Goal: Task Accomplishment & Management: Use online tool/utility

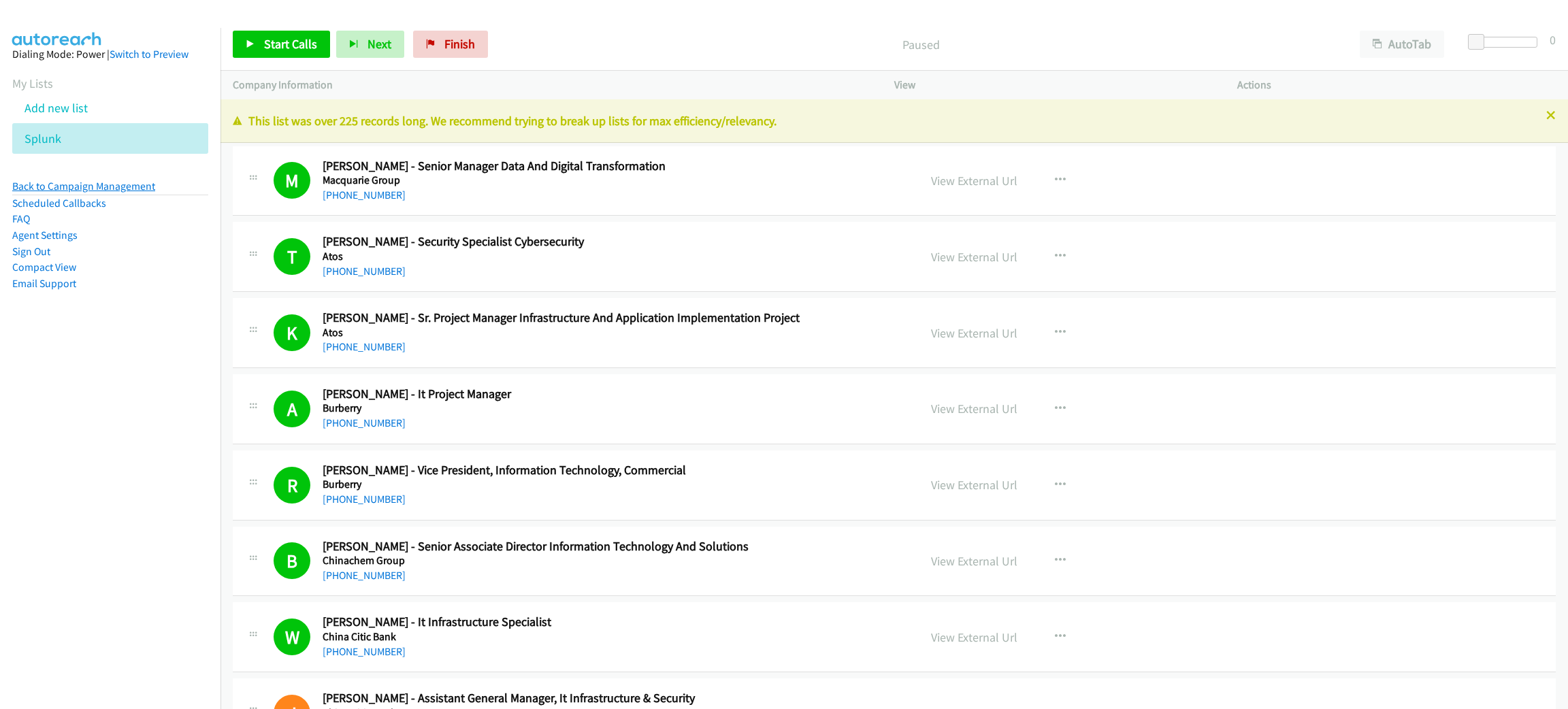
click at [92, 184] on link "Back to Campaign Management" at bounding box center [83, 186] width 143 height 13
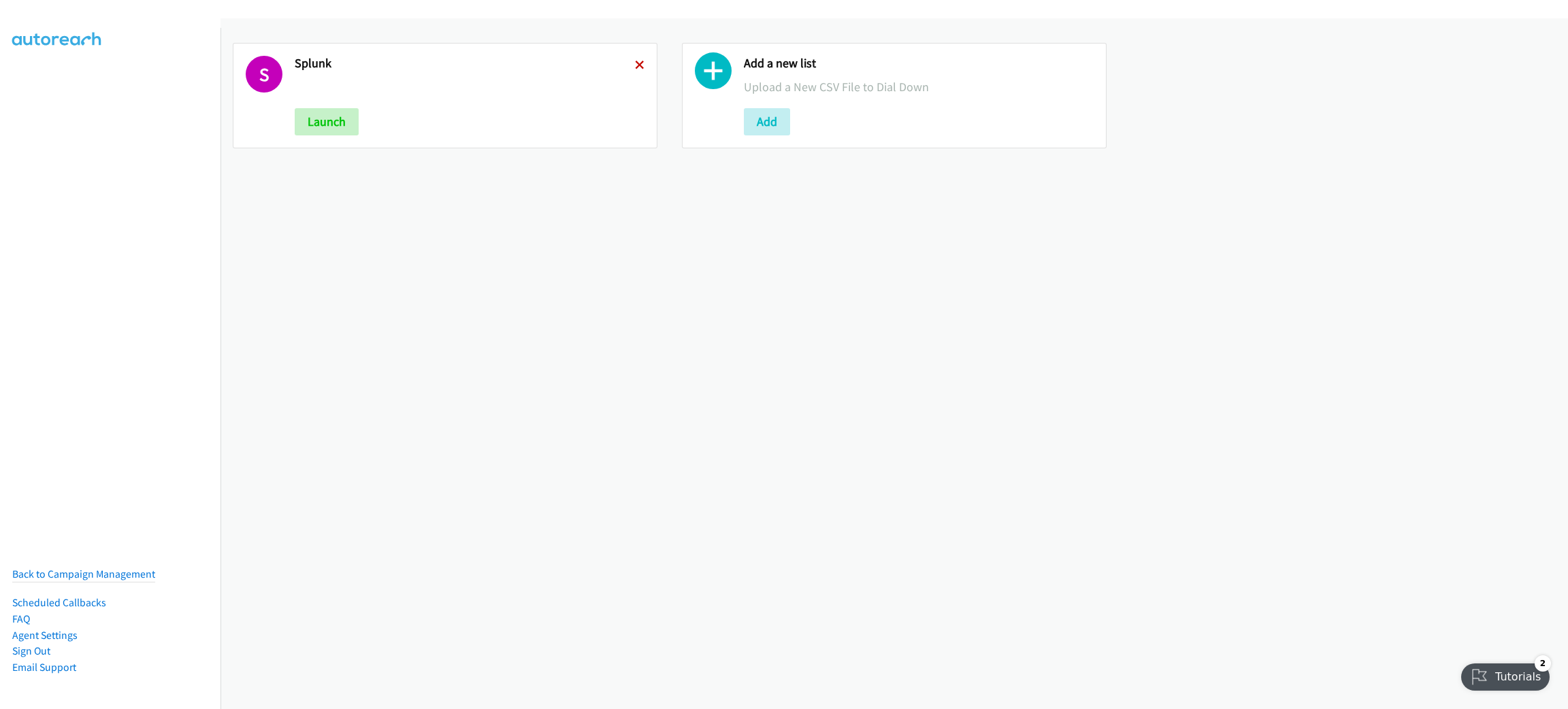
click at [637, 64] on icon at bounding box center [639, 66] width 9 height 9
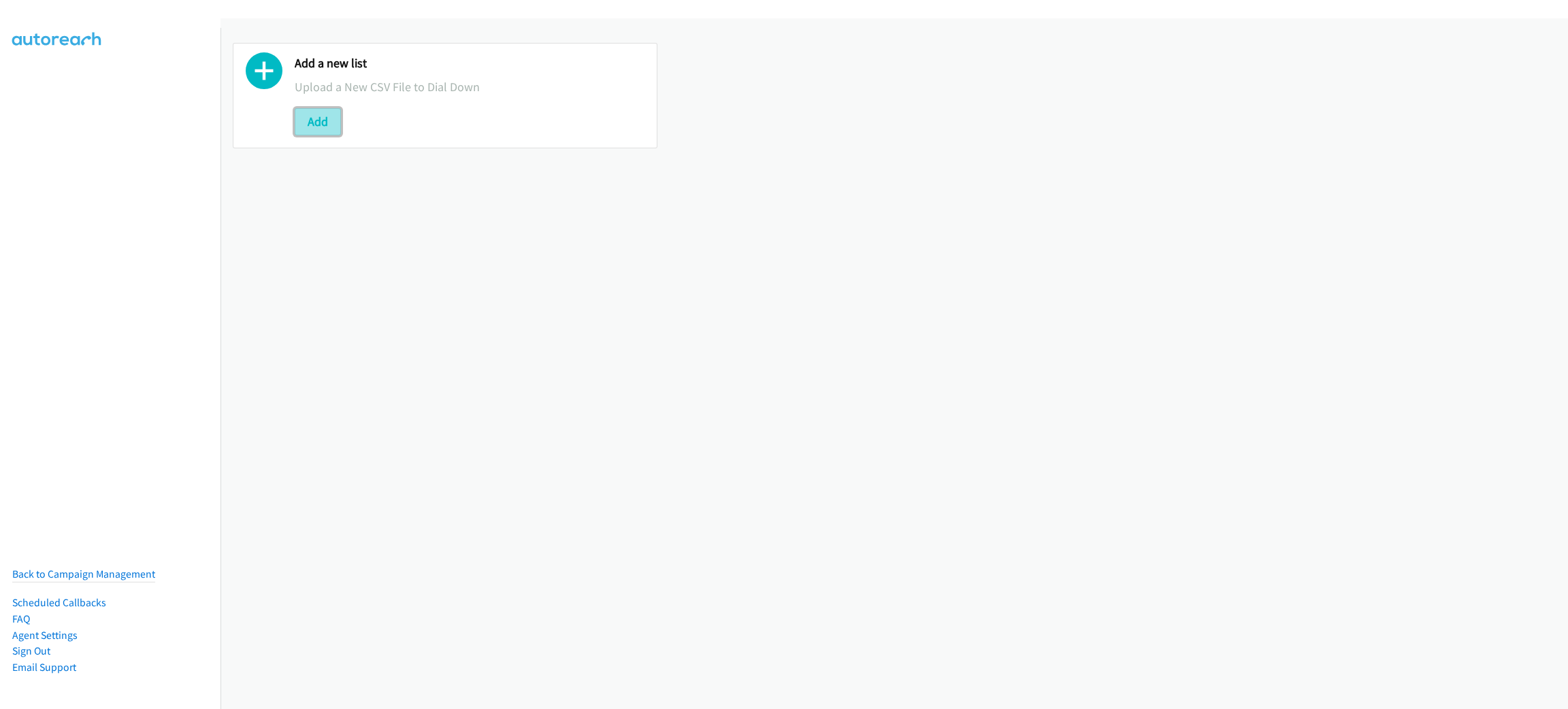
click at [317, 130] on button "Add" at bounding box center [317, 122] width 46 height 27
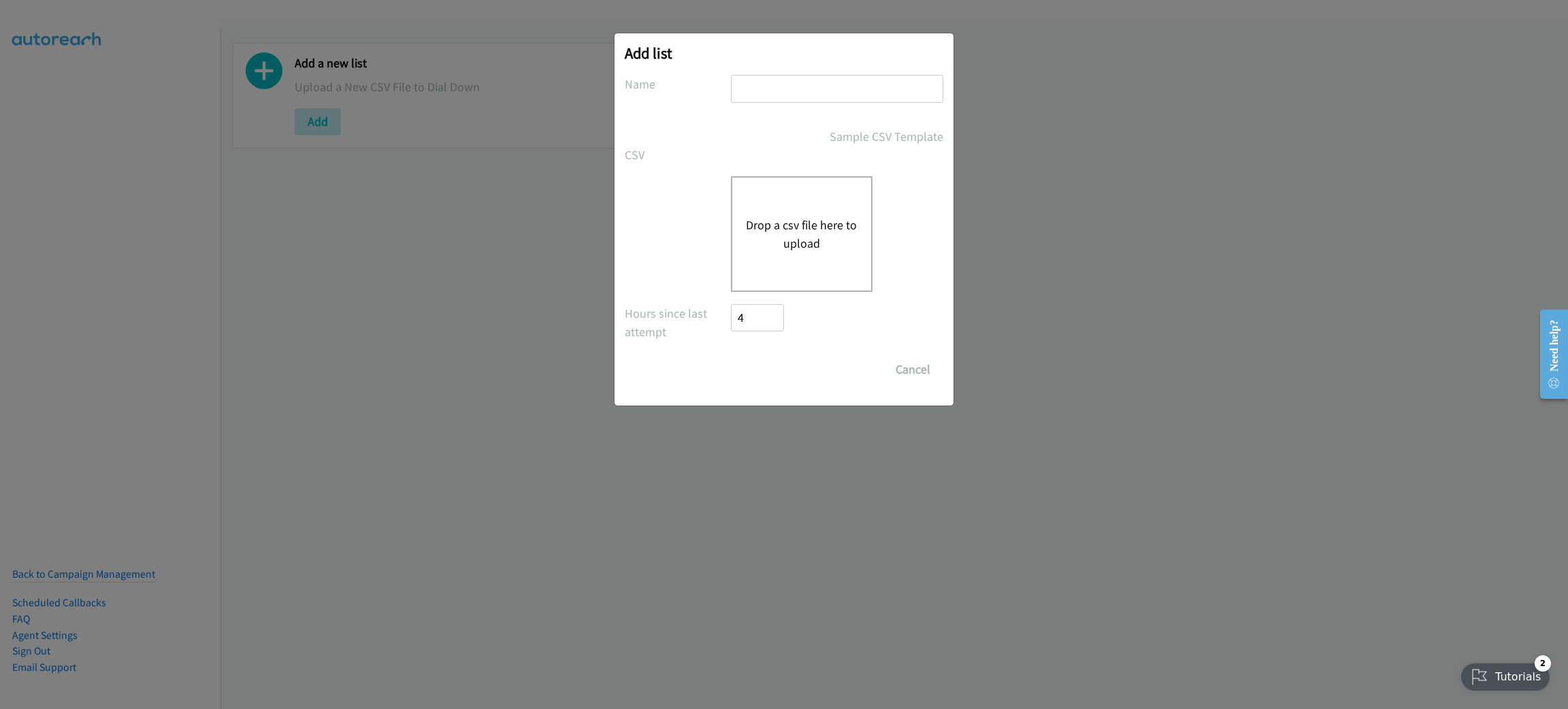
click at [846, 194] on div "Drop a csv file here to upload" at bounding box center [802, 234] width 142 height 115
click at [716, 159] on label "CSV" at bounding box center [677, 154] width 106 height 18
click at [787, 224] on button "Drop a csv file here to upload" at bounding box center [802, 233] width 111 height 37
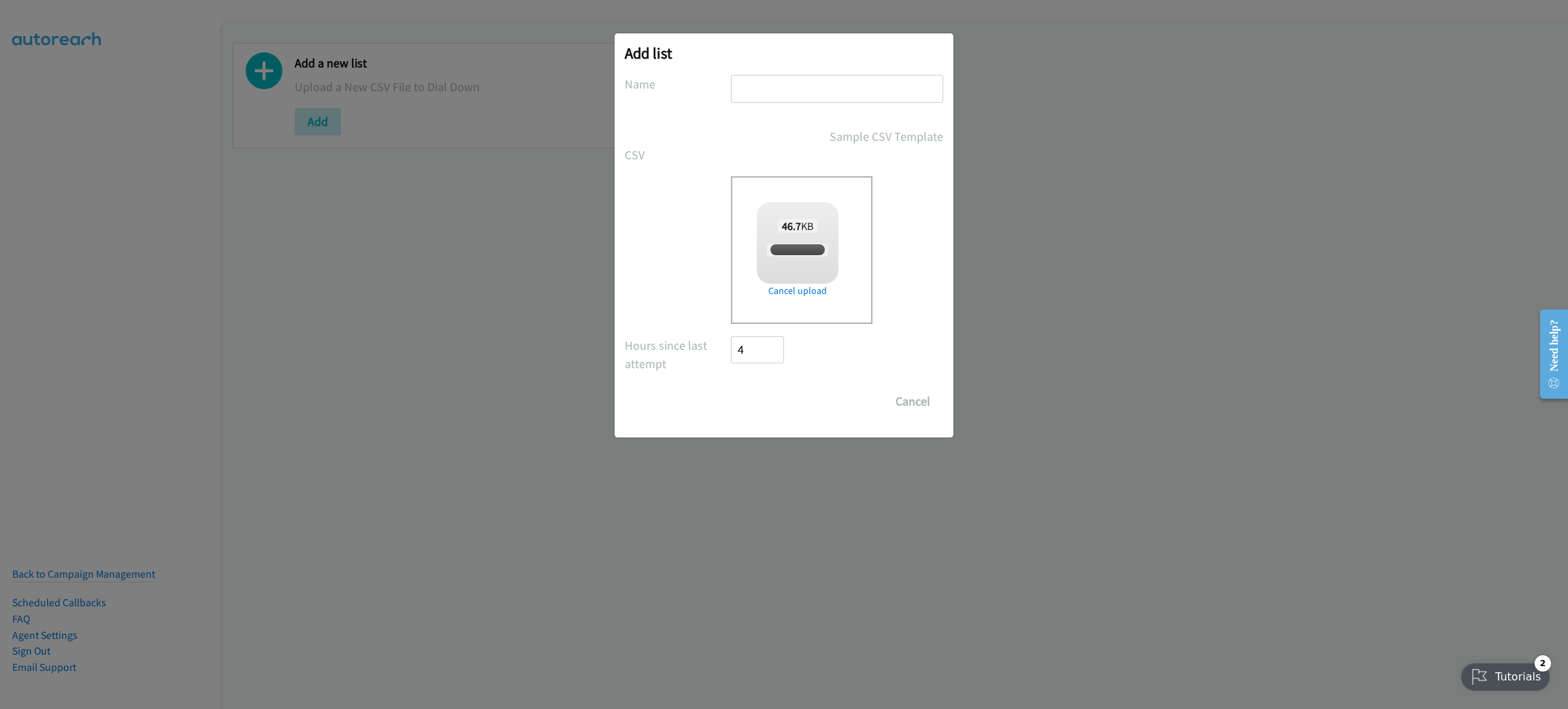
click at [791, 77] on input "text" at bounding box center [837, 89] width 213 height 28
checkbox input "true"
drag, startPoint x: 742, startPoint y: 87, endPoint x: 703, endPoint y: 90, distance: 39.1
click at [713, 89] on div "Name netapp" at bounding box center [783, 94] width 318 height 41
type input "Netapp"
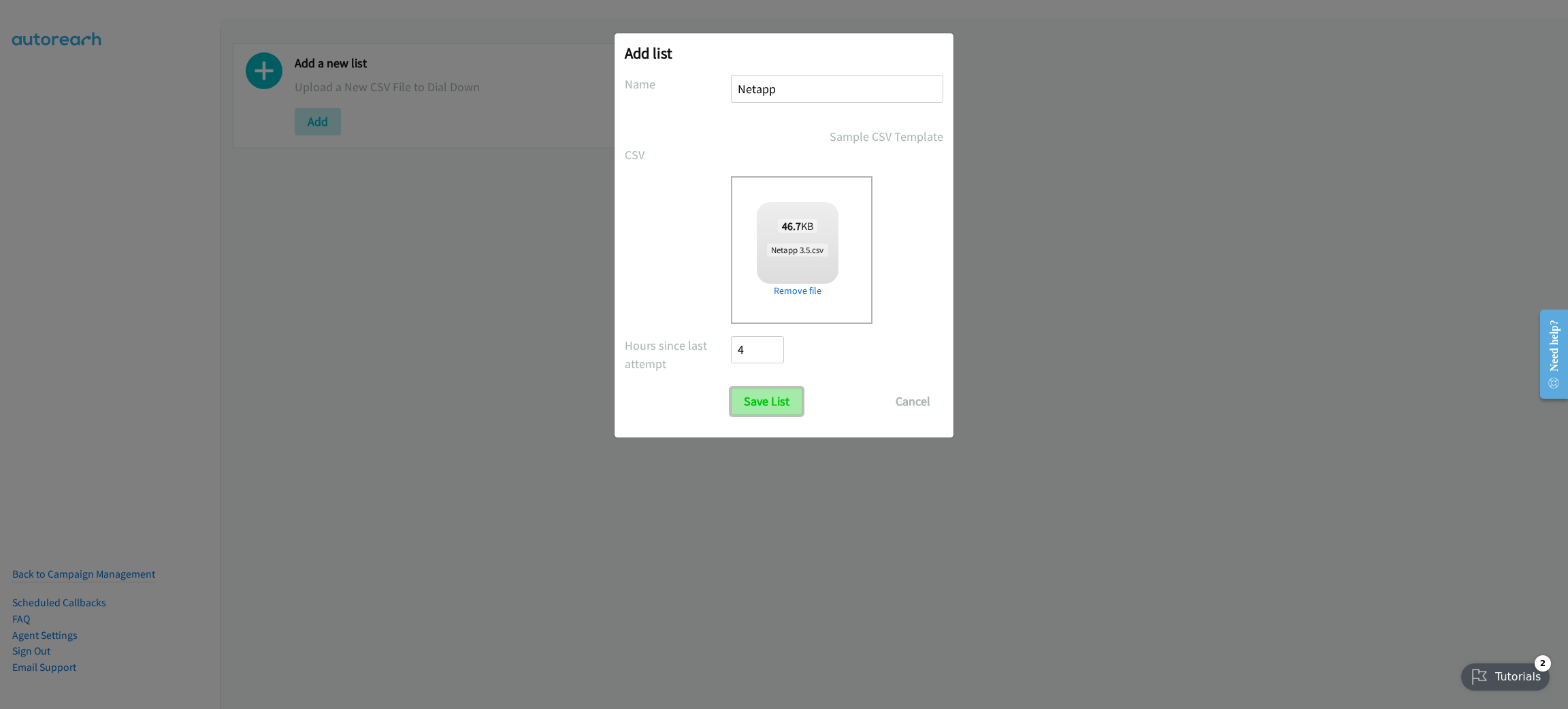
click at [770, 394] on input "Save List" at bounding box center [767, 401] width 72 height 27
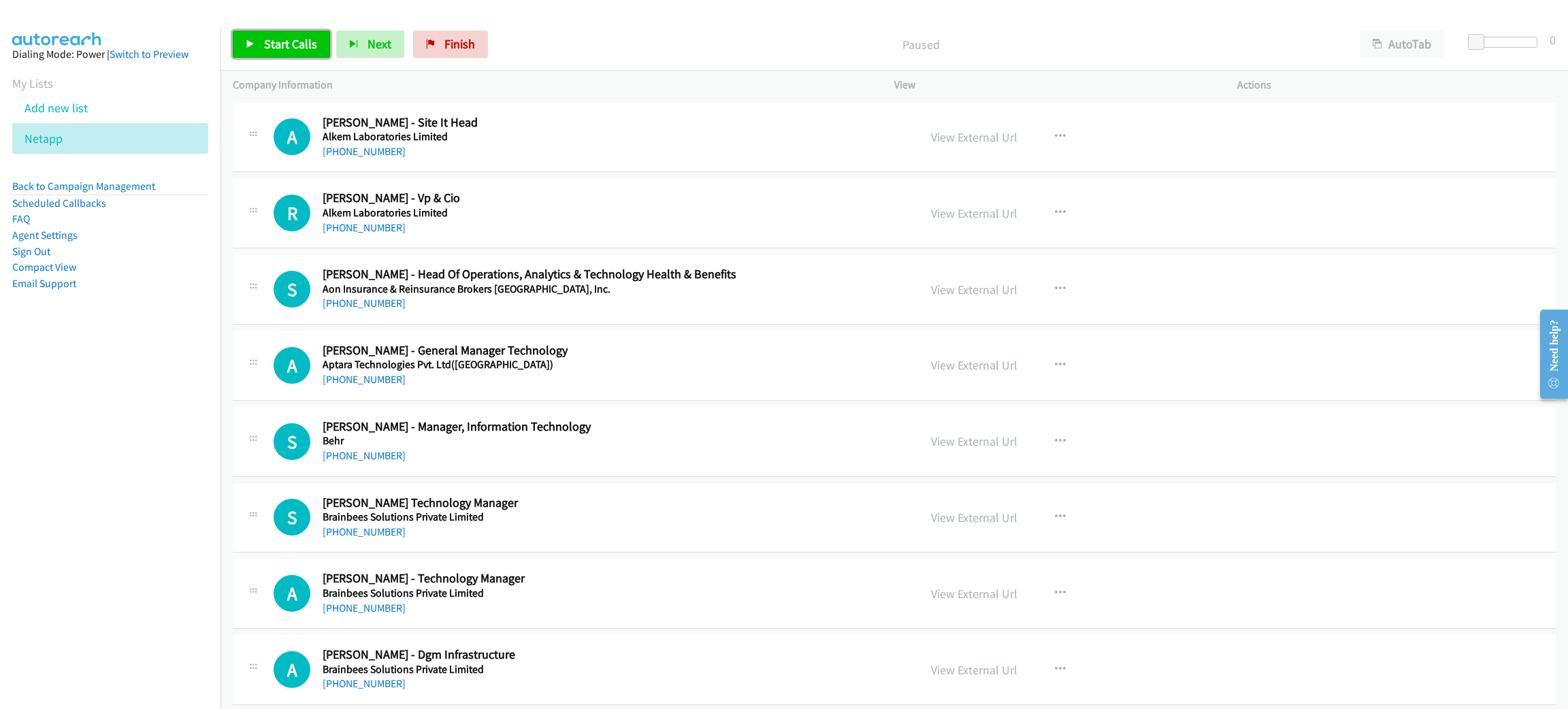
click at [287, 42] on span "Start Calls" at bounding box center [291, 43] width 53 height 16
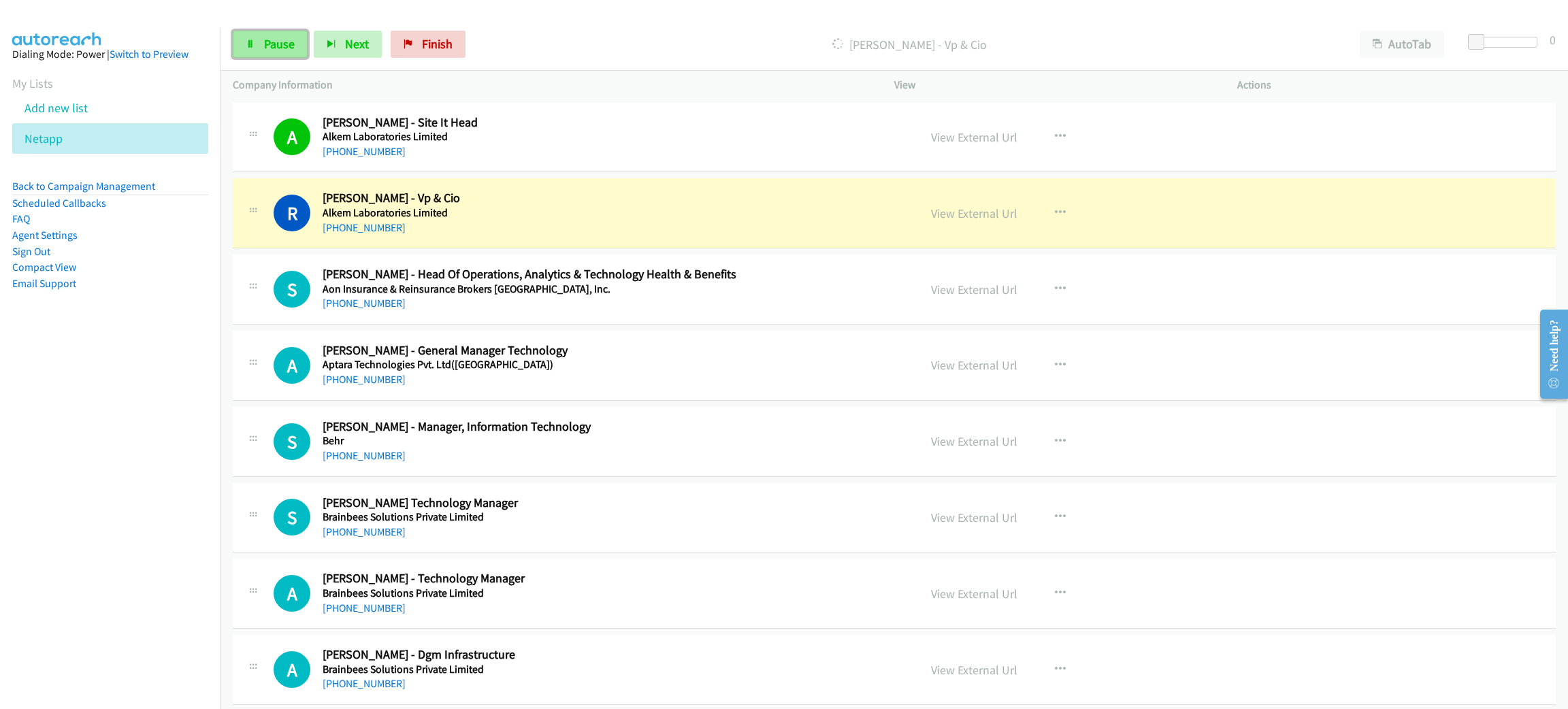
click at [288, 52] on link "Pause" at bounding box center [269, 43] width 75 height 27
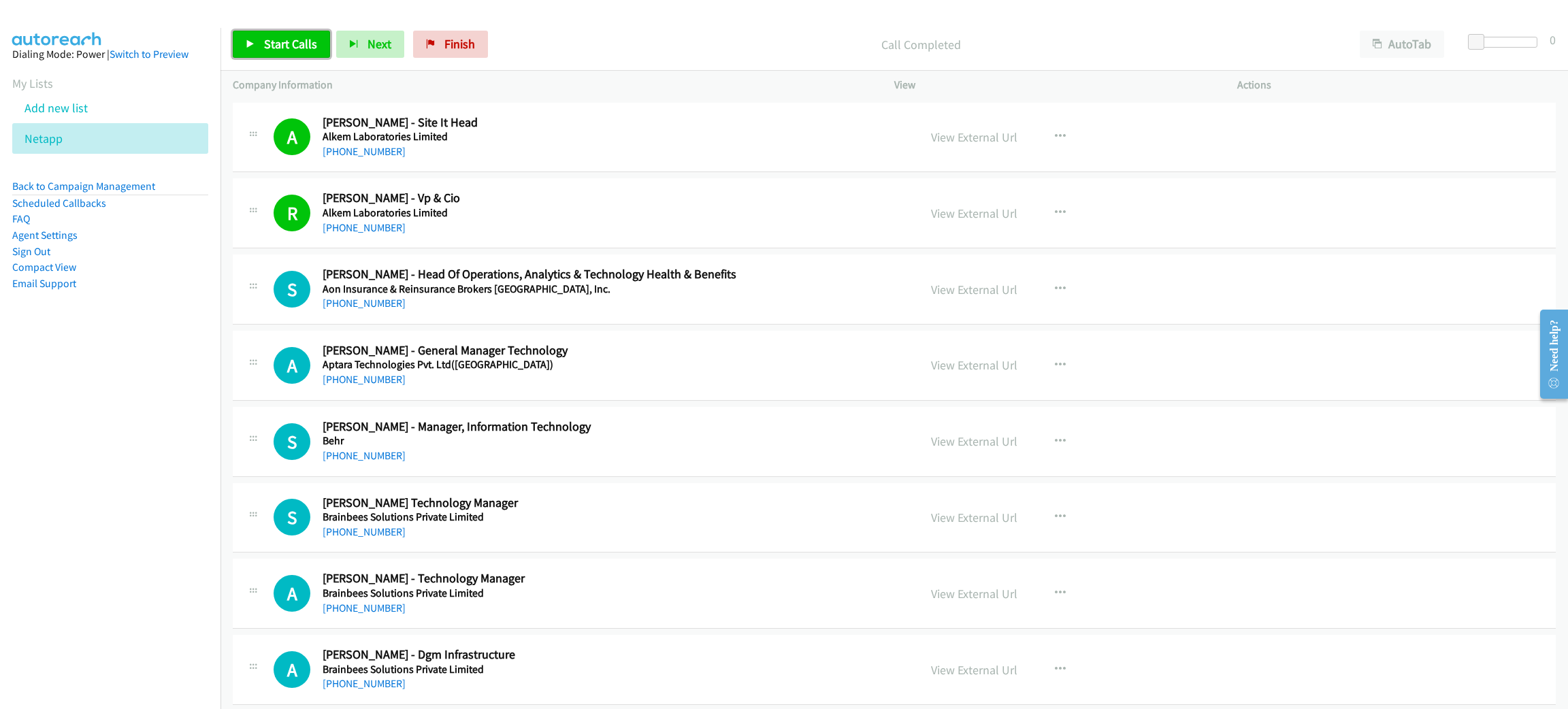
click at [273, 32] on link "Start Calls" at bounding box center [281, 43] width 97 height 27
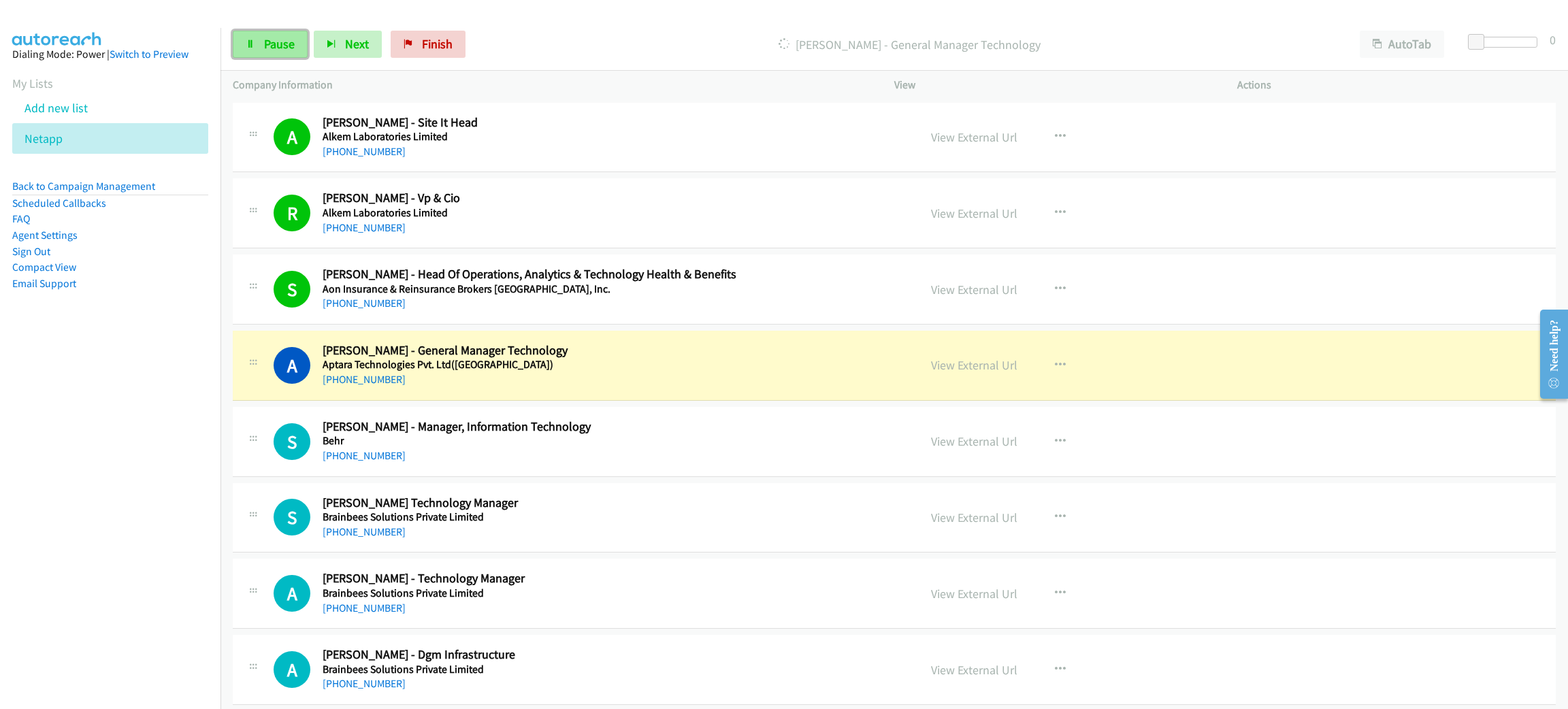
click at [283, 37] on span "Pause" at bounding box center [280, 43] width 30 height 16
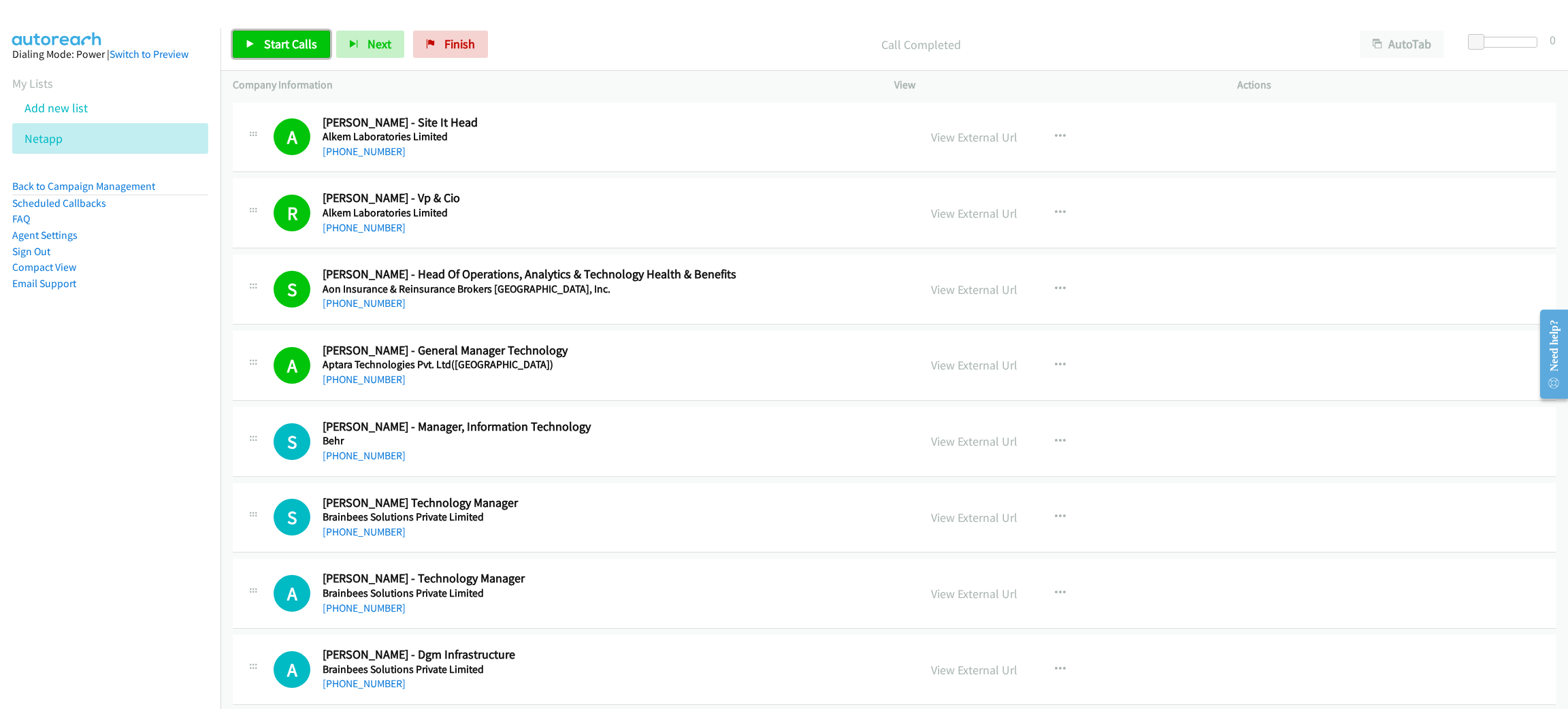
click at [304, 34] on link "Start Calls" at bounding box center [281, 43] width 97 height 27
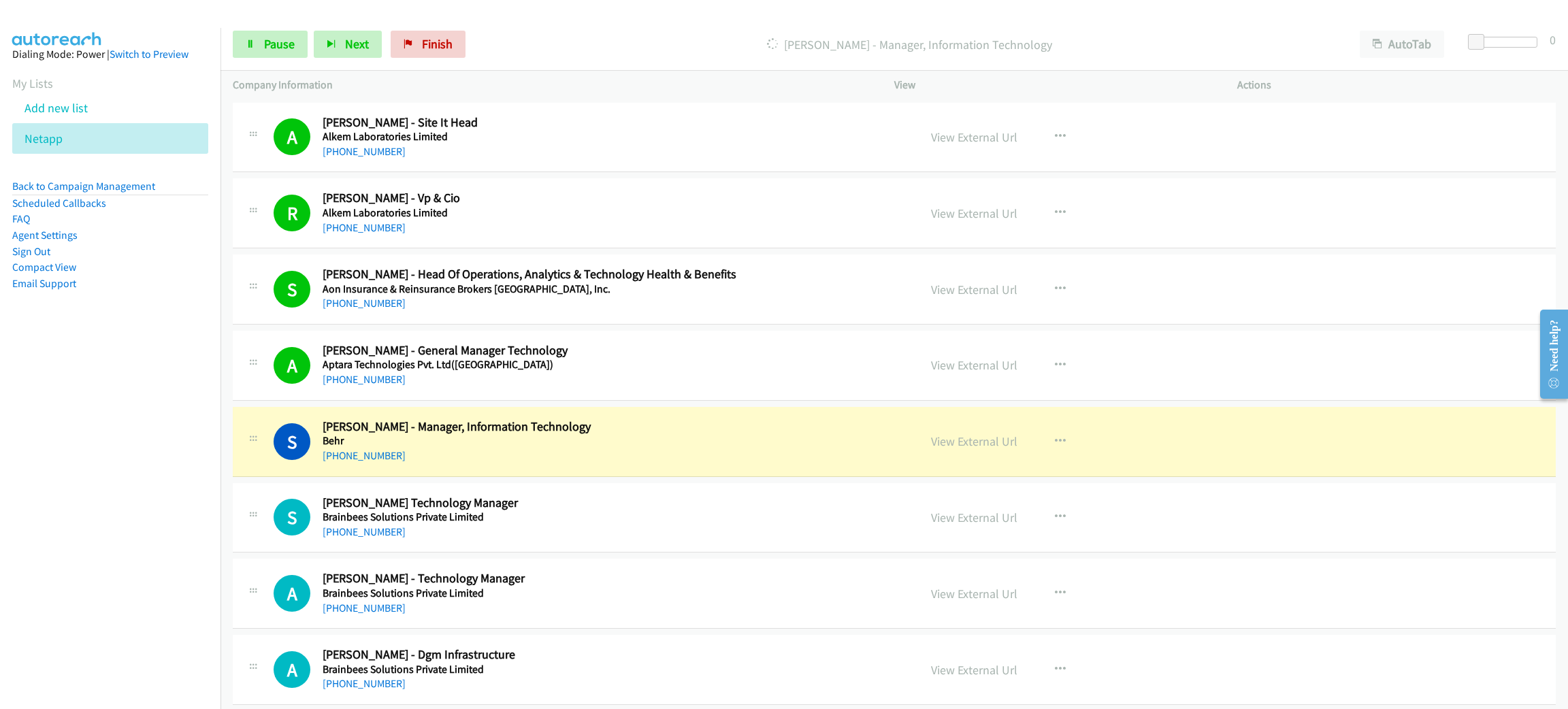
click at [656, 454] on div "+91 86575 78486" at bounding box center [611, 455] width 576 height 16
click at [272, 41] on span "Pause" at bounding box center [280, 43] width 30 height 16
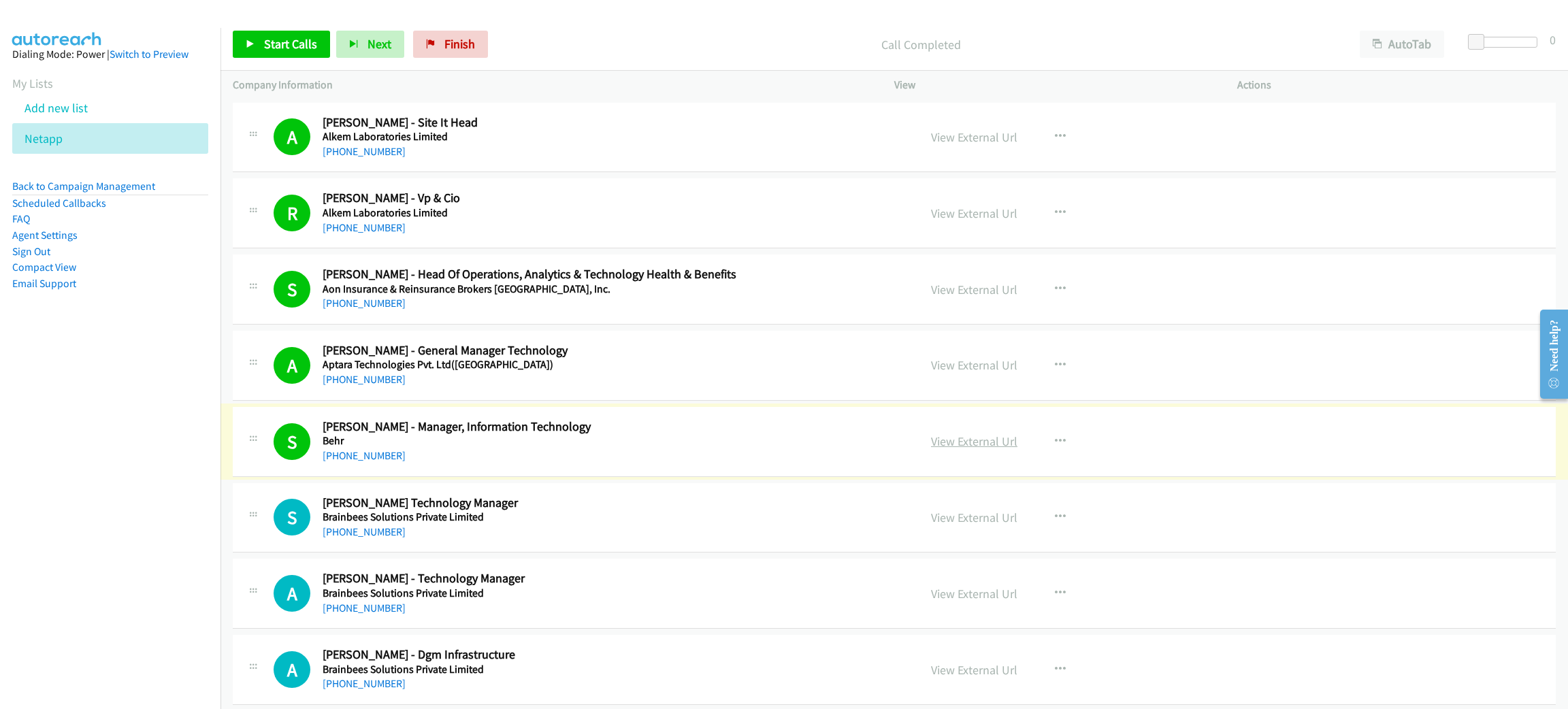
click at [997, 441] on link "View External Url" at bounding box center [975, 441] width 87 height 16
click at [297, 36] on span "Start Calls" at bounding box center [291, 43] width 53 height 16
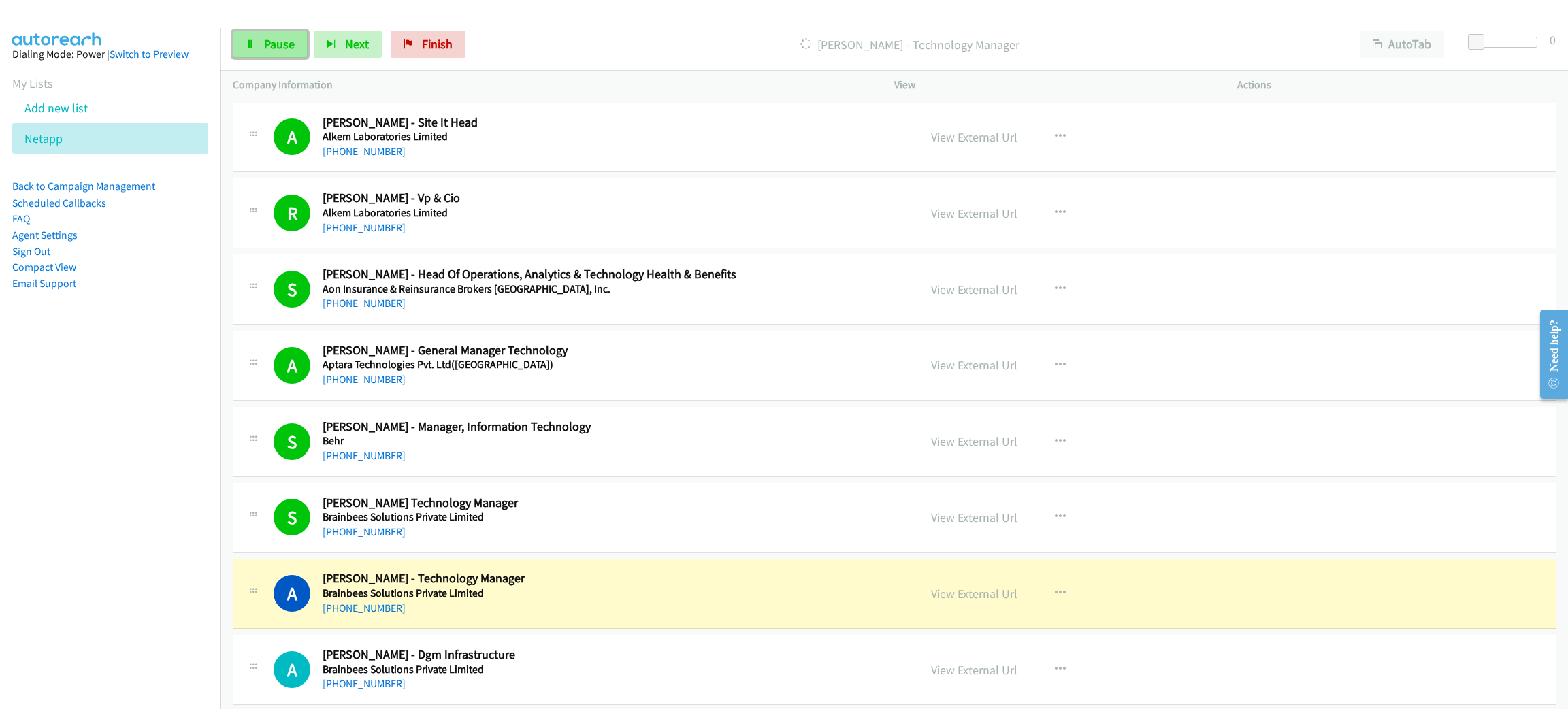
click at [280, 44] on span "Pause" at bounding box center [280, 43] width 30 height 16
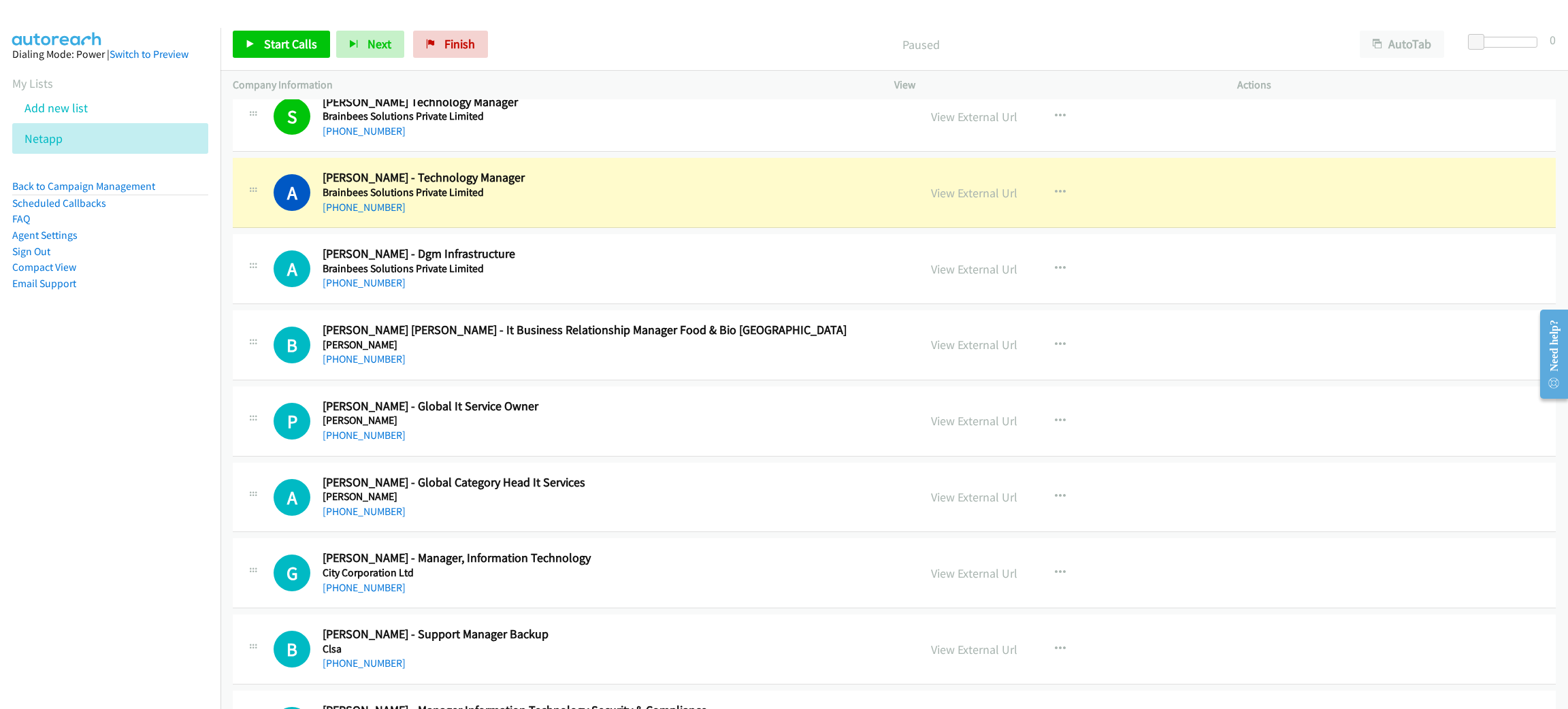
scroll to position [408, 0]
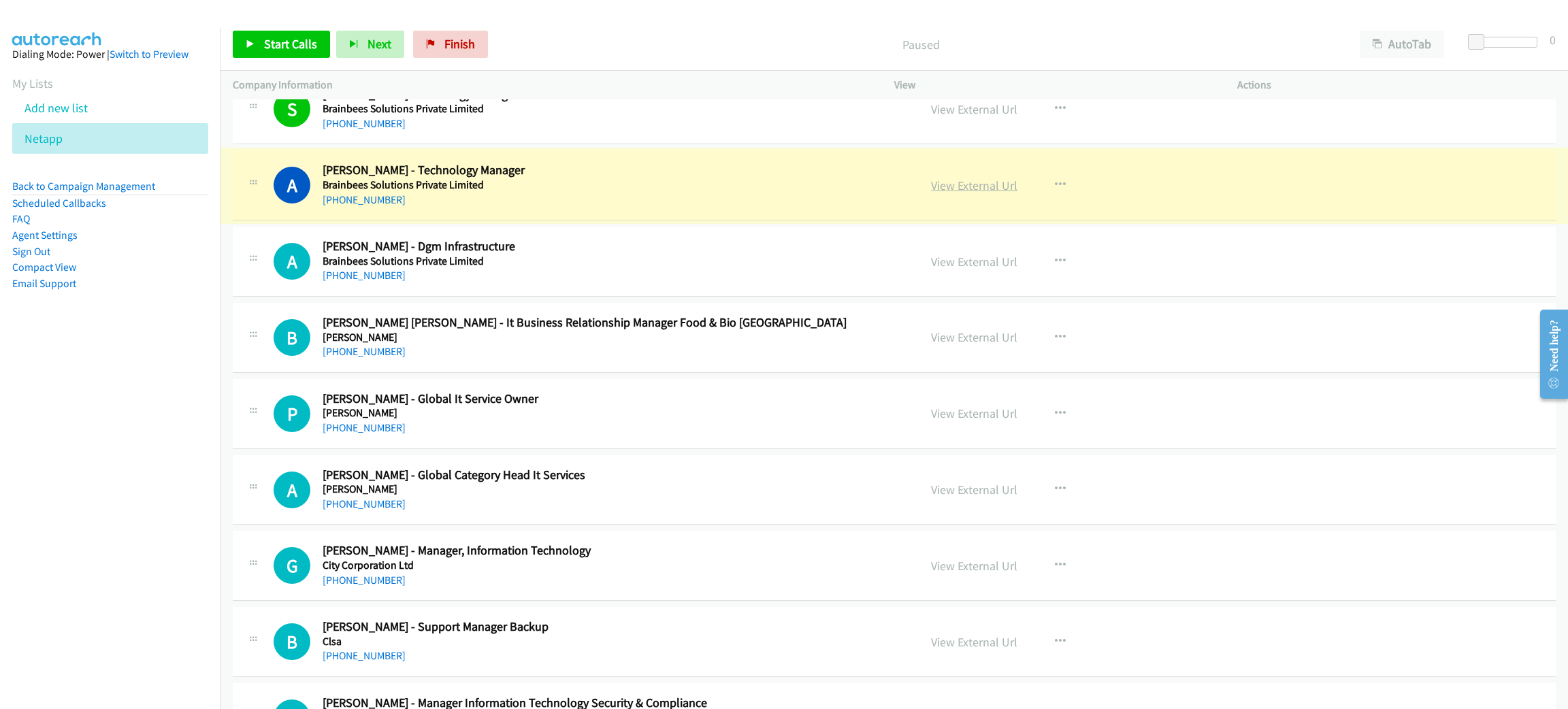
click at [963, 182] on link "View External Url" at bounding box center [975, 185] width 87 height 16
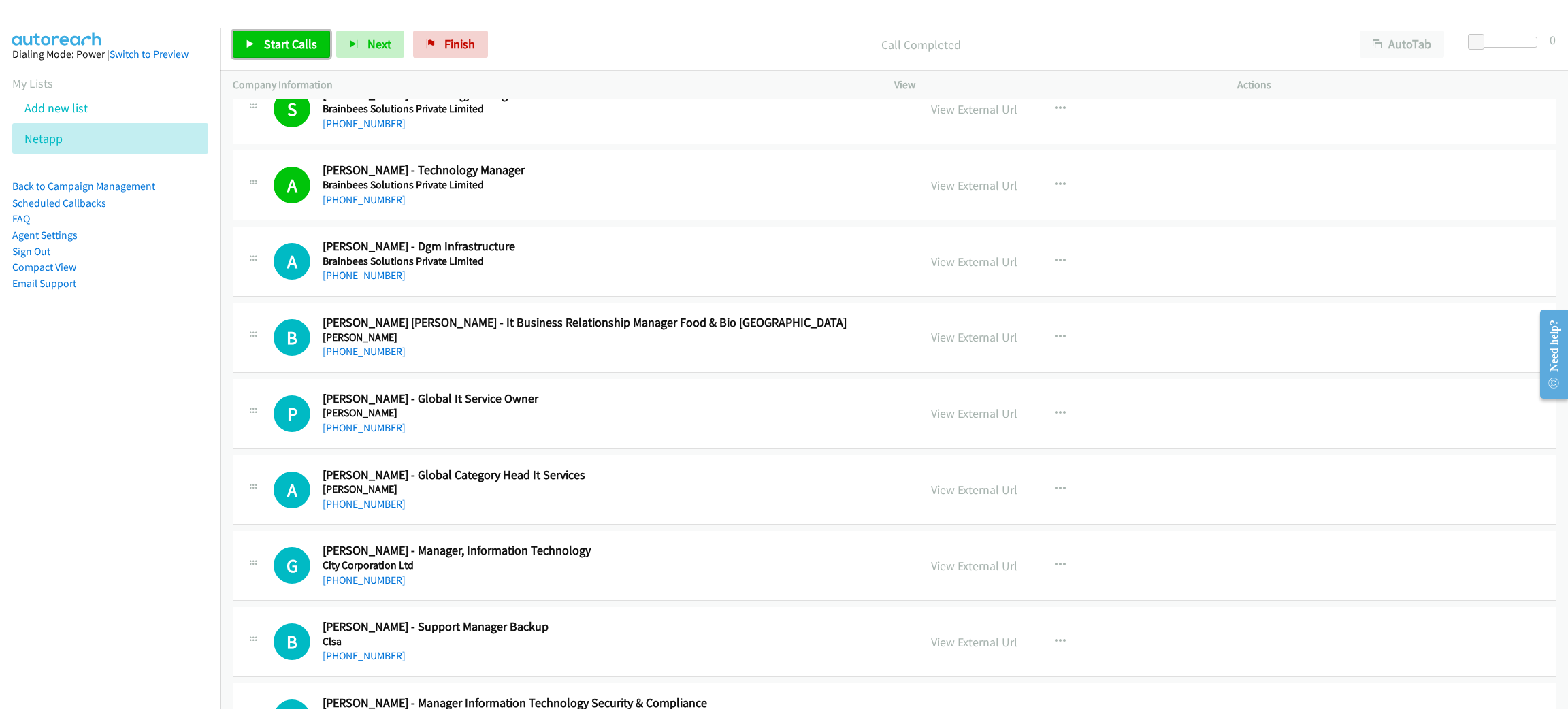
click at [271, 42] on span "Start Calls" at bounding box center [291, 43] width 53 height 16
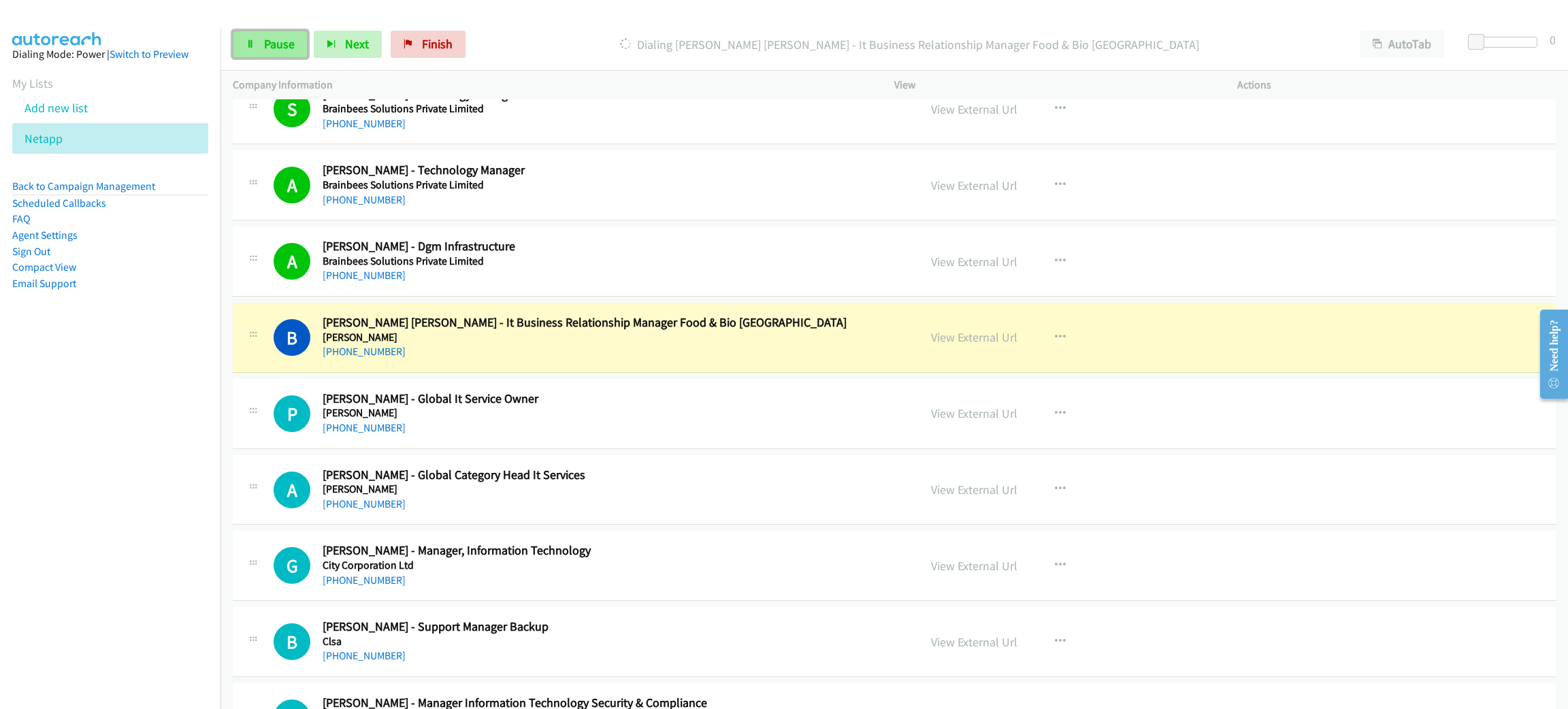
click at [274, 48] on span "Pause" at bounding box center [280, 43] width 30 height 16
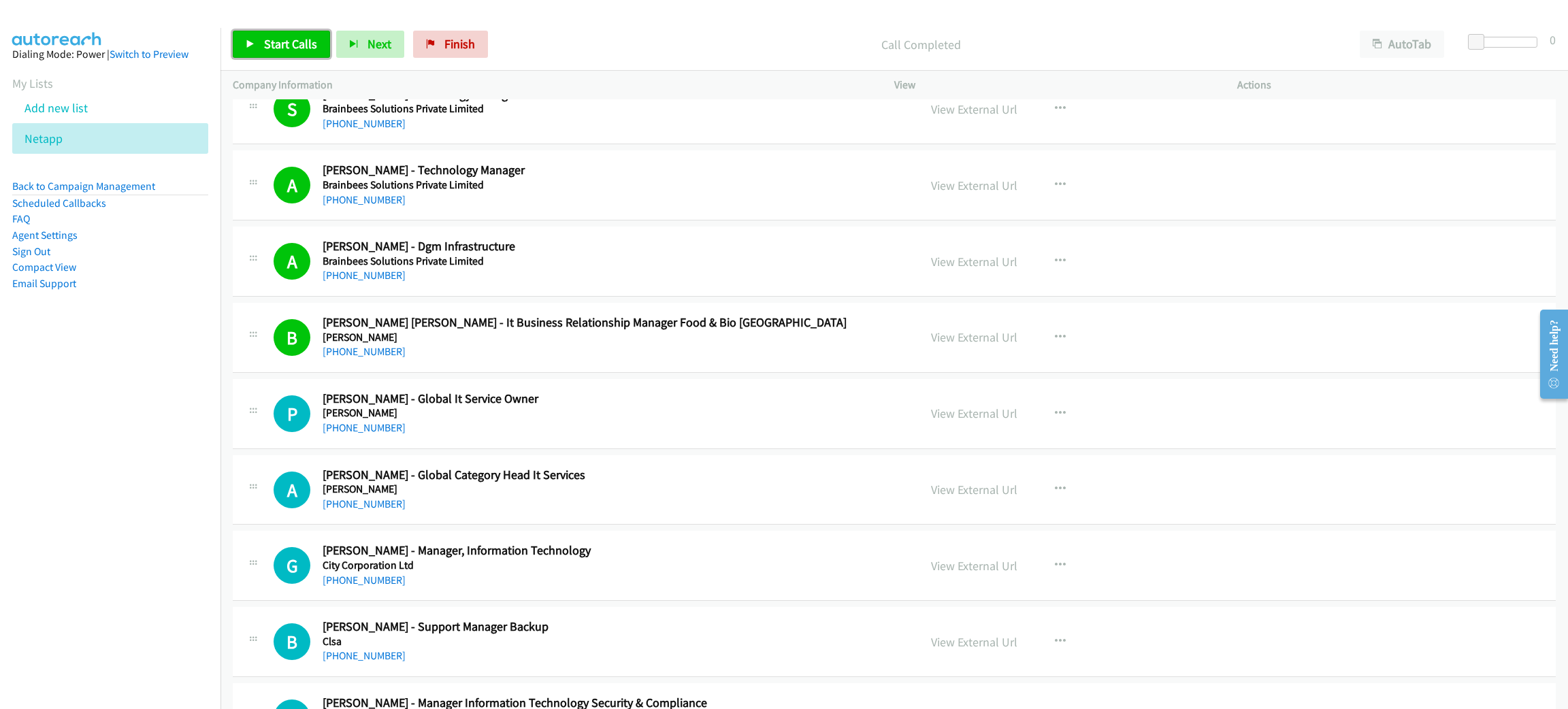
click at [280, 38] on span "Start Calls" at bounding box center [291, 43] width 53 height 16
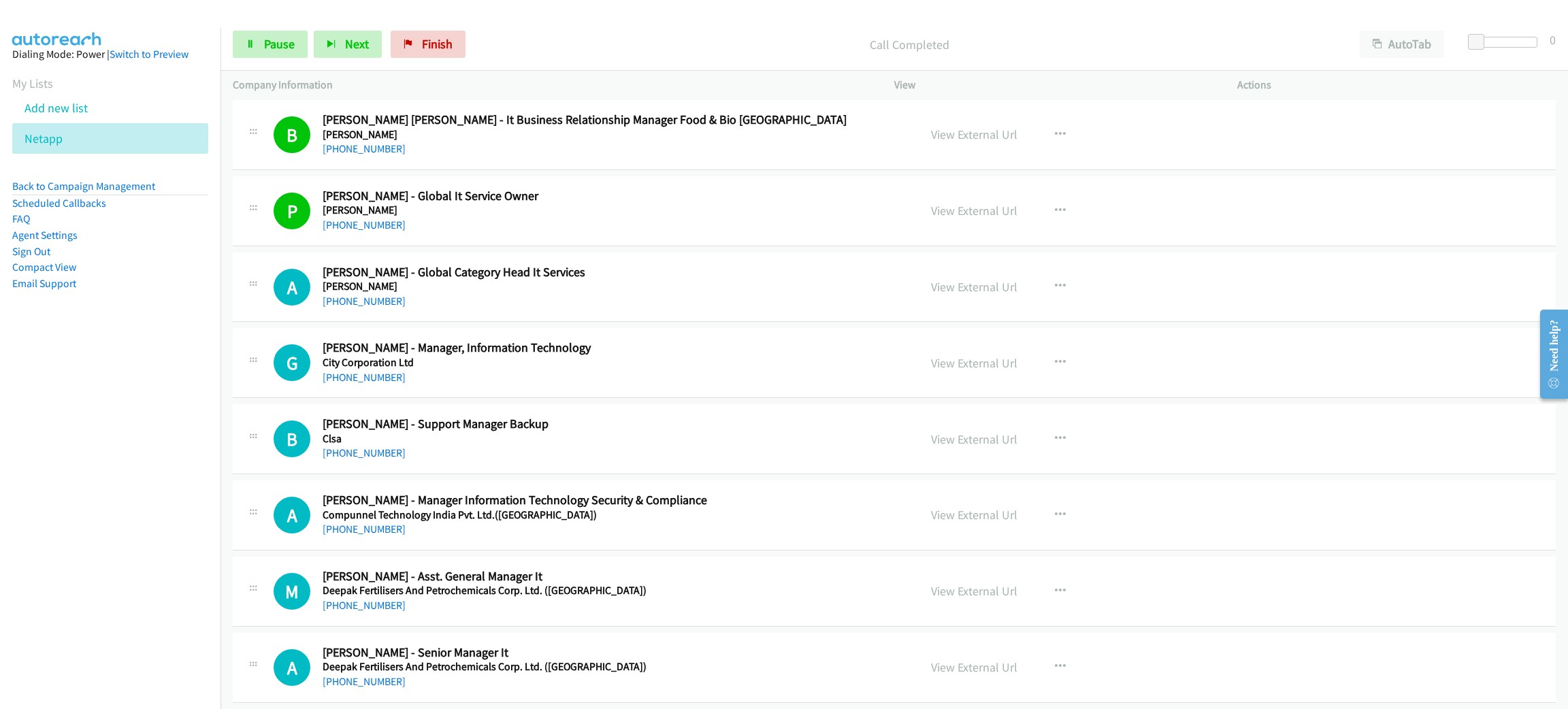
scroll to position [612, 0]
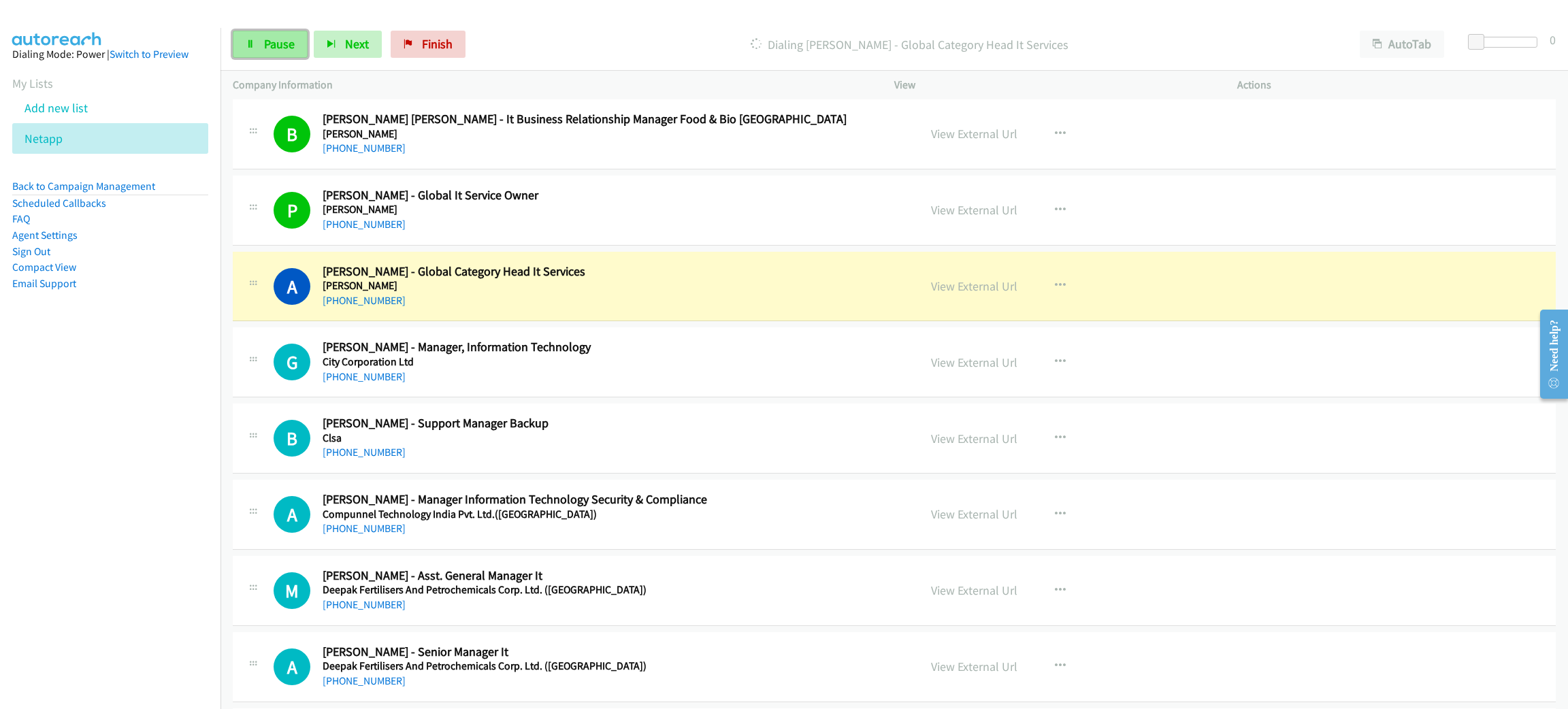
click at [281, 42] on span "Pause" at bounding box center [280, 43] width 30 height 16
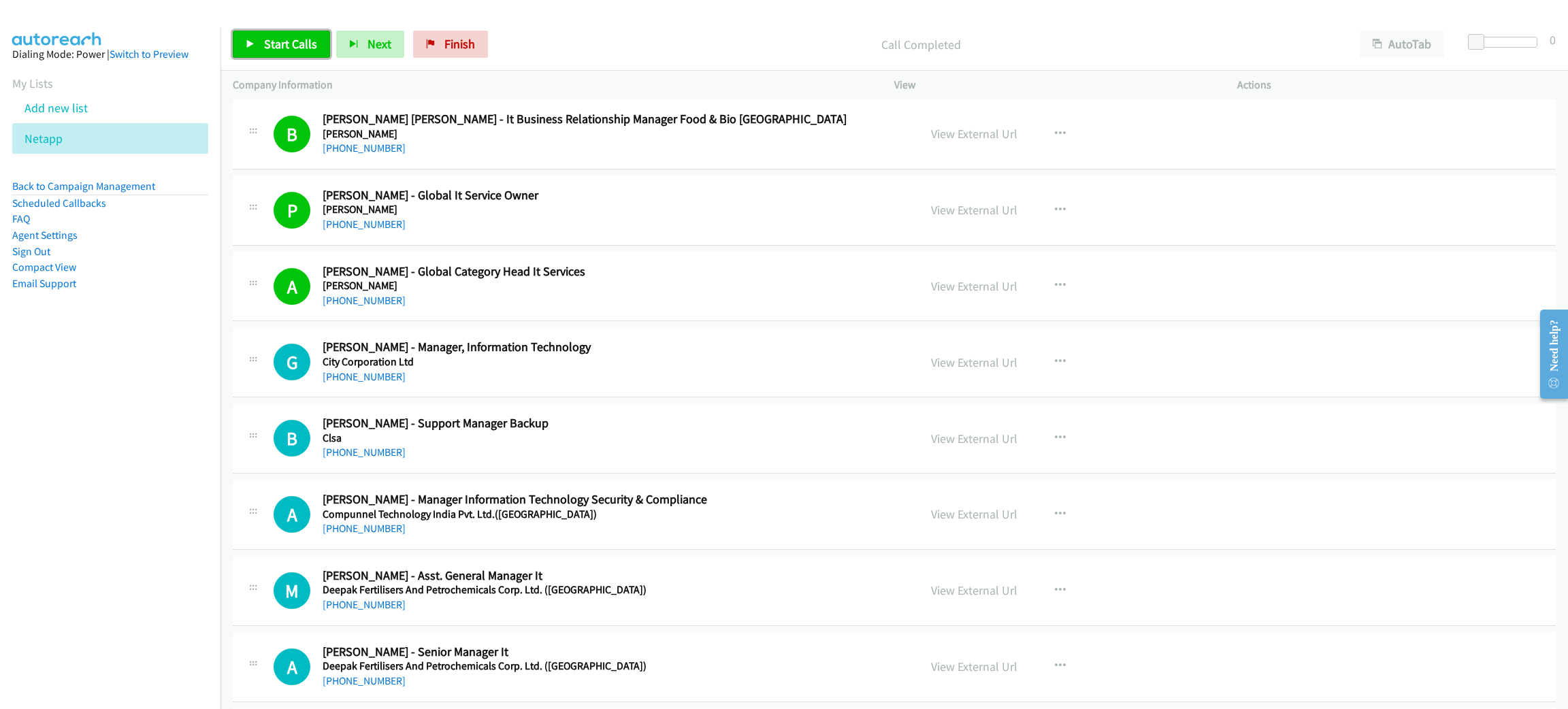
click at [270, 38] on span "Start Calls" at bounding box center [291, 43] width 53 height 16
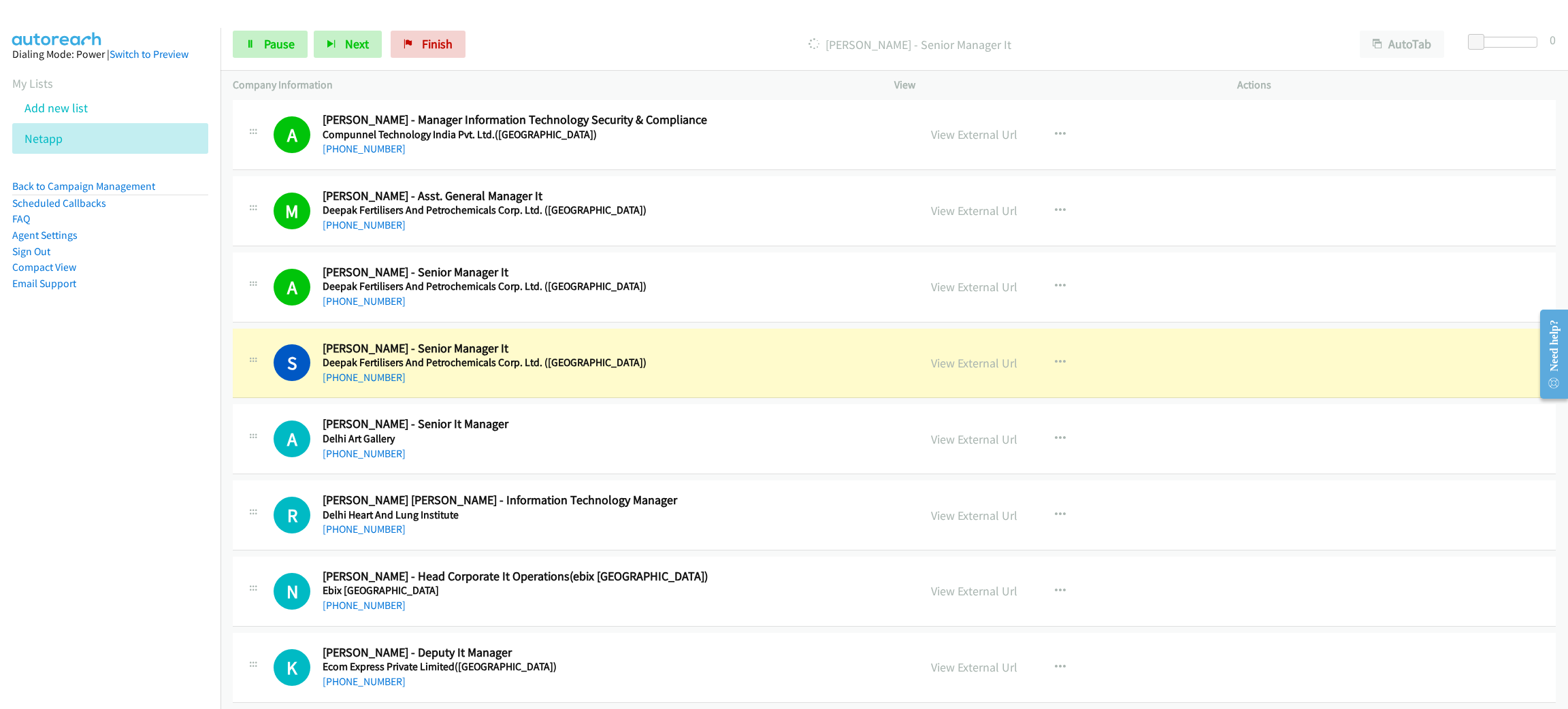
scroll to position [1122, 0]
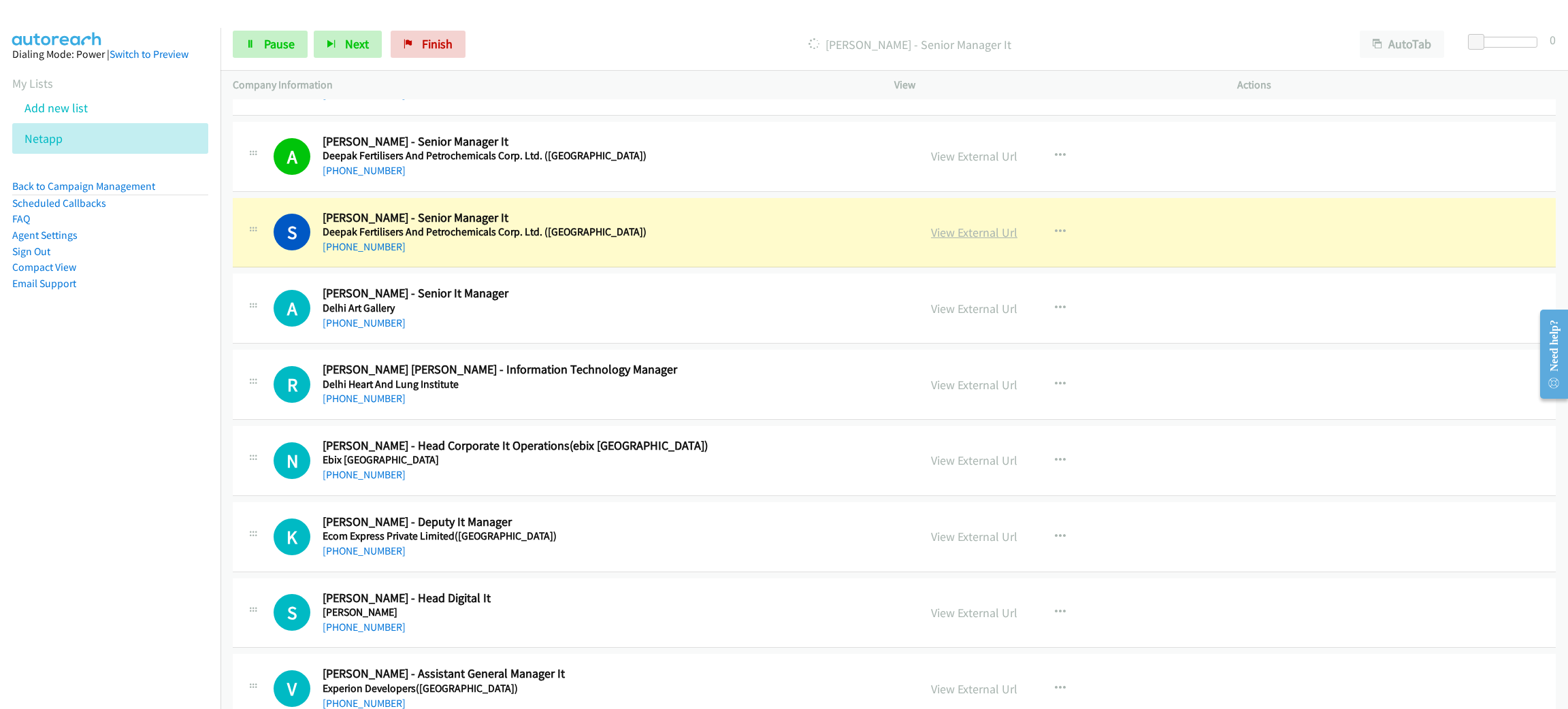
click at [996, 234] on link "View External Url" at bounding box center [975, 232] width 87 height 16
click at [274, 41] on span "Pause" at bounding box center [280, 43] width 30 height 16
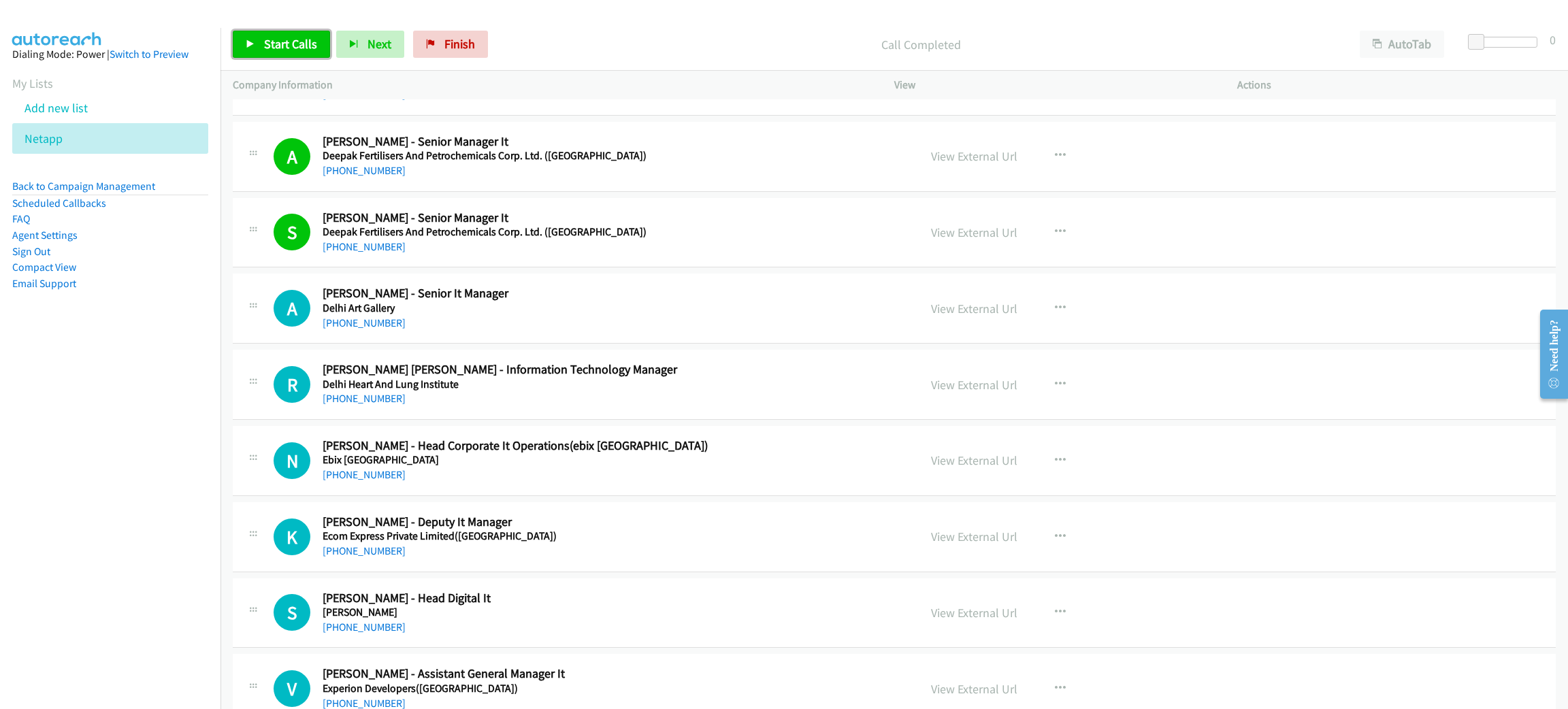
click at [279, 47] on span "Start Calls" at bounding box center [291, 43] width 53 height 16
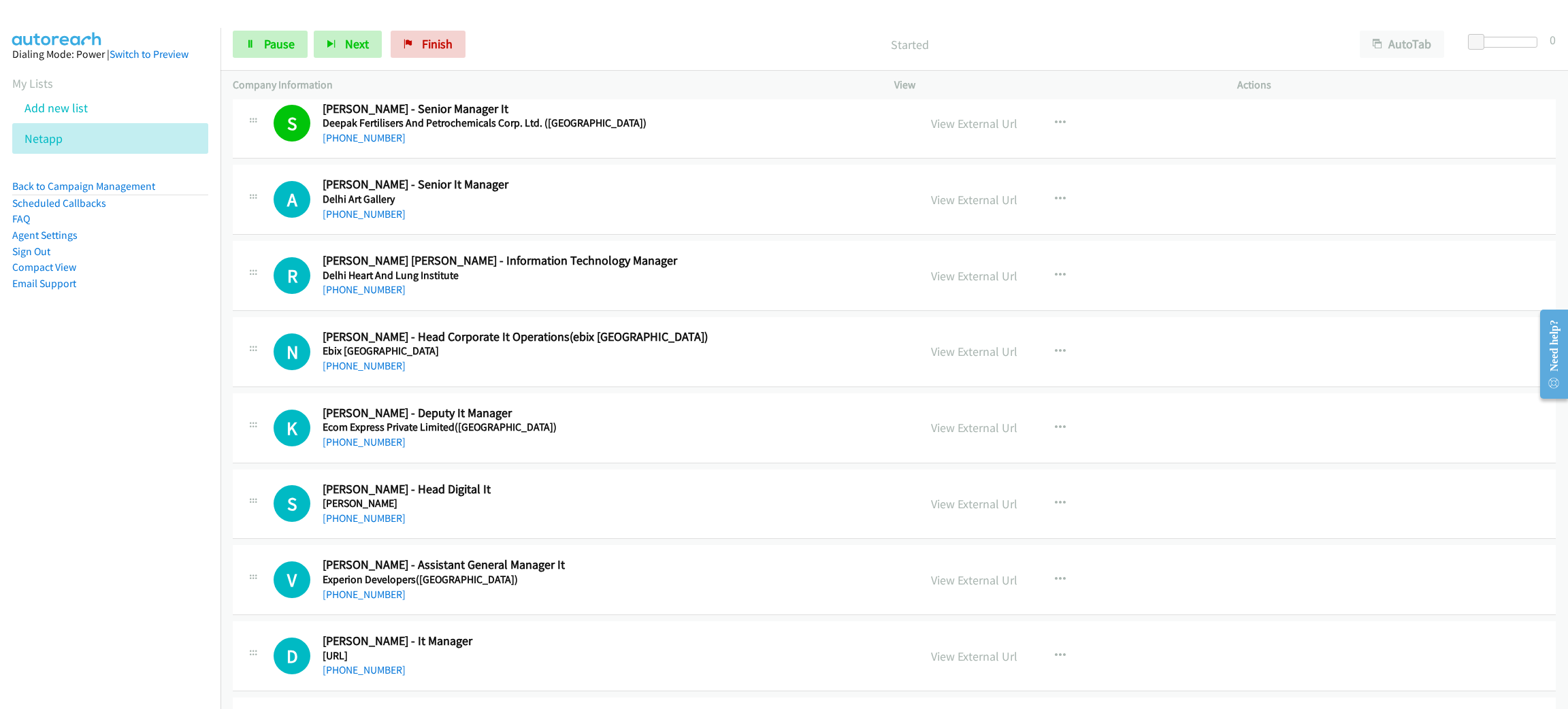
scroll to position [1224, 0]
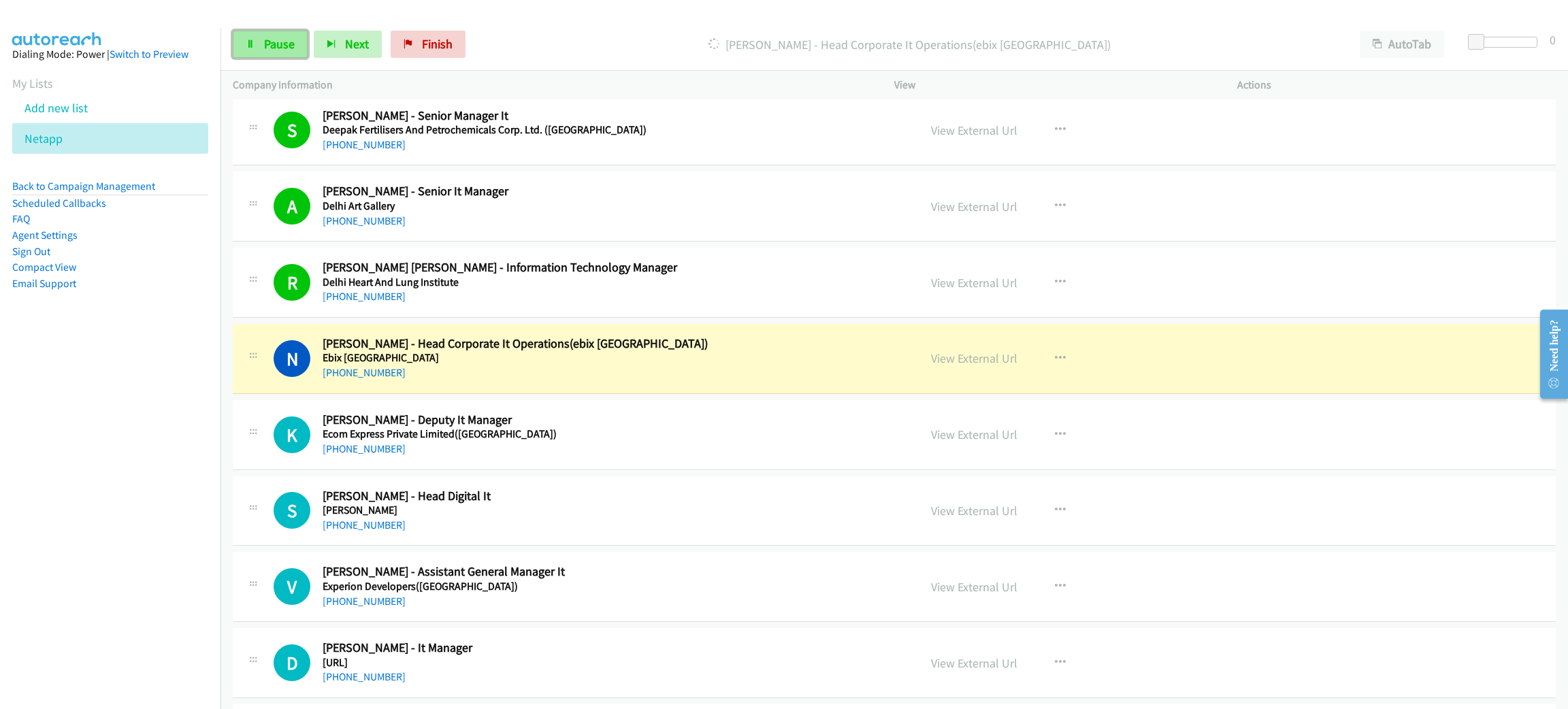
click at [299, 41] on link "Pause" at bounding box center [269, 43] width 75 height 27
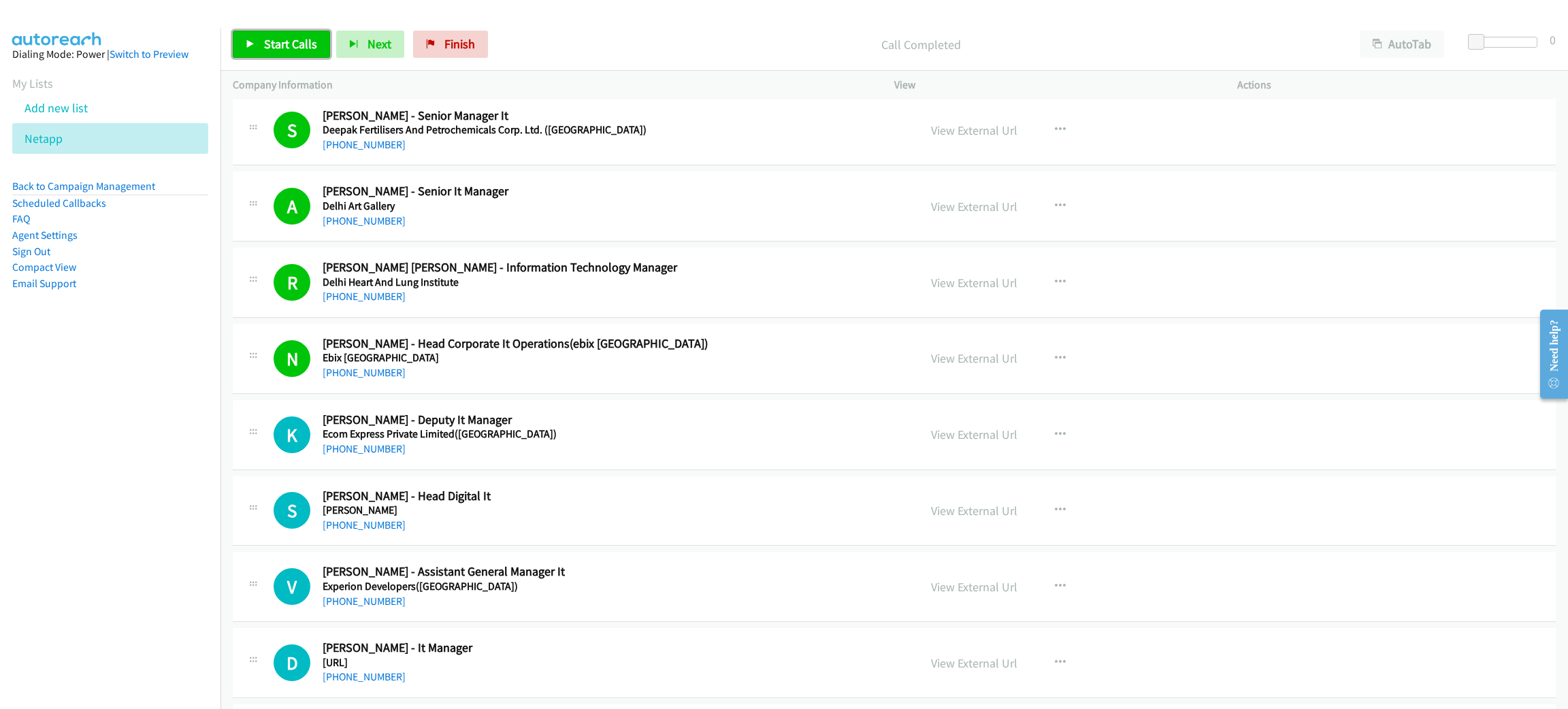
click at [296, 38] on span "Start Calls" at bounding box center [291, 43] width 53 height 16
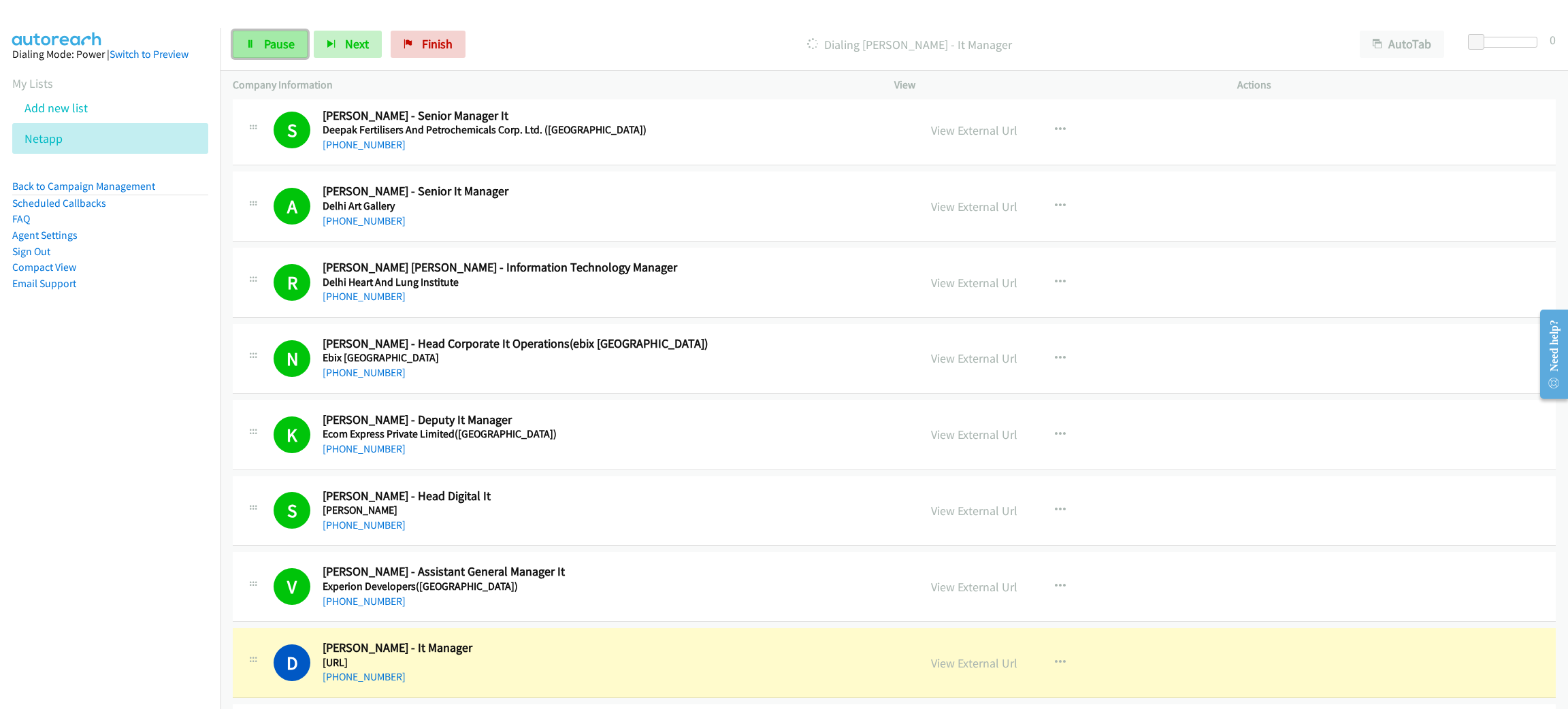
click at [288, 40] on span "Pause" at bounding box center [280, 43] width 30 height 16
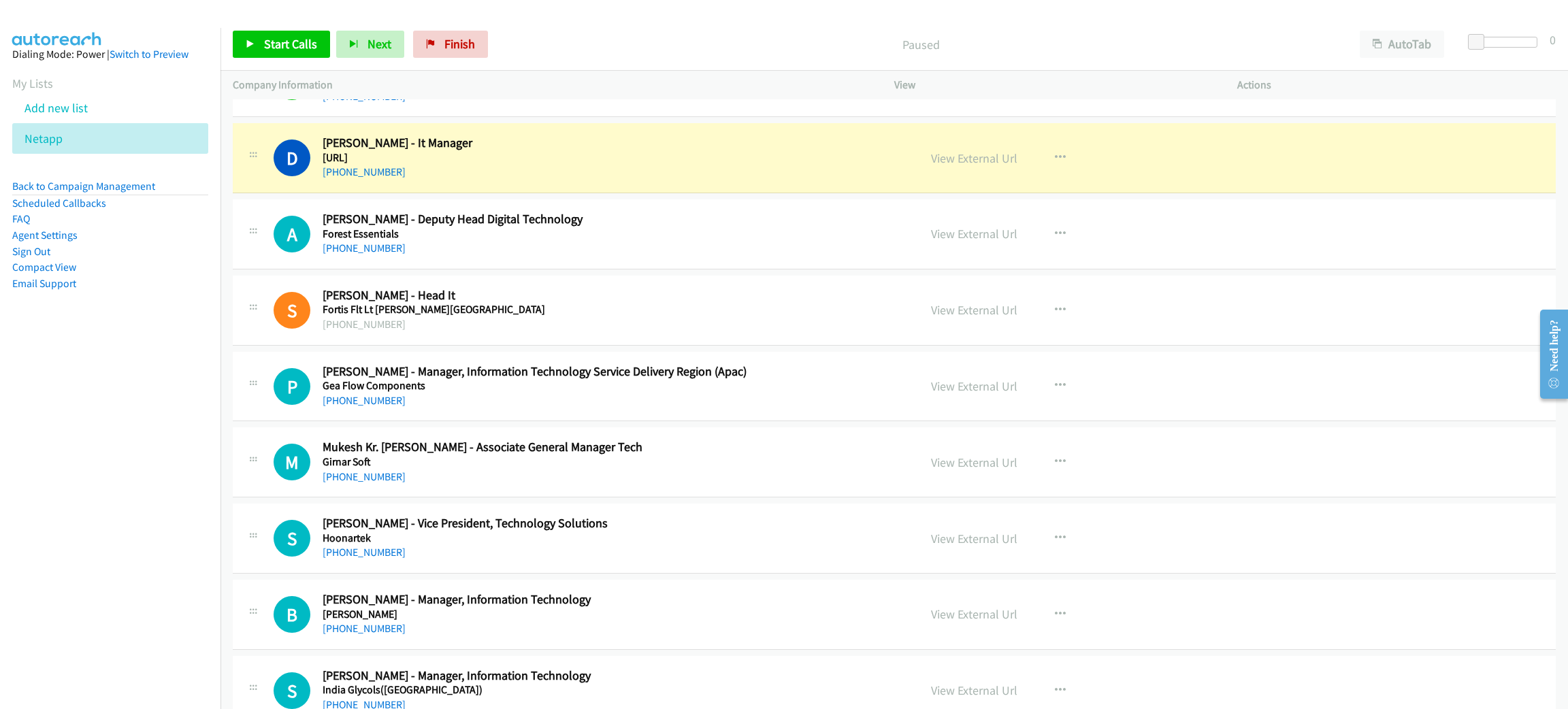
scroll to position [1734, 0]
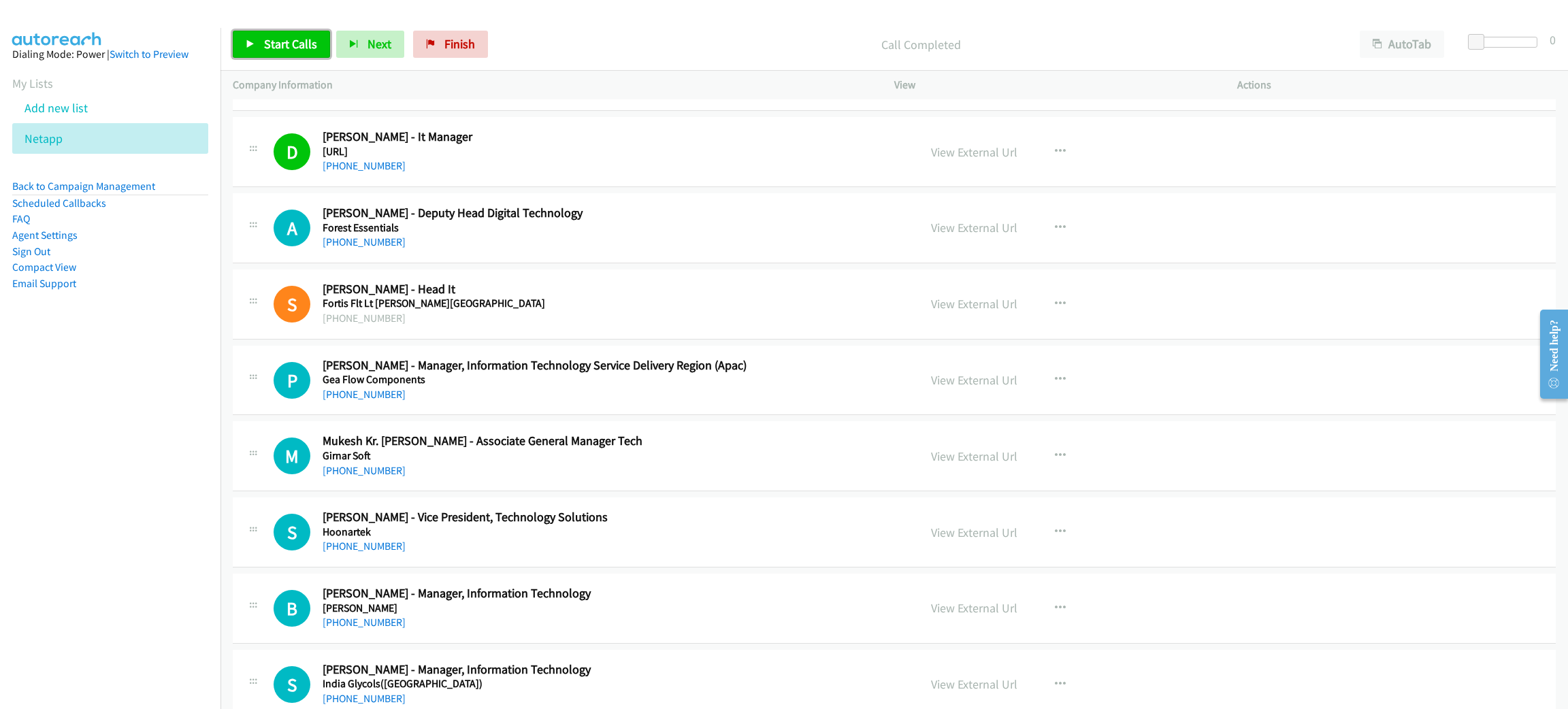
click at [271, 40] on span "Start Calls" at bounding box center [291, 43] width 53 height 16
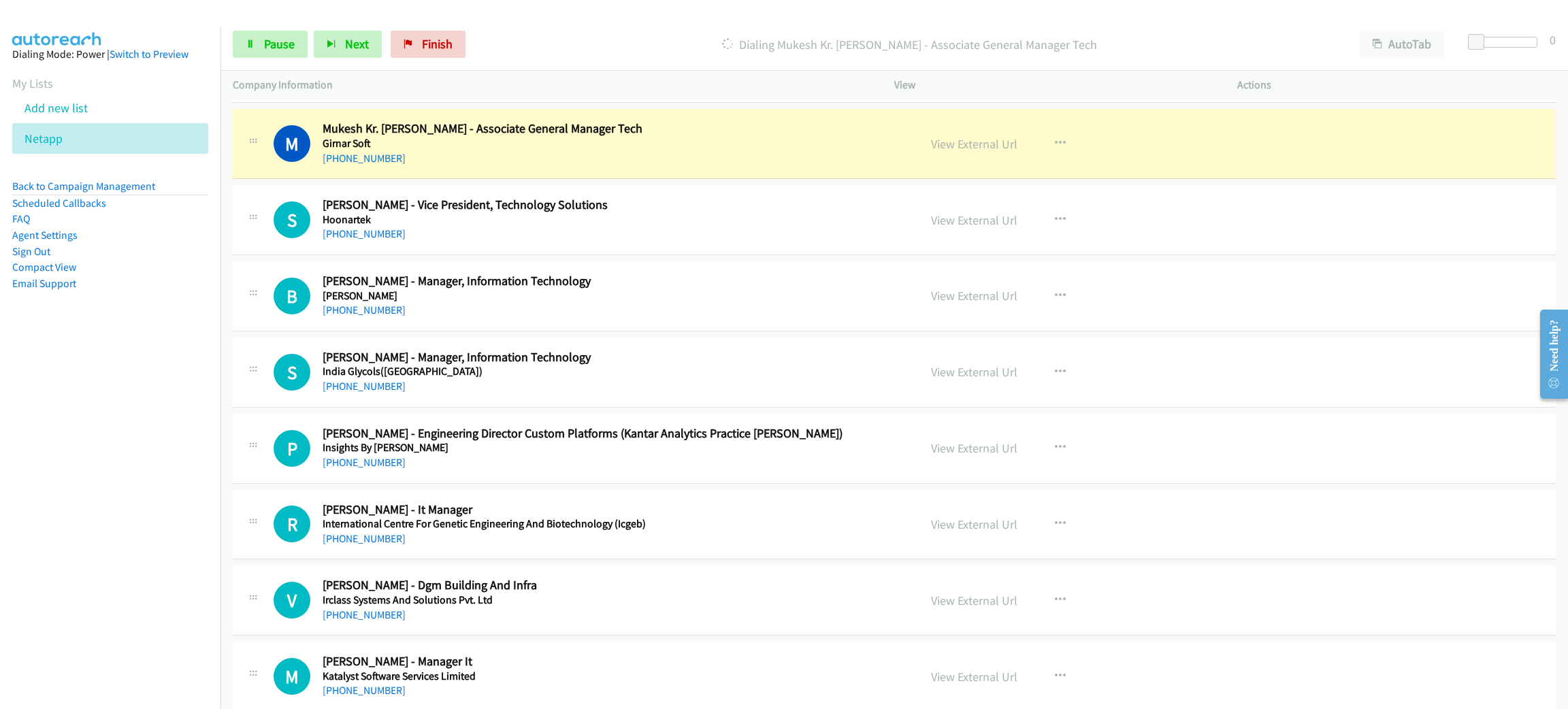
scroll to position [2040, 0]
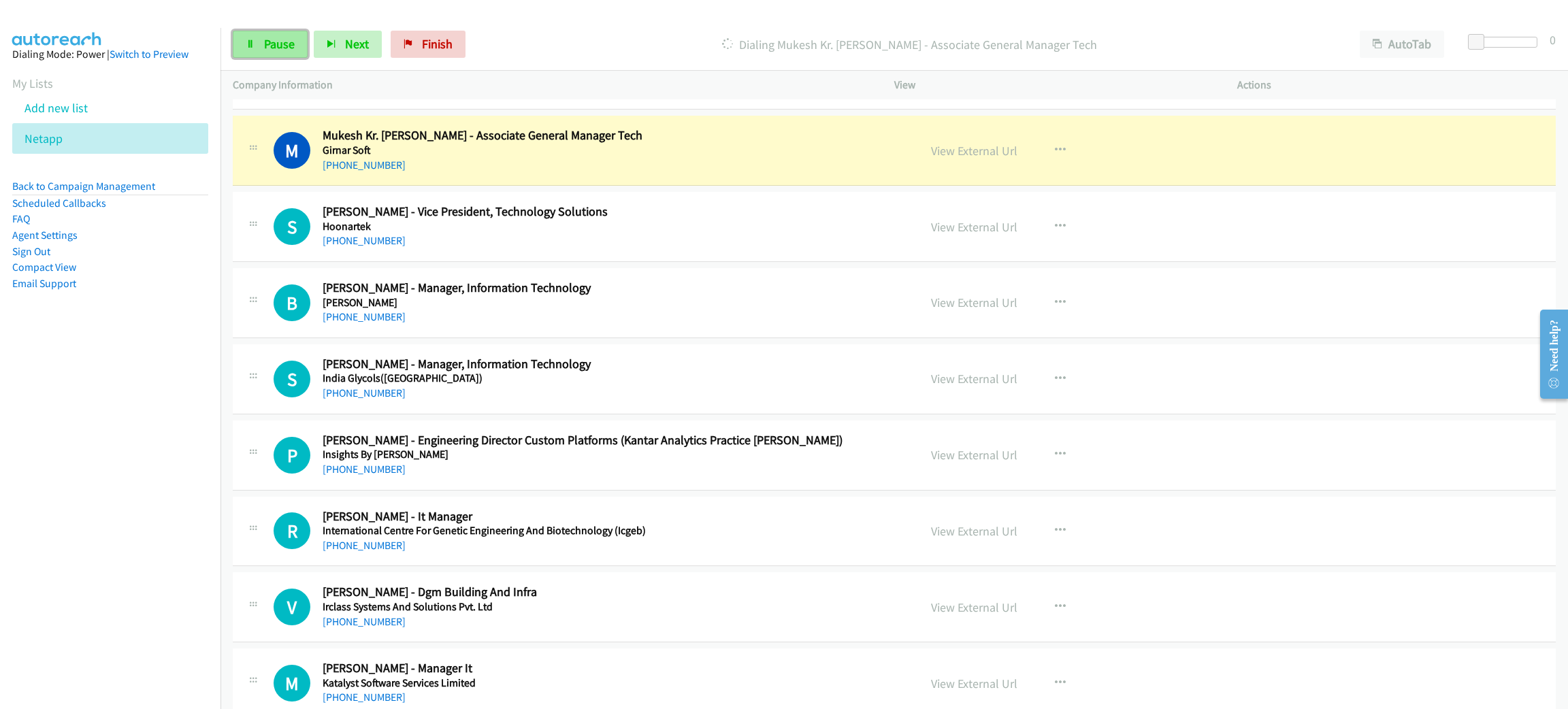
click at [271, 48] on span "Pause" at bounding box center [280, 43] width 30 height 16
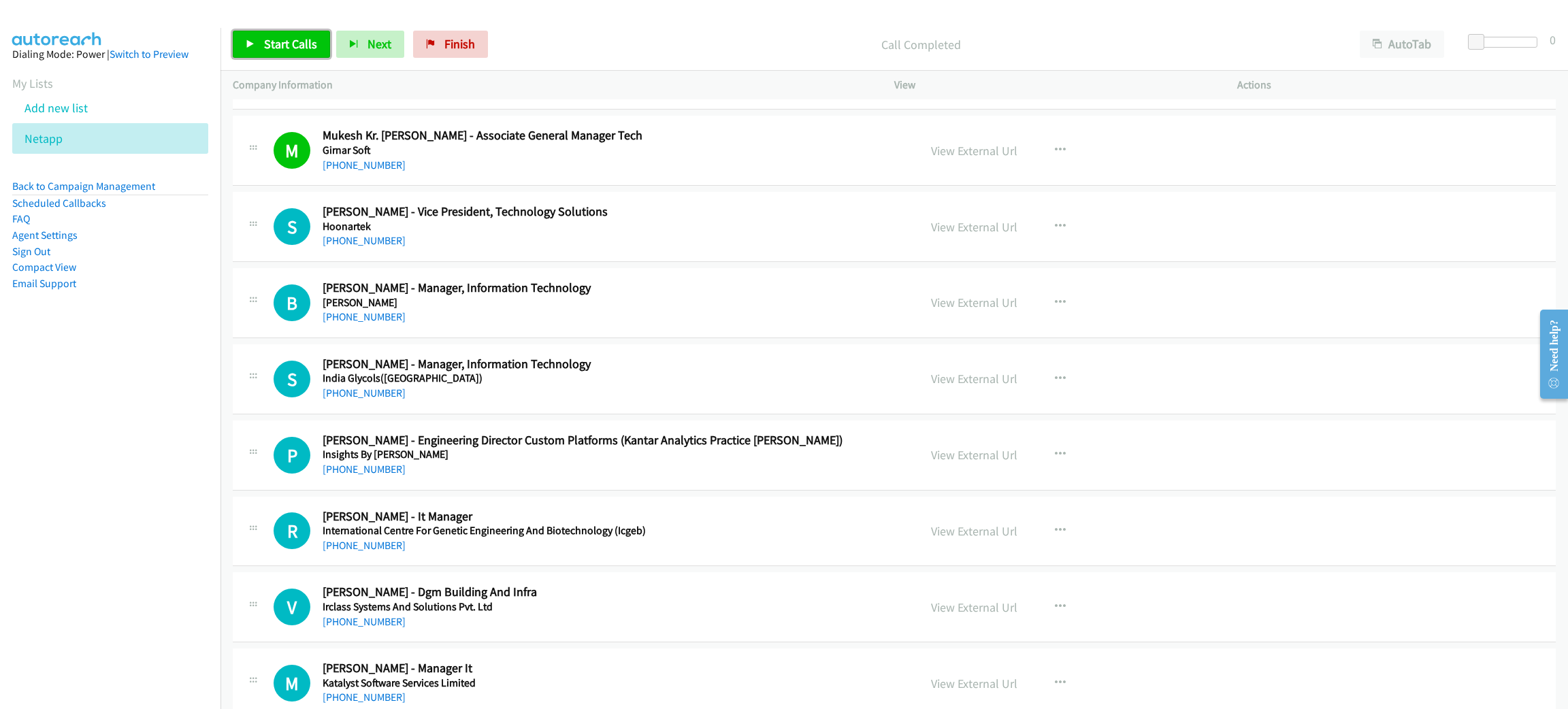
click at [303, 41] on span "Start Calls" at bounding box center [291, 43] width 53 height 16
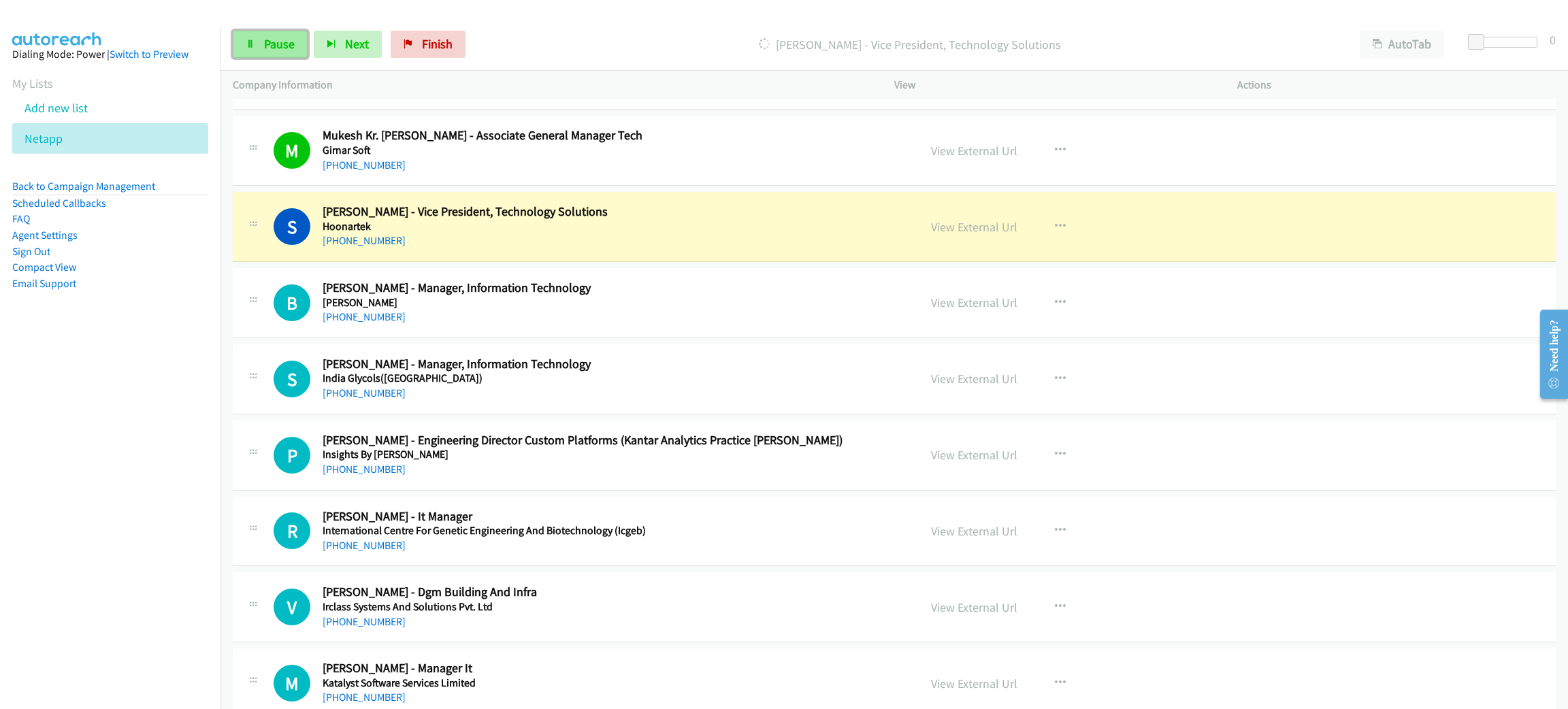
click at [304, 42] on link "Pause" at bounding box center [269, 43] width 75 height 27
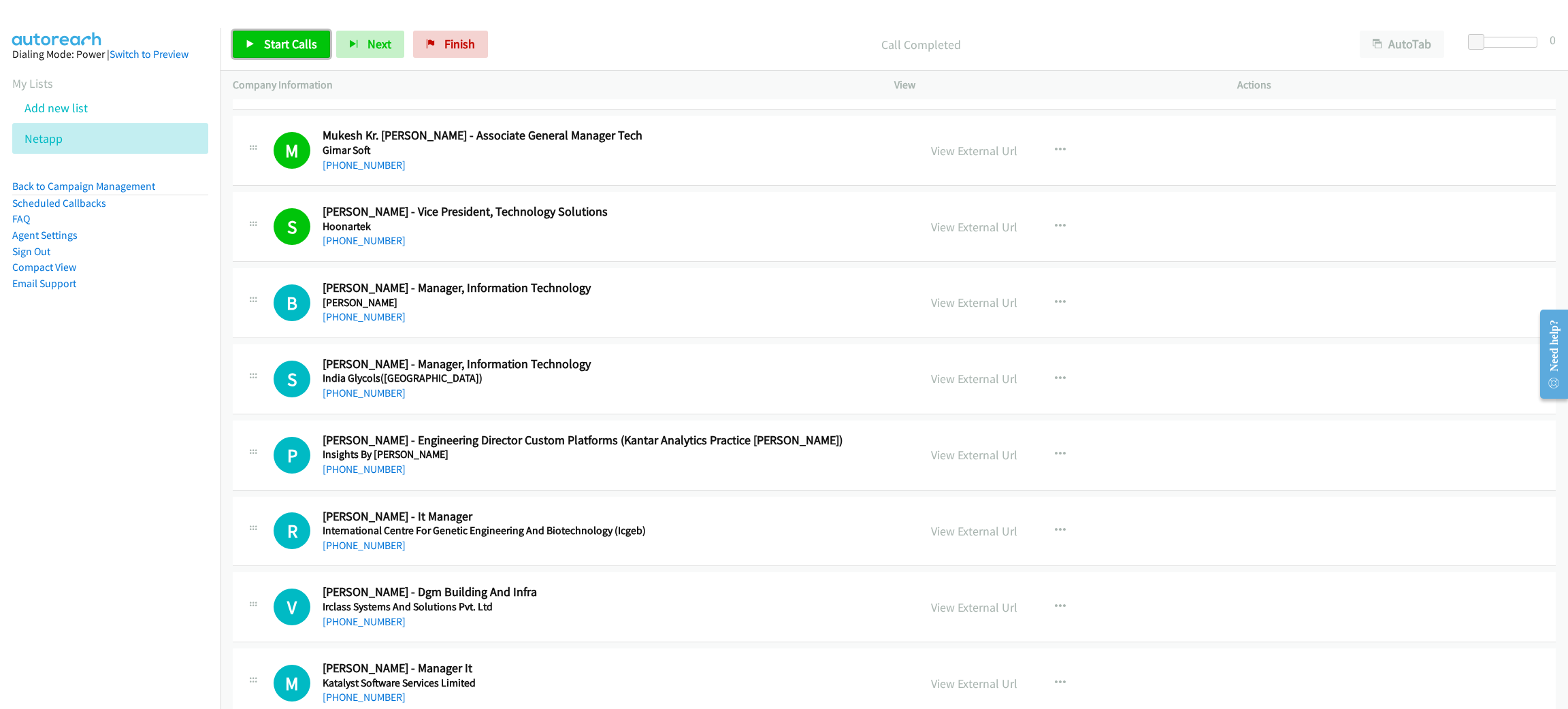
click at [264, 52] on link "Start Calls" at bounding box center [281, 43] width 97 height 27
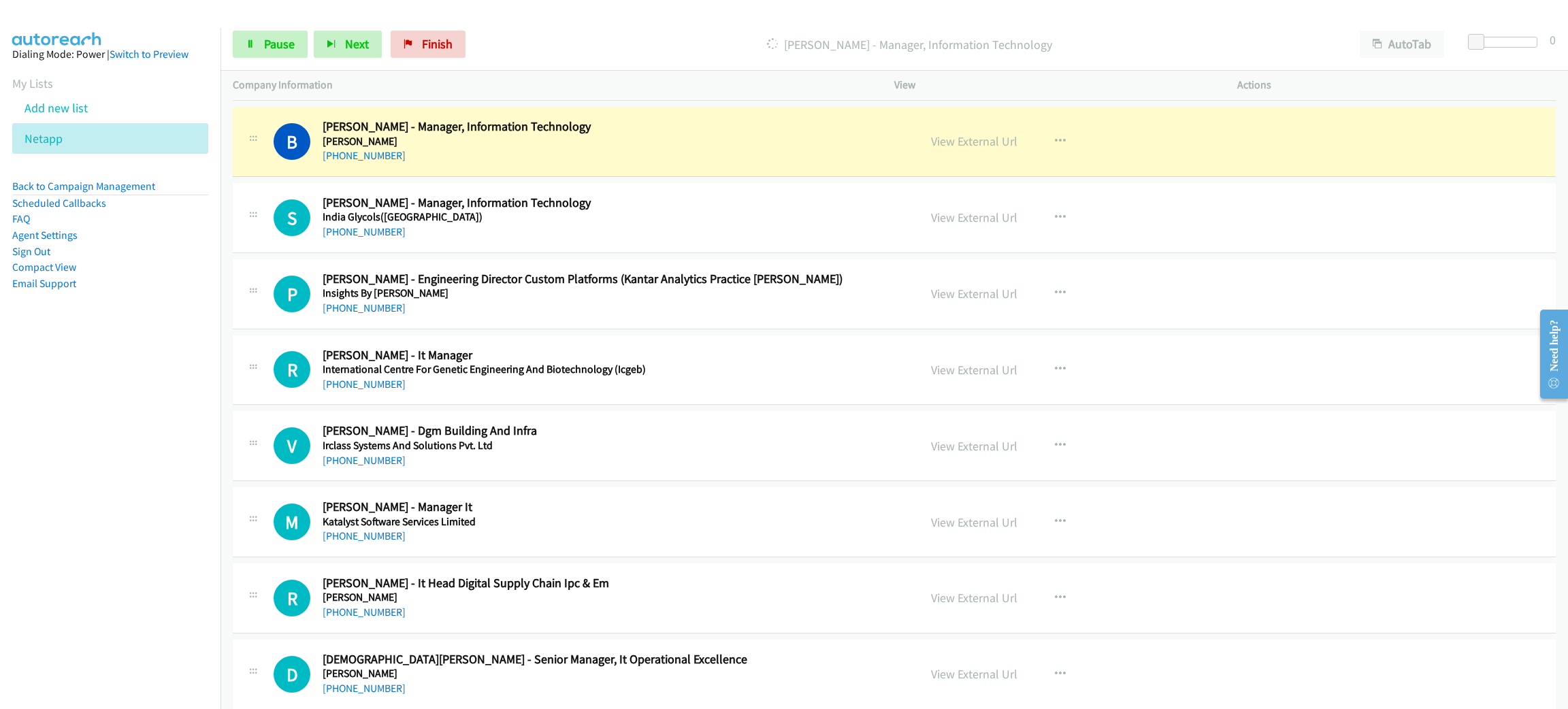
scroll to position [2142, 0]
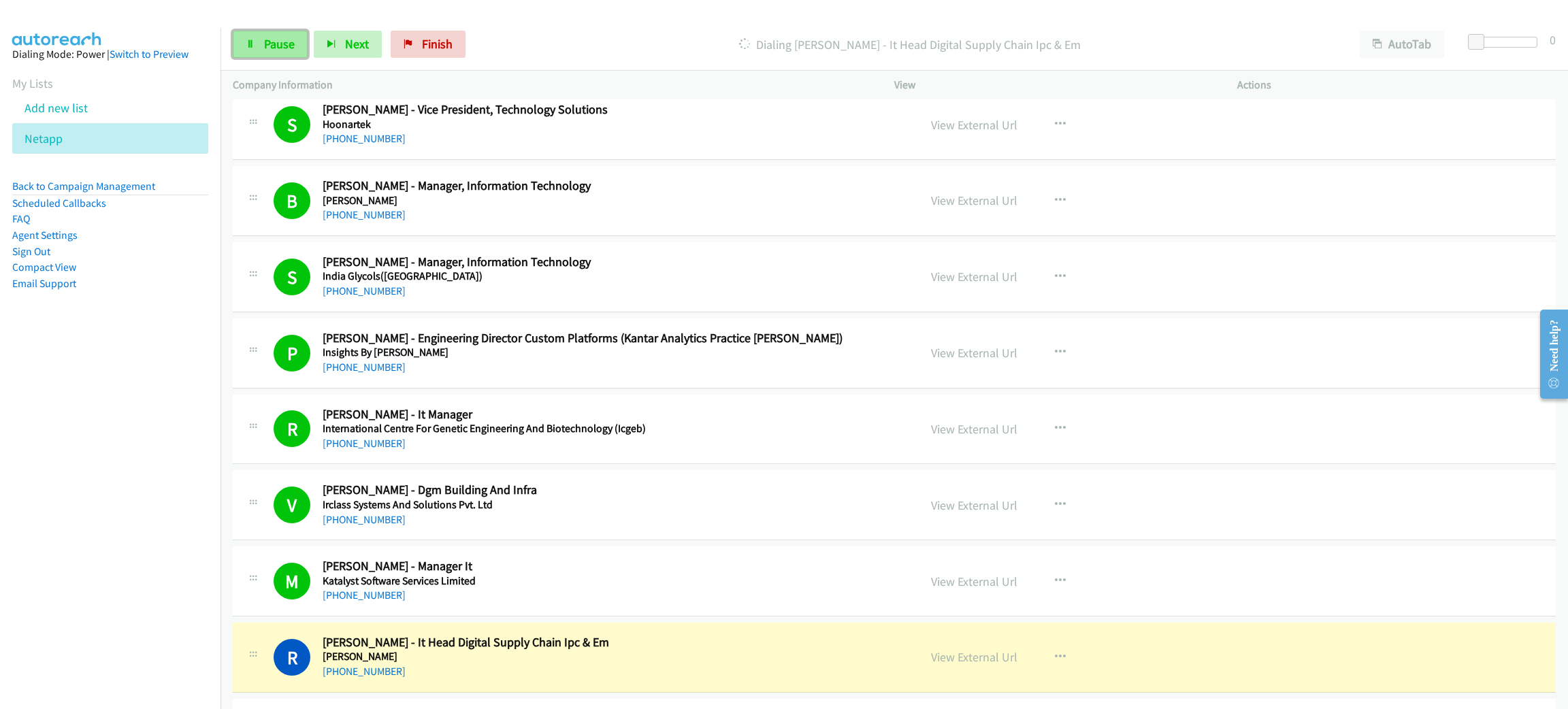
click at [274, 47] on span "Pause" at bounding box center [280, 43] width 30 height 16
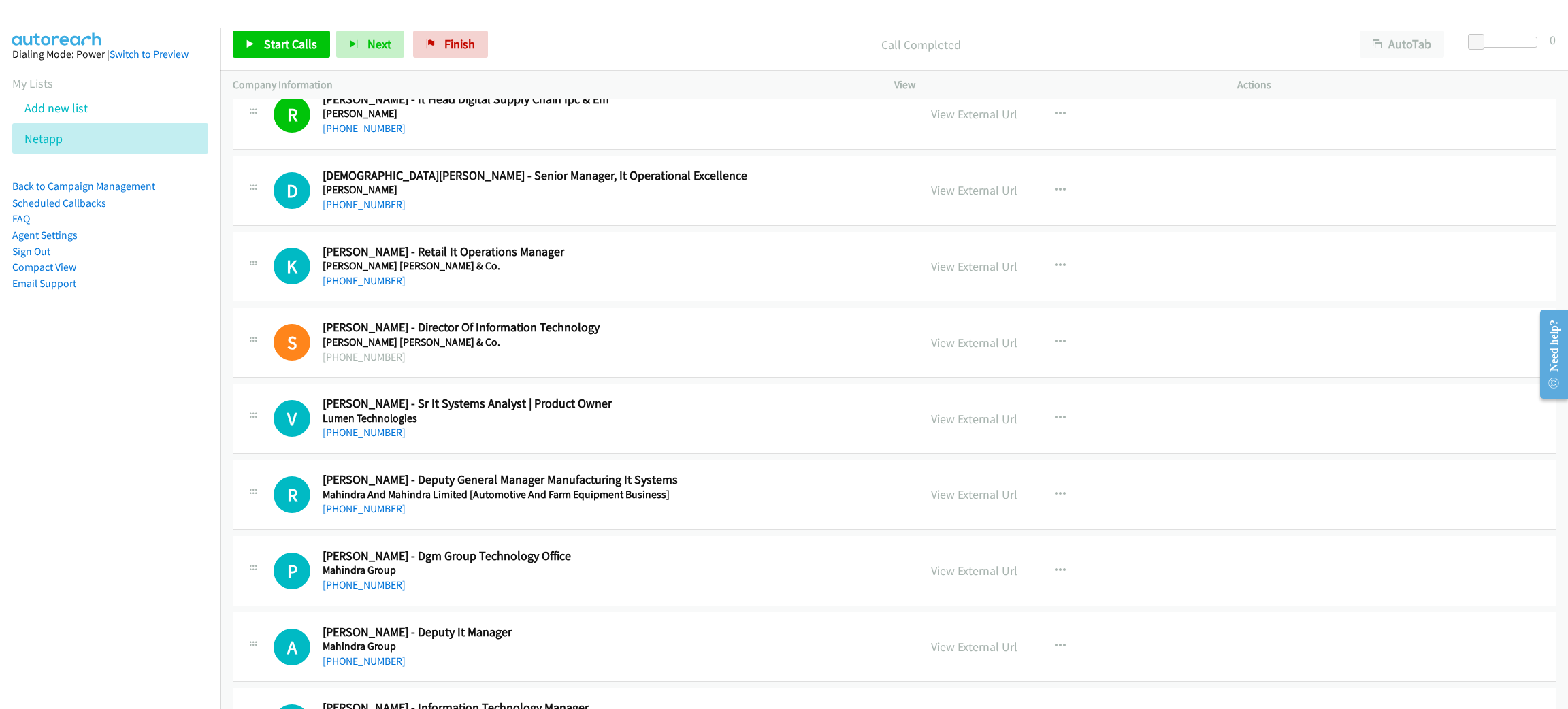
scroll to position [2652, 0]
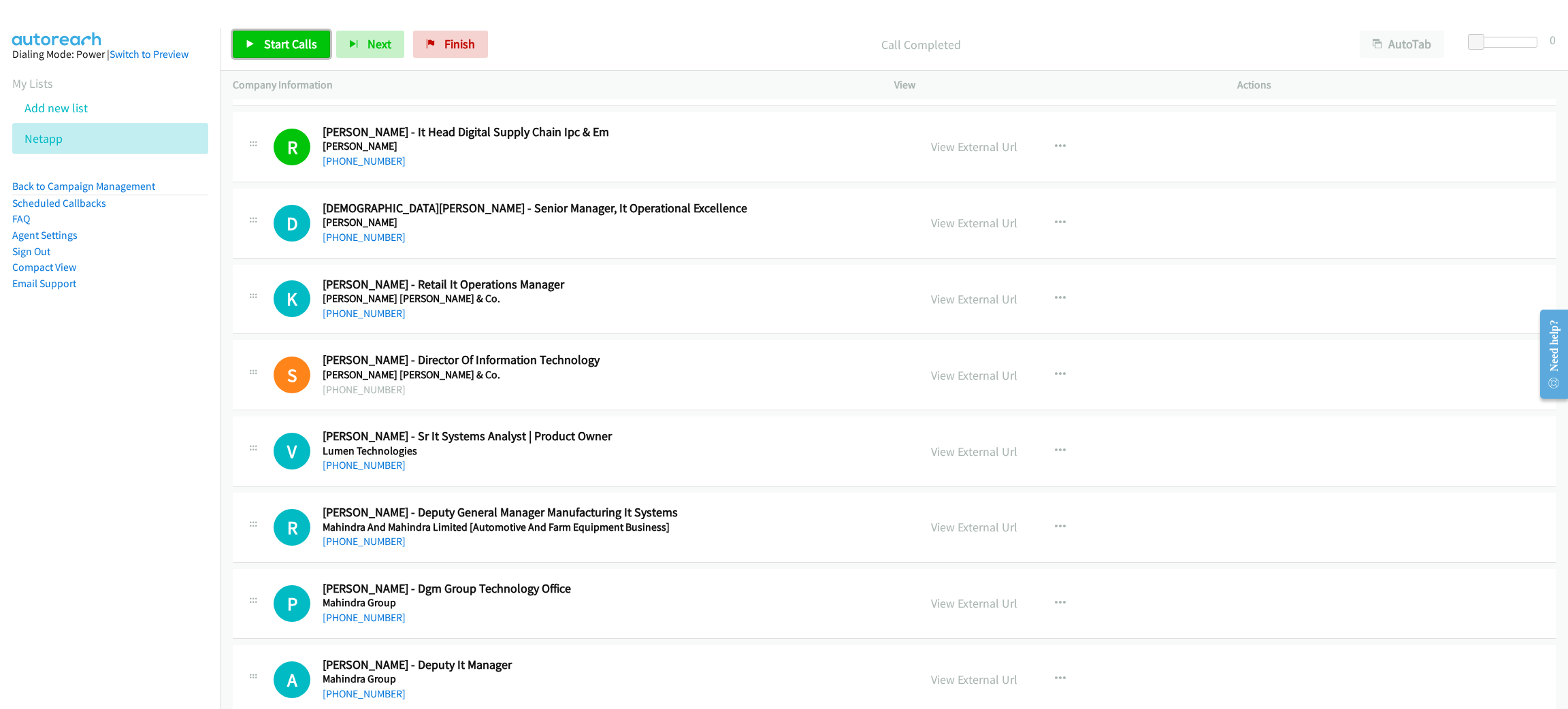
click at [301, 51] on span "Start Calls" at bounding box center [291, 43] width 53 height 16
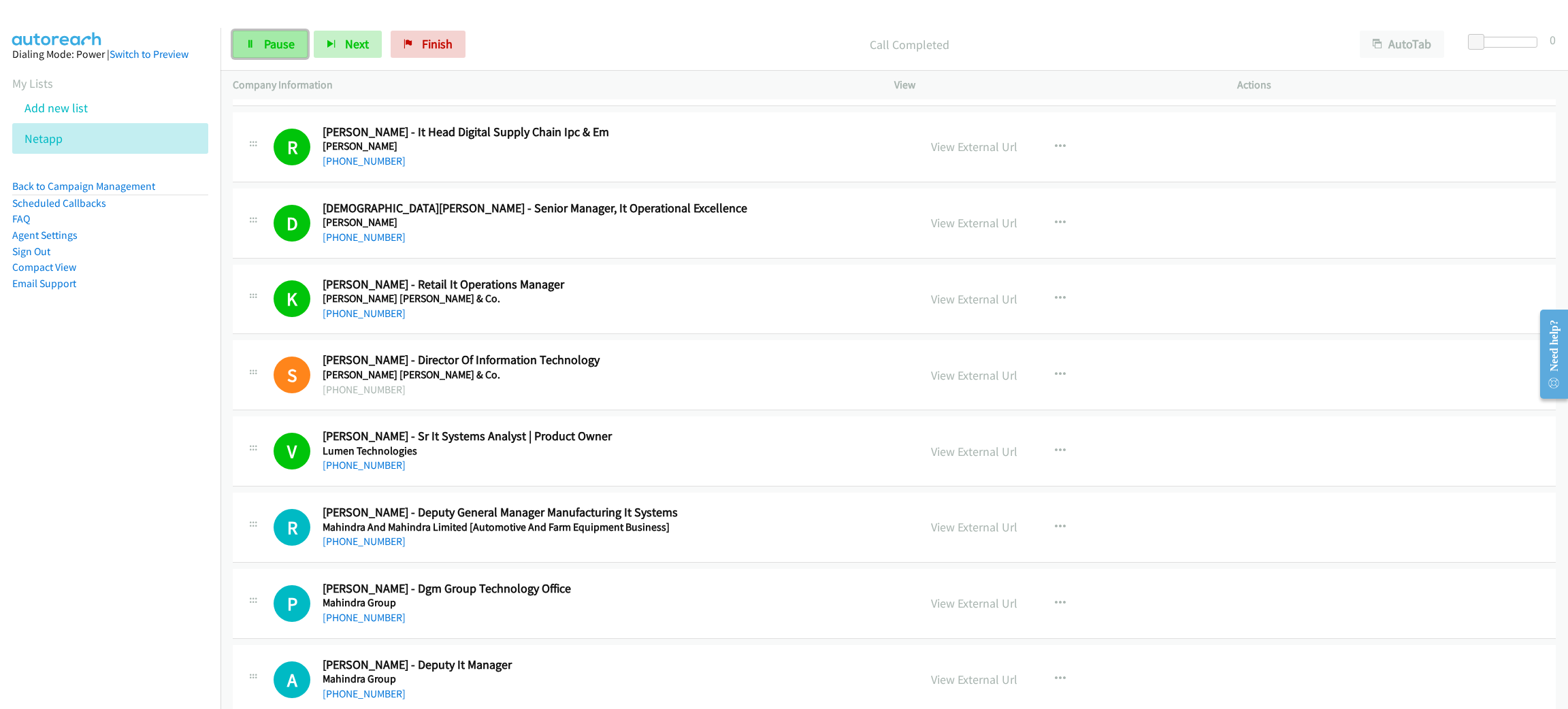
click at [294, 51] on span "Pause" at bounding box center [280, 43] width 30 height 16
click at [277, 44] on span "Start Calls" at bounding box center [291, 43] width 53 height 16
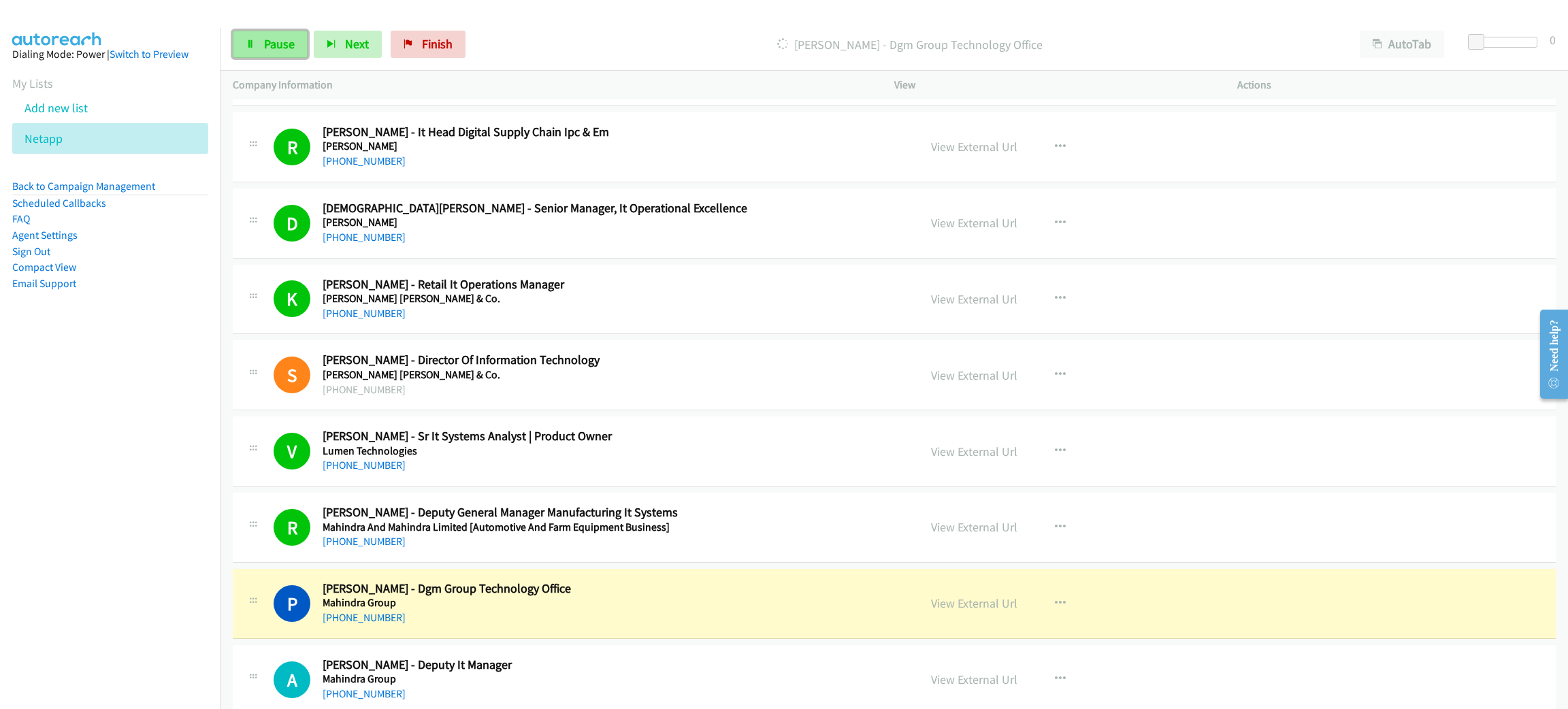
click at [280, 44] on span "Pause" at bounding box center [280, 43] width 30 height 16
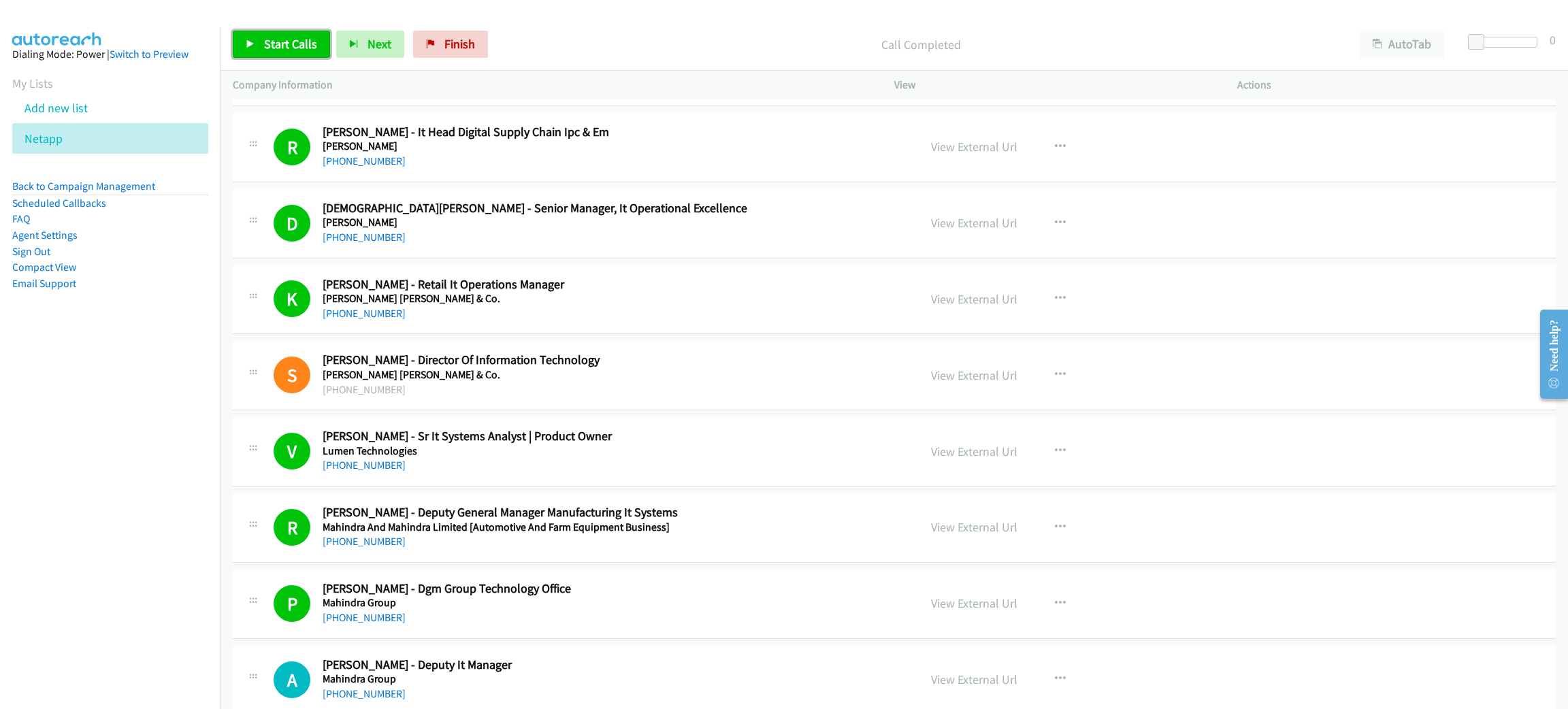
click at [273, 40] on span "Start Calls" at bounding box center [291, 43] width 53 height 16
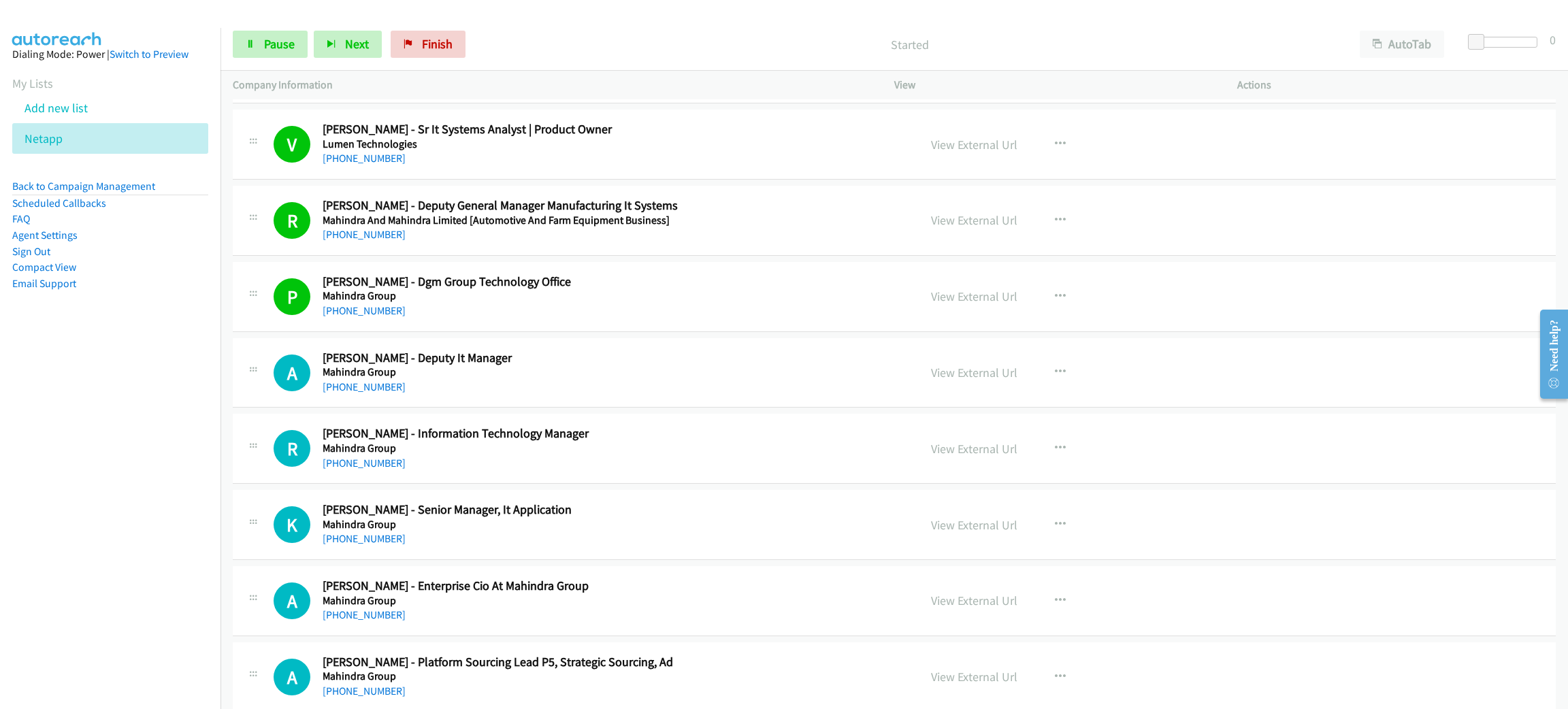
scroll to position [3061, 0]
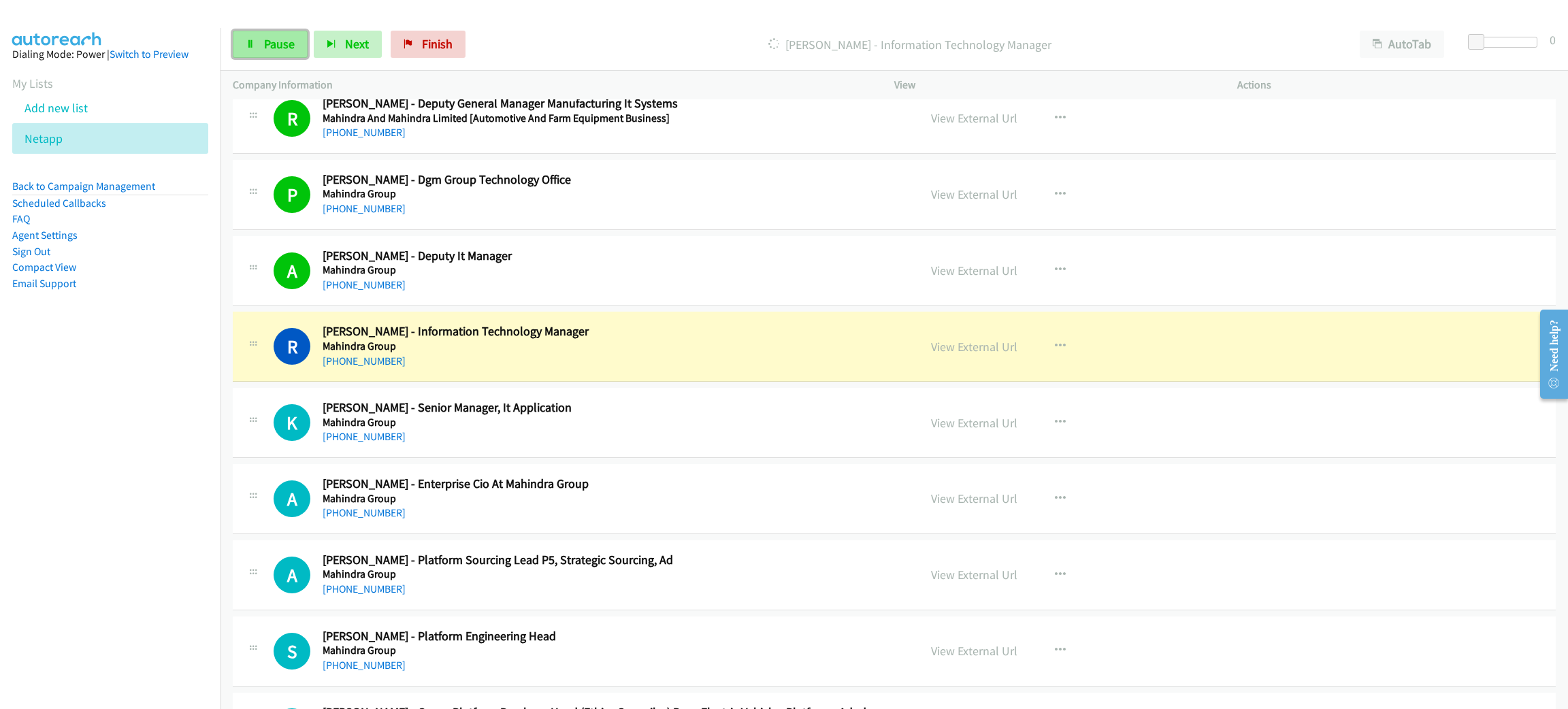
click at [288, 41] on span "Pause" at bounding box center [280, 43] width 30 height 16
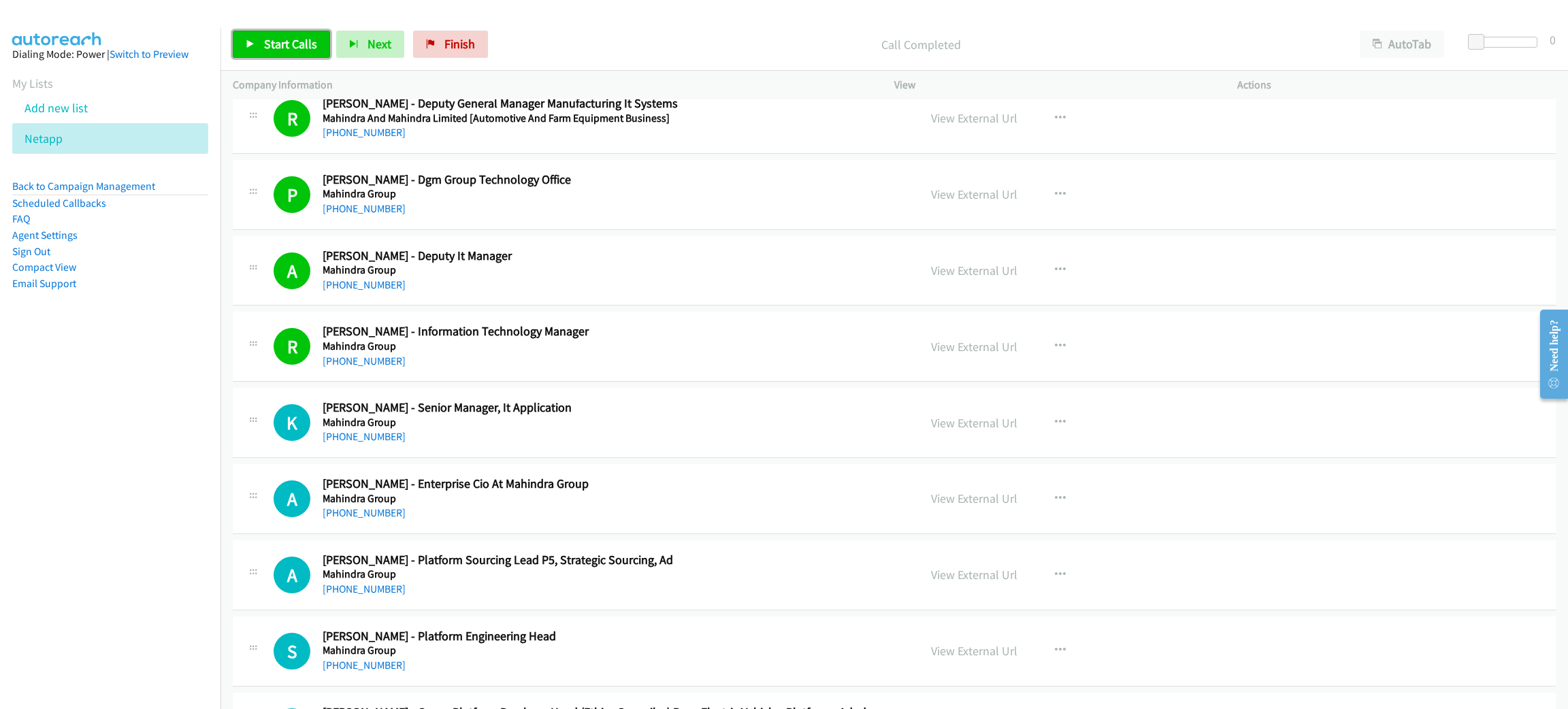
click at [296, 47] on span "Start Calls" at bounding box center [291, 43] width 53 height 16
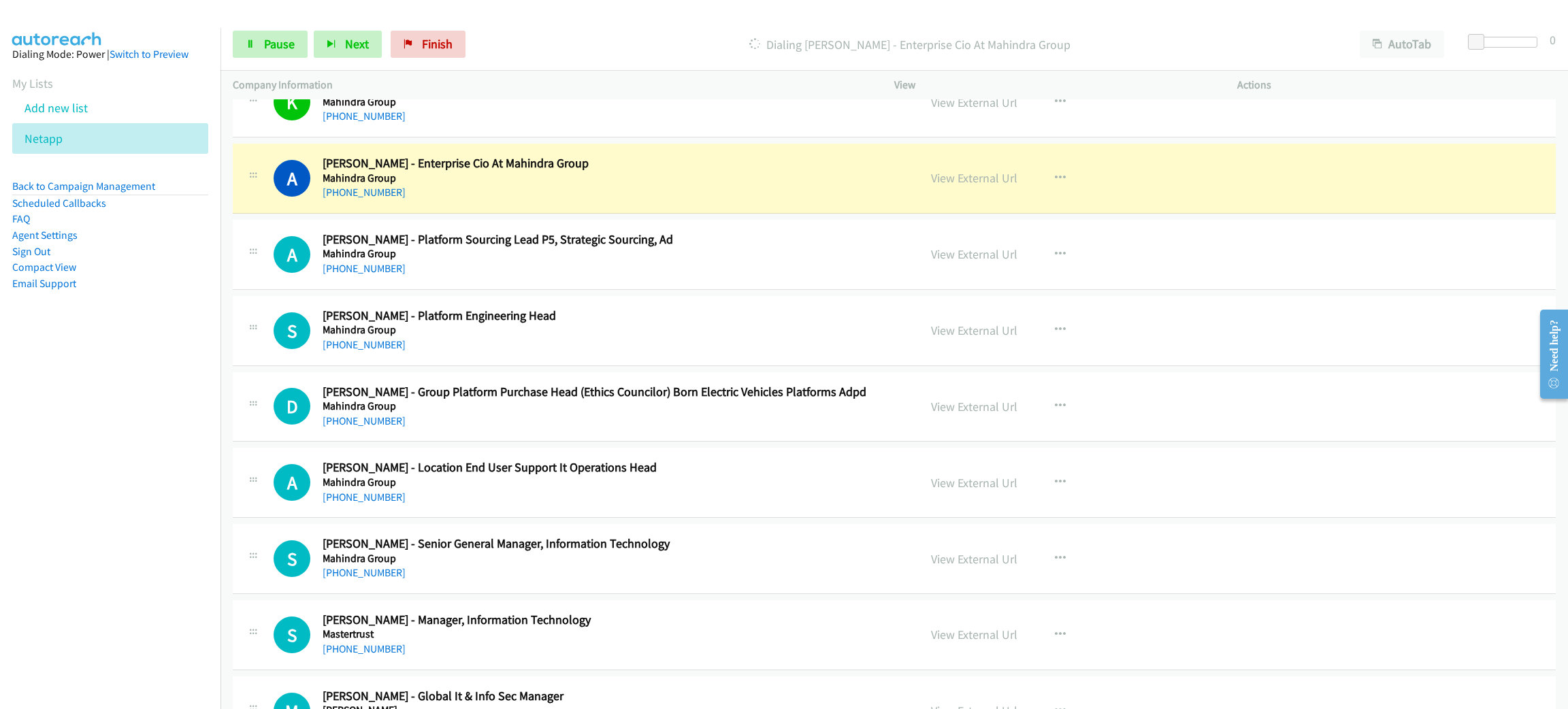
scroll to position [3368, 0]
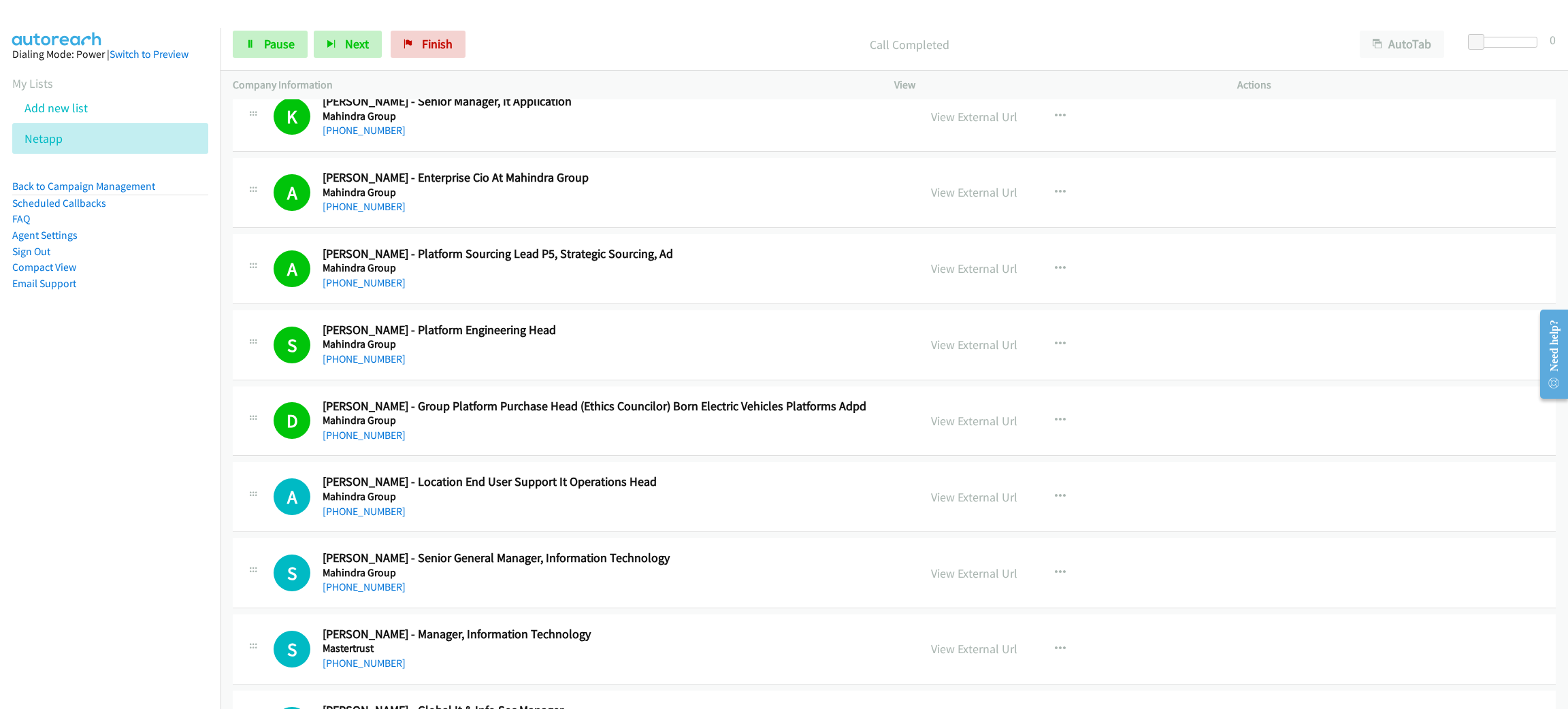
click at [709, 449] on div "D Callback Scheduled Dharmesh Raval - Group Platform Purchase Head (Ethics Coun…" at bounding box center [894, 421] width 1323 height 70
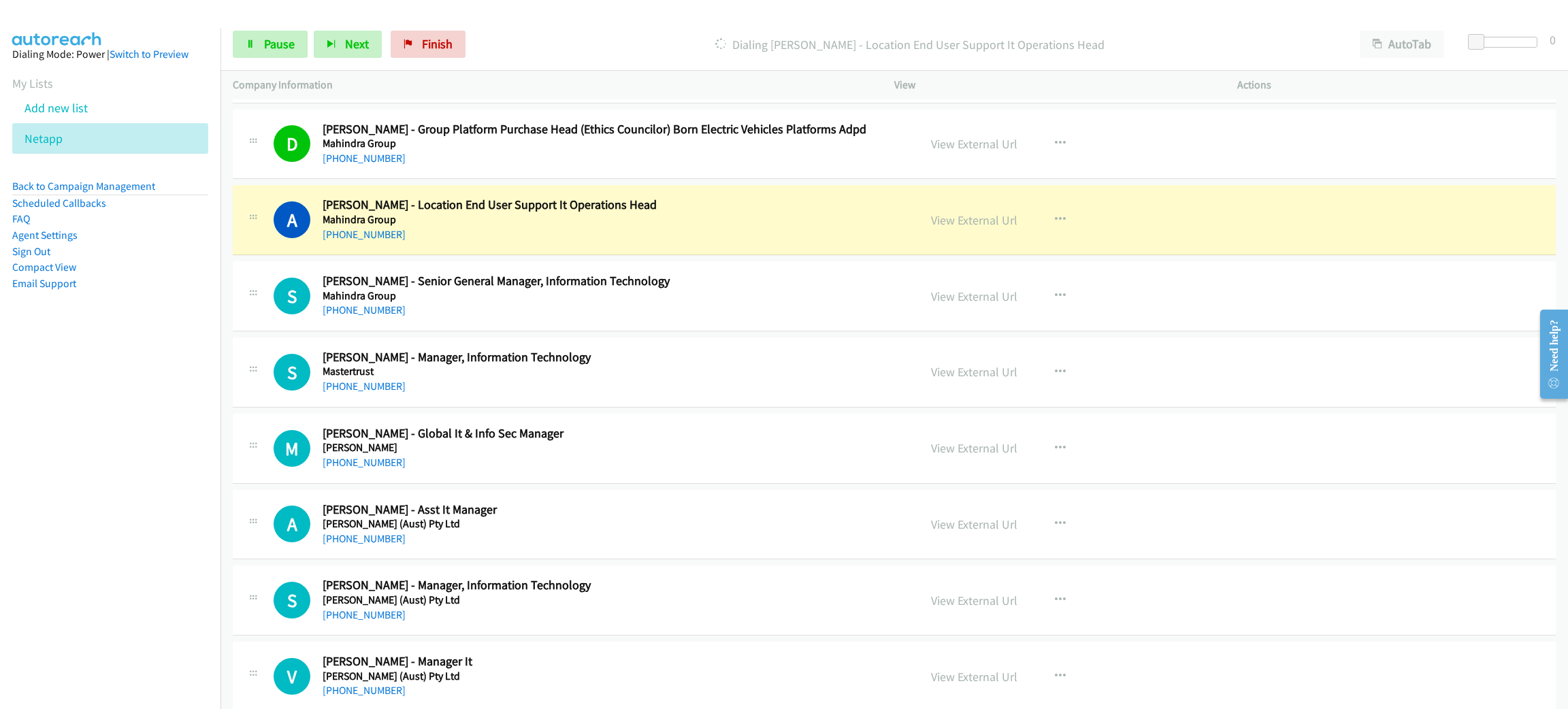
scroll to position [3672, 0]
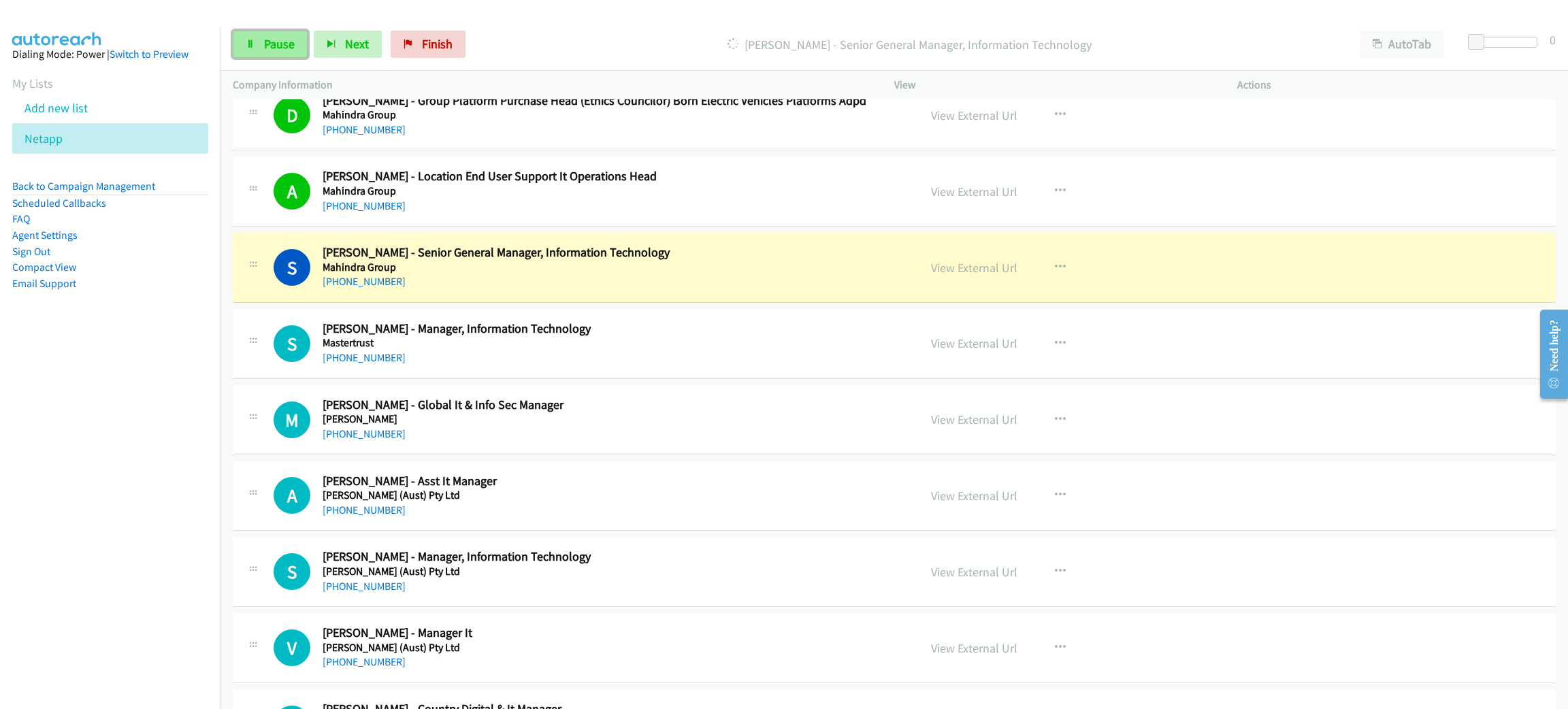
click at [251, 45] on icon at bounding box center [250, 45] width 9 height 9
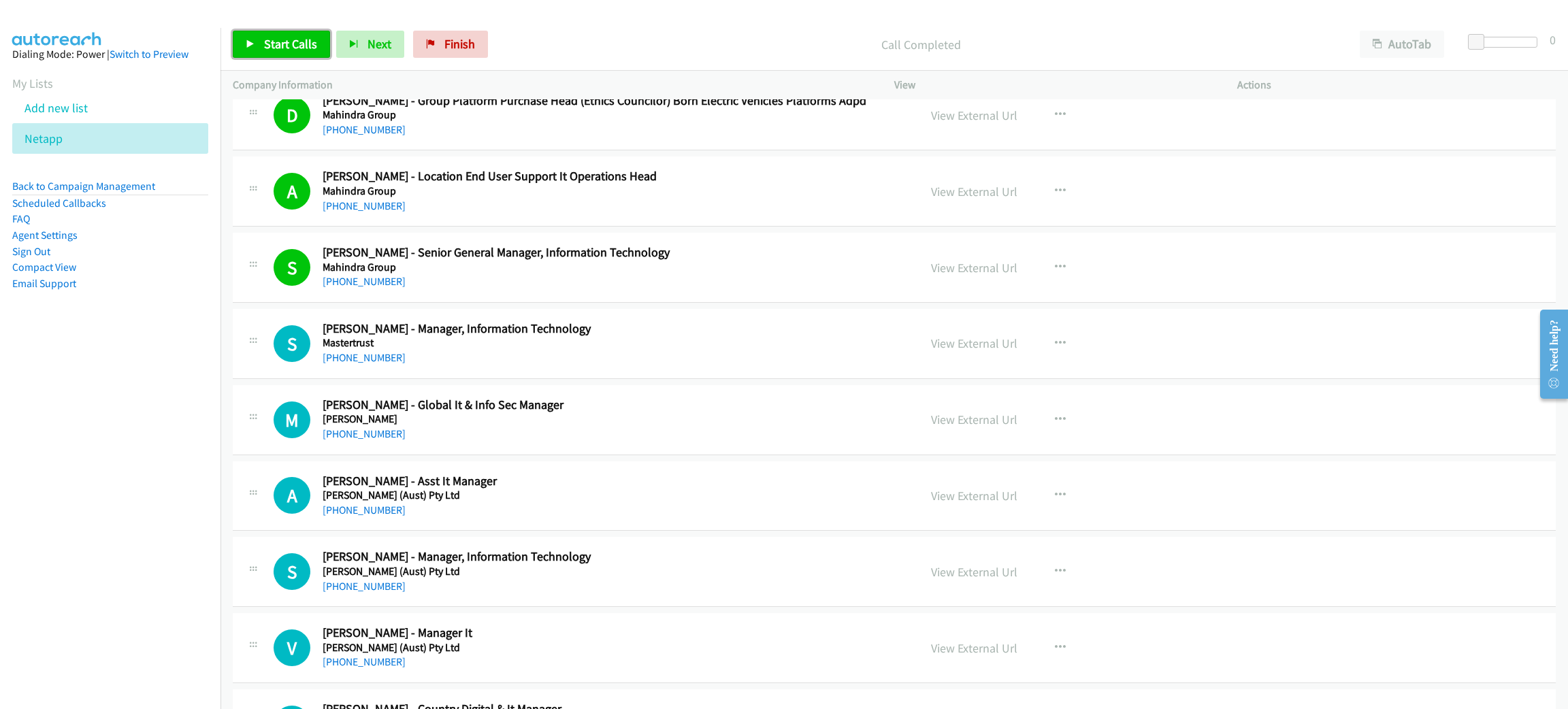
click at [292, 42] on span "Start Calls" at bounding box center [291, 43] width 53 height 16
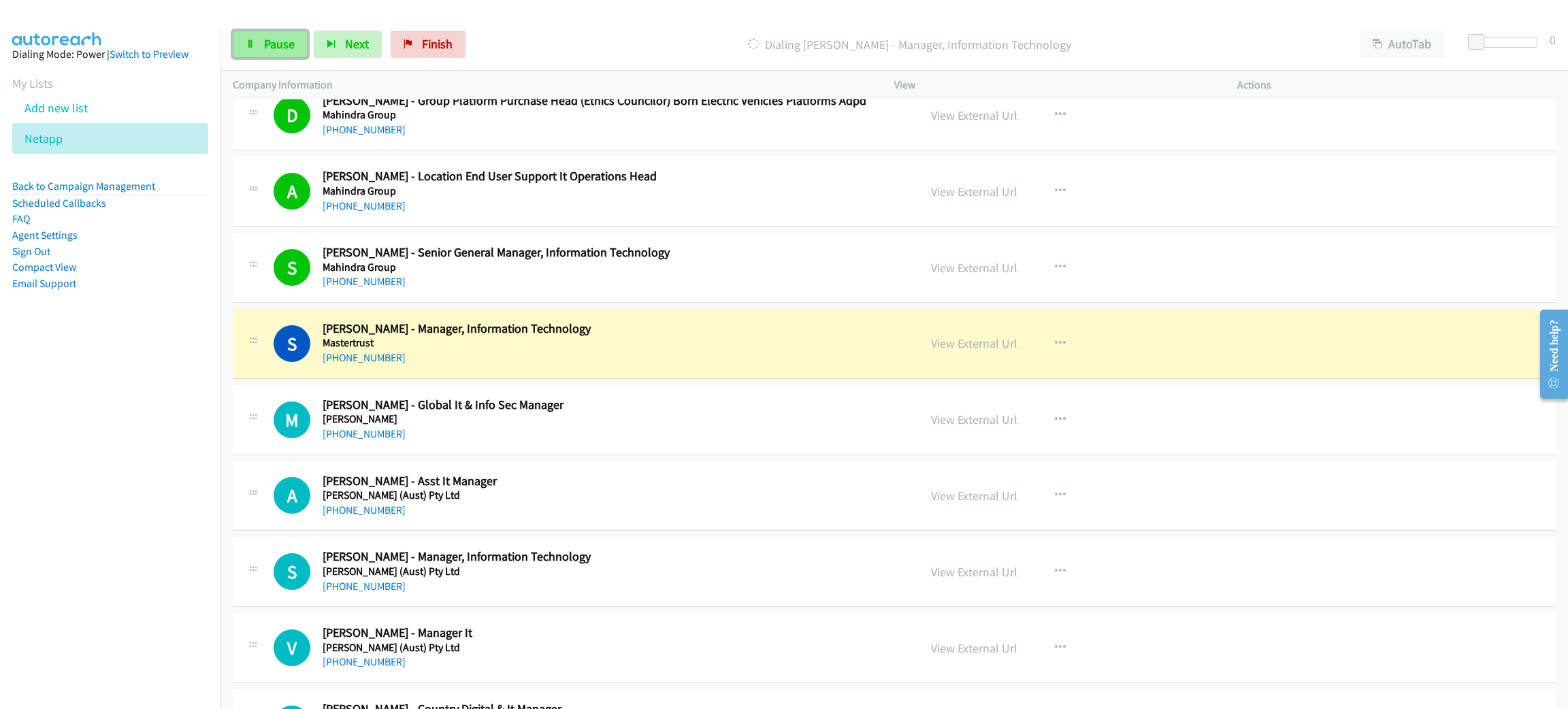
click at [283, 41] on span "Pause" at bounding box center [280, 43] width 30 height 16
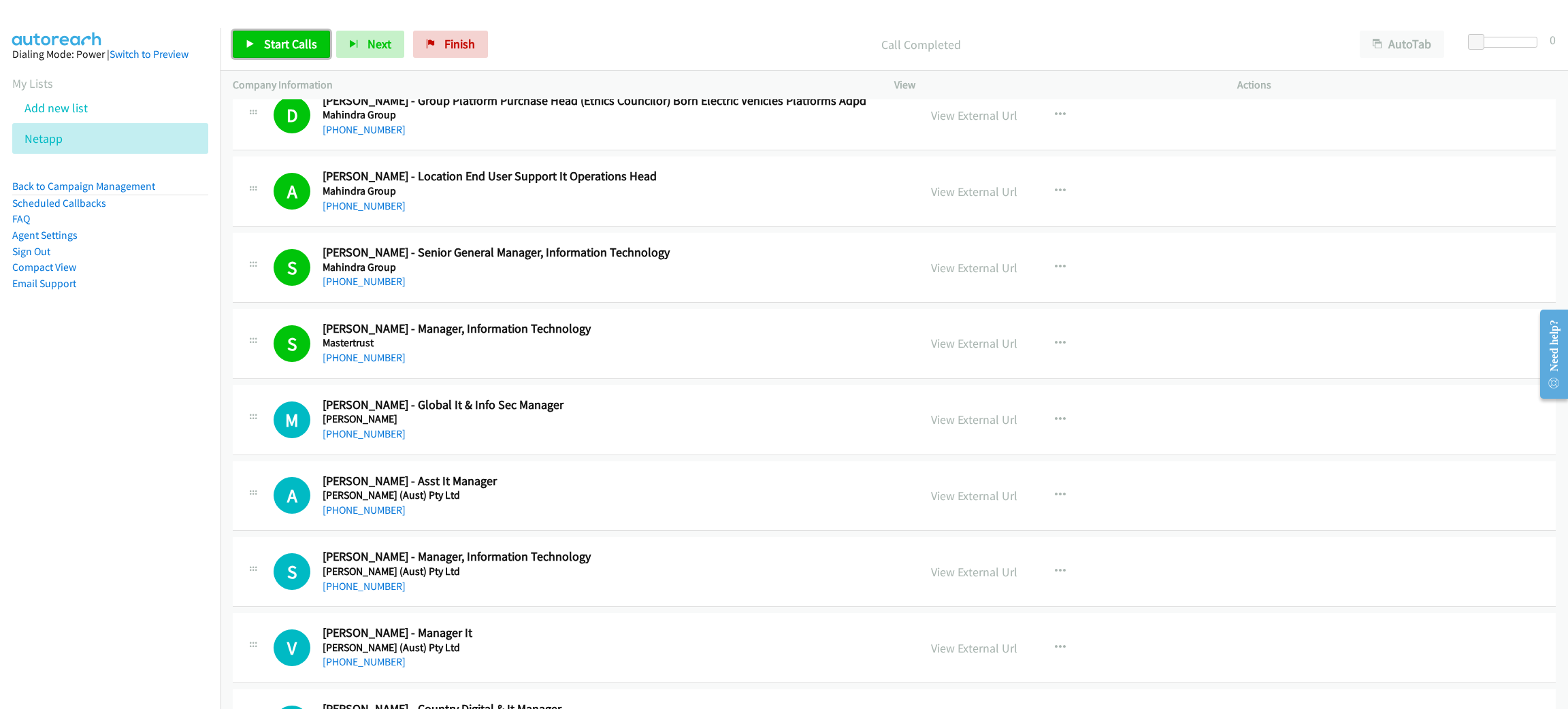
click at [238, 40] on link "Start Calls" at bounding box center [281, 43] width 97 height 27
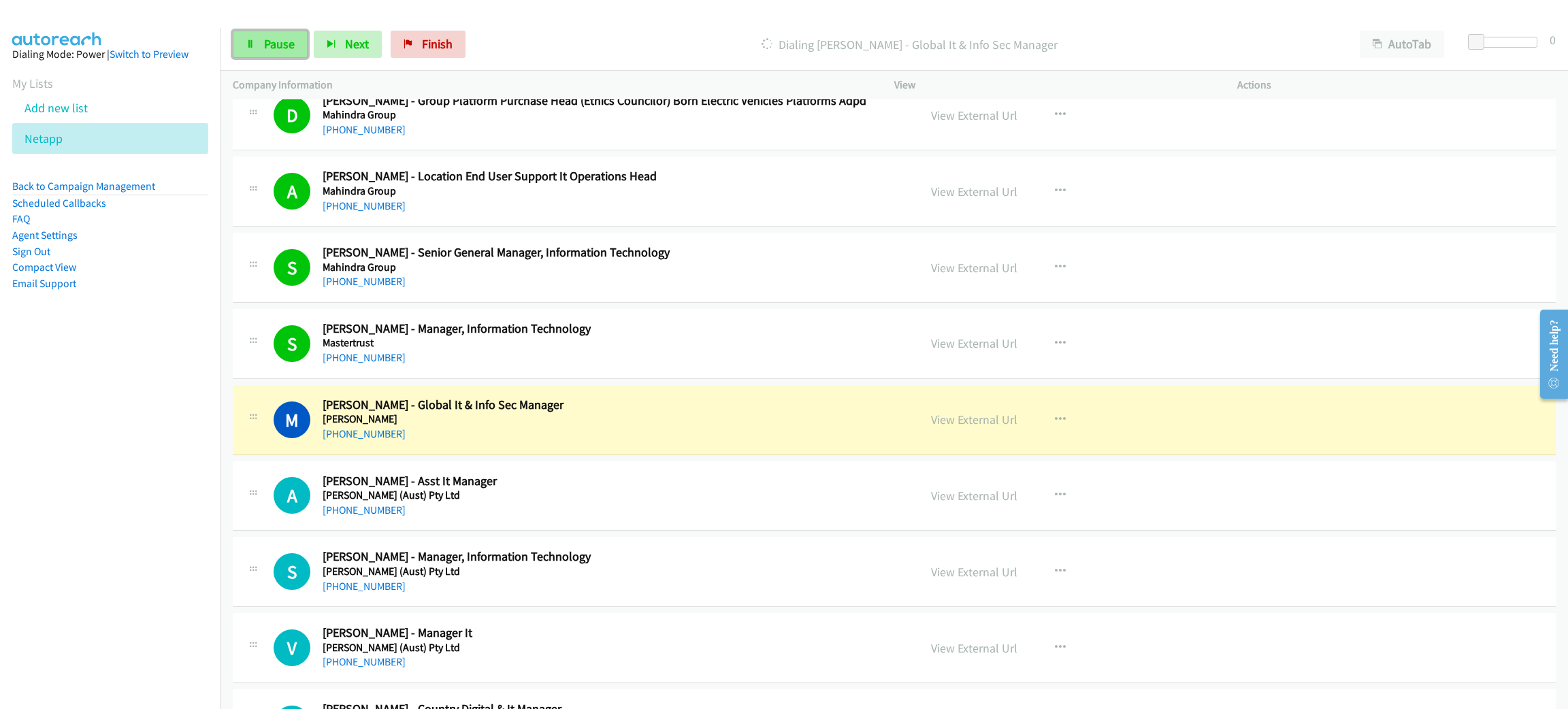
click at [251, 41] on icon at bounding box center [250, 45] width 9 height 9
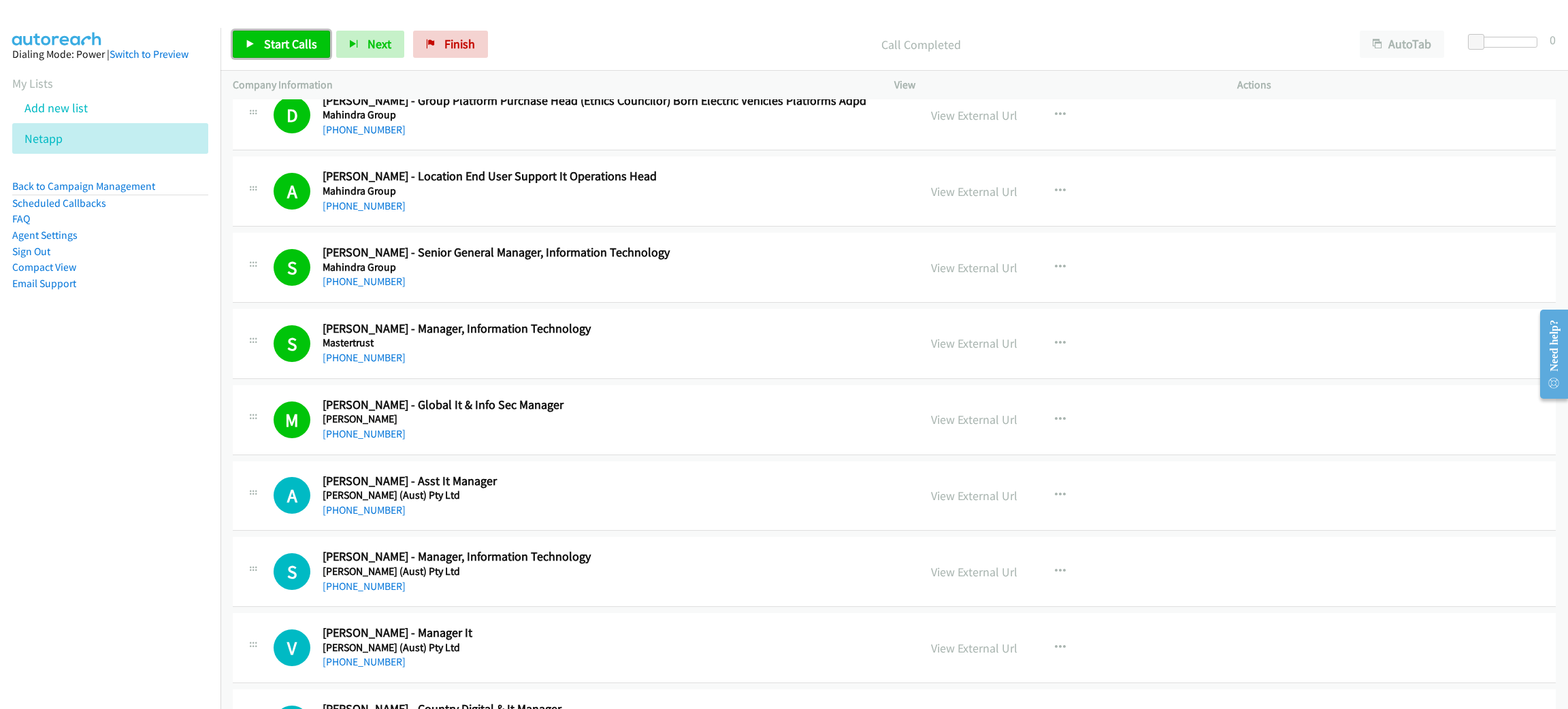
click at [297, 47] on span "Start Calls" at bounding box center [291, 43] width 53 height 16
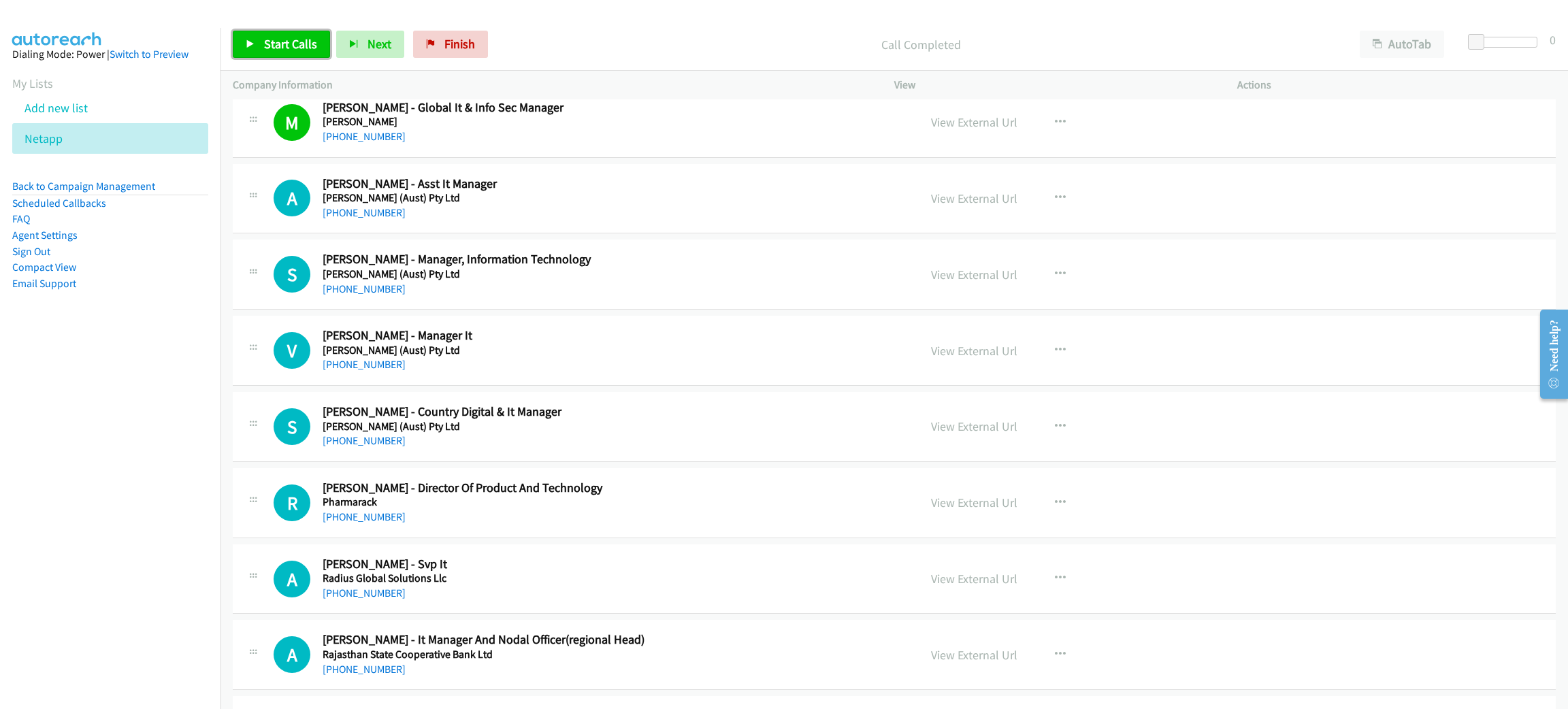
scroll to position [3978, 0]
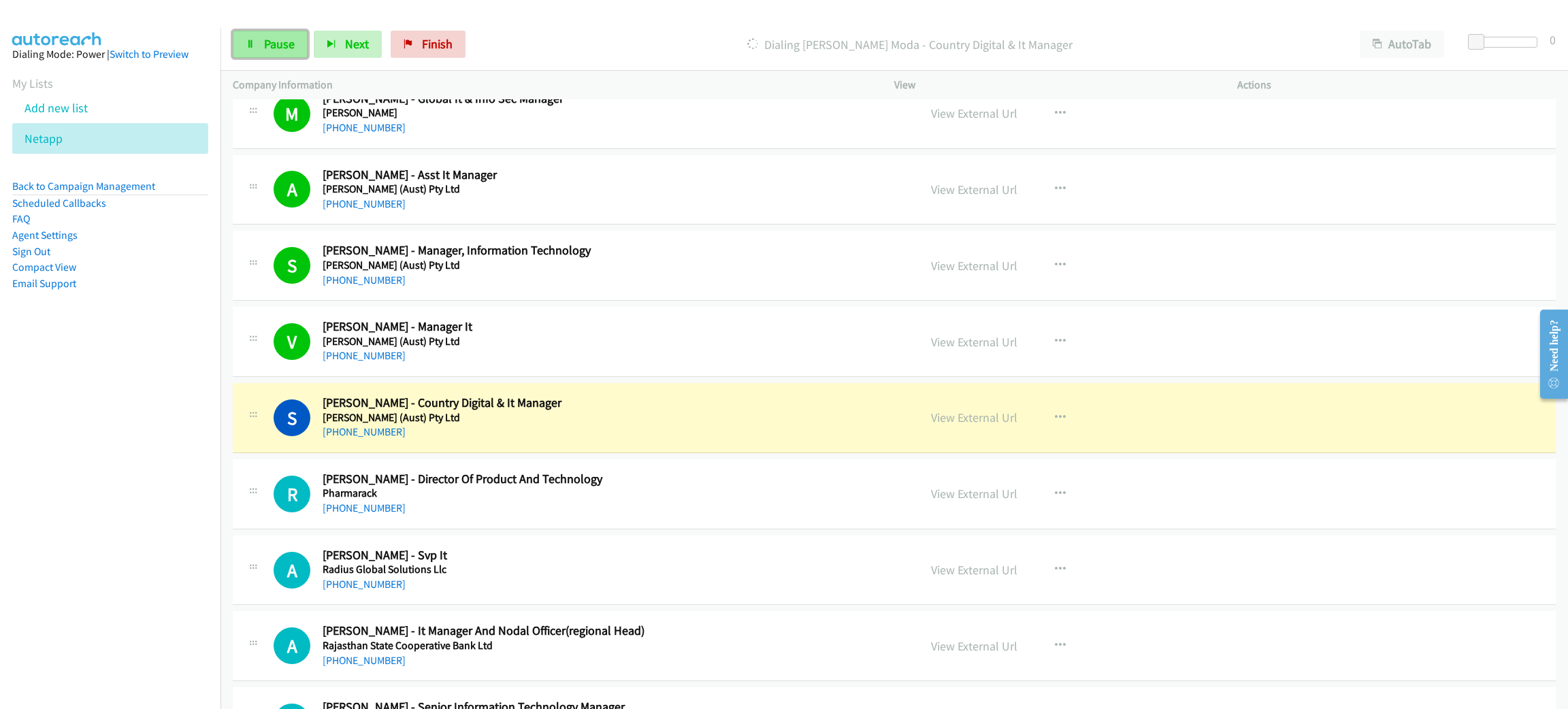
click at [264, 42] on span "Pause" at bounding box center [280, 43] width 30 height 16
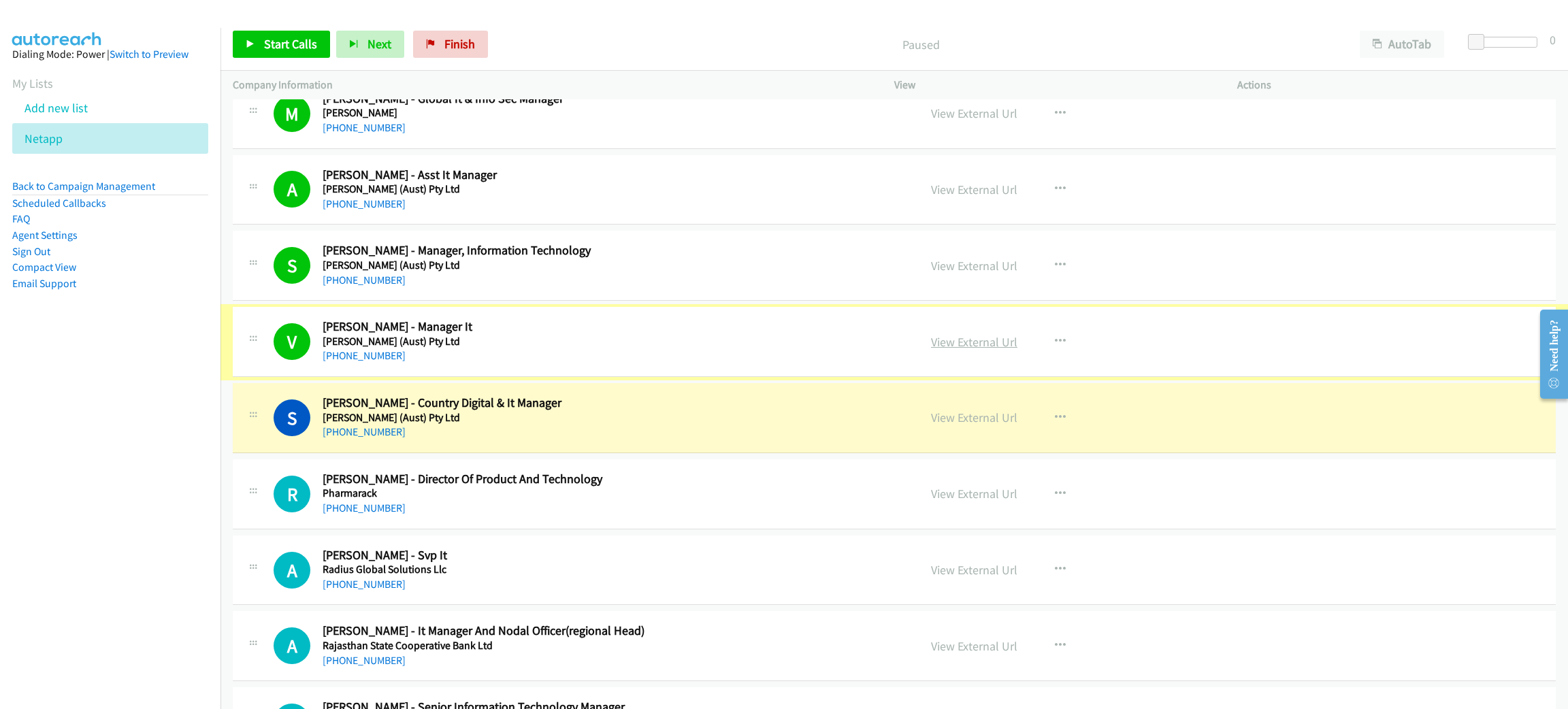
click at [955, 342] on link "View External Url" at bounding box center [975, 342] width 87 height 16
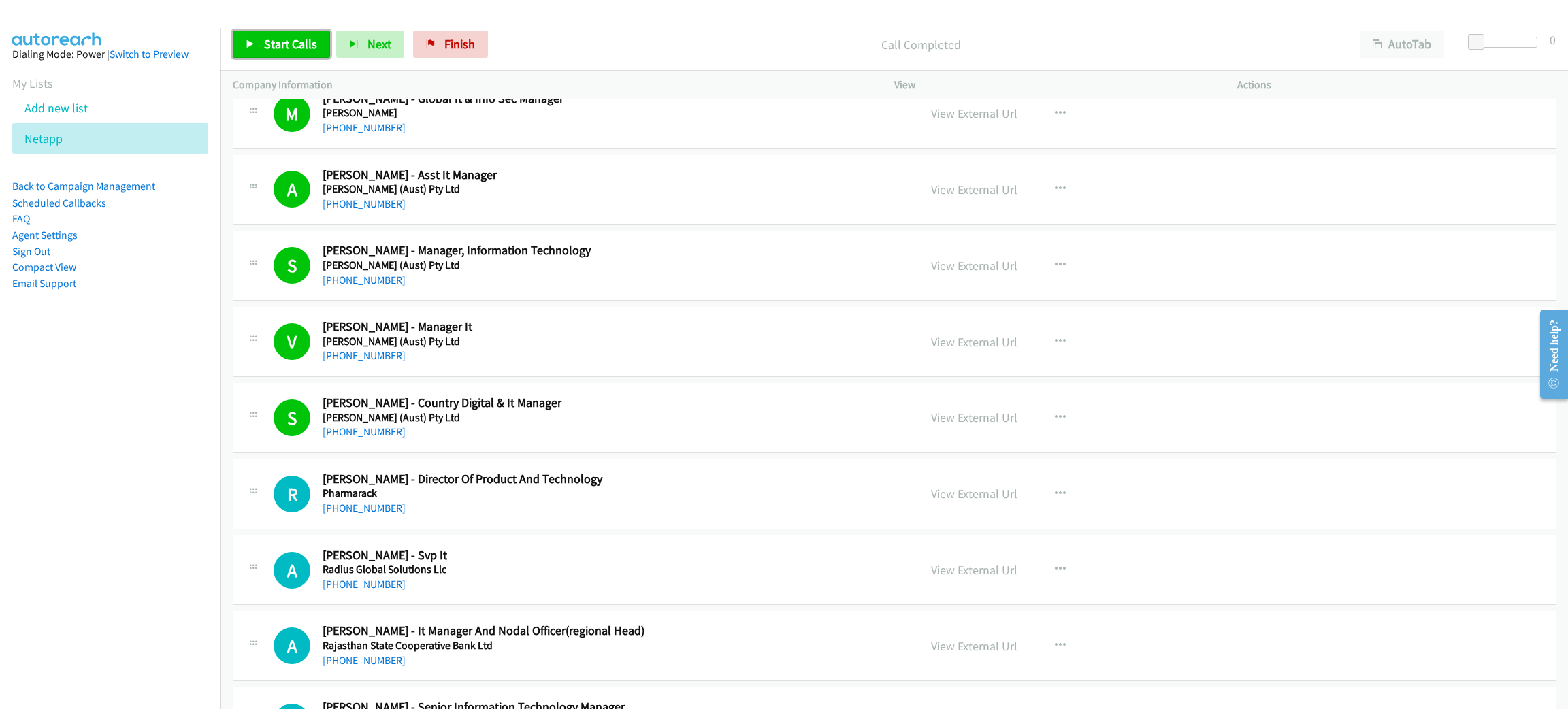
click at [284, 51] on span "Start Calls" at bounding box center [291, 43] width 53 height 16
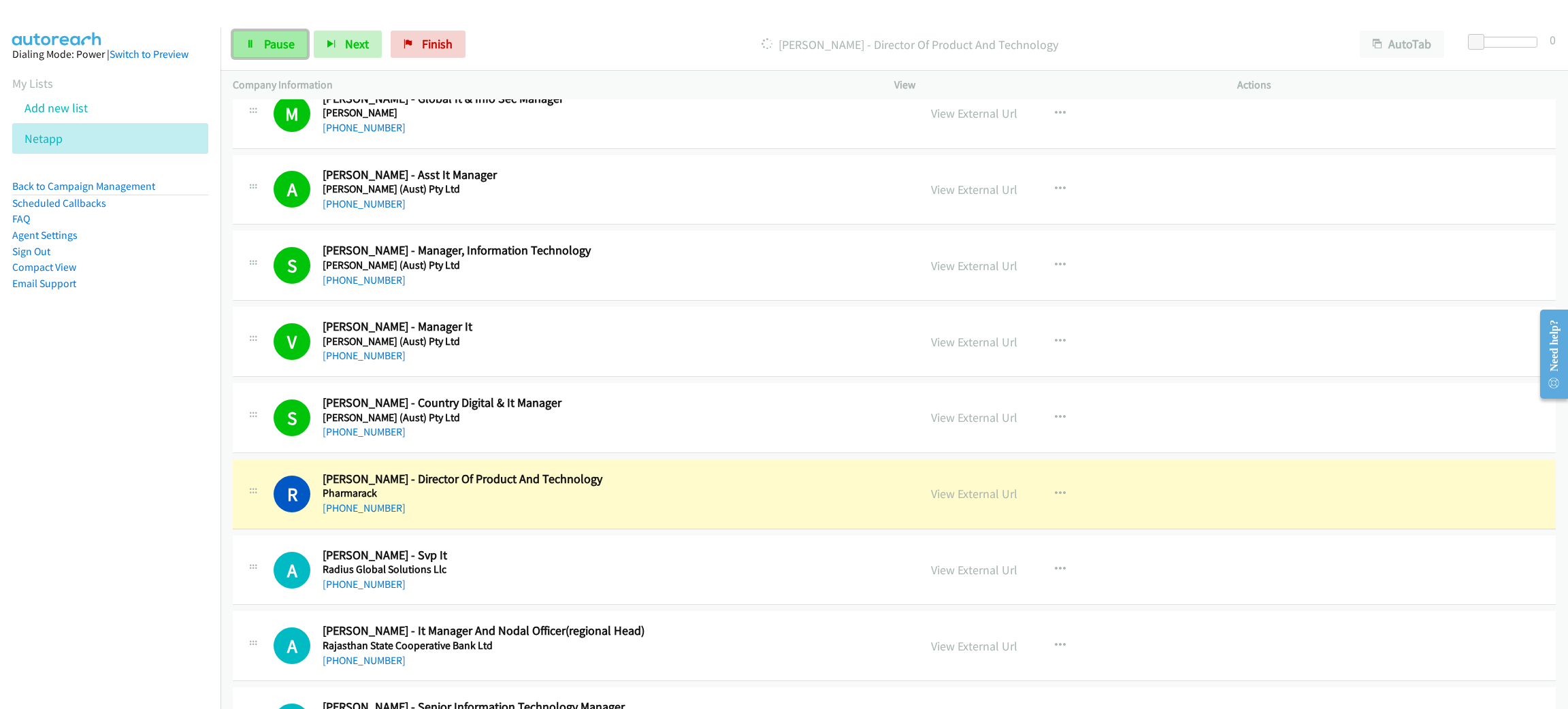
click at [291, 51] on span "Pause" at bounding box center [280, 43] width 30 height 16
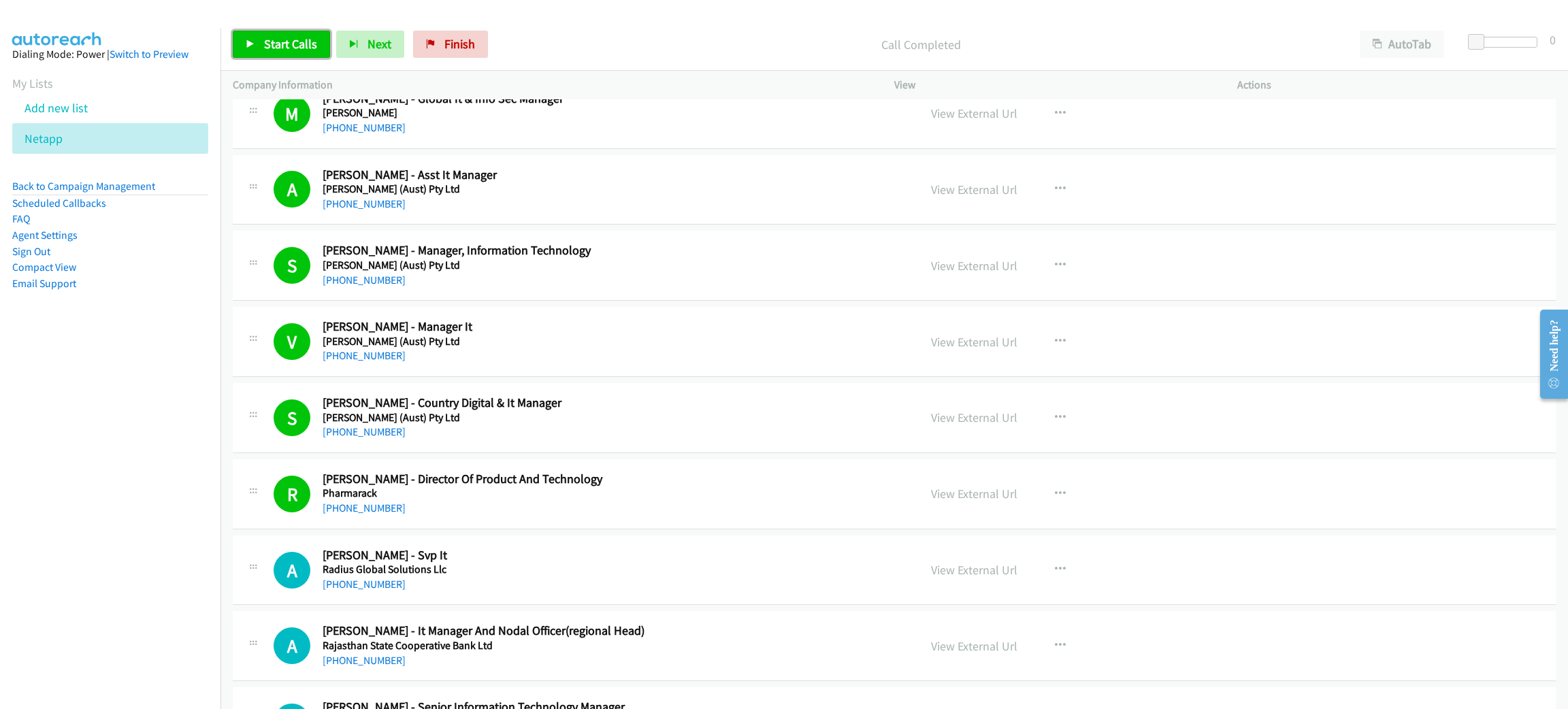
click at [305, 42] on span "Start Calls" at bounding box center [291, 43] width 53 height 16
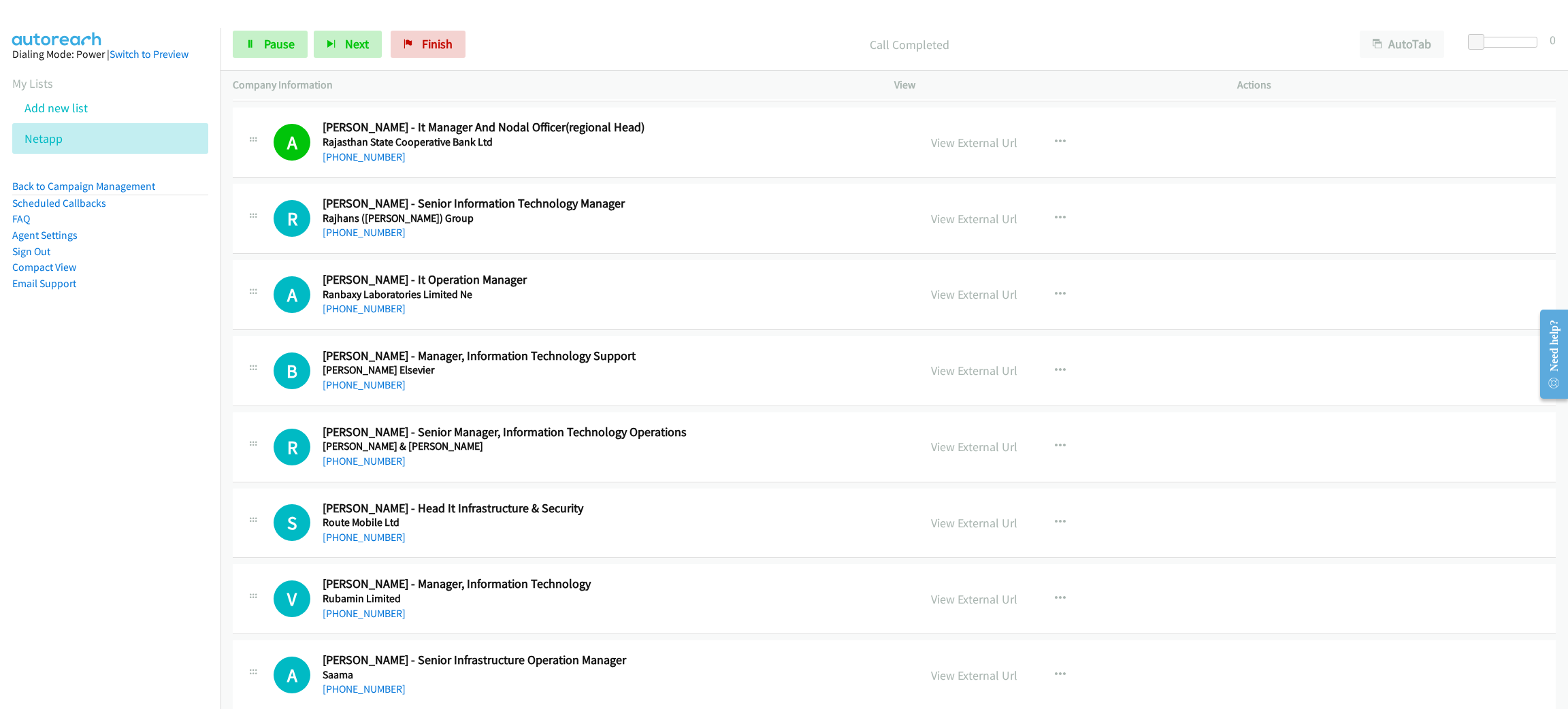
scroll to position [4489, 0]
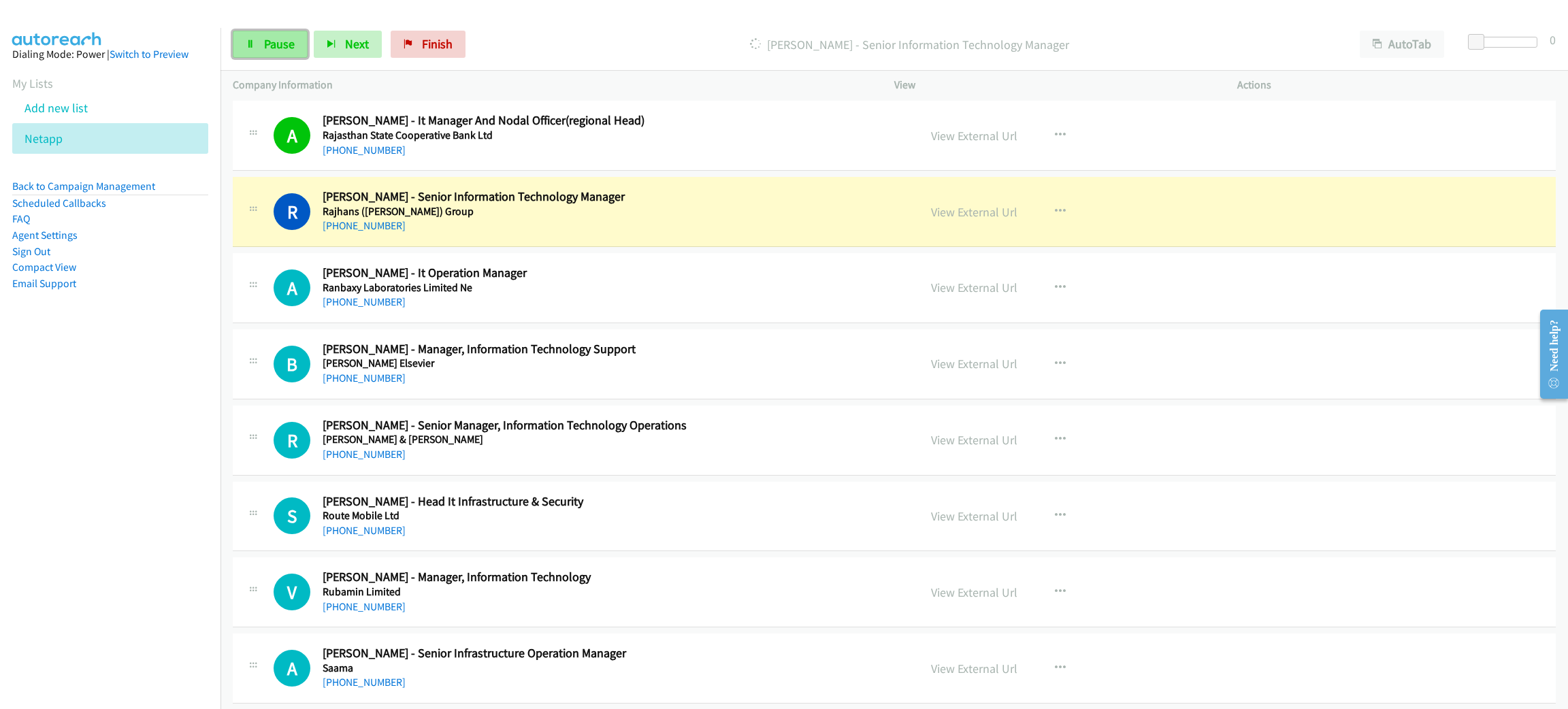
click at [289, 53] on link "Pause" at bounding box center [269, 43] width 75 height 27
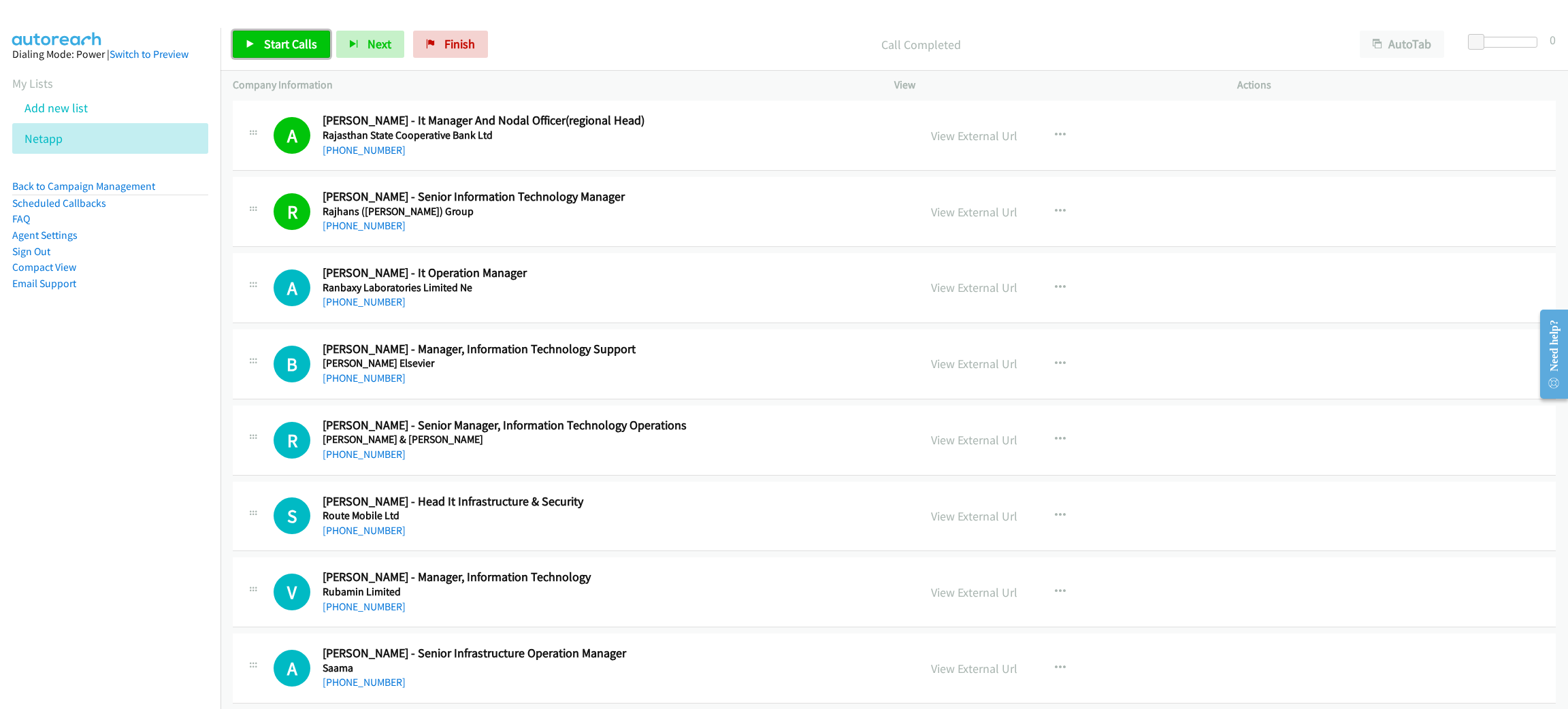
click at [311, 44] on span "Start Calls" at bounding box center [291, 43] width 53 height 16
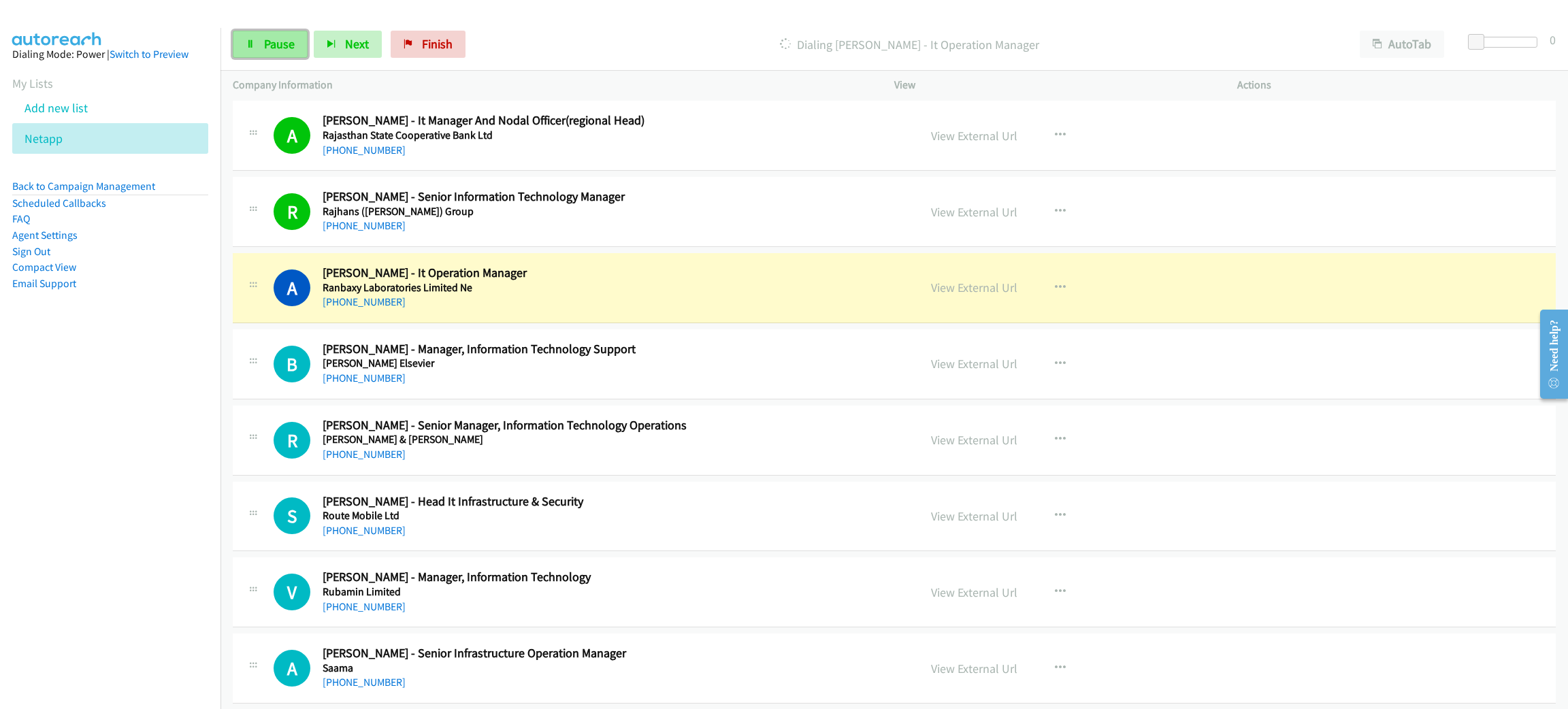
click at [281, 43] on span "Pause" at bounding box center [280, 43] width 30 height 16
click at [1007, 295] on link "View External Url" at bounding box center [975, 287] width 87 height 16
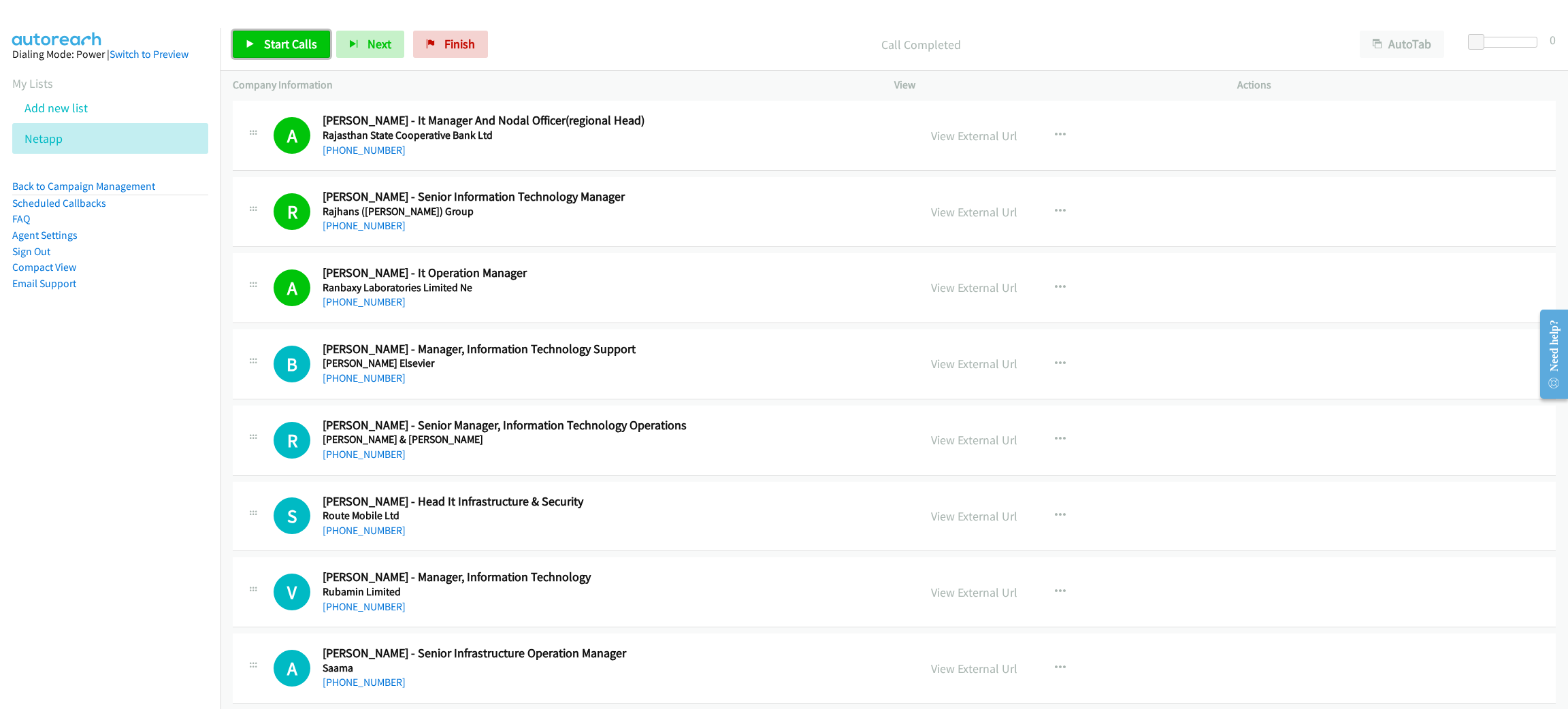
click at [306, 55] on link "Start Calls" at bounding box center [281, 43] width 97 height 27
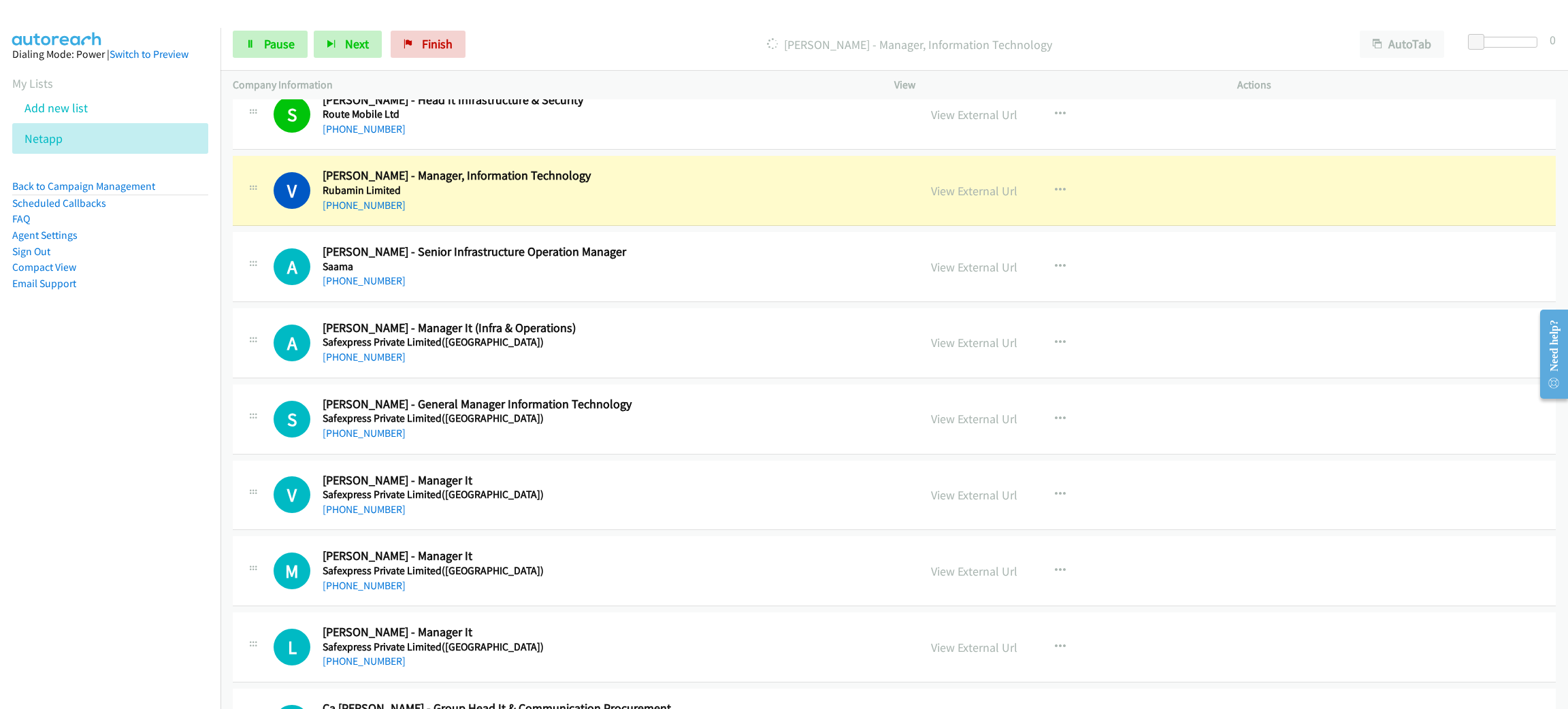
scroll to position [4897, 0]
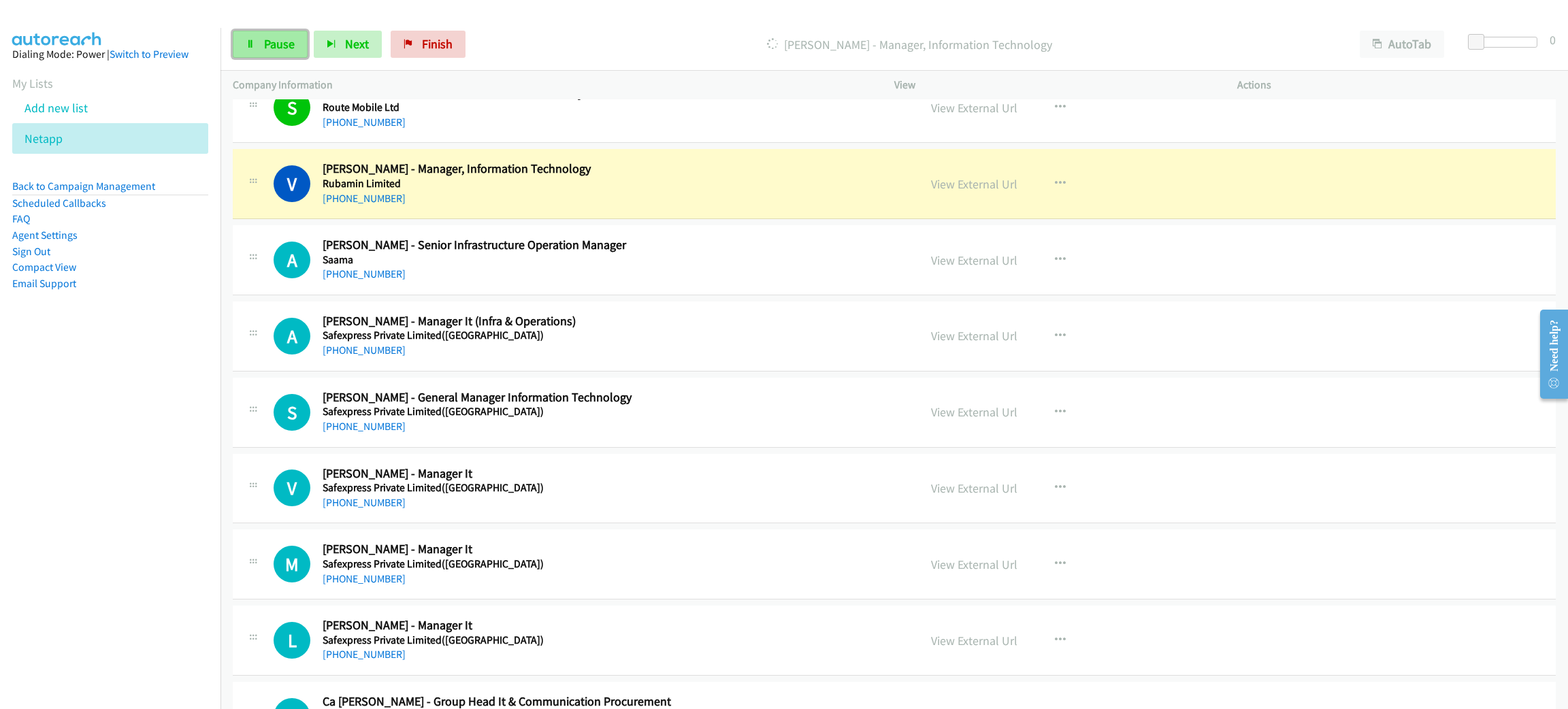
click at [270, 48] on span "Pause" at bounding box center [280, 43] width 30 height 16
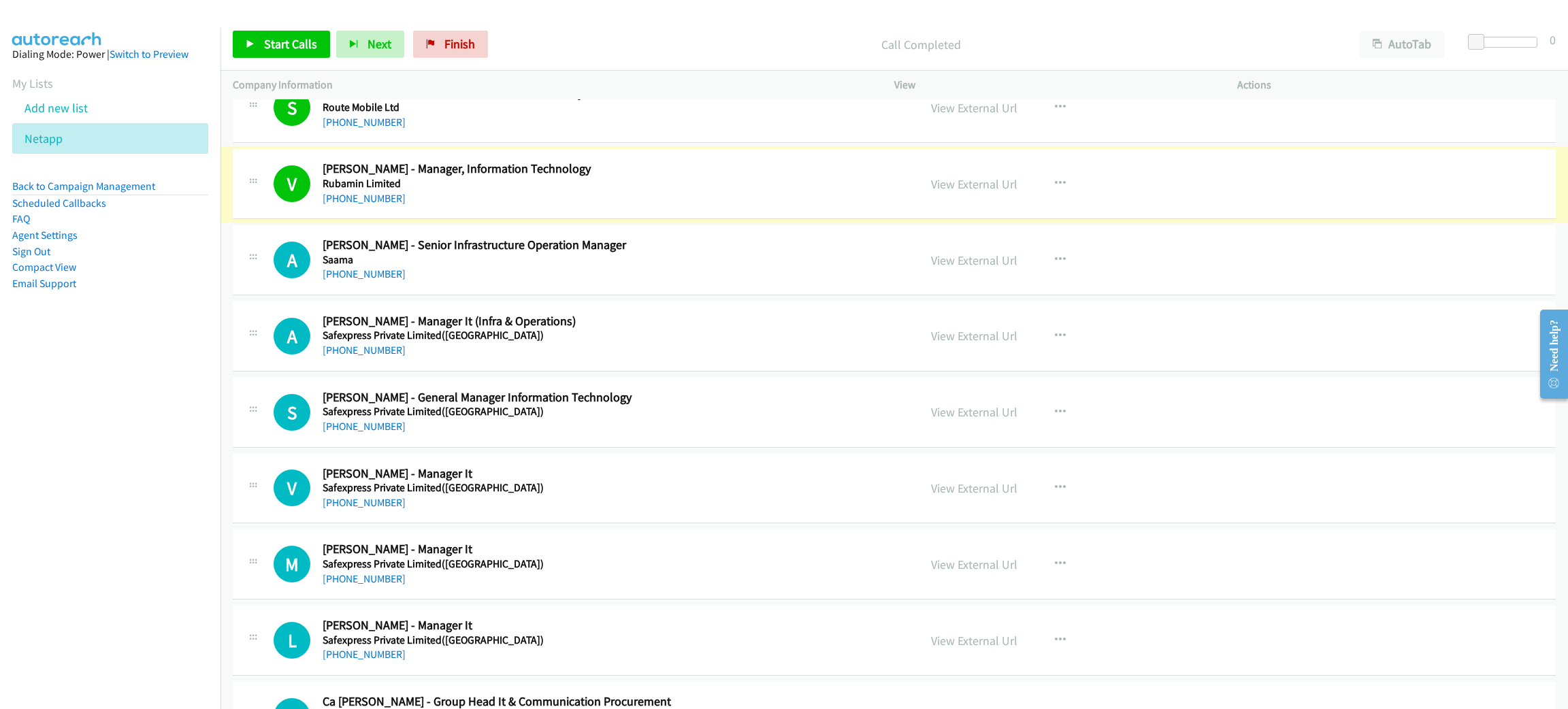
click at [950, 187] on link "View External Url" at bounding box center [975, 184] width 87 height 16
click at [247, 41] on icon at bounding box center [250, 45] width 9 height 9
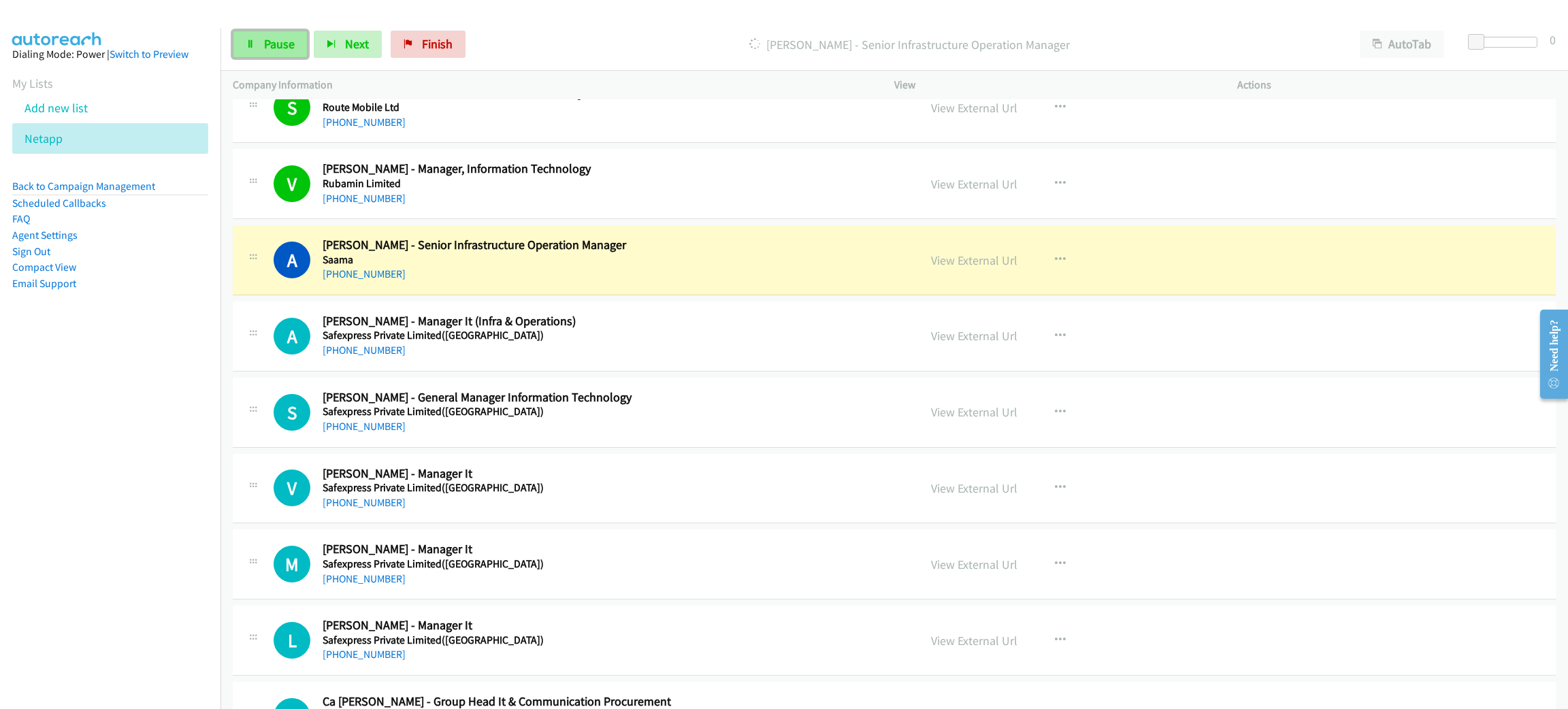
click at [250, 41] on icon at bounding box center [250, 45] width 9 height 9
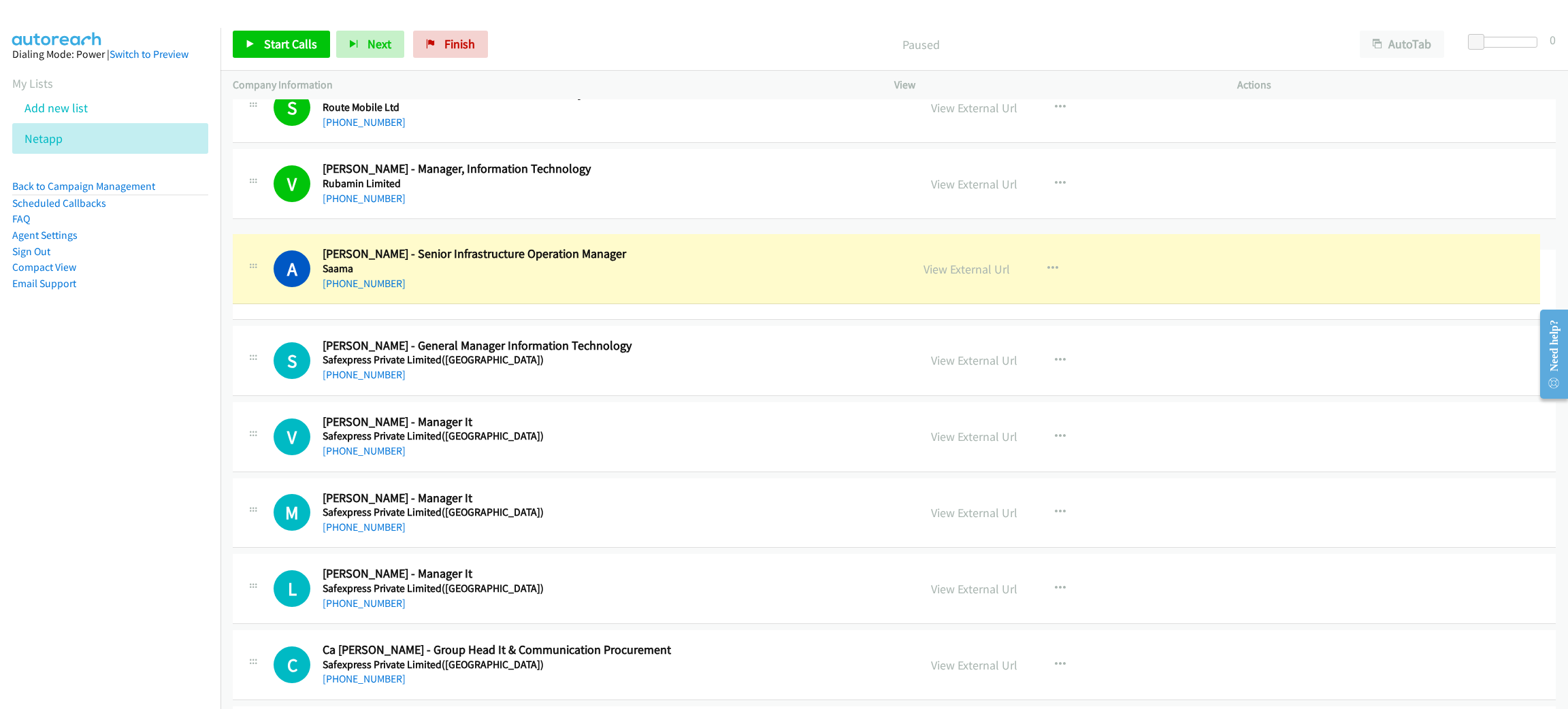
drag, startPoint x: 313, startPoint y: 8, endPoint x: 674, endPoint y: 272, distance: 447.2
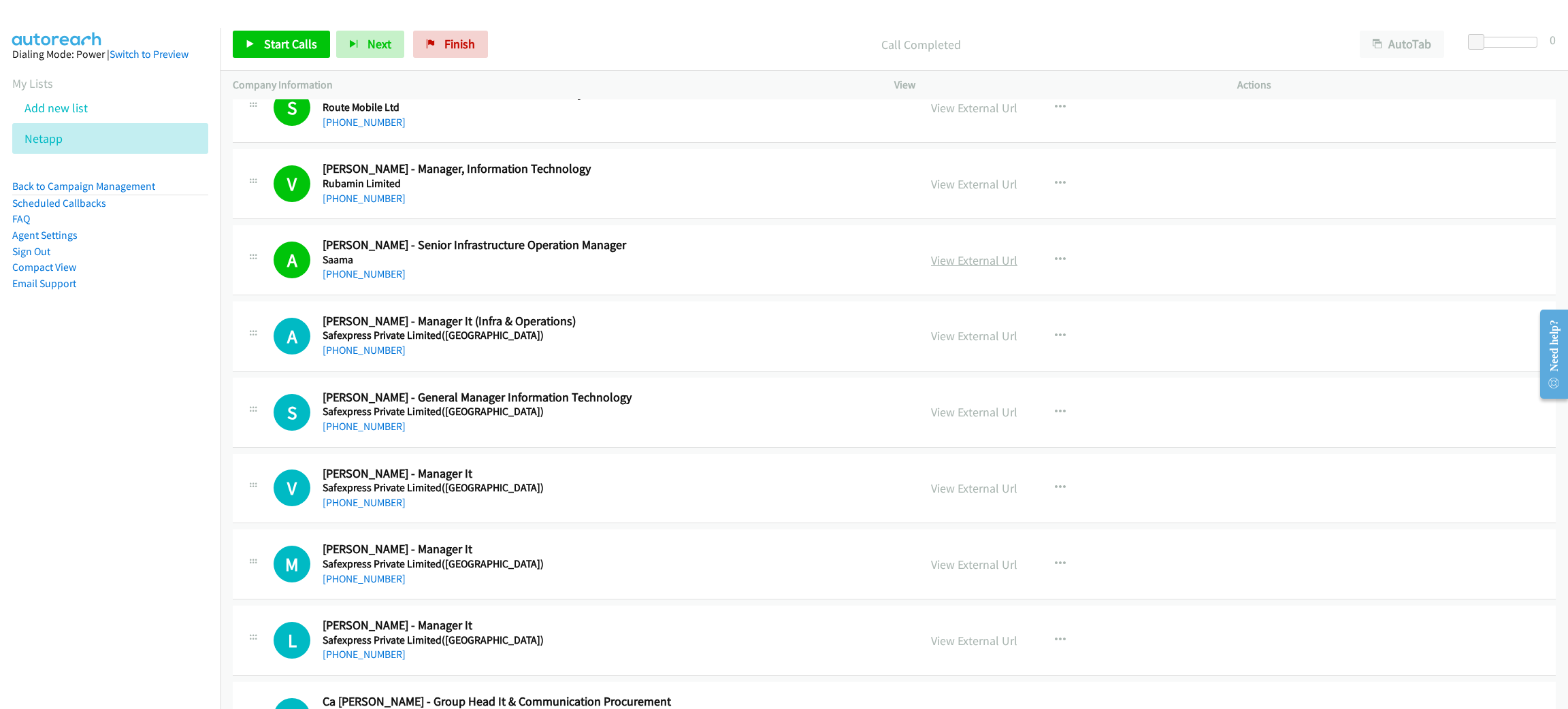
click at [965, 263] on link "View External Url" at bounding box center [975, 260] width 87 height 16
click at [325, 43] on link "Start Calls" at bounding box center [281, 43] width 97 height 27
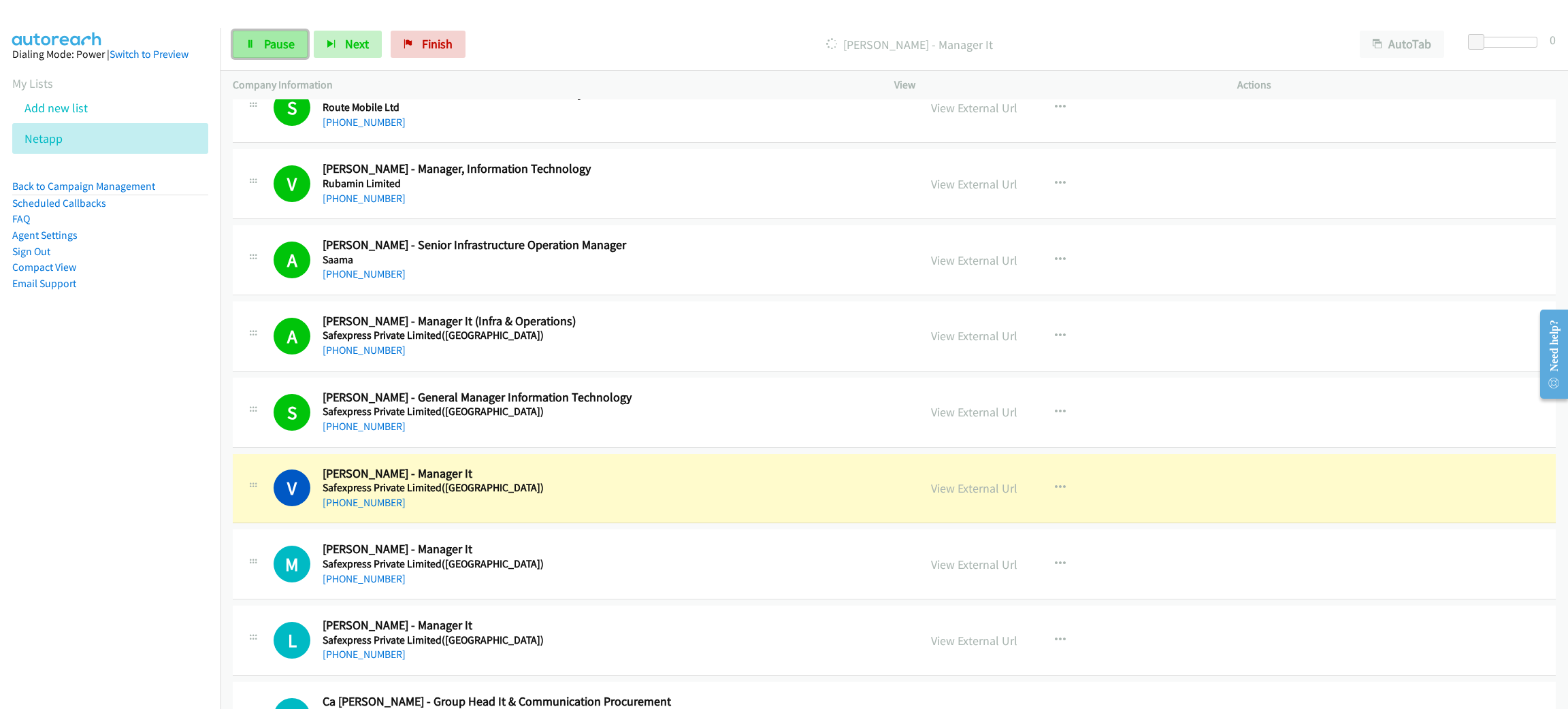
click at [279, 48] on span "Pause" at bounding box center [280, 43] width 30 height 16
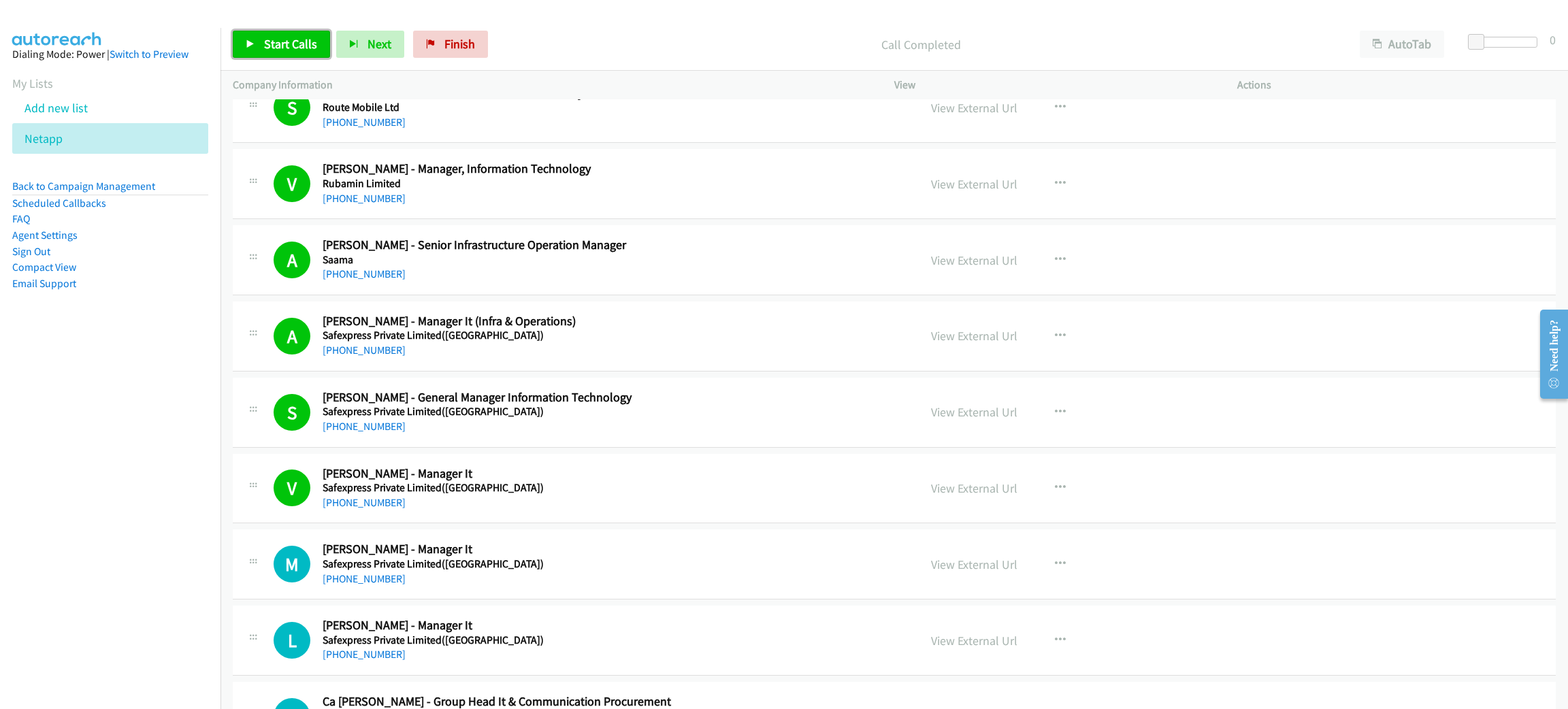
click at [303, 41] on span "Start Calls" at bounding box center [291, 43] width 53 height 16
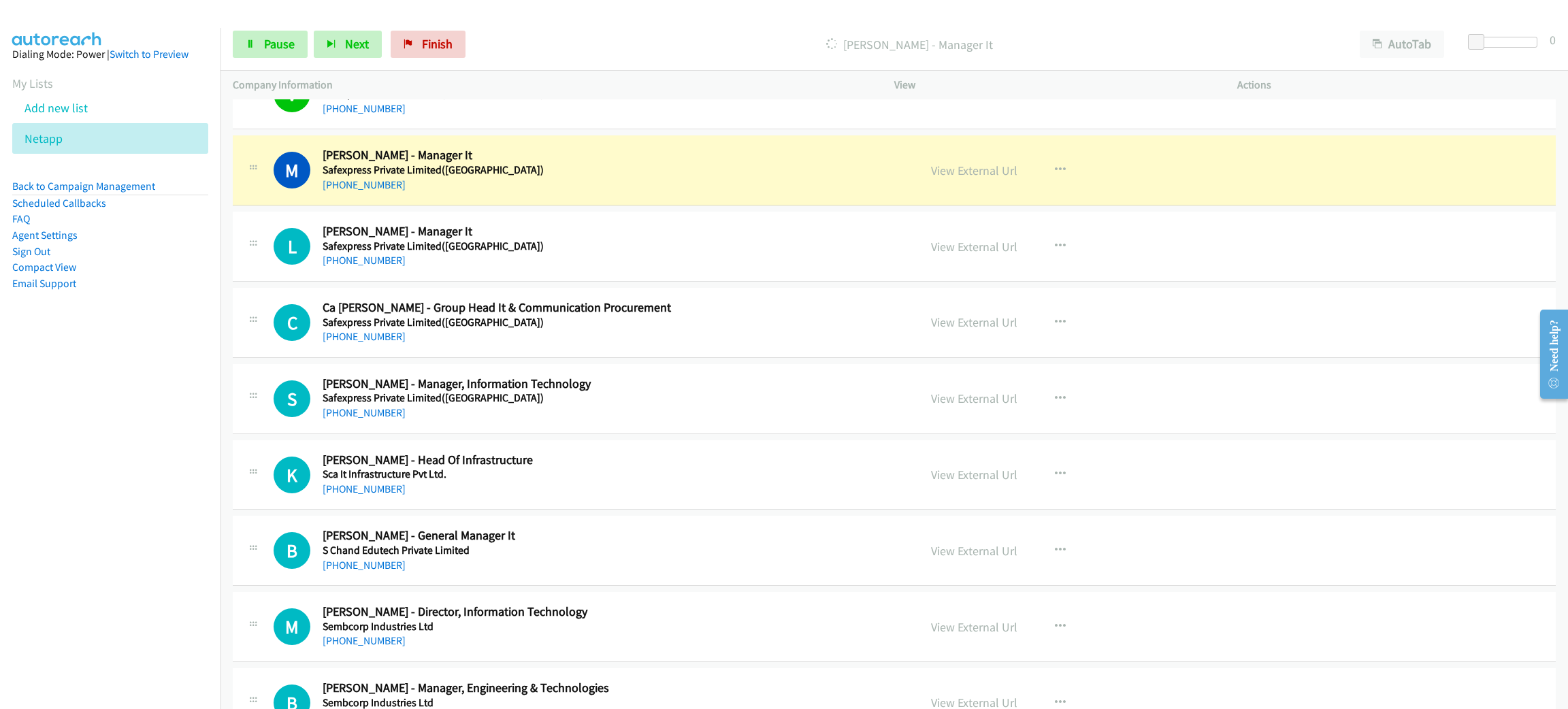
scroll to position [5203, 0]
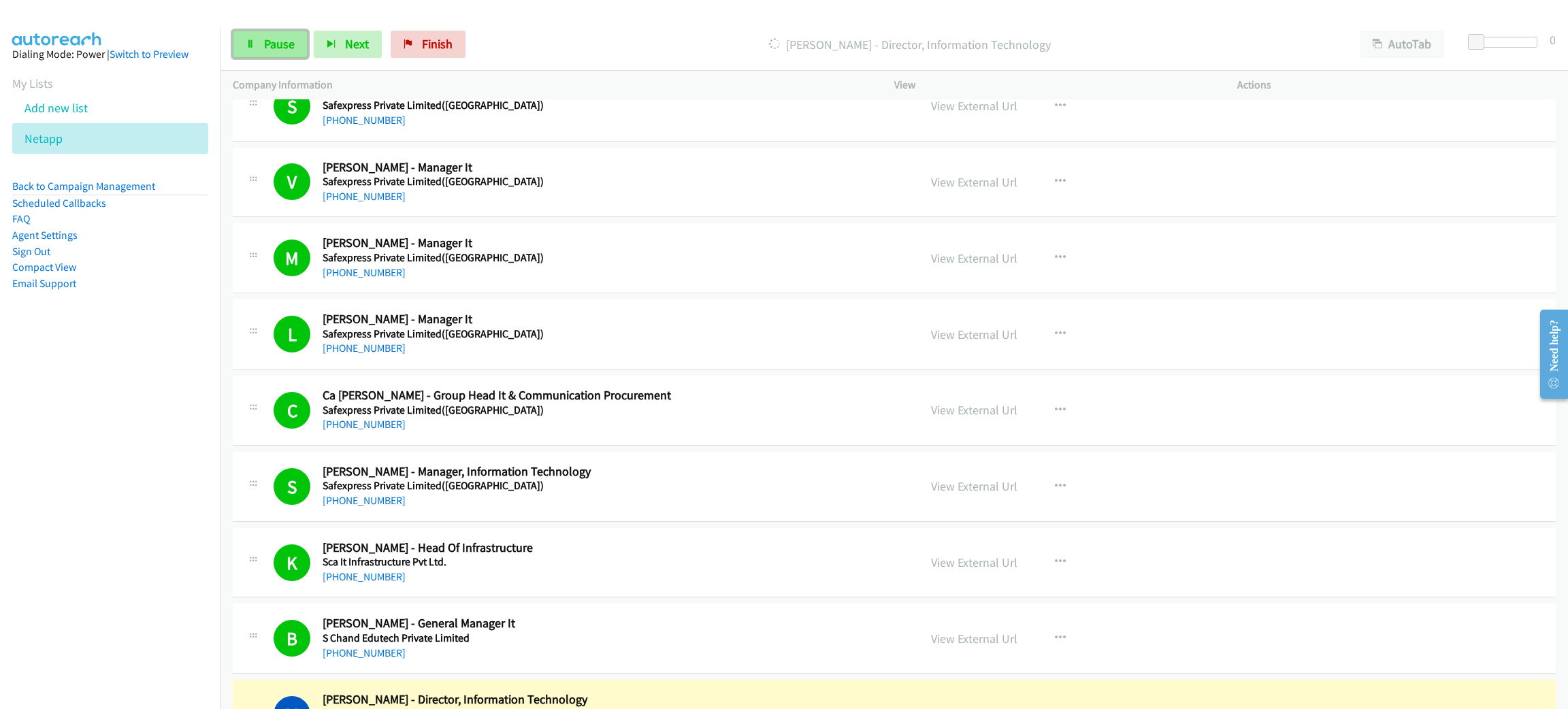
click at [264, 41] on span "Pause" at bounding box center [280, 43] width 30 height 16
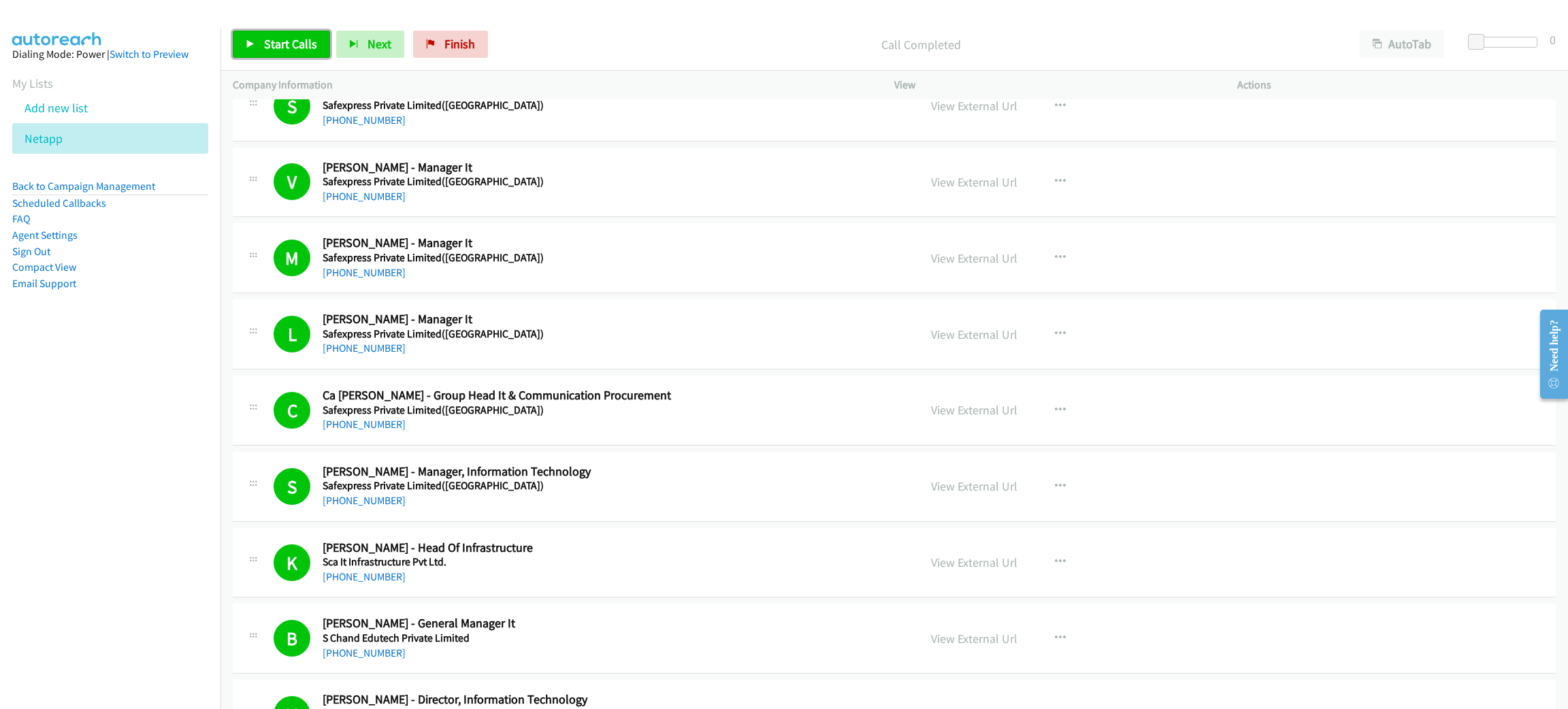
click at [305, 30] on link "Start Calls" at bounding box center [281, 43] width 97 height 27
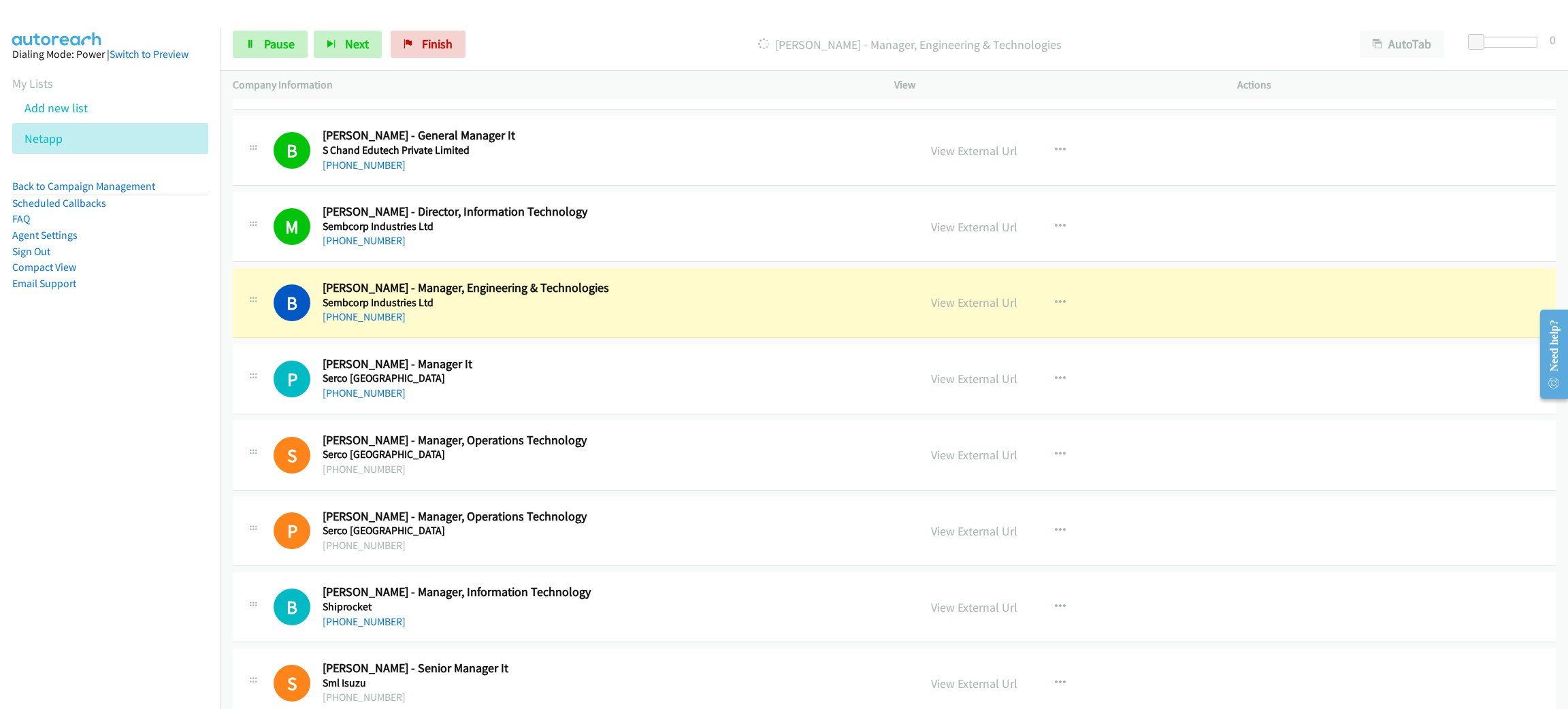
scroll to position [5714, 0]
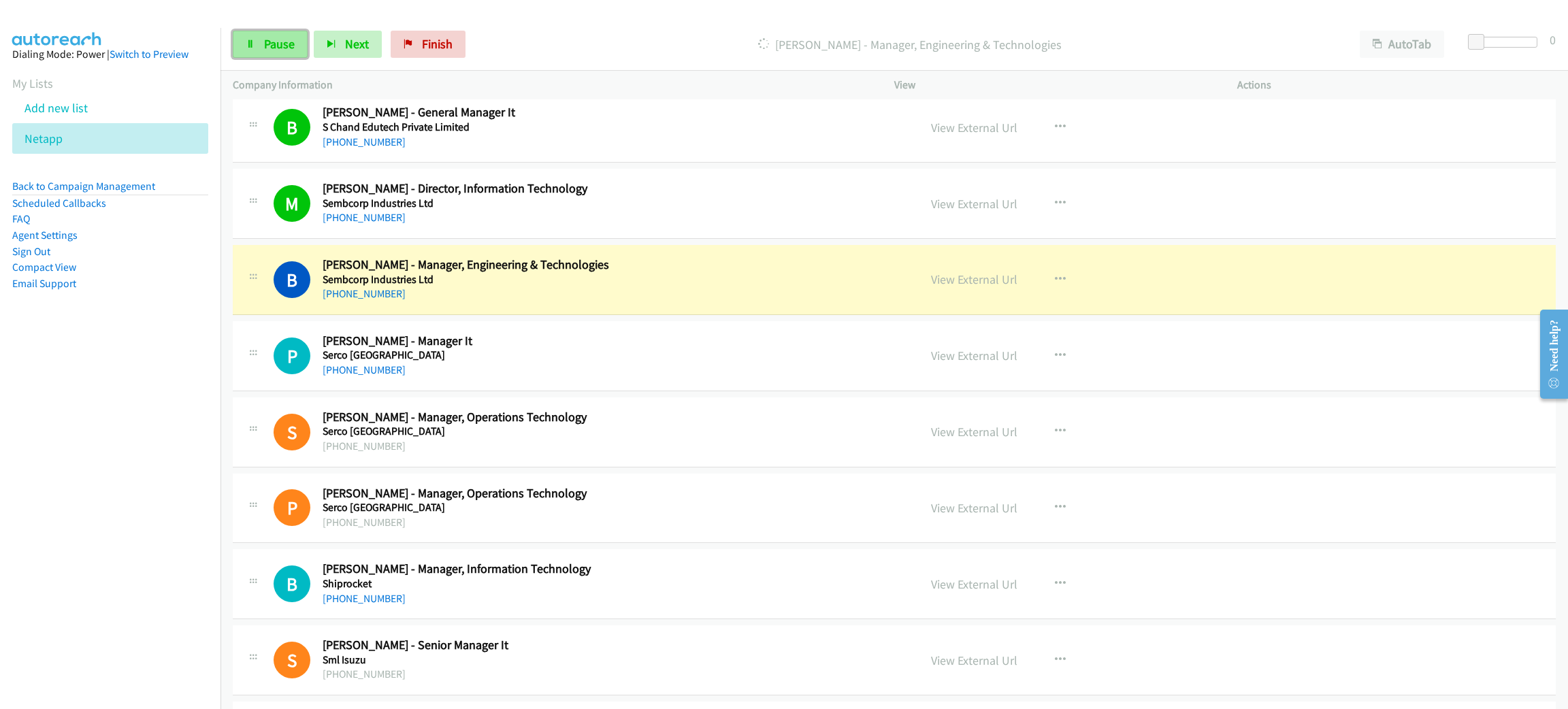
click at [296, 48] on link "Pause" at bounding box center [269, 43] width 75 height 27
click at [946, 287] on link "View External Url" at bounding box center [975, 279] width 87 height 16
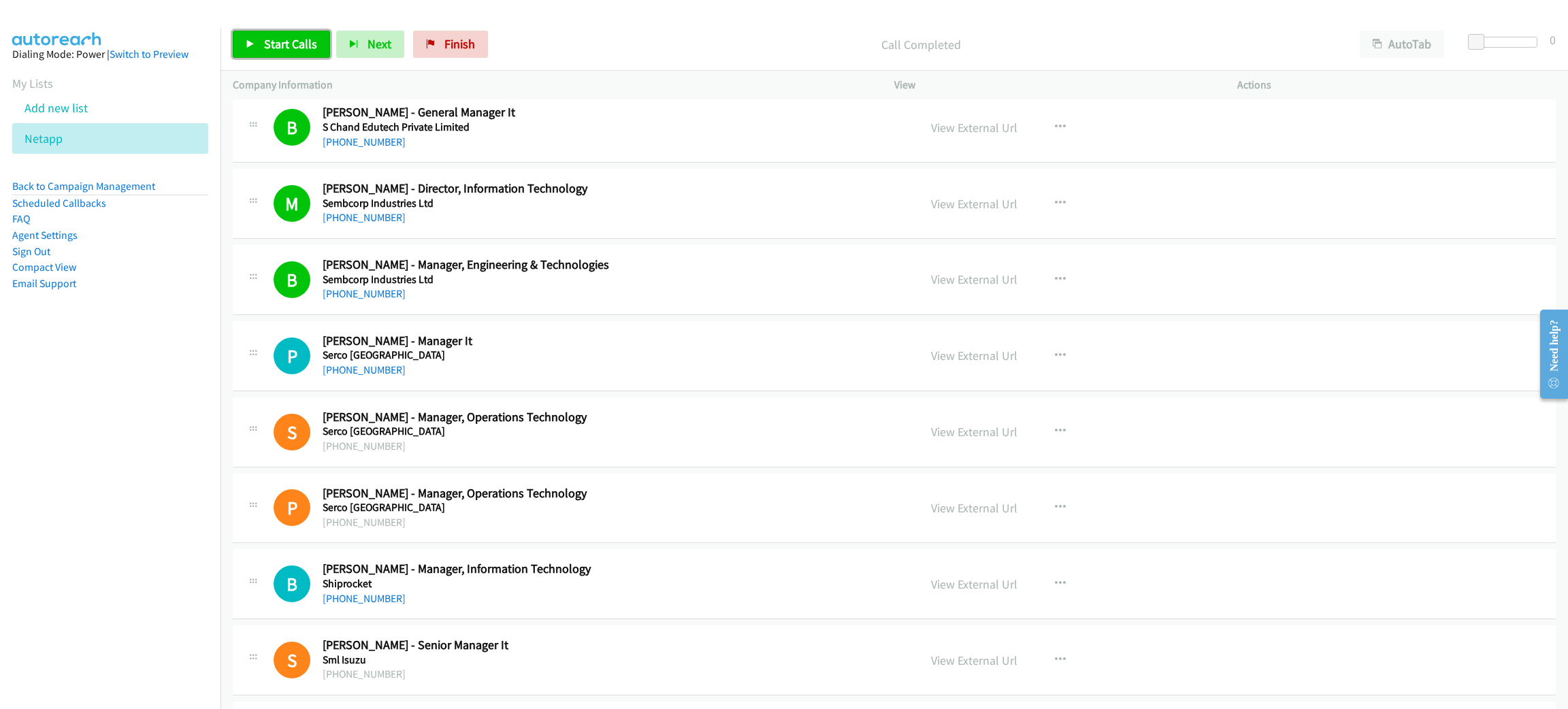
click at [277, 41] on span "Start Calls" at bounding box center [291, 43] width 53 height 16
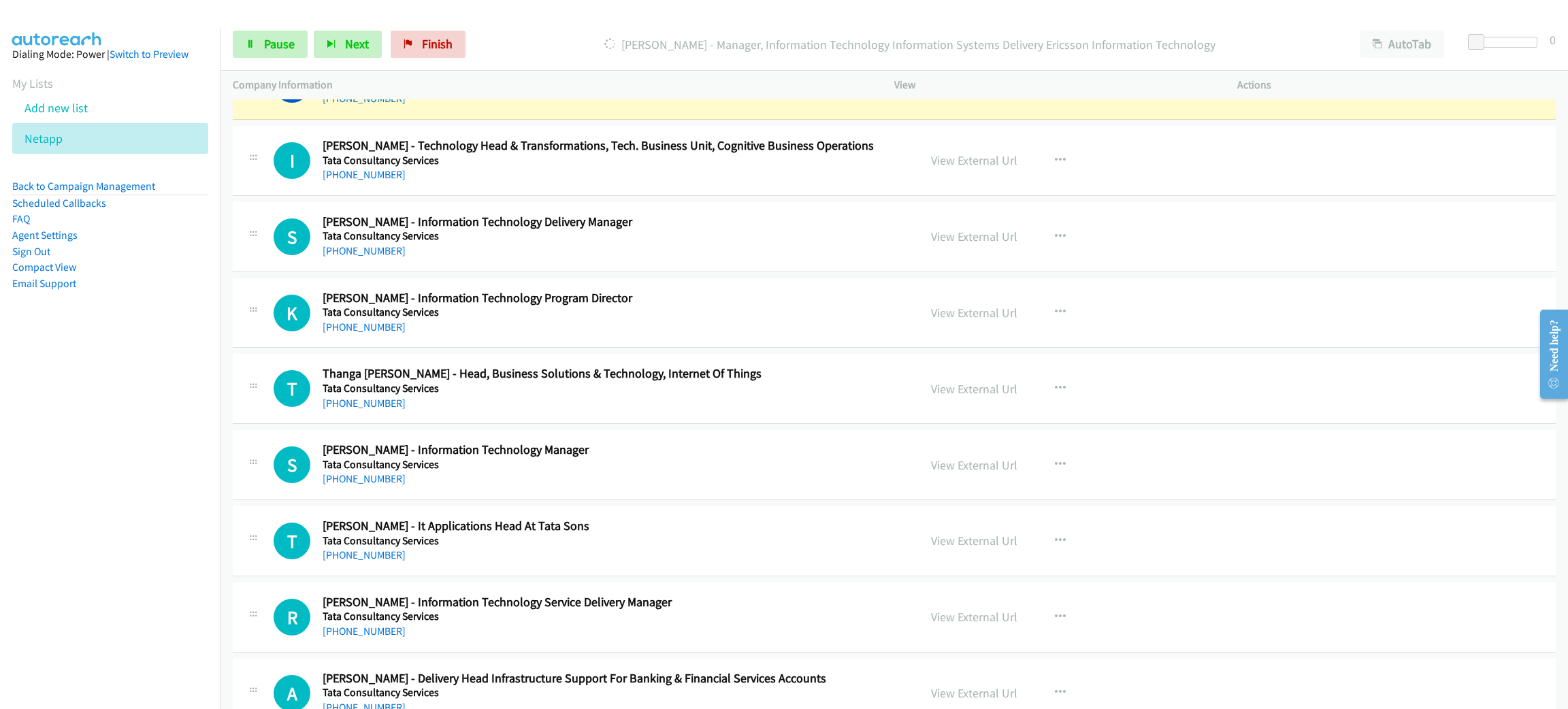
scroll to position [6734, 0]
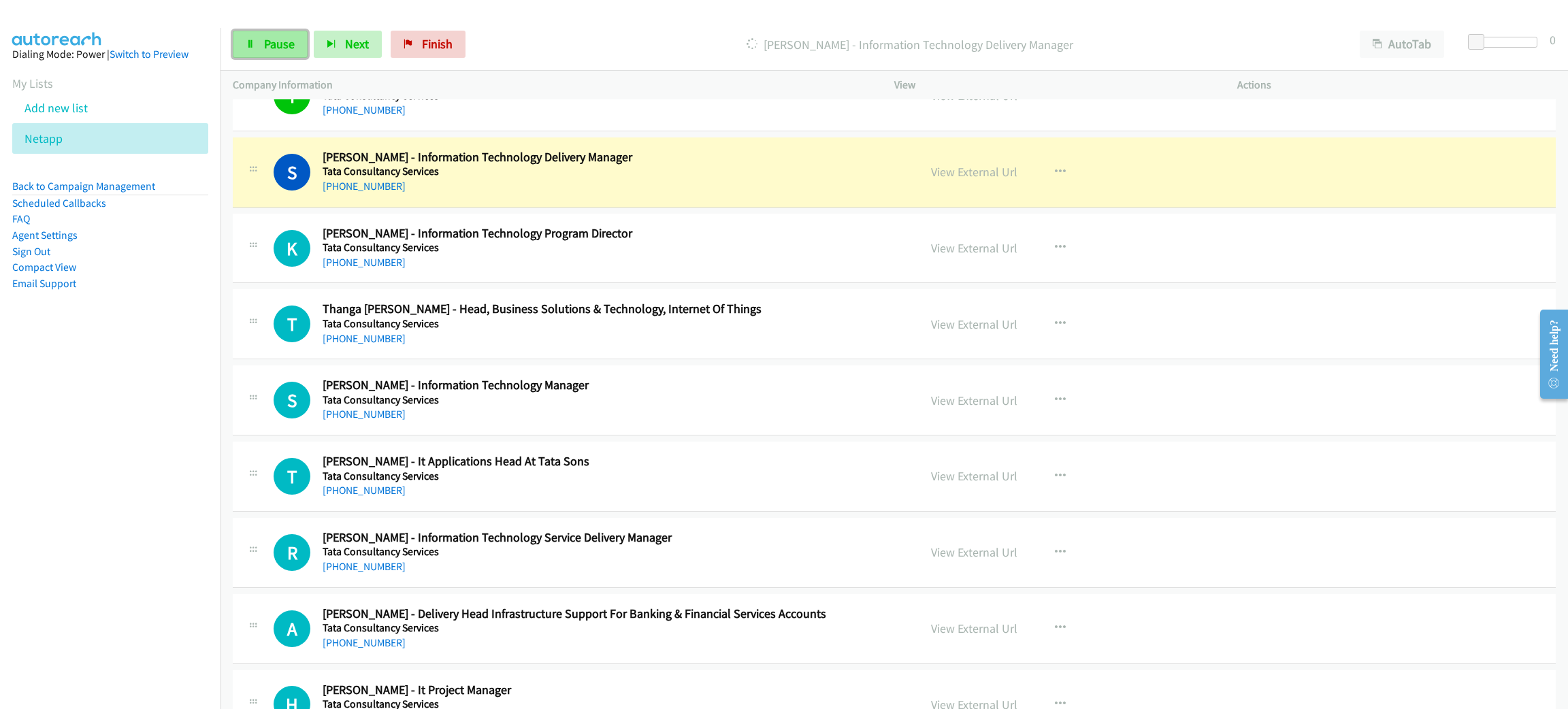
click at [279, 52] on link "Pause" at bounding box center [269, 43] width 75 height 27
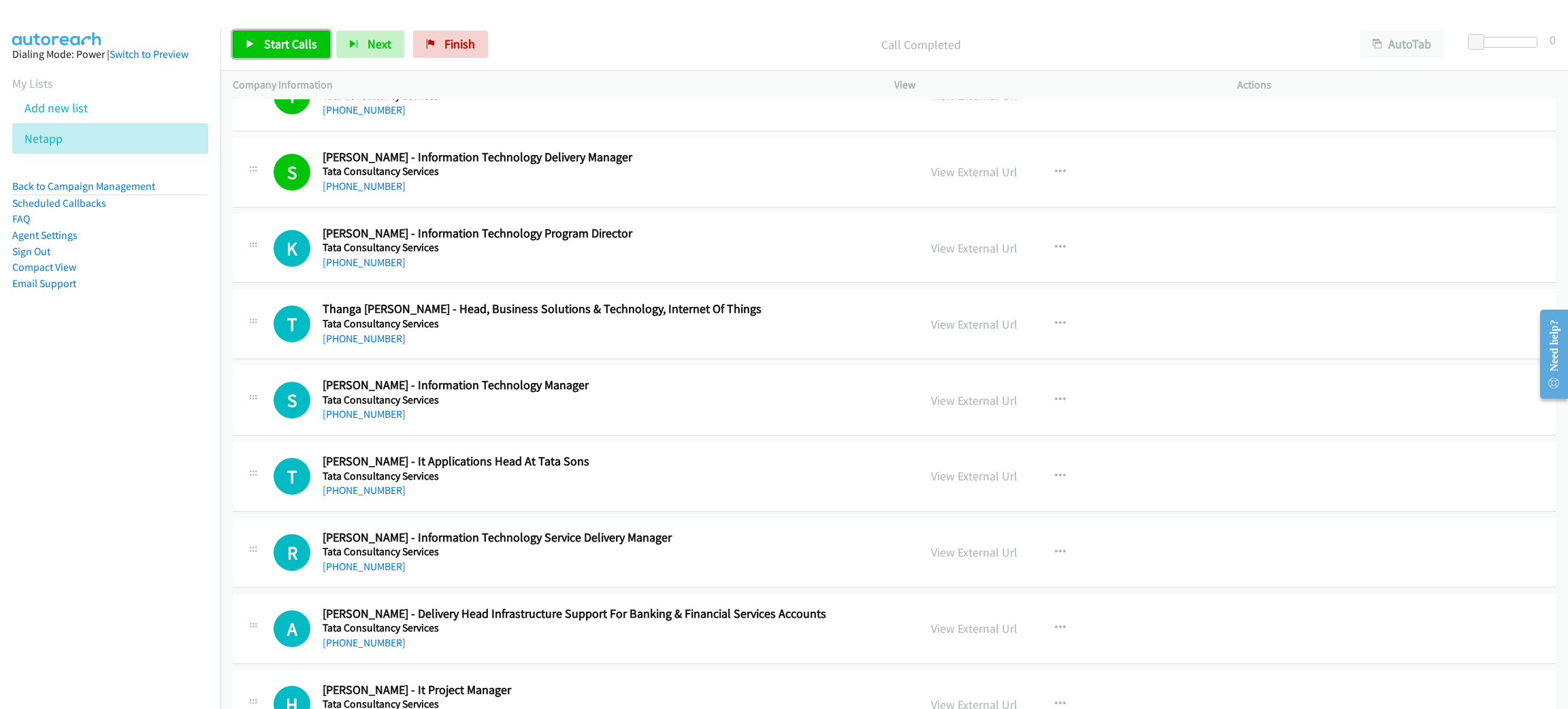
click at [283, 44] on span "Start Calls" at bounding box center [291, 43] width 53 height 16
click at [282, 47] on span "Pause" at bounding box center [280, 43] width 30 height 16
click at [308, 53] on link "Start Calls" at bounding box center [281, 43] width 97 height 27
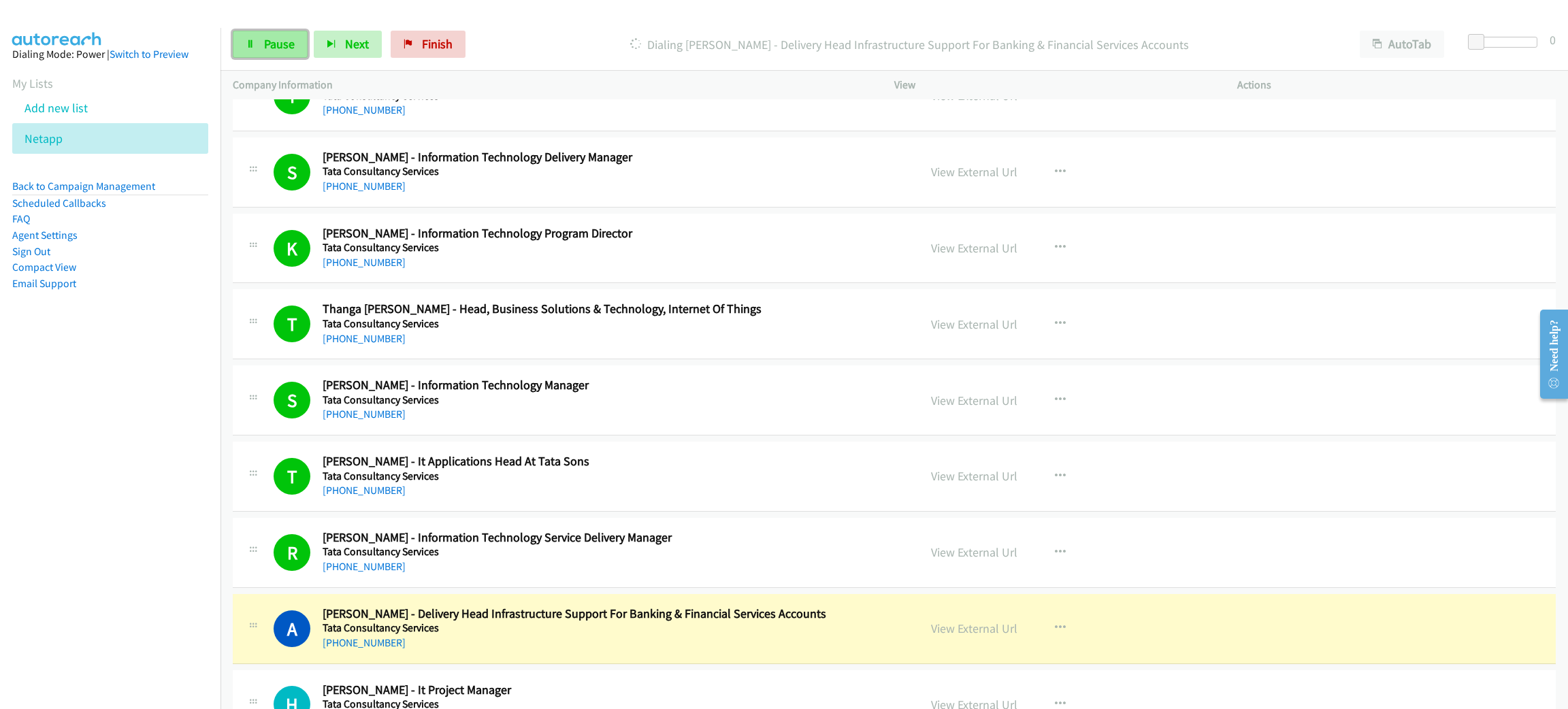
click at [246, 30] on link "Pause" at bounding box center [269, 43] width 75 height 27
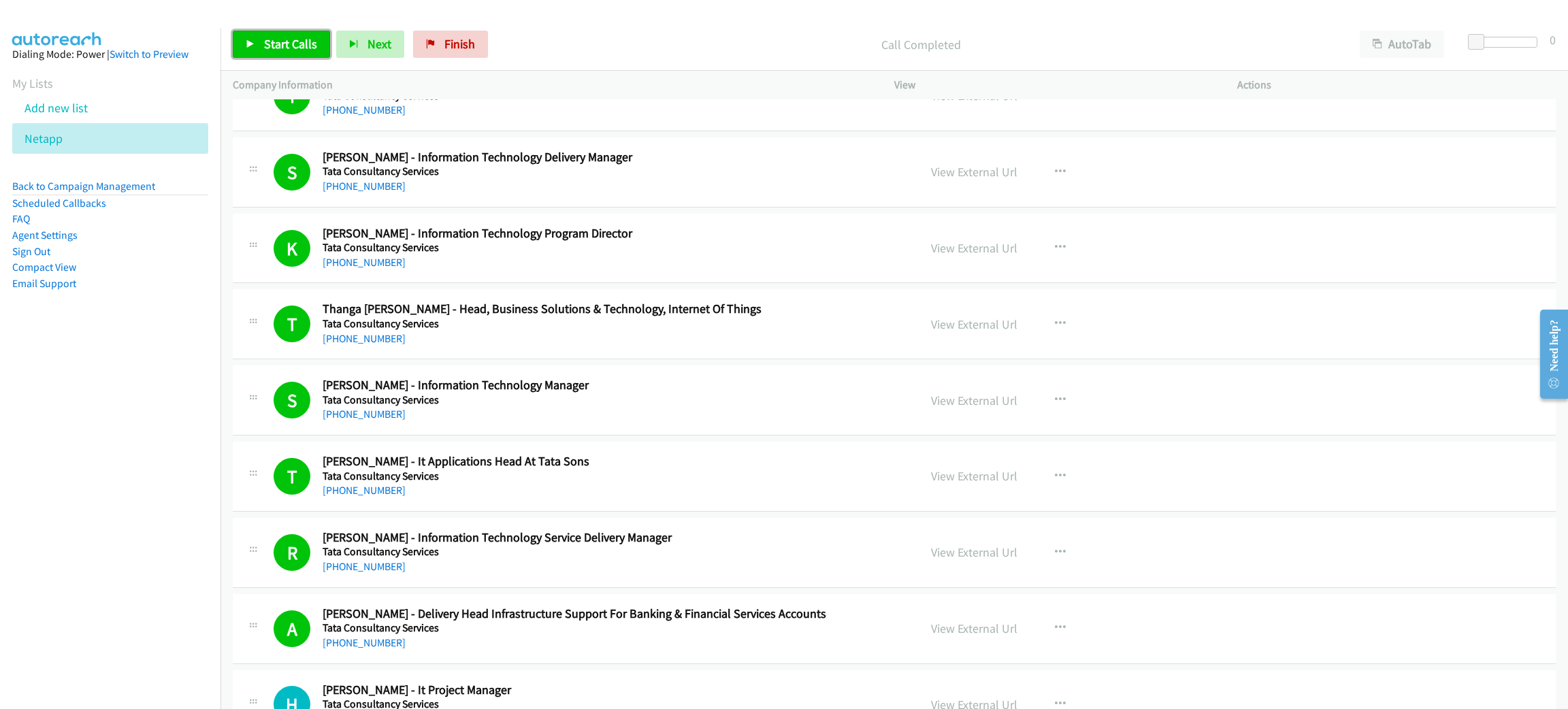
click at [262, 48] on link "Start Calls" at bounding box center [281, 43] width 97 height 27
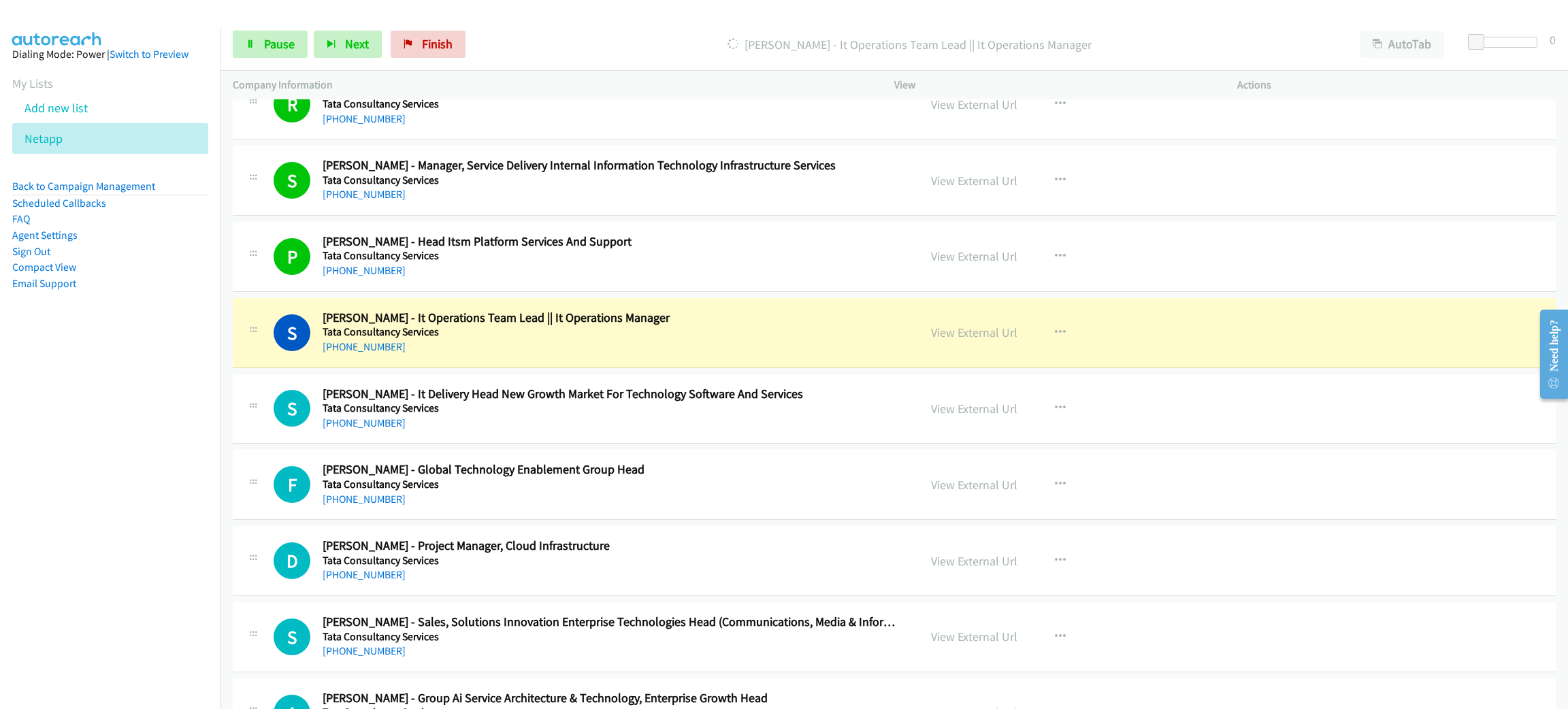
scroll to position [7550, 0]
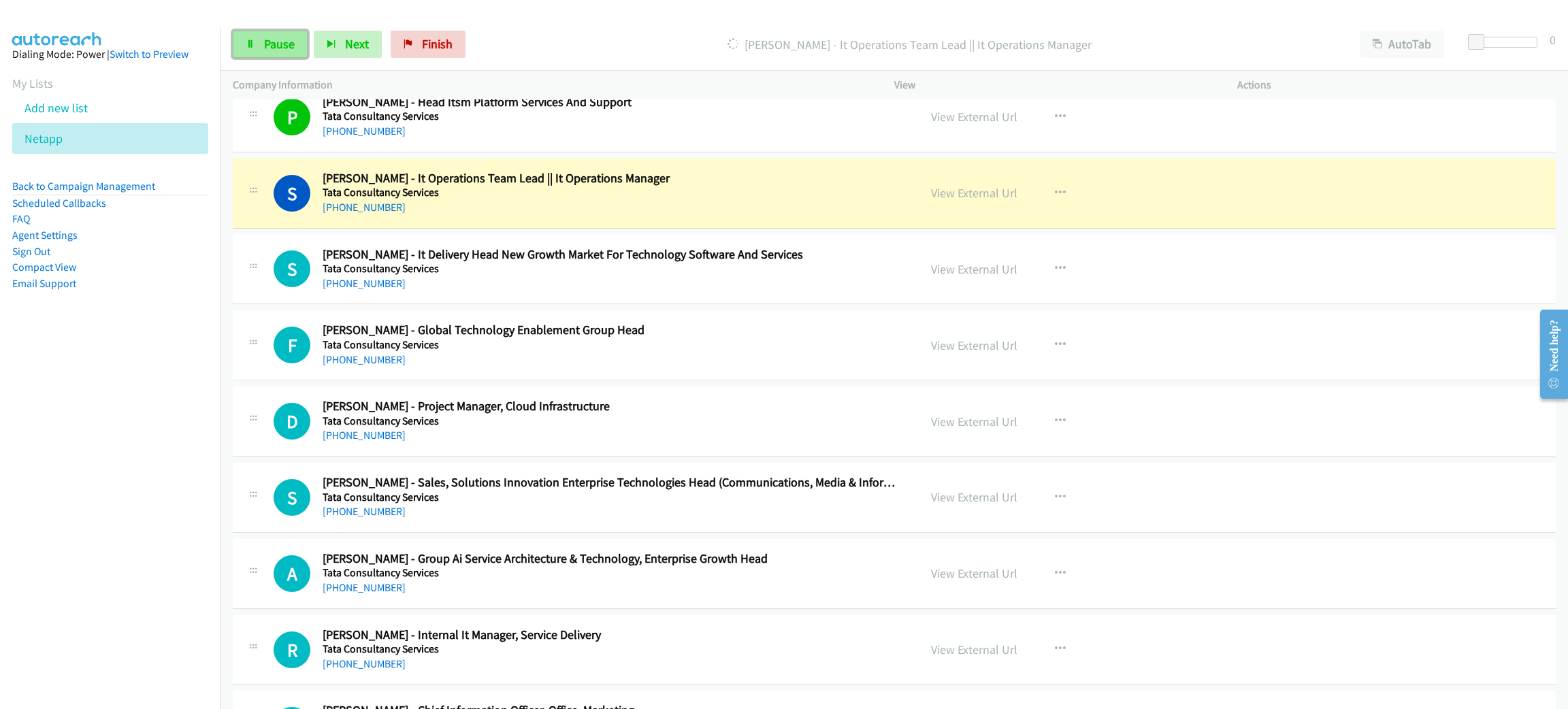
click at [279, 38] on span "Pause" at bounding box center [280, 43] width 30 height 16
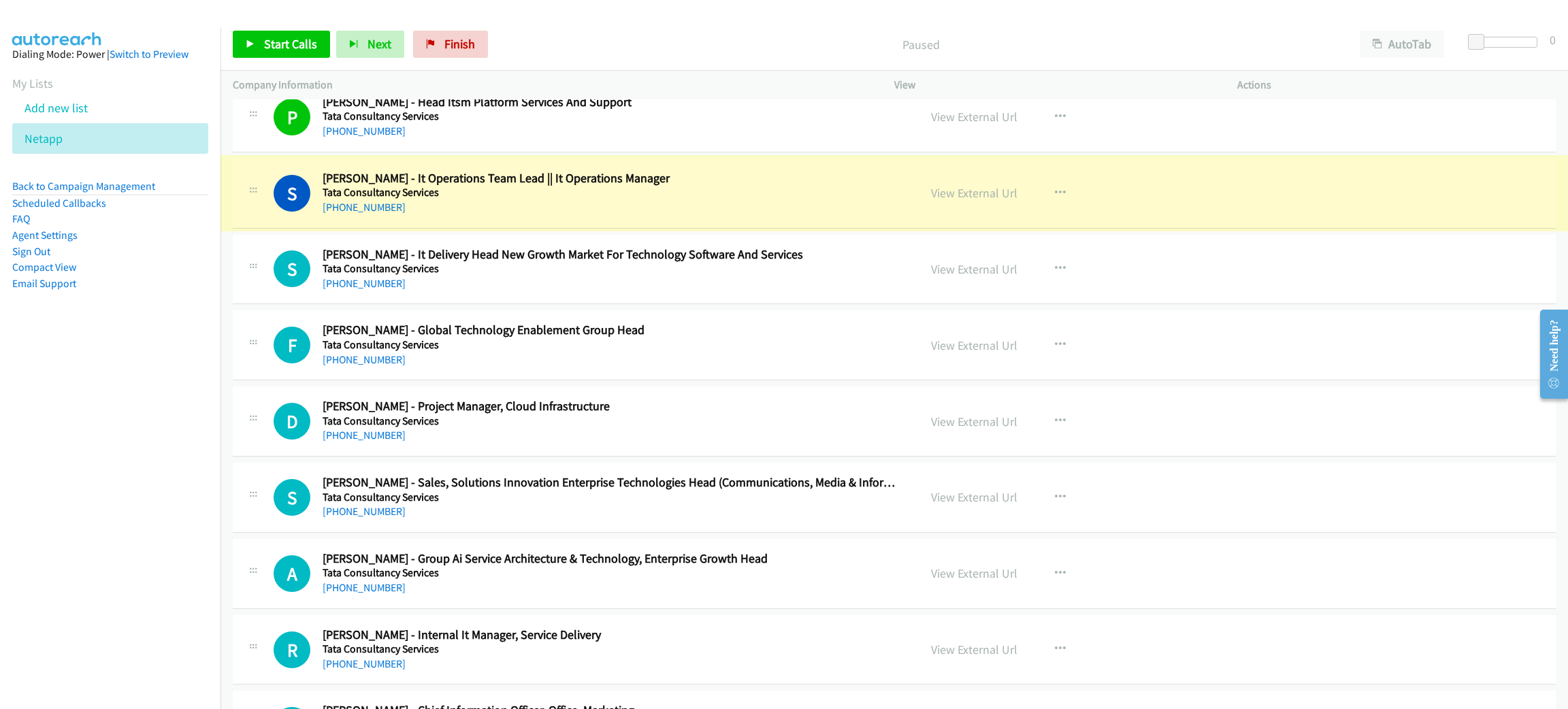
click at [982, 201] on link "View External Url" at bounding box center [975, 193] width 87 height 16
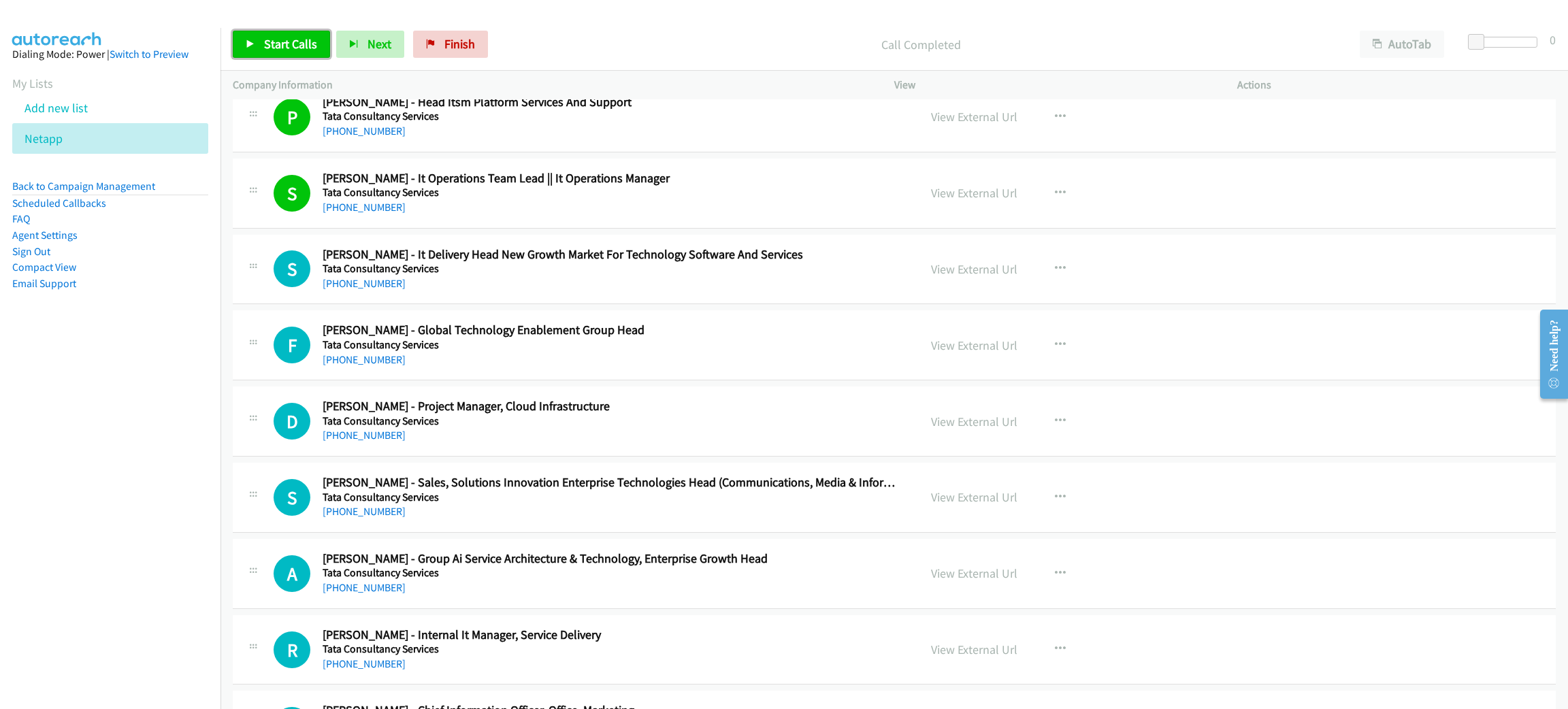
click at [301, 41] on span "Start Calls" at bounding box center [291, 43] width 53 height 16
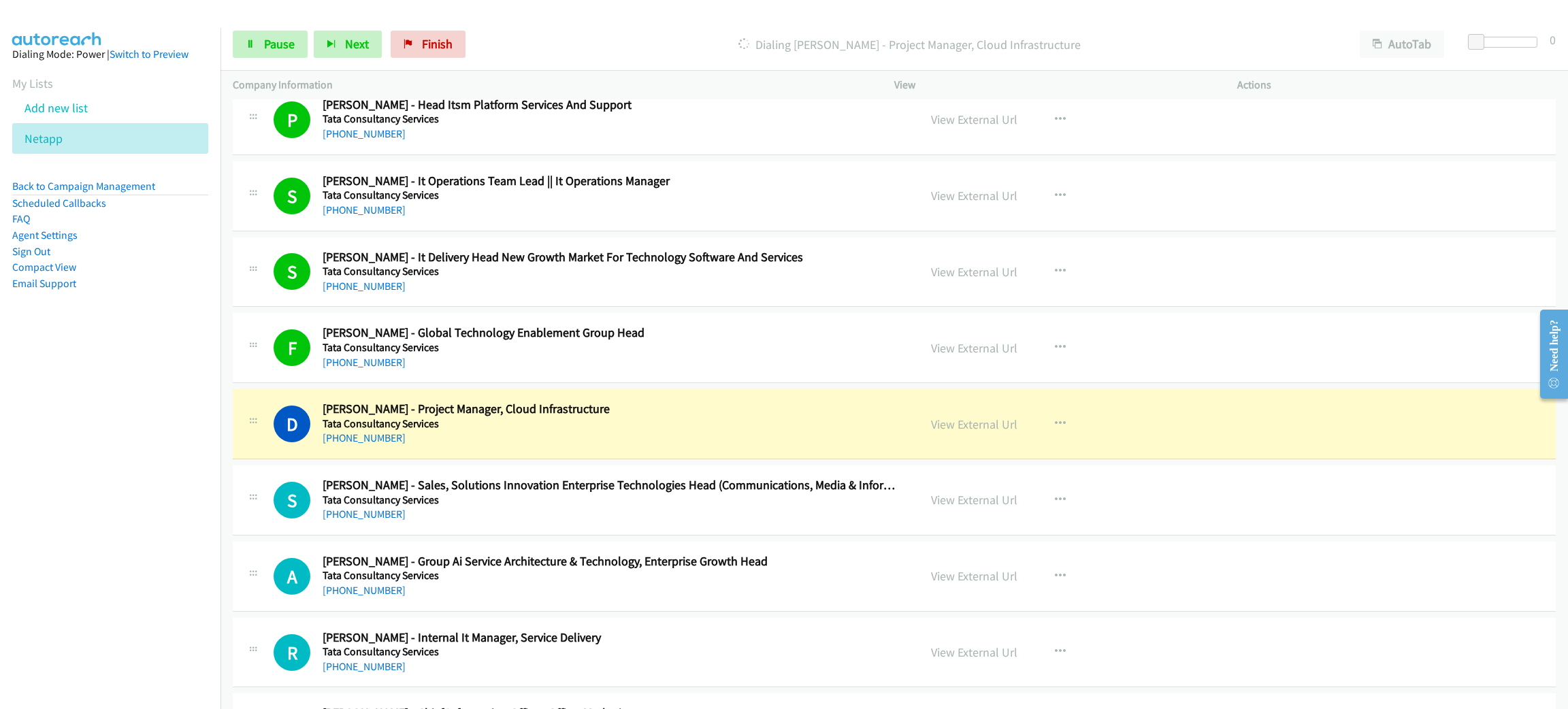
scroll to position [7652, 0]
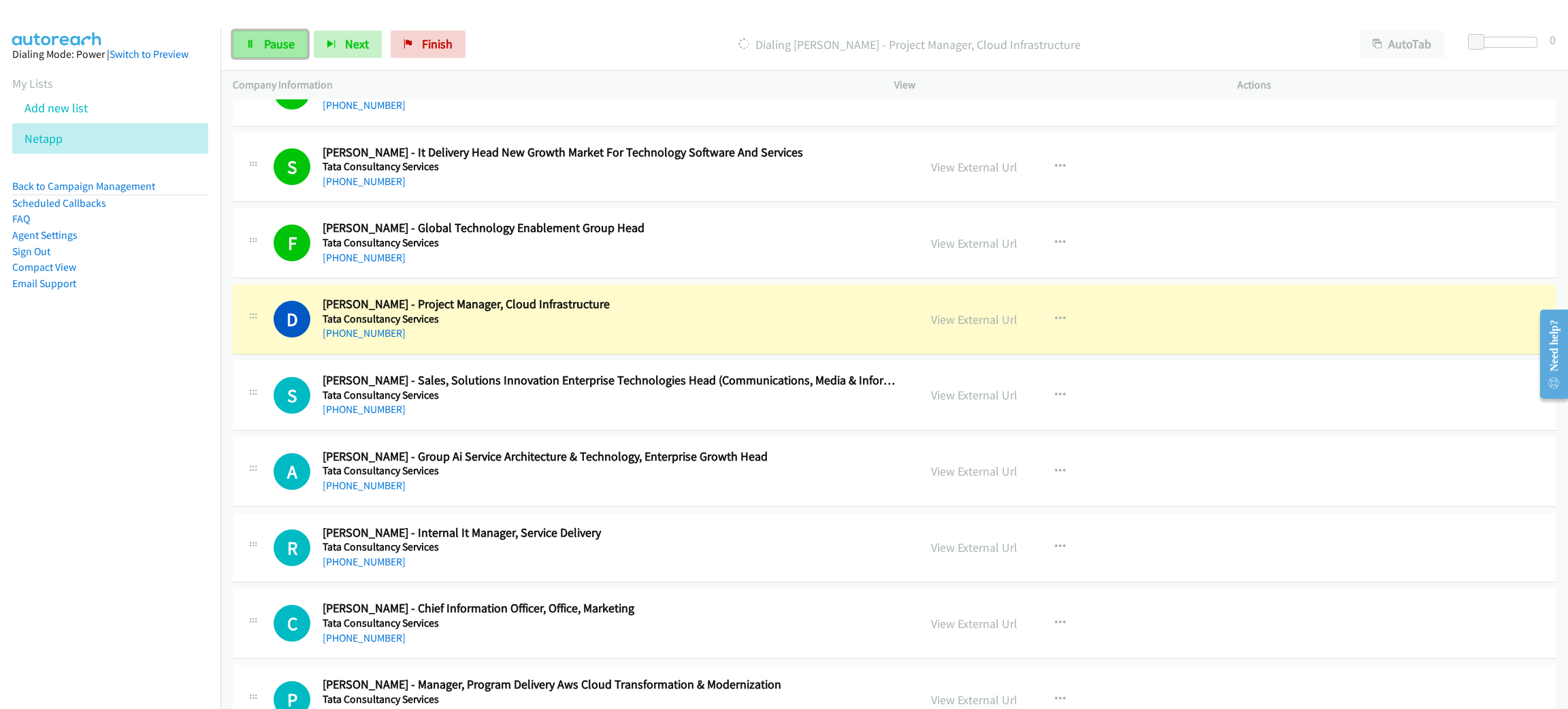
click at [298, 39] on link "Pause" at bounding box center [269, 43] width 75 height 27
click at [946, 328] on link "View External Url" at bounding box center [975, 319] width 87 height 16
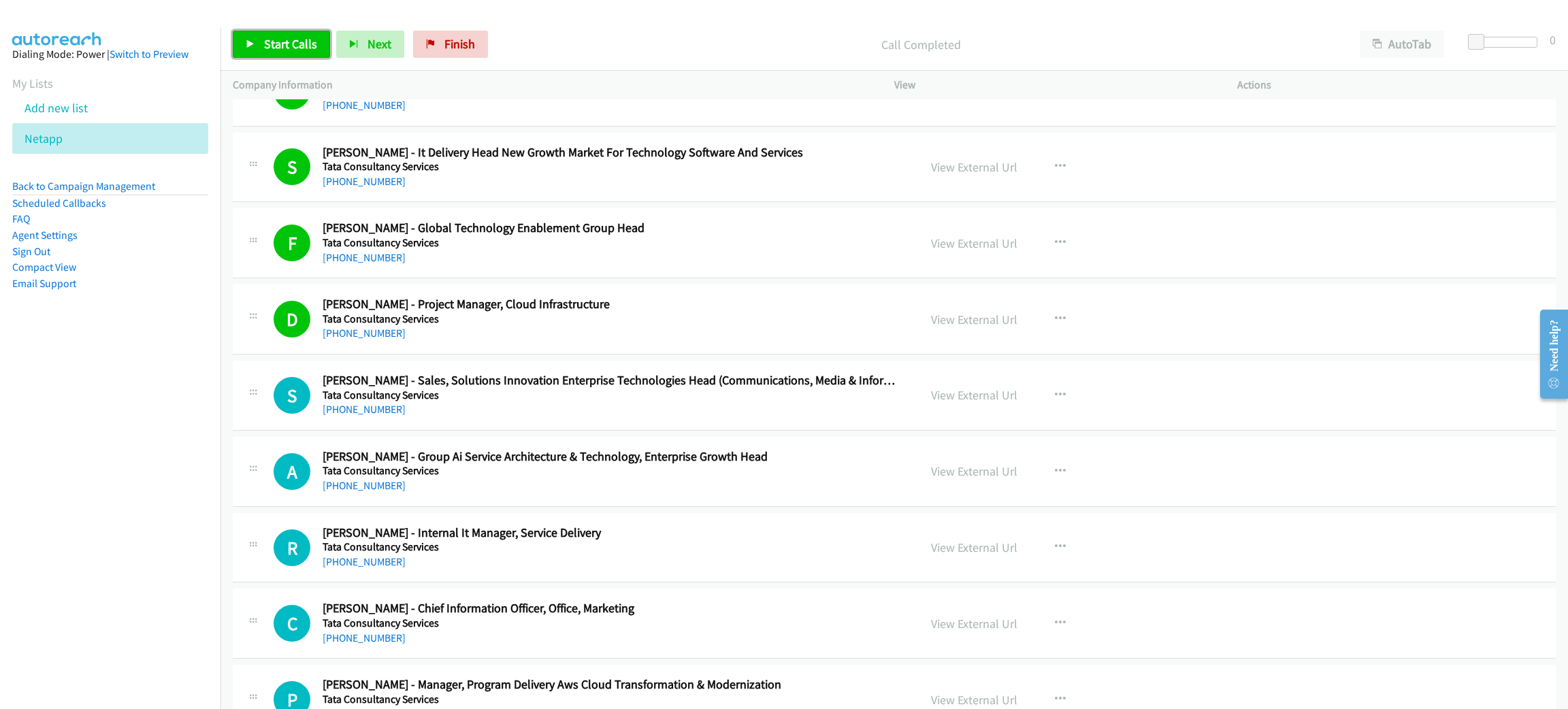
click at [279, 39] on span "Start Calls" at bounding box center [291, 43] width 53 height 16
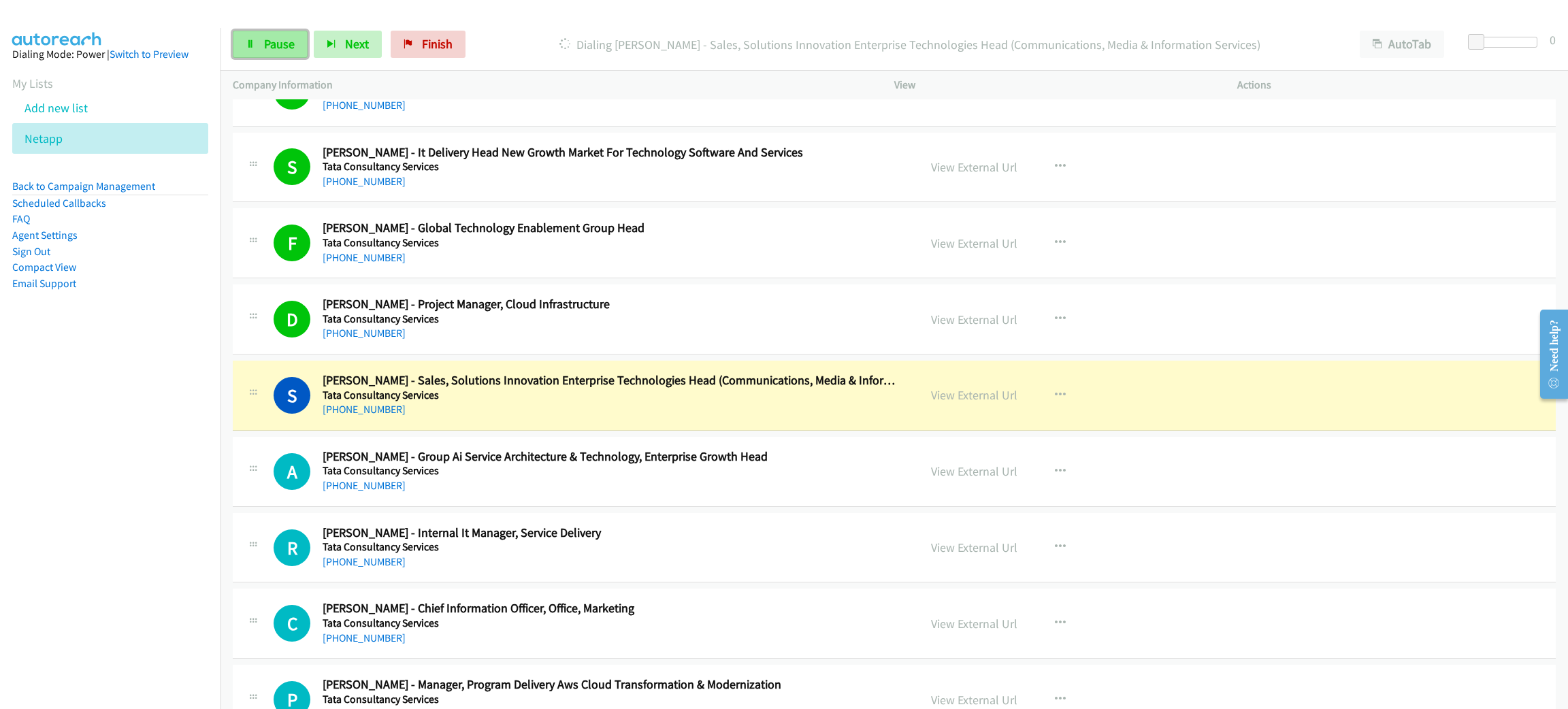
click at [274, 46] on span "Pause" at bounding box center [280, 43] width 30 height 16
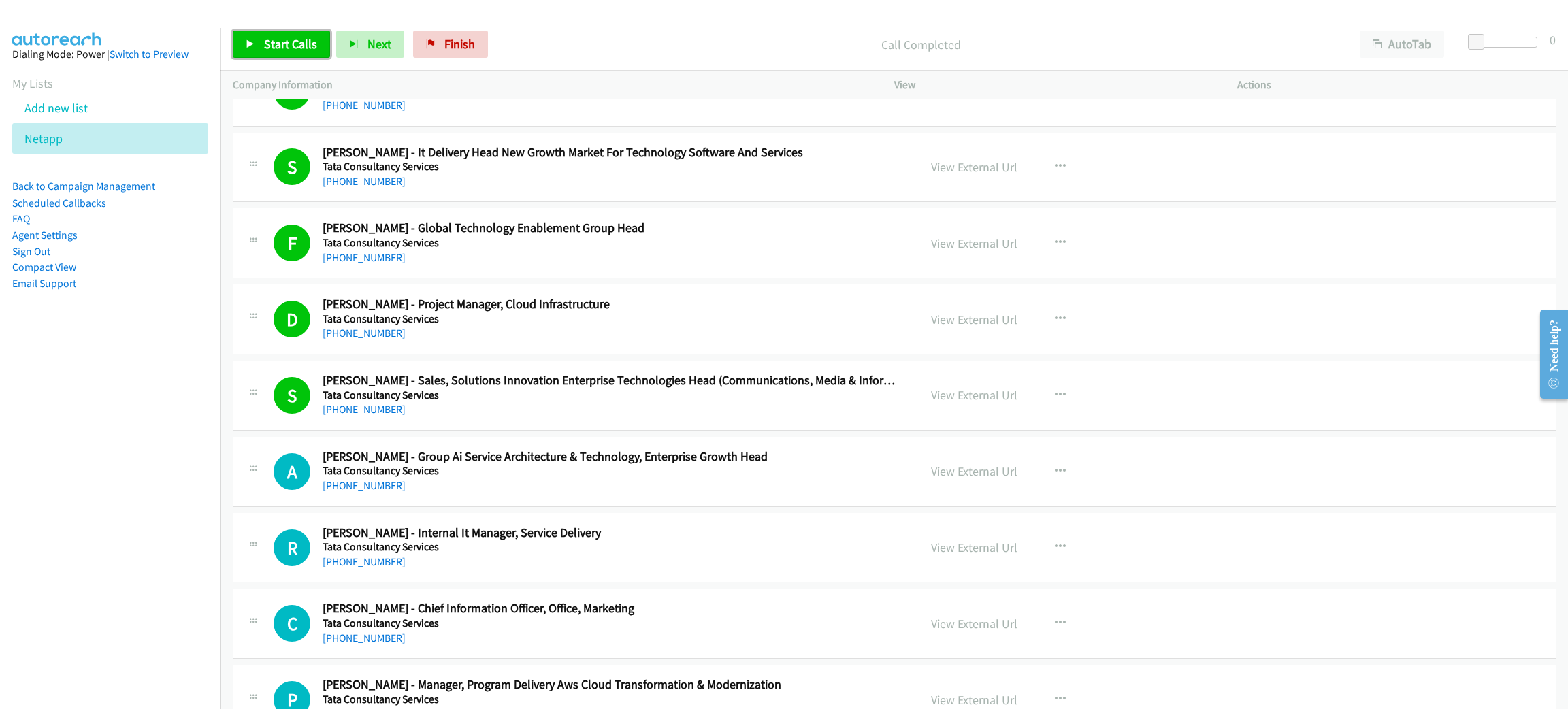
click at [310, 40] on span "Start Calls" at bounding box center [291, 43] width 53 height 16
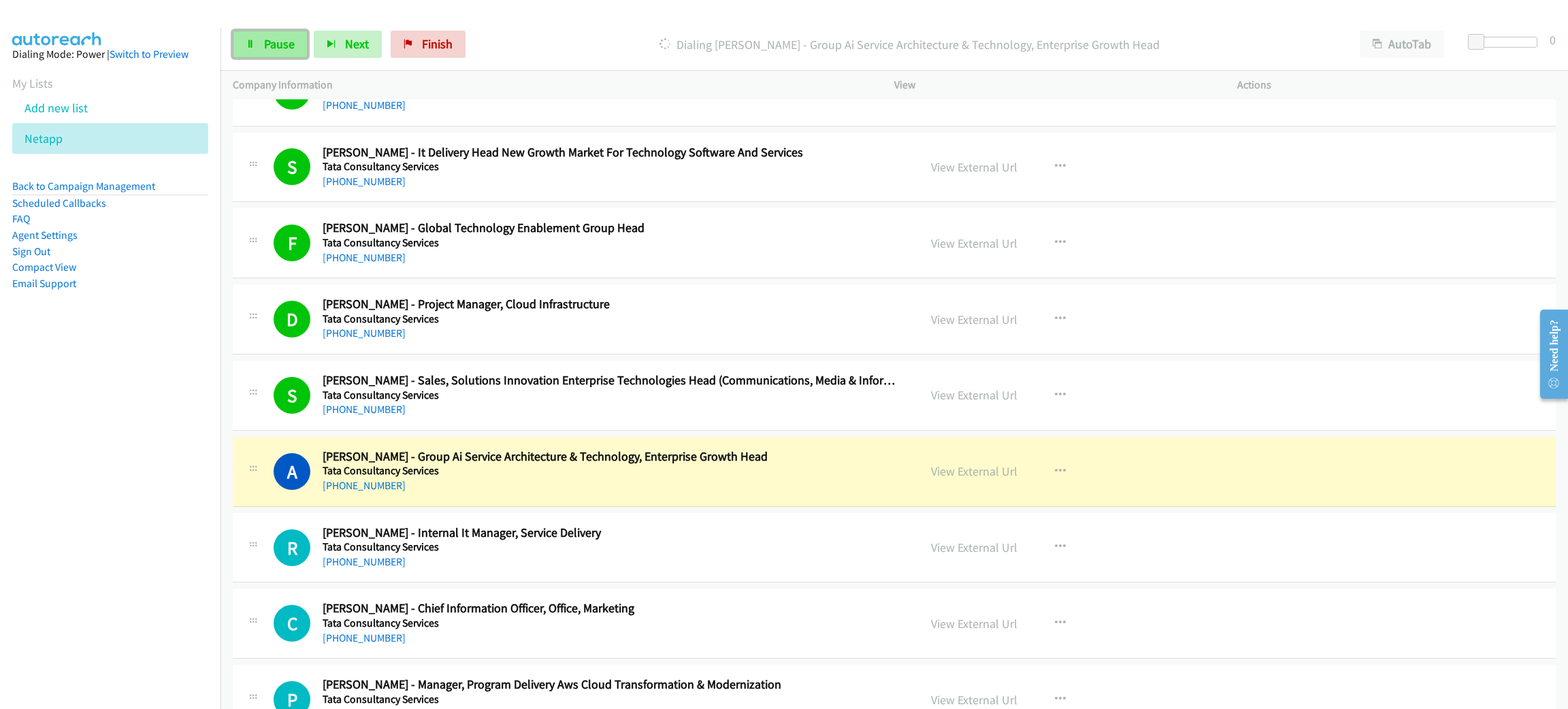
click at [257, 41] on link "Pause" at bounding box center [269, 43] width 75 height 27
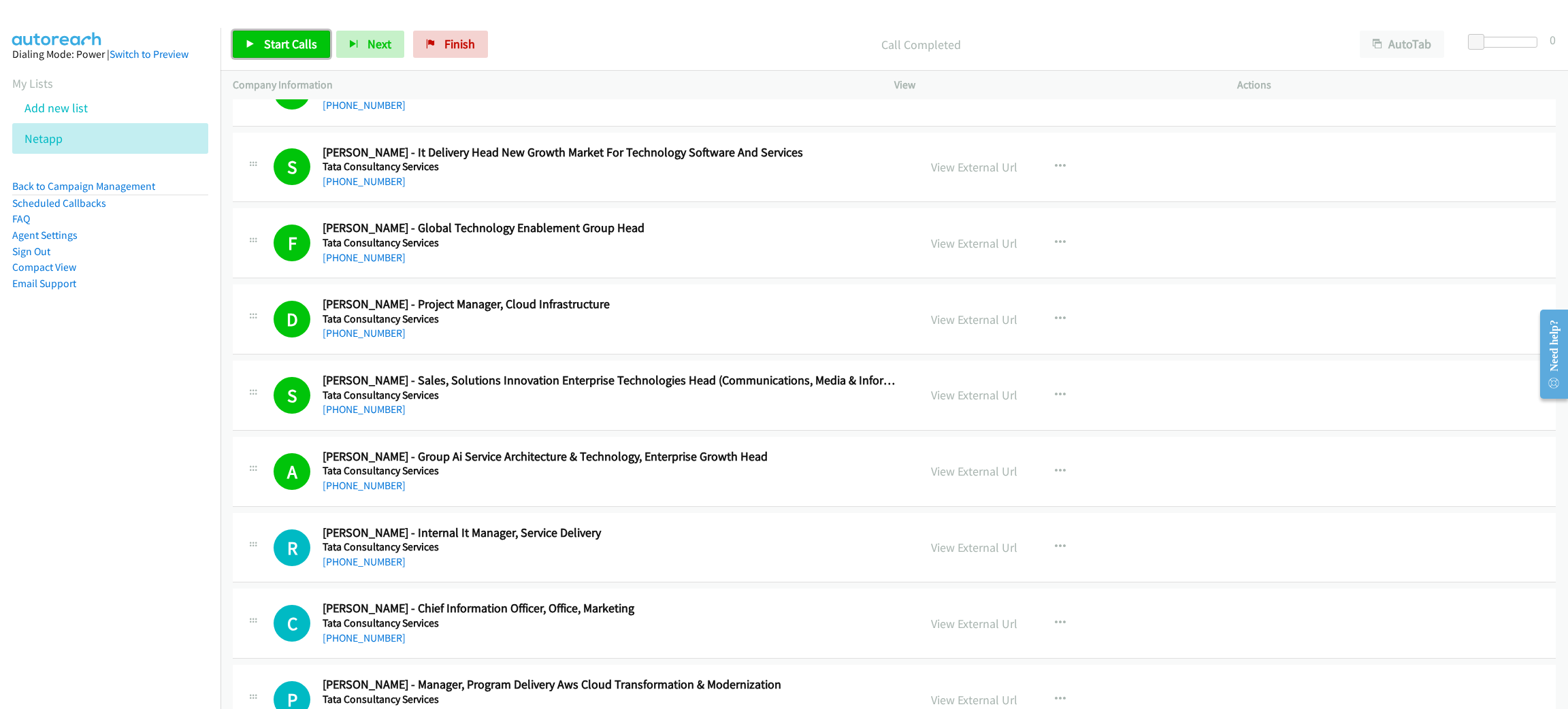
click at [283, 42] on span "Start Calls" at bounding box center [291, 43] width 53 height 16
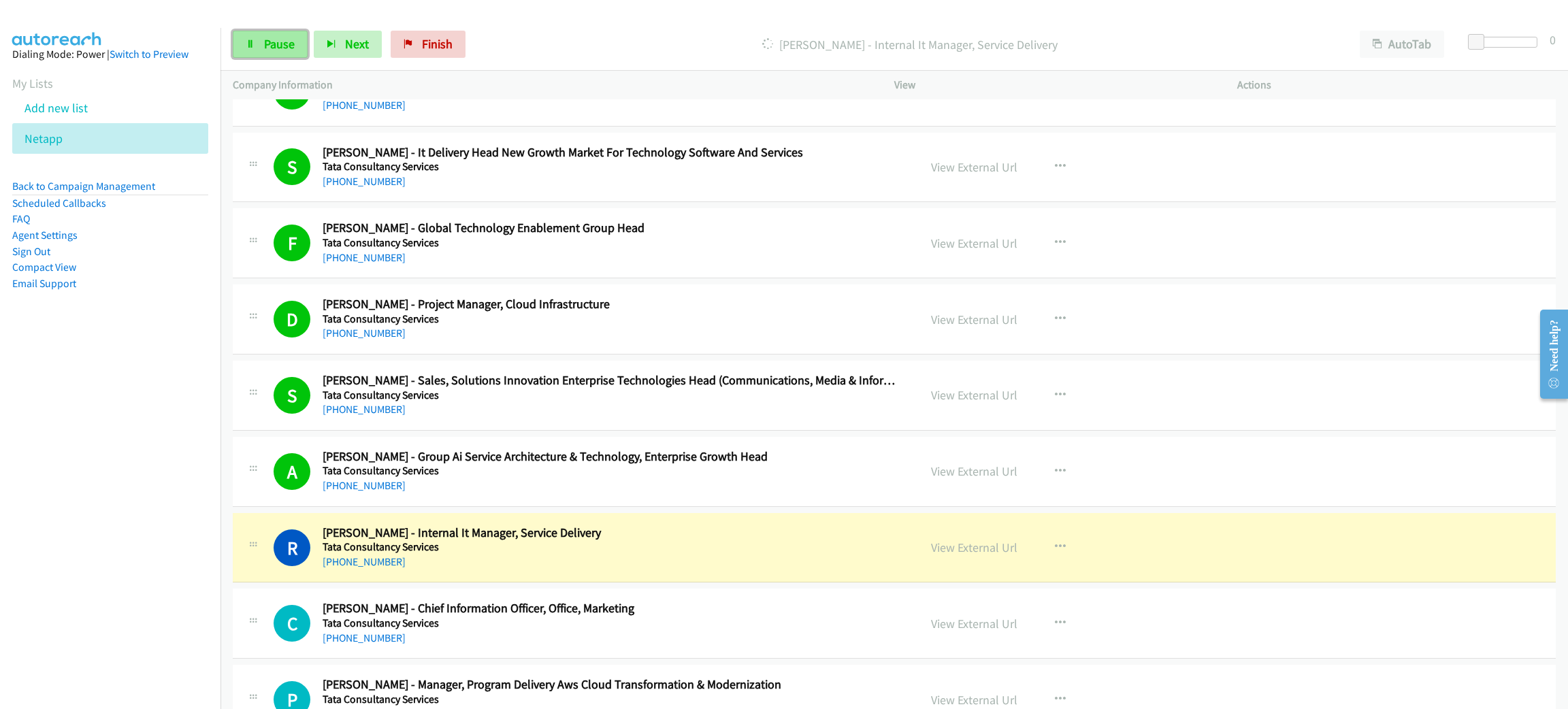
click at [281, 42] on span "Pause" at bounding box center [280, 43] width 30 height 16
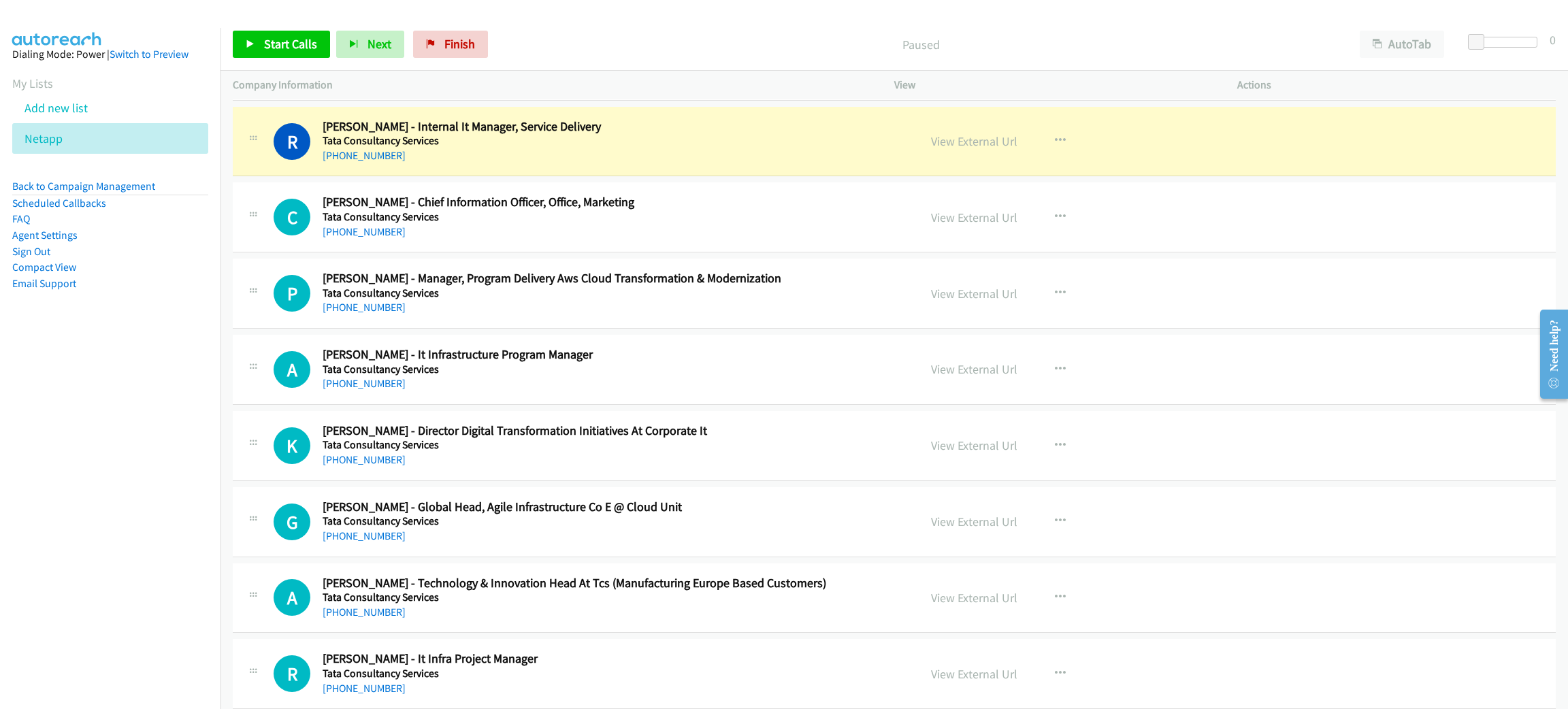
scroll to position [8061, 0]
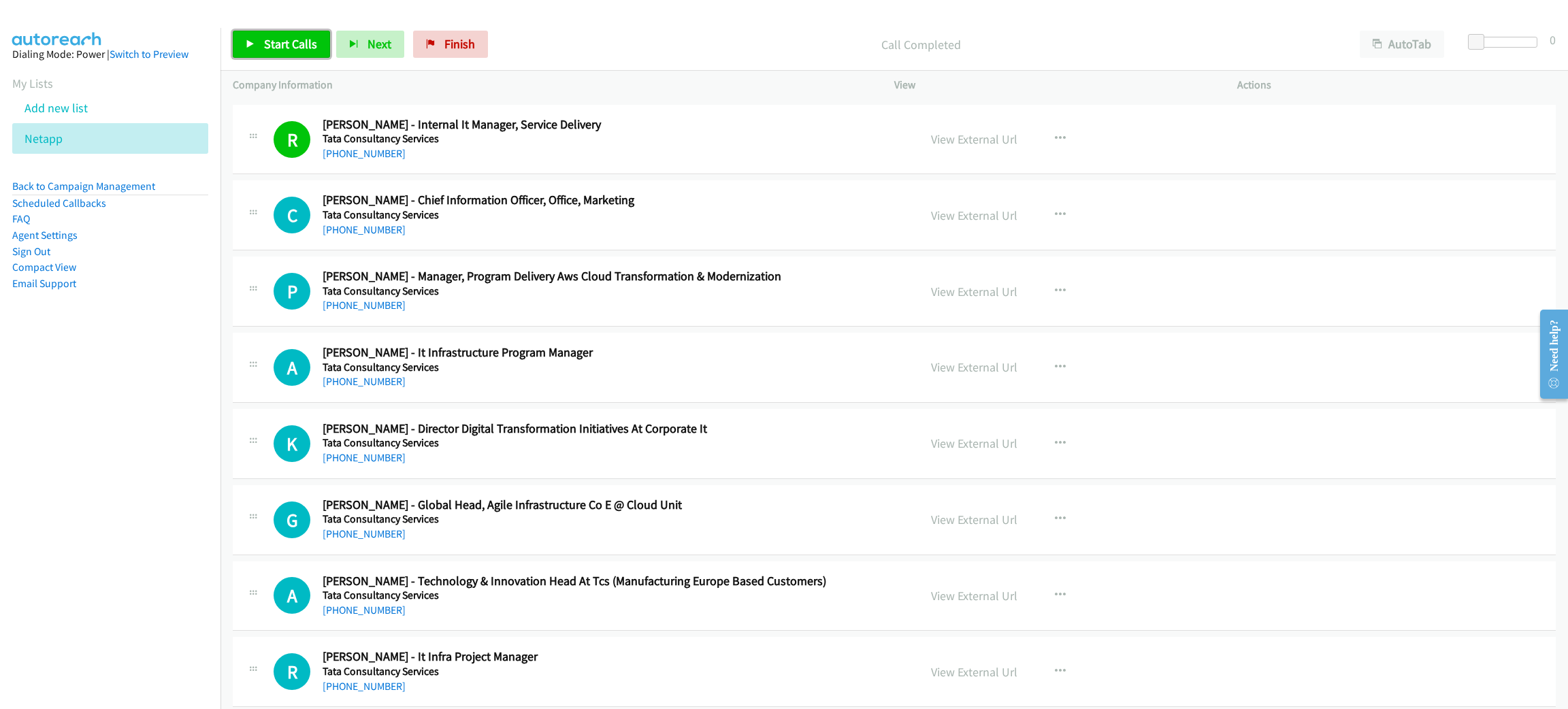
click at [298, 36] on span "Start Calls" at bounding box center [291, 43] width 53 height 16
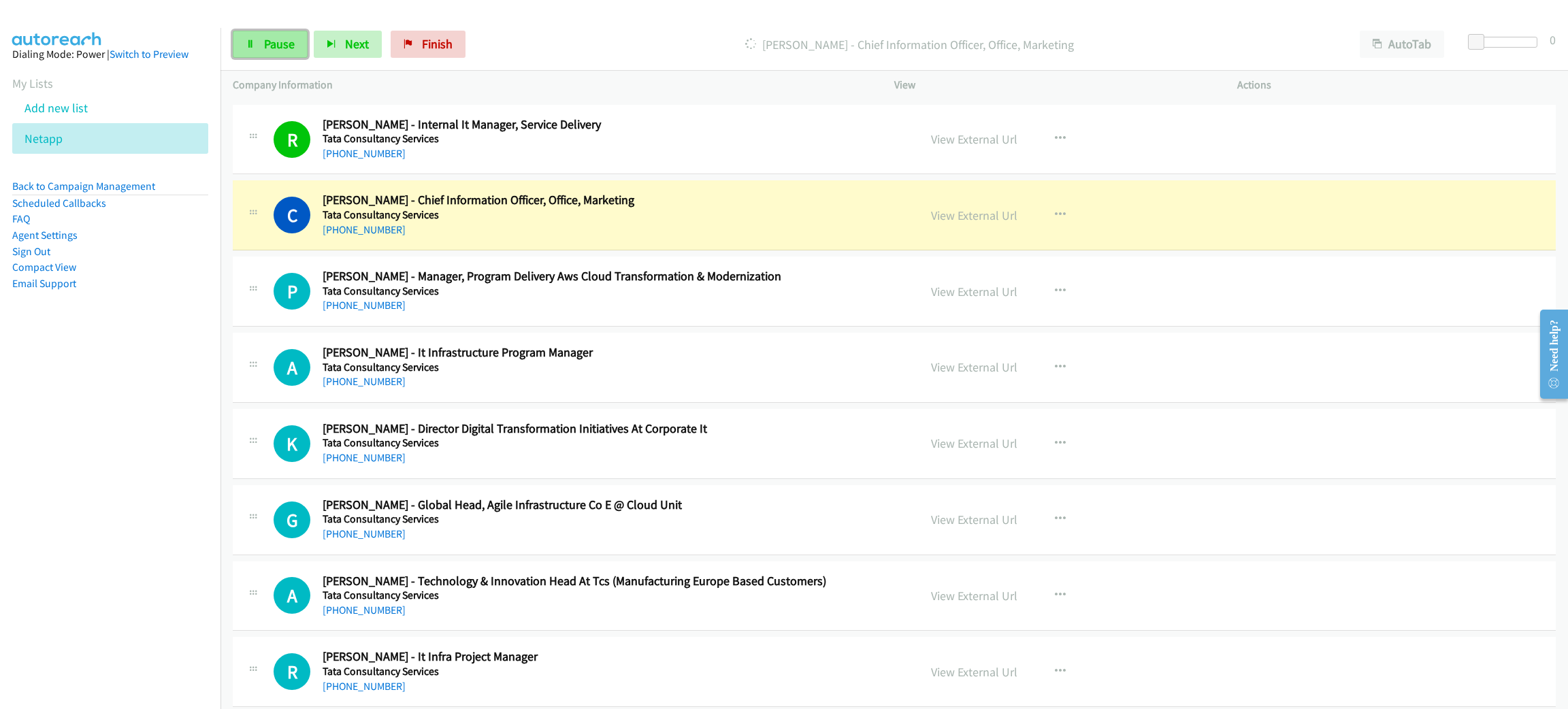
click at [263, 52] on link "Pause" at bounding box center [269, 43] width 75 height 27
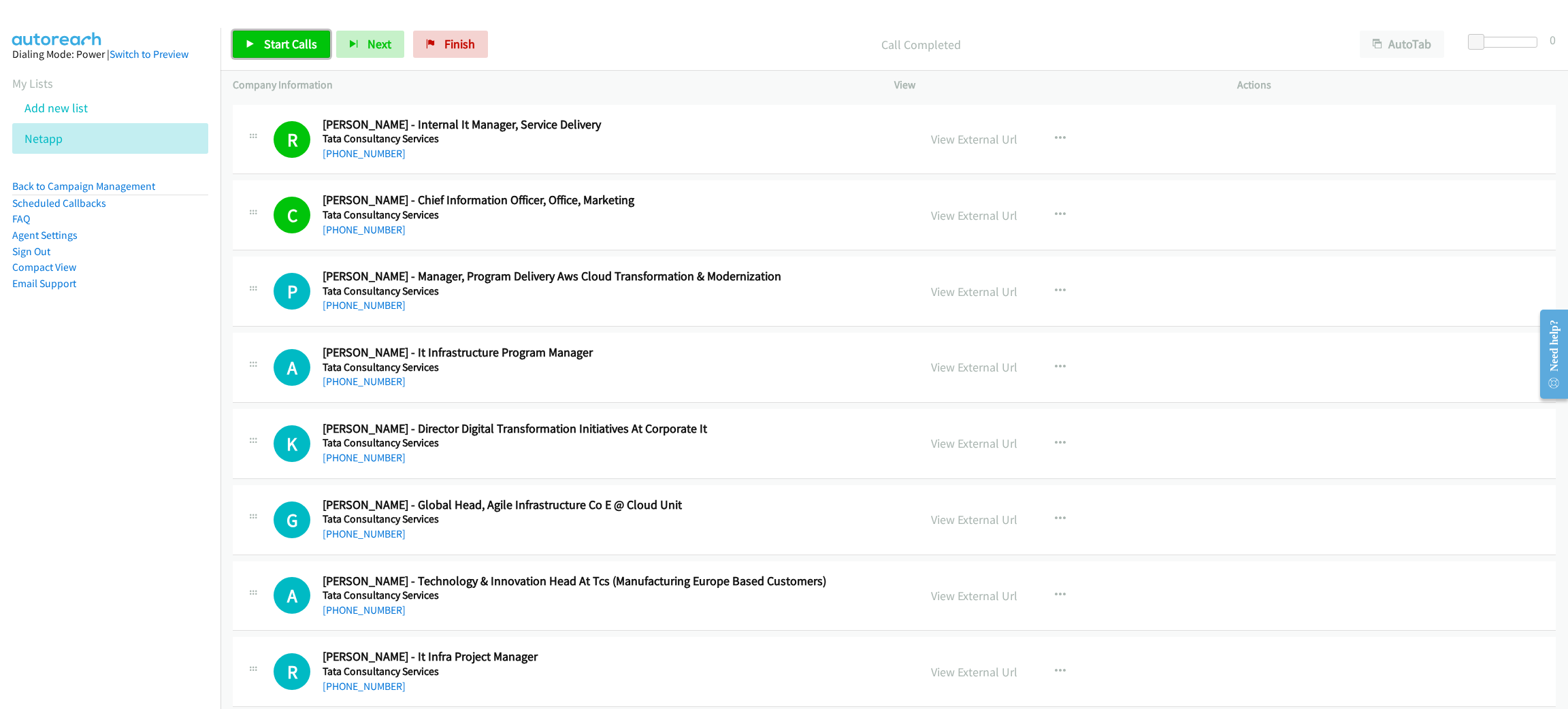
click at [303, 42] on span "Start Calls" at bounding box center [291, 43] width 53 height 16
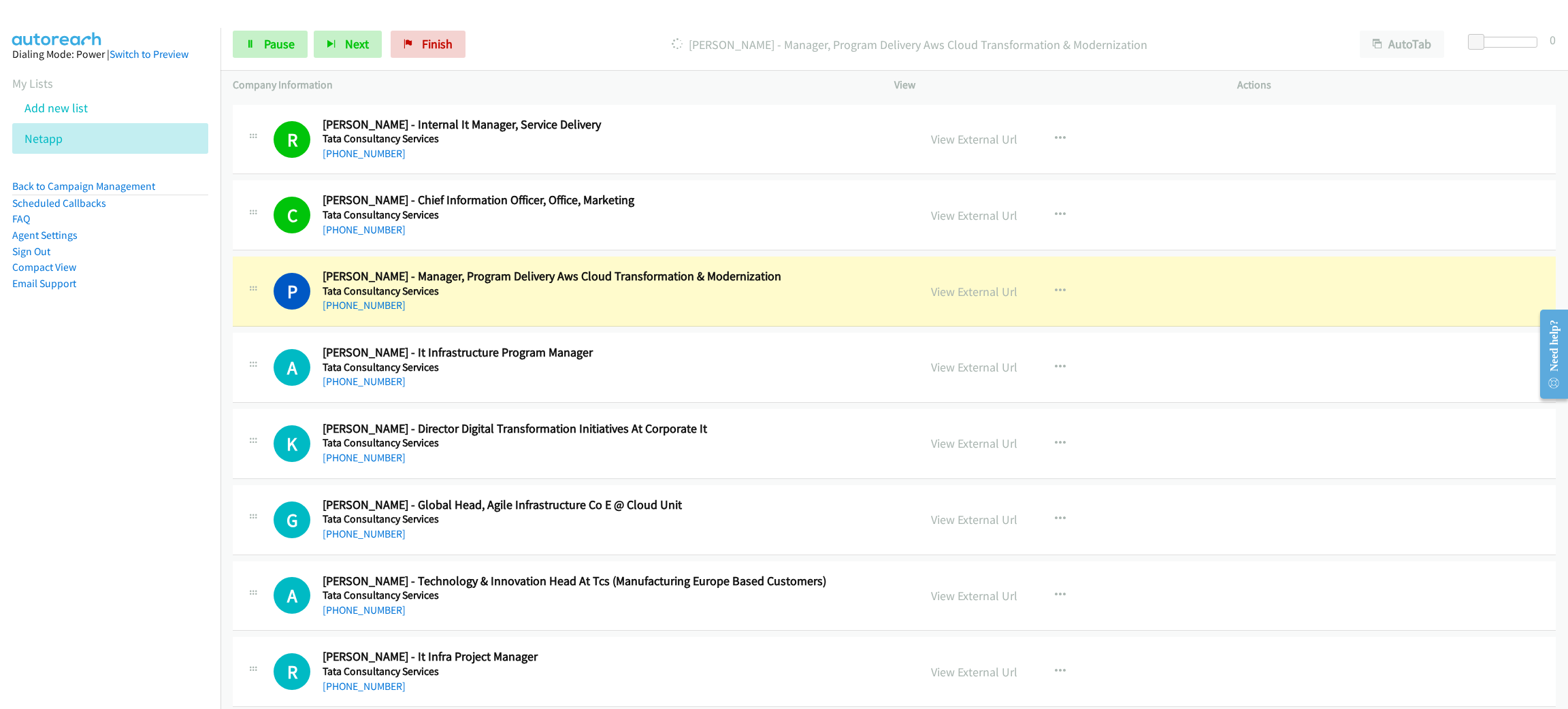
click at [528, 298] on h5 "Tata Consultancy Services" at bounding box center [611, 291] width 576 height 13
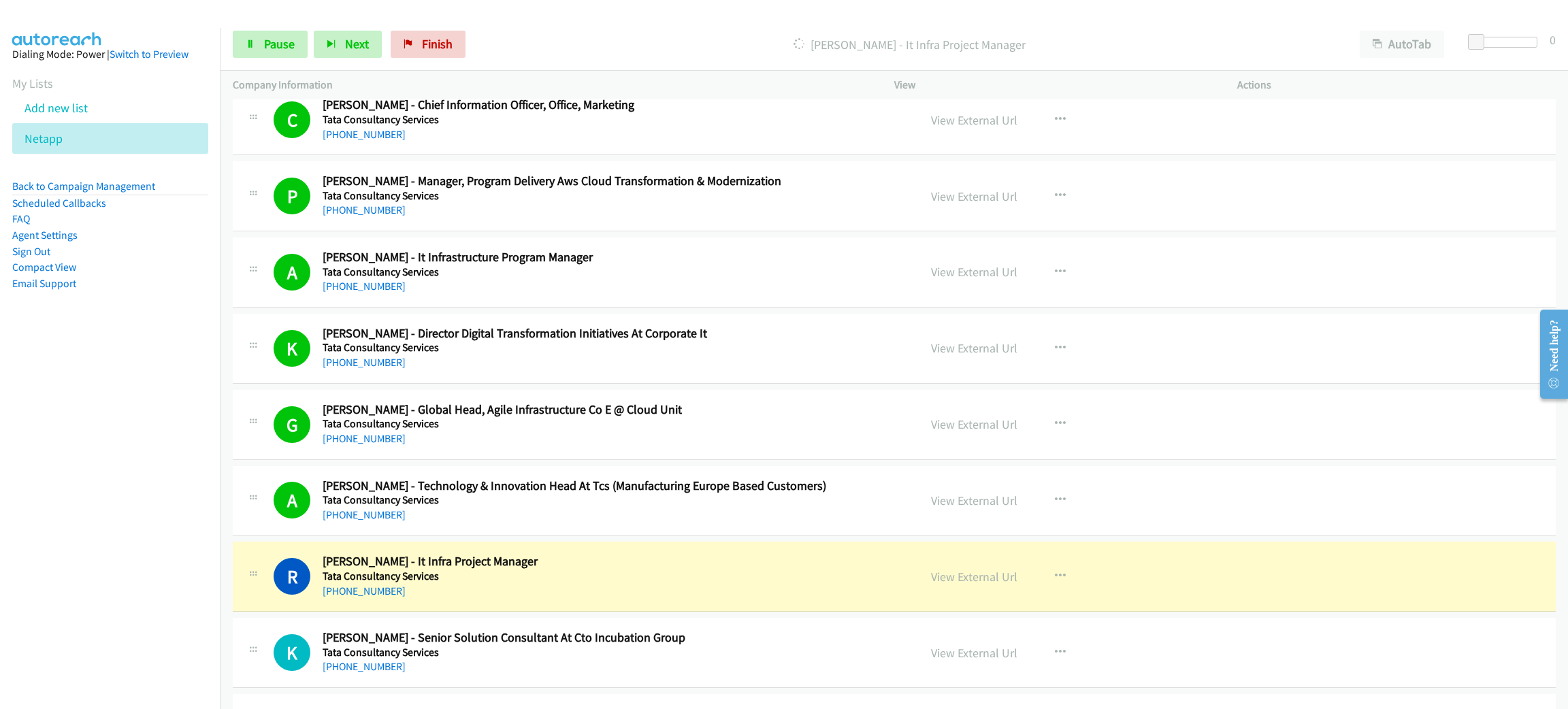
scroll to position [8162, 0]
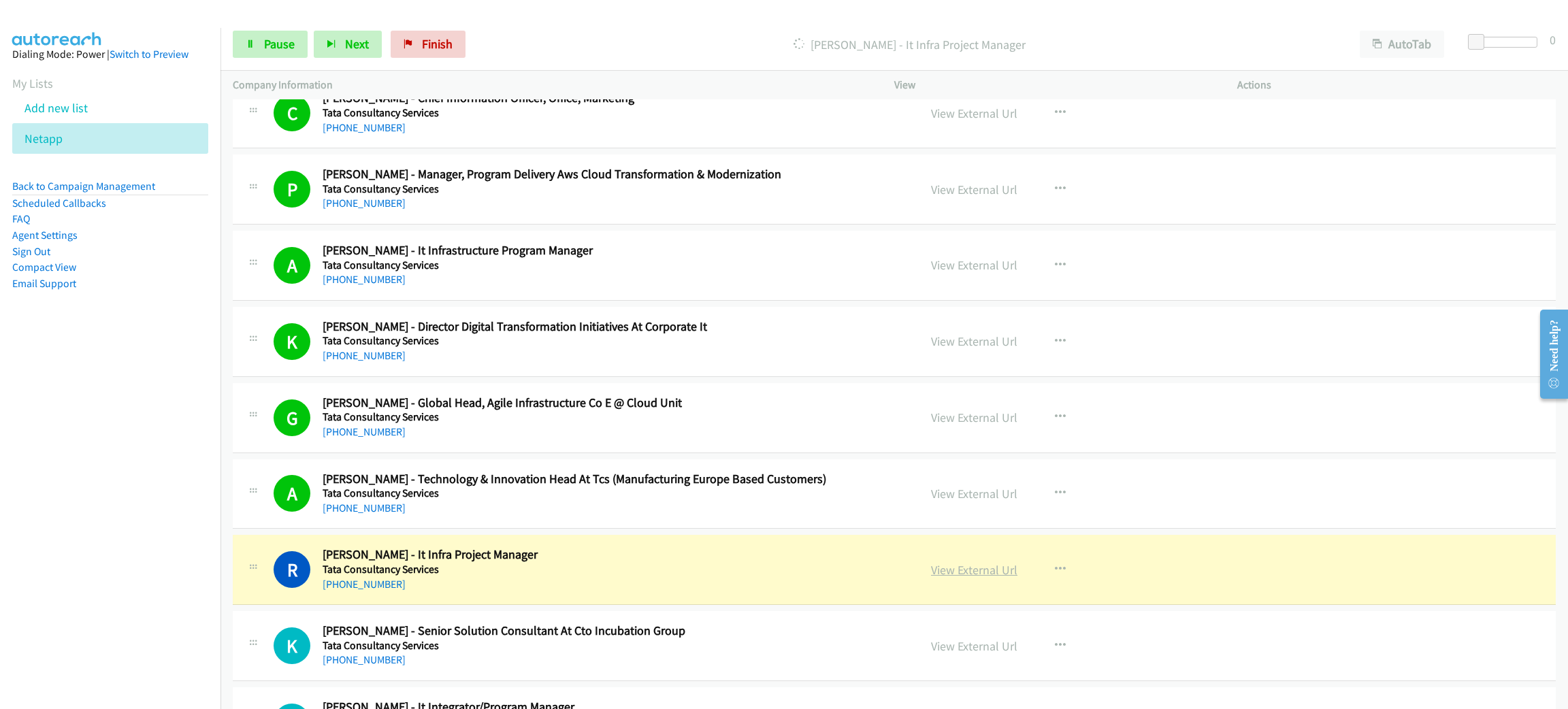
click at [982, 578] on link "View External Url" at bounding box center [975, 569] width 87 height 16
click at [266, 38] on span "Pause" at bounding box center [280, 43] width 30 height 16
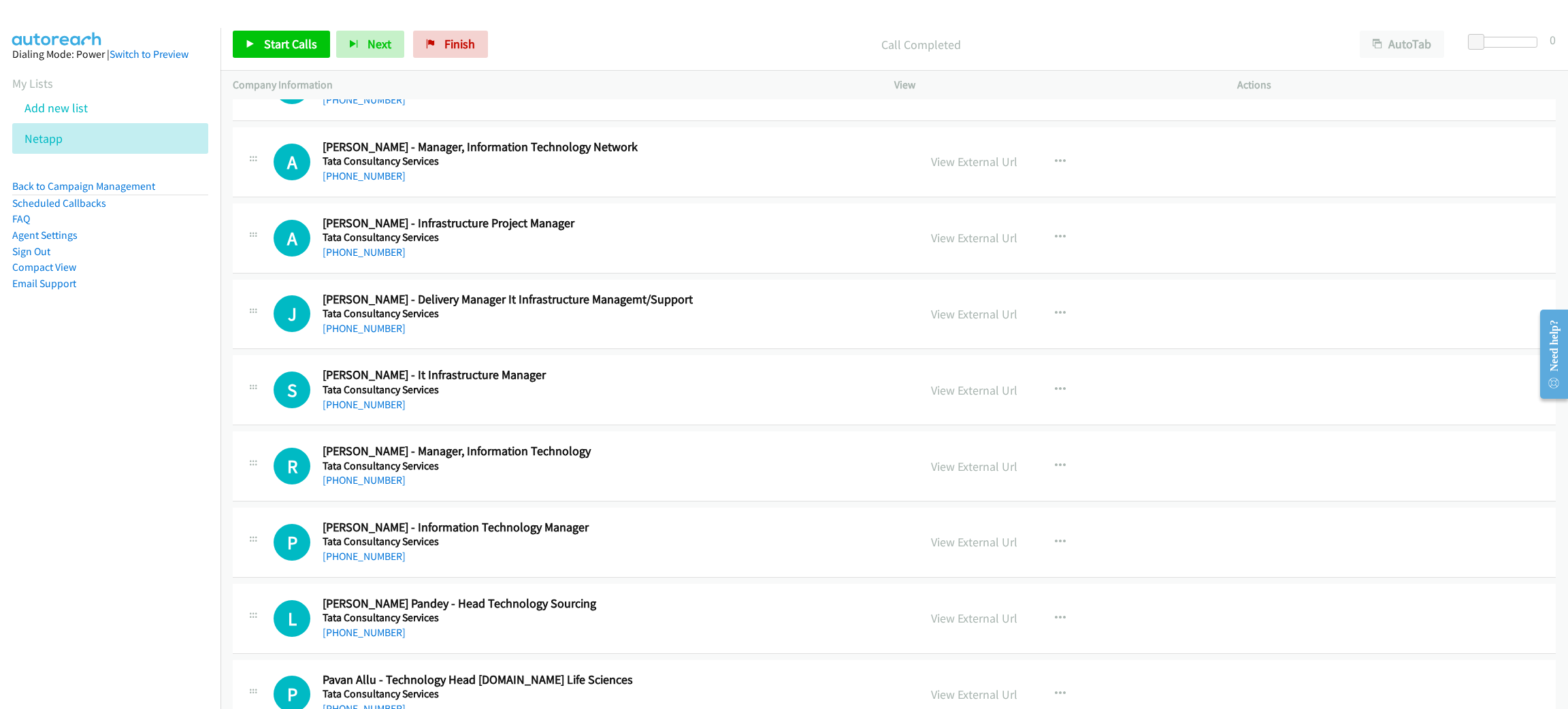
scroll to position [15488, 0]
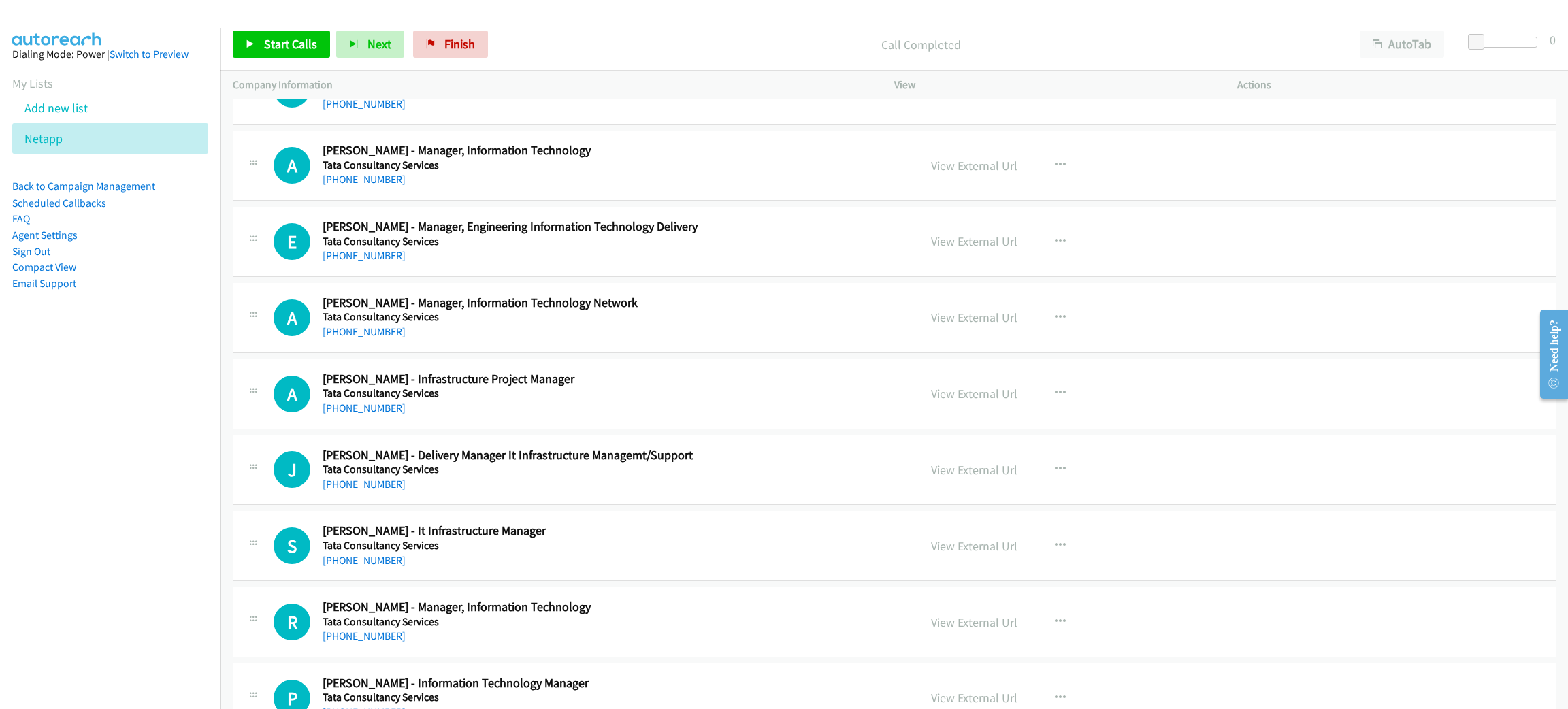
click at [126, 186] on link "Back to Campaign Management" at bounding box center [83, 186] width 143 height 13
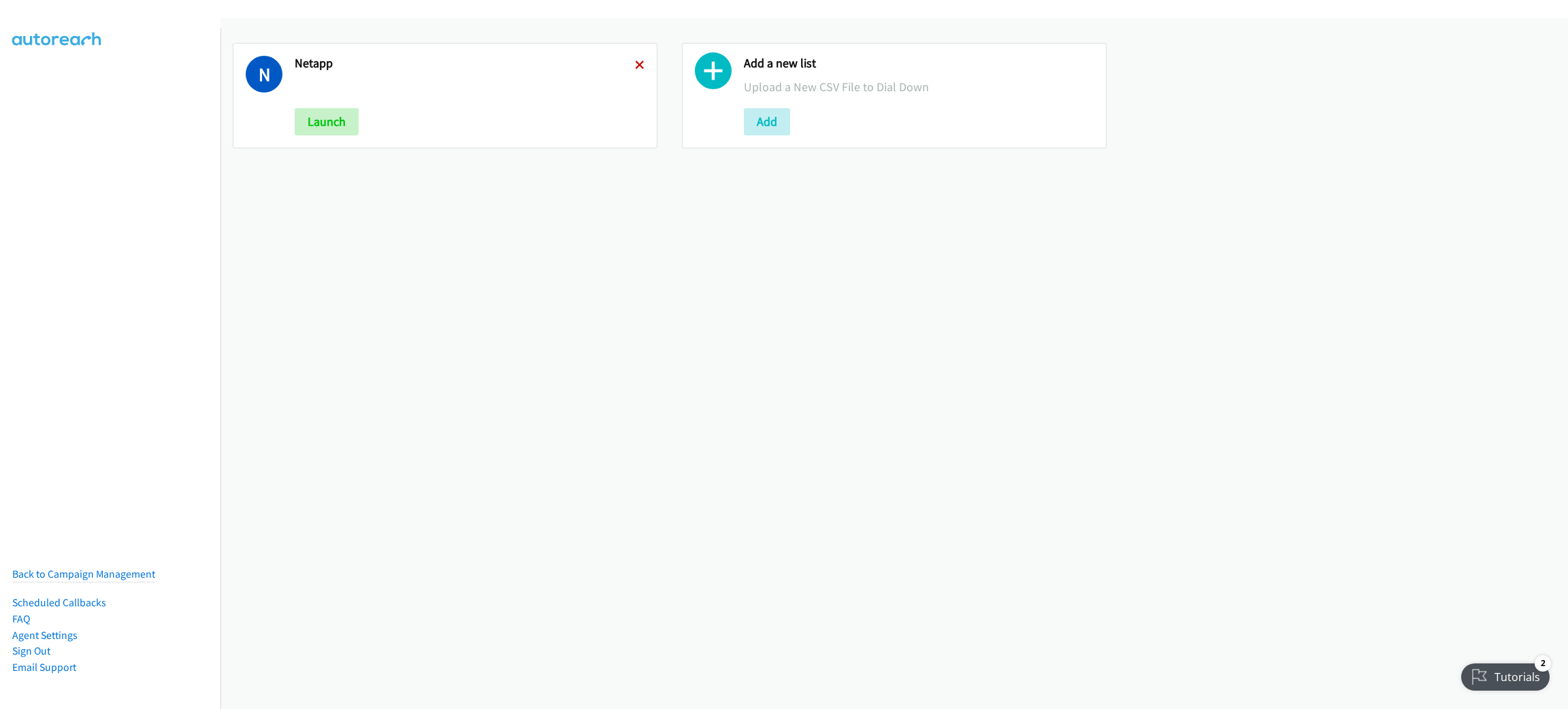
click at [636, 63] on icon at bounding box center [639, 66] width 9 height 9
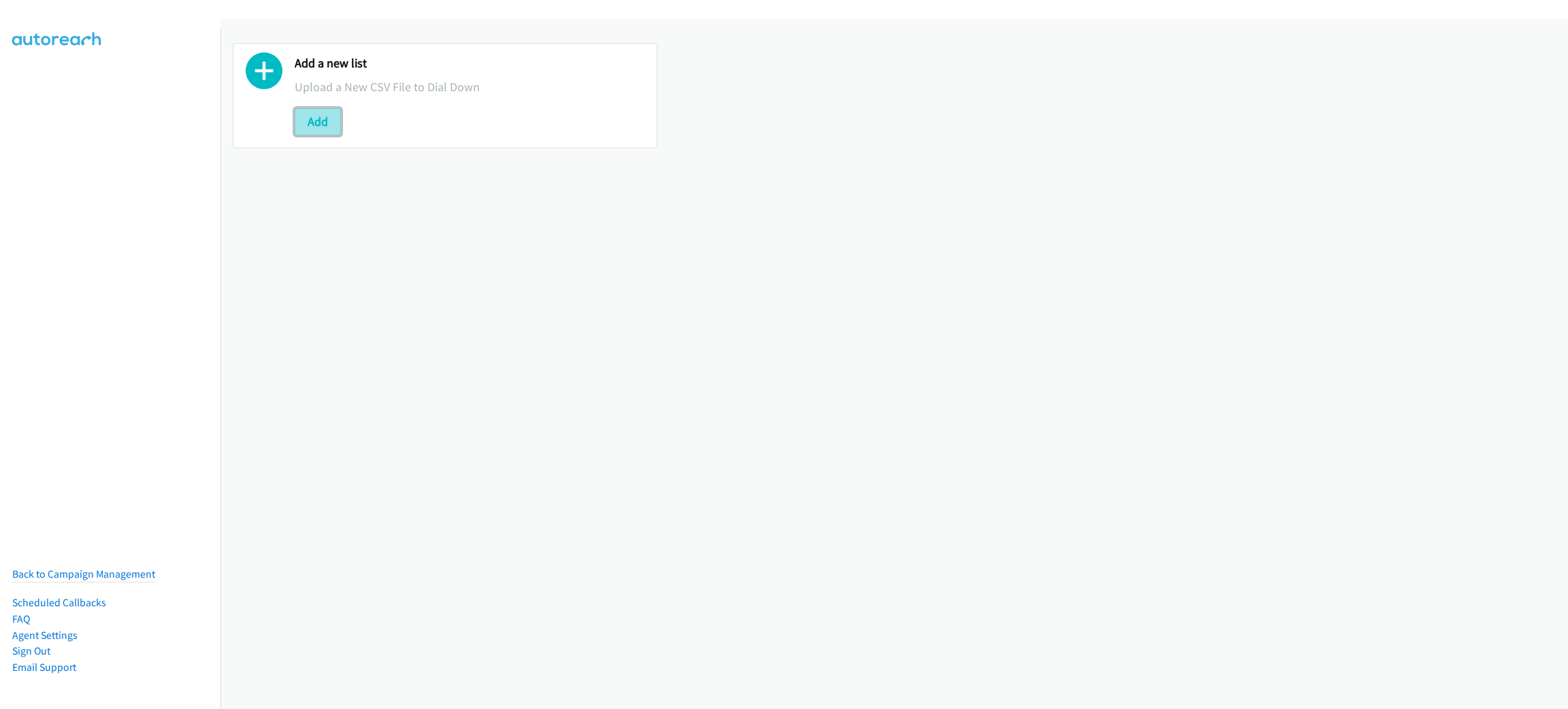
click at [317, 126] on button "Add" at bounding box center [317, 122] width 46 height 27
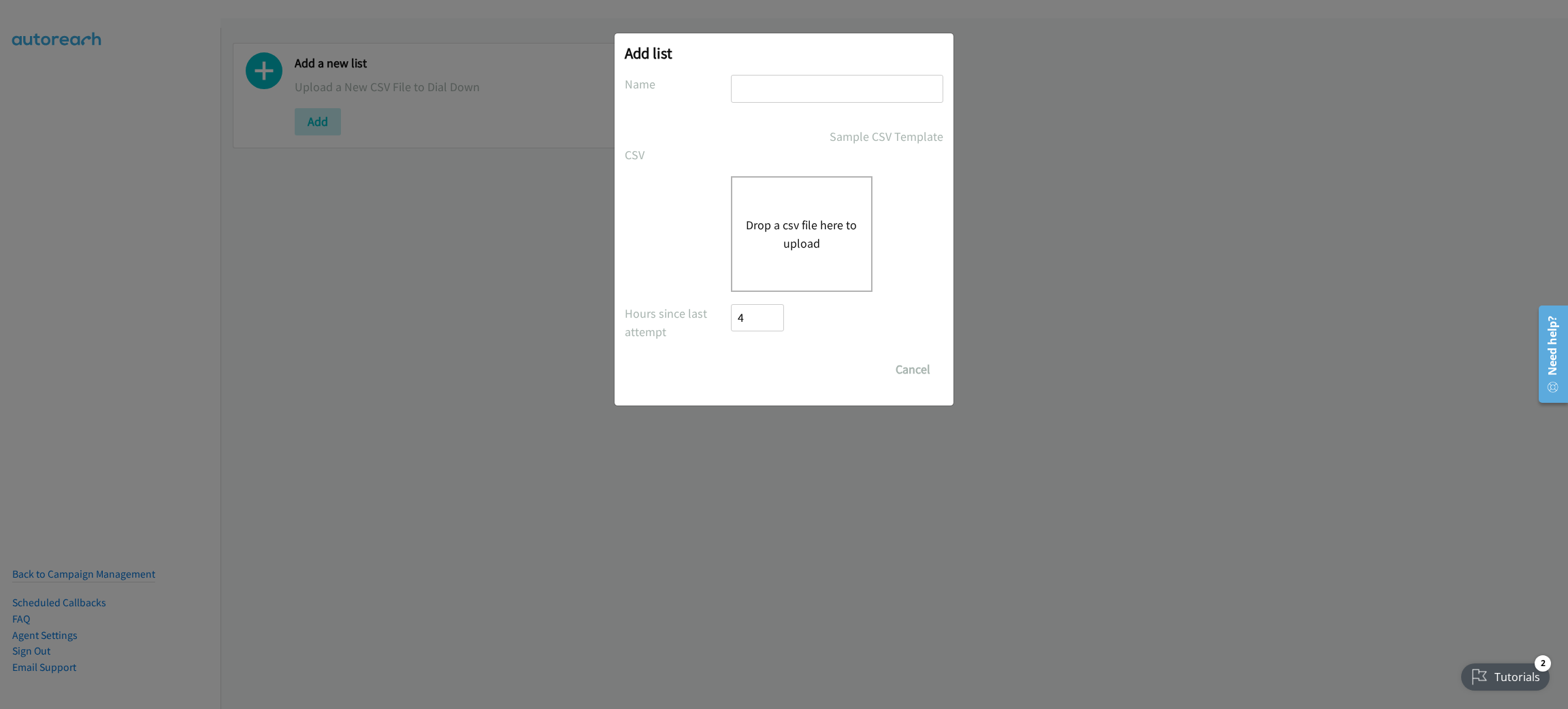
click at [777, 218] on button "Drop a csv file here to upload" at bounding box center [802, 233] width 111 height 37
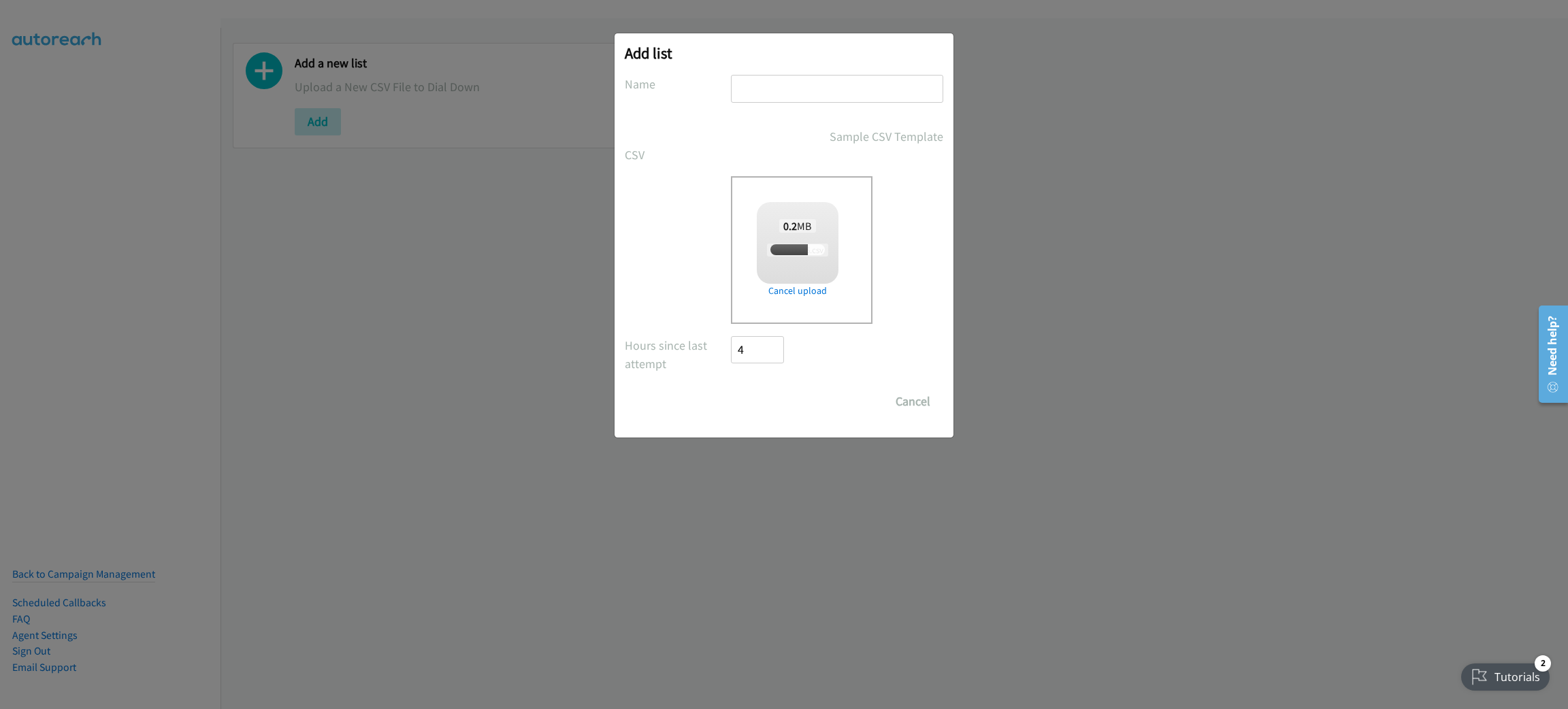
click at [808, 98] on input "text" at bounding box center [837, 89] width 213 height 28
checkbox input "true"
type input "NETAPP"
click at [731, 388] on input "Save List" at bounding box center [767, 401] width 72 height 27
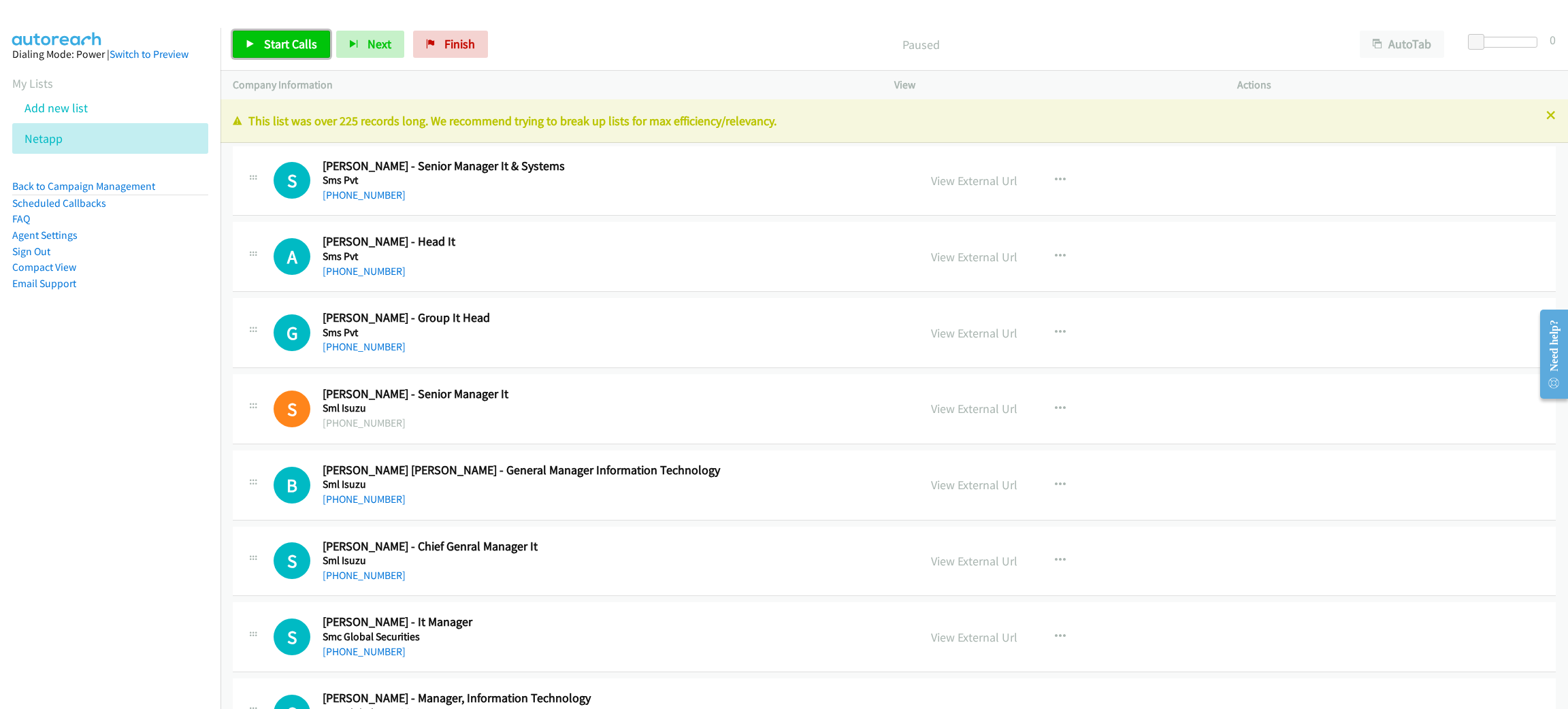
click at [282, 42] on span "Start Calls" at bounding box center [291, 43] width 53 height 16
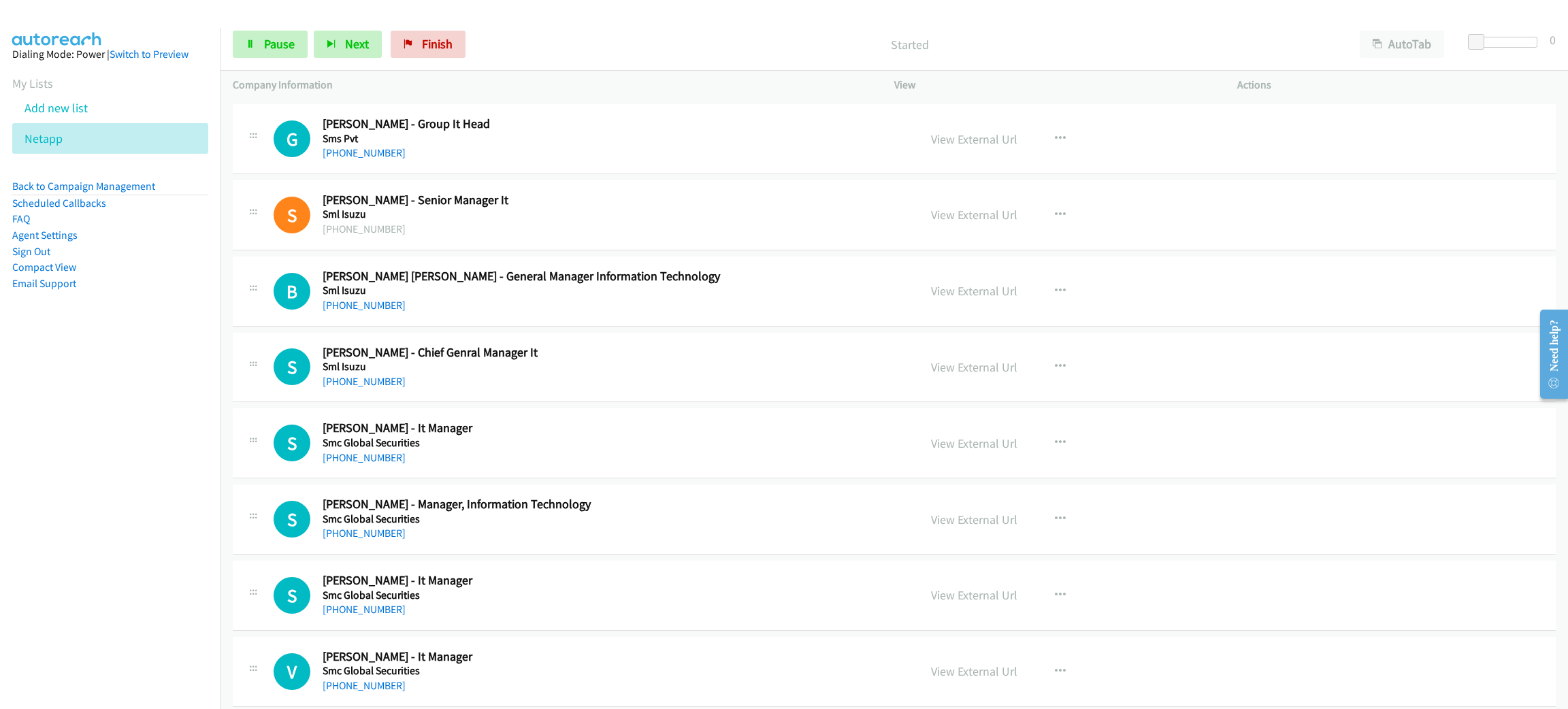
scroll to position [204, 0]
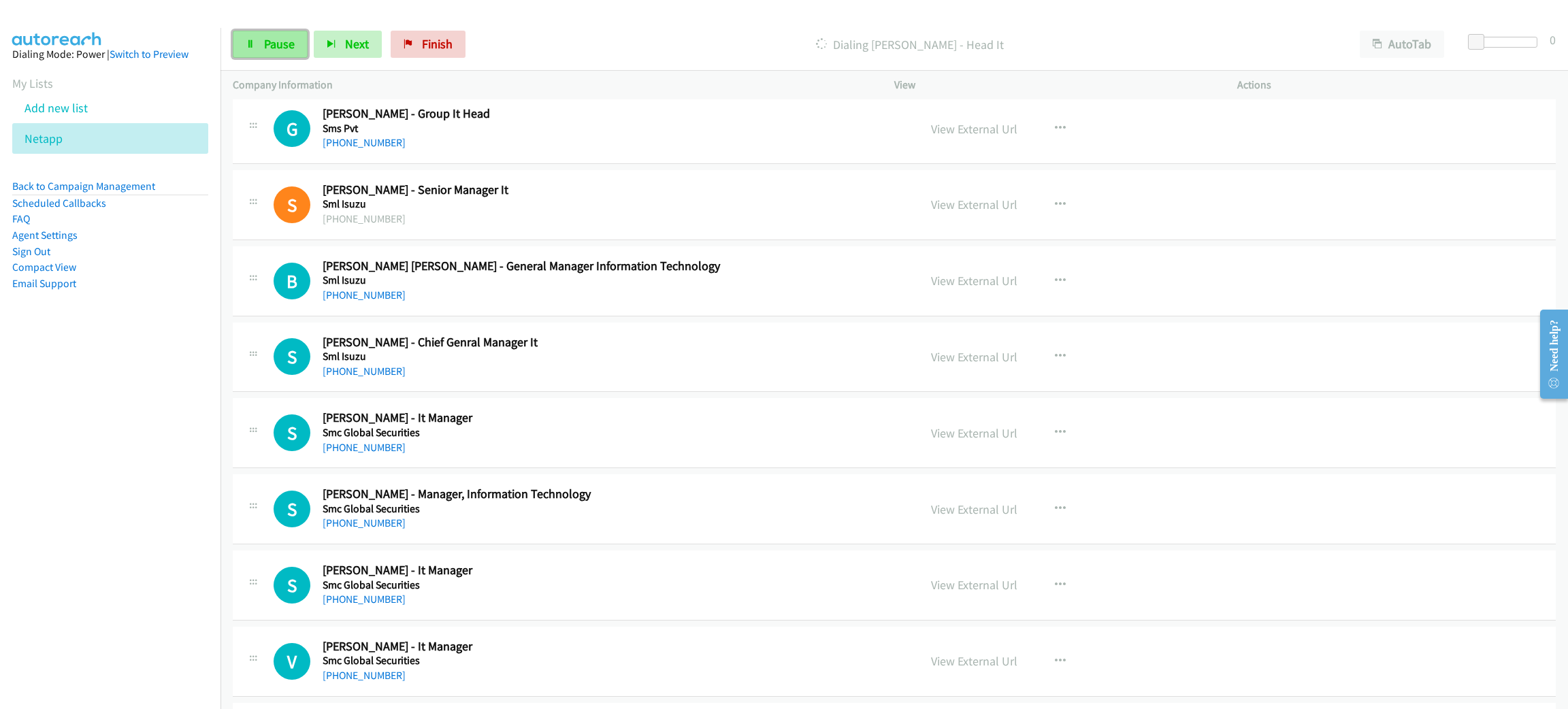
click at [268, 44] on span "Pause" at bounding box center [280, 43] width 30 height 16
click at [308, 38] on span "Start Calls" at bounding box center [291, 43] width 53 height 16
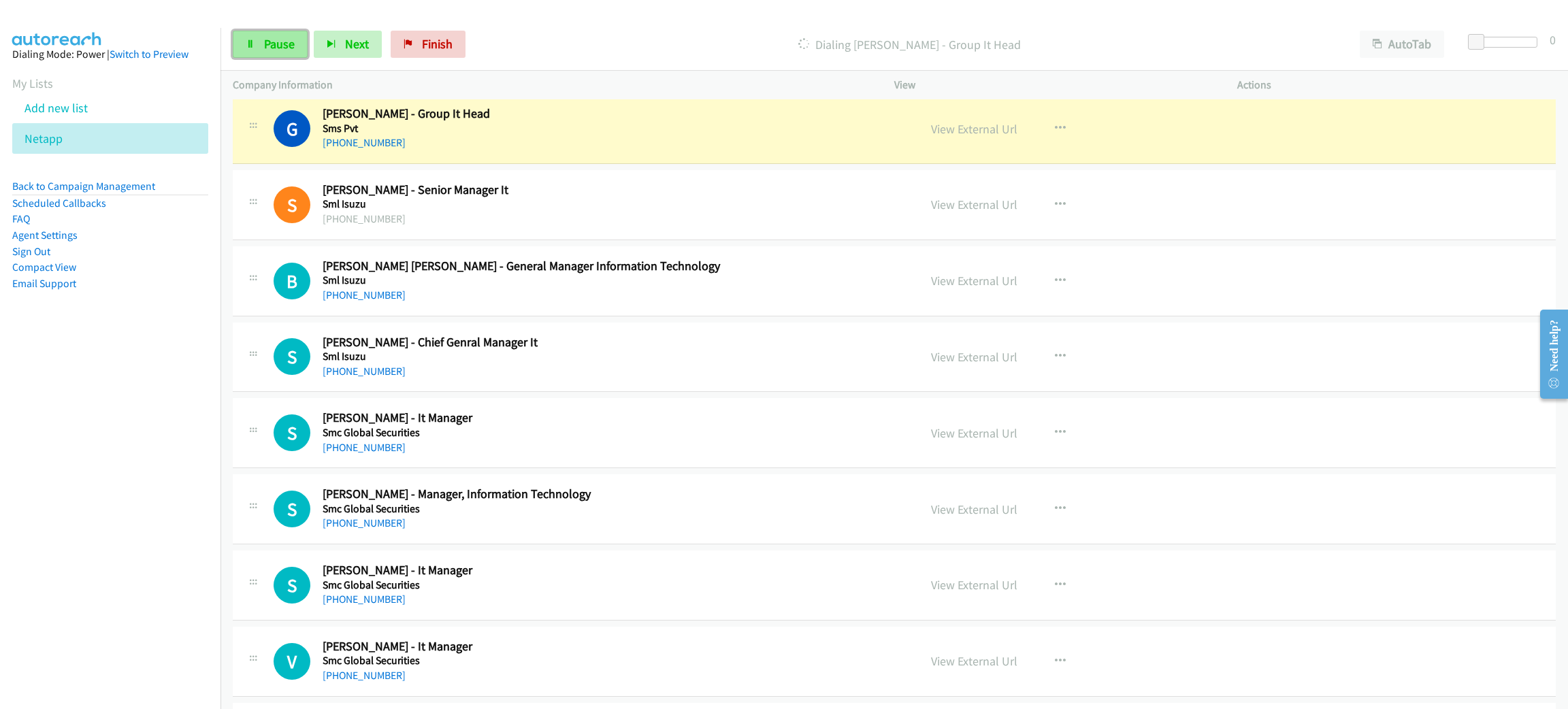
click at [281, 31] on link "Pause" at bounding box center [269, 43] width 75 height 27
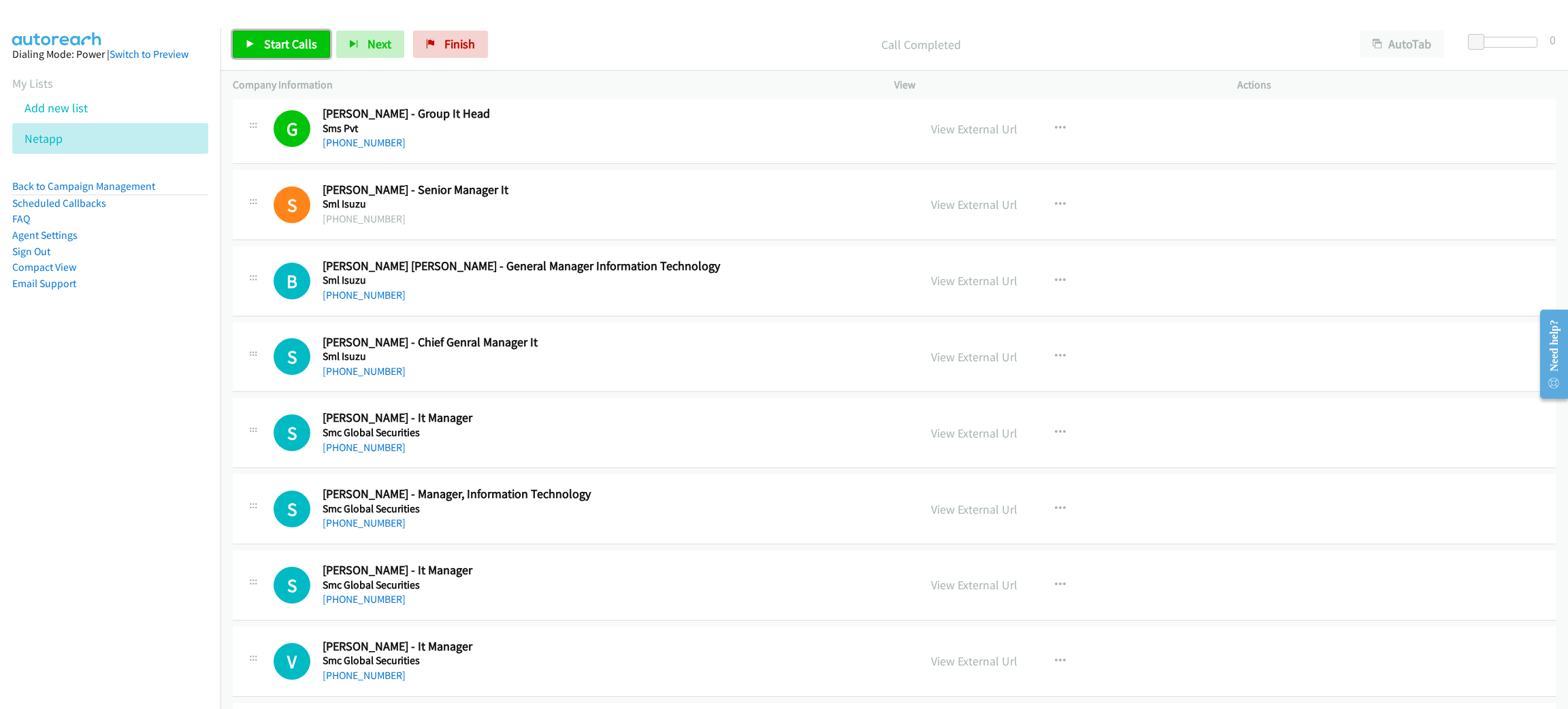
click at [267, 35] on link "Start Calls" at bounding box center [281, 43] width 97 height 27
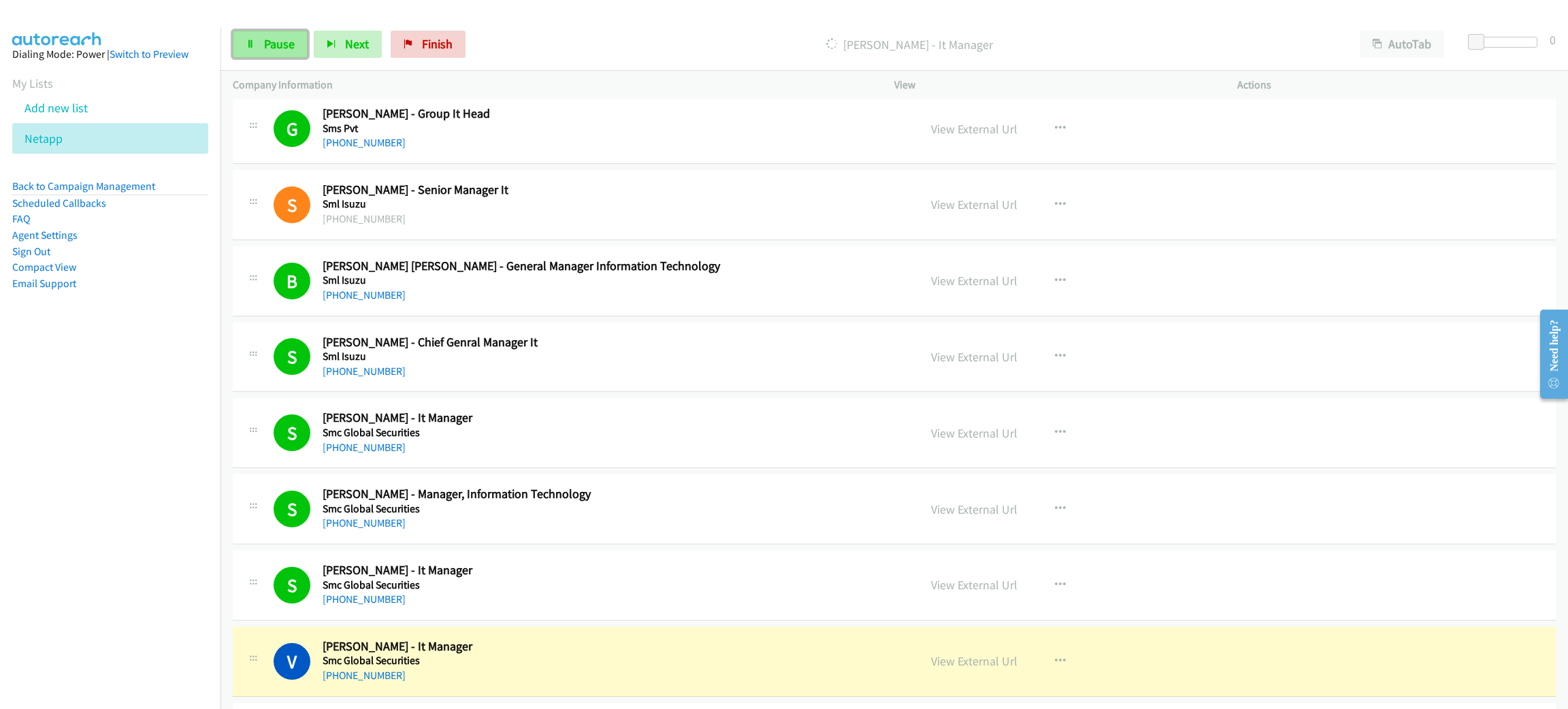
click at [273, 44] on span "Pause" at bounding box center [280, 43] width 30 height 16
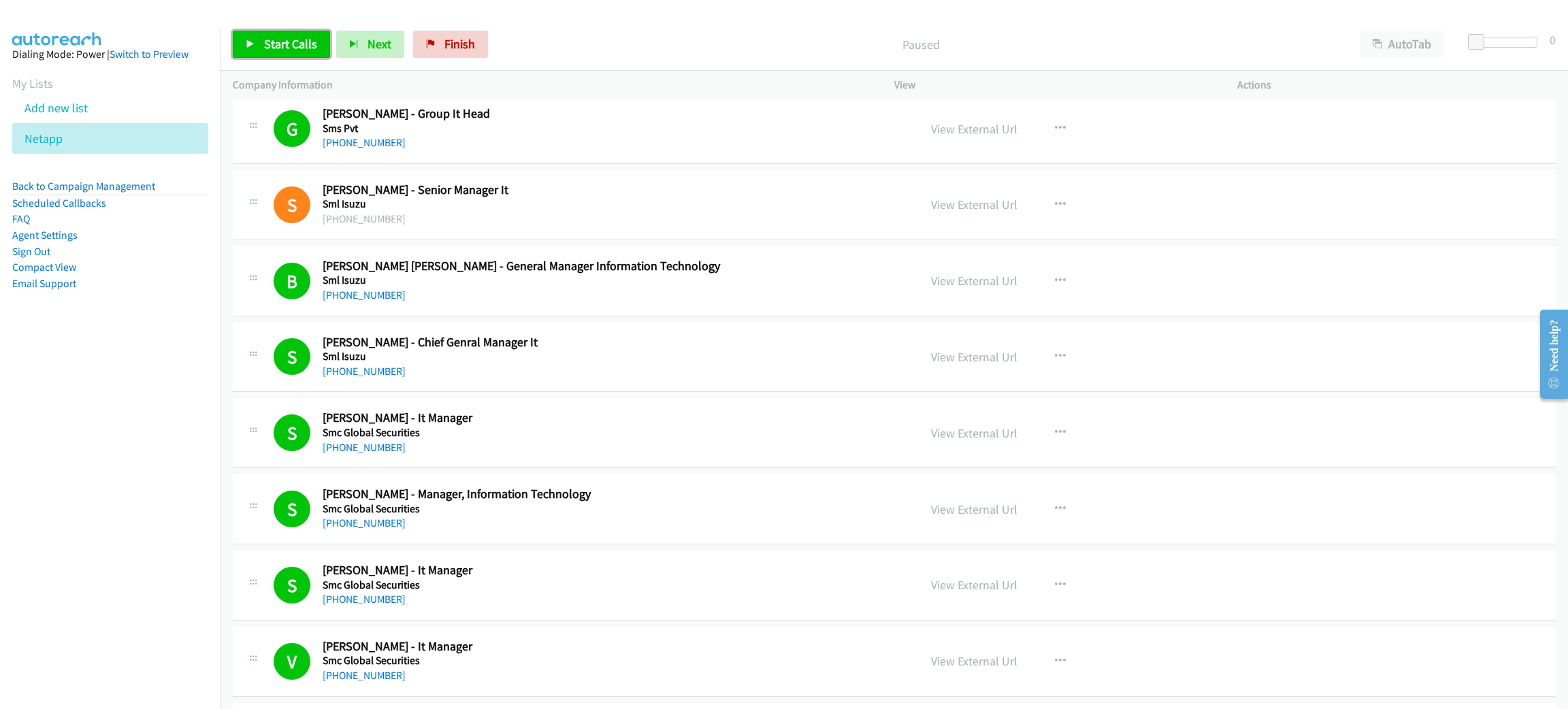
click at [310, 52] on link "Start Calls" at bounding box center [281, 43] width 97 height 27
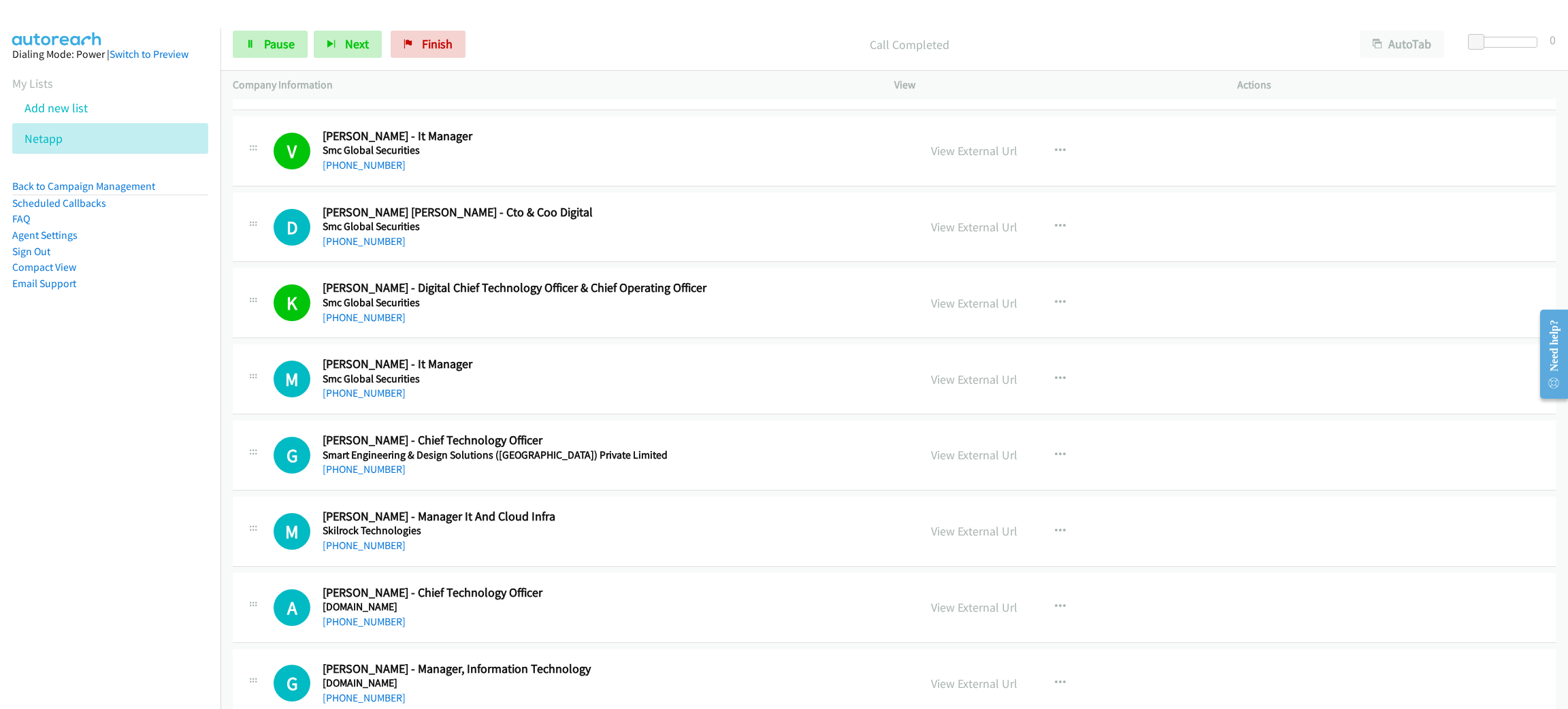
scroll to position [918, 0]
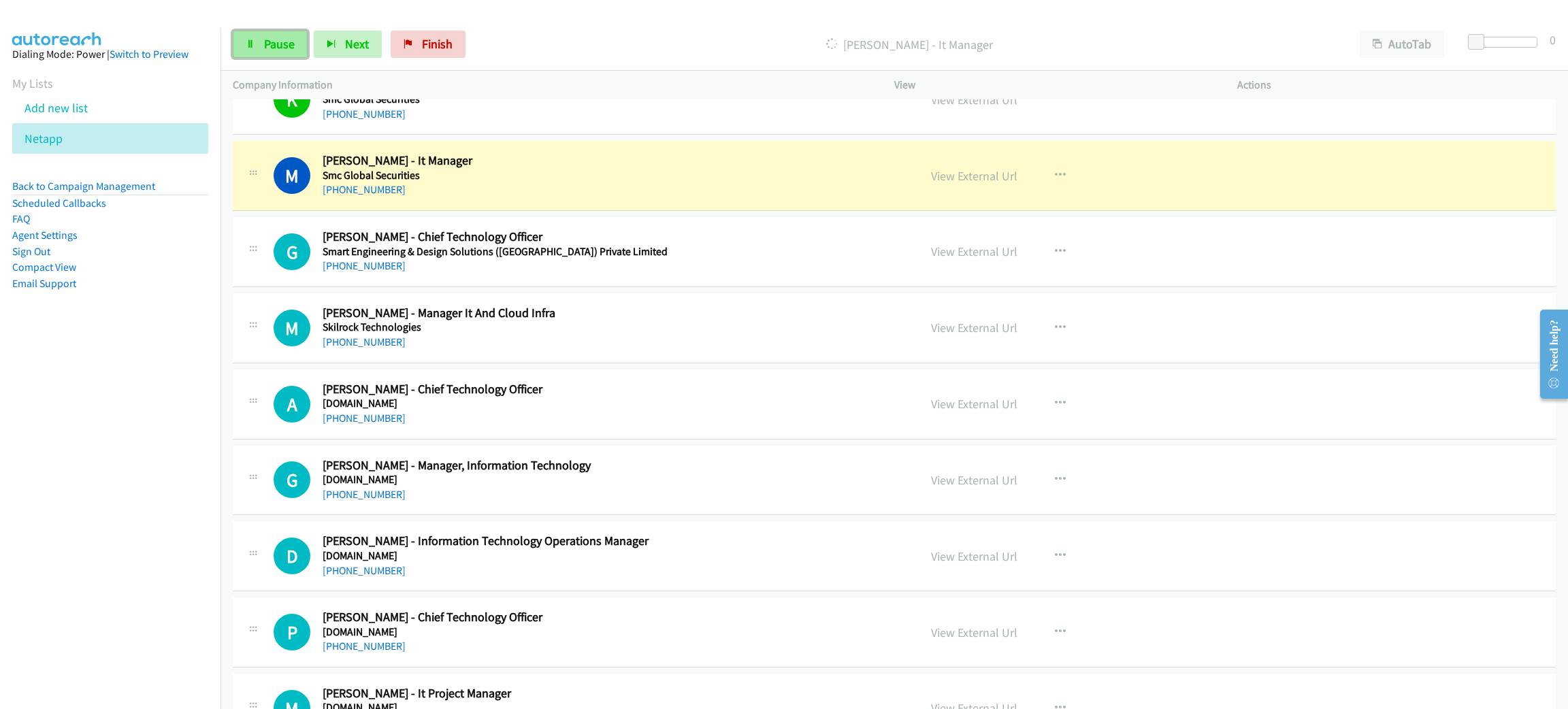
click at [249, 48] on link "Pause" at bounding box center [269, 43] width 75 height 27
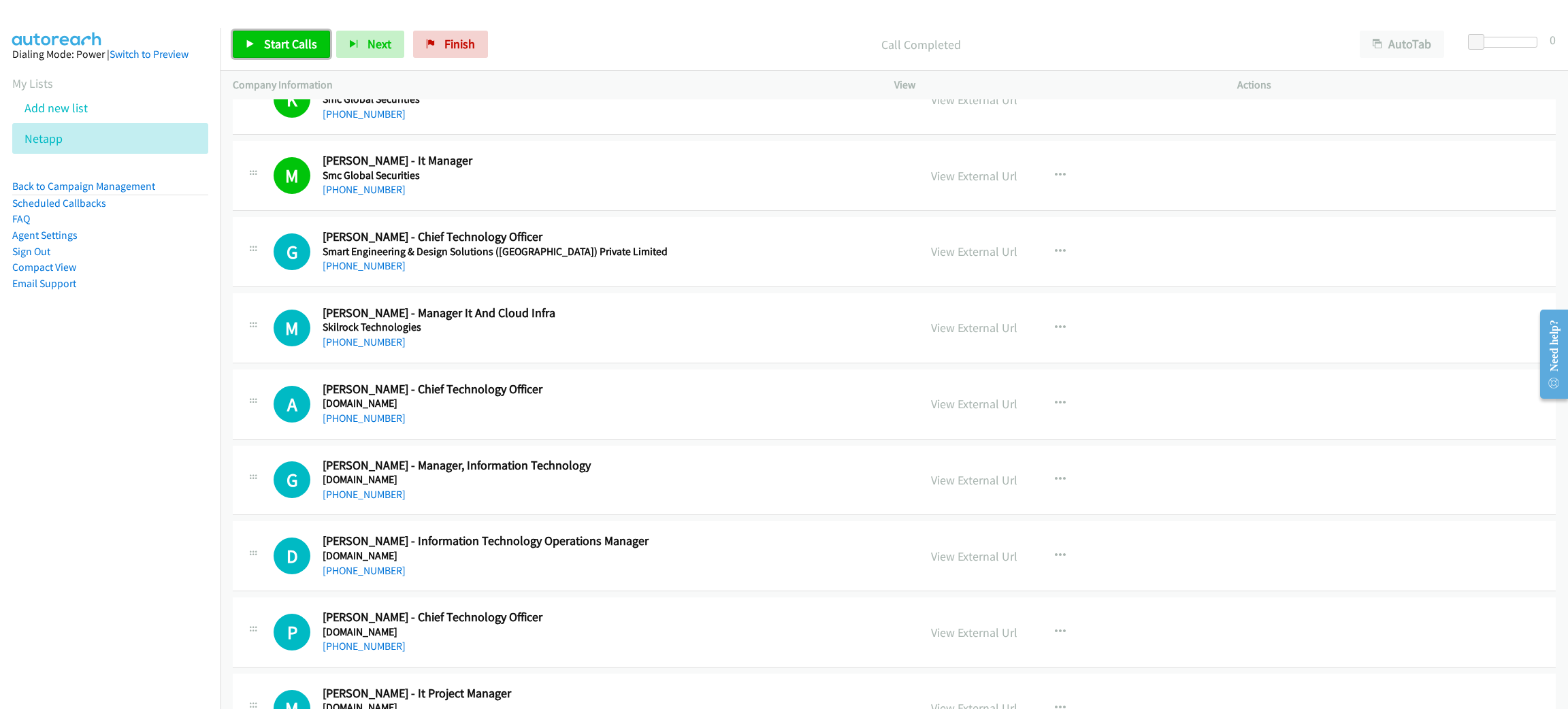
click at [287, 40] on span "Start Calls" at bounding box center [291, 43] width 53 height 16
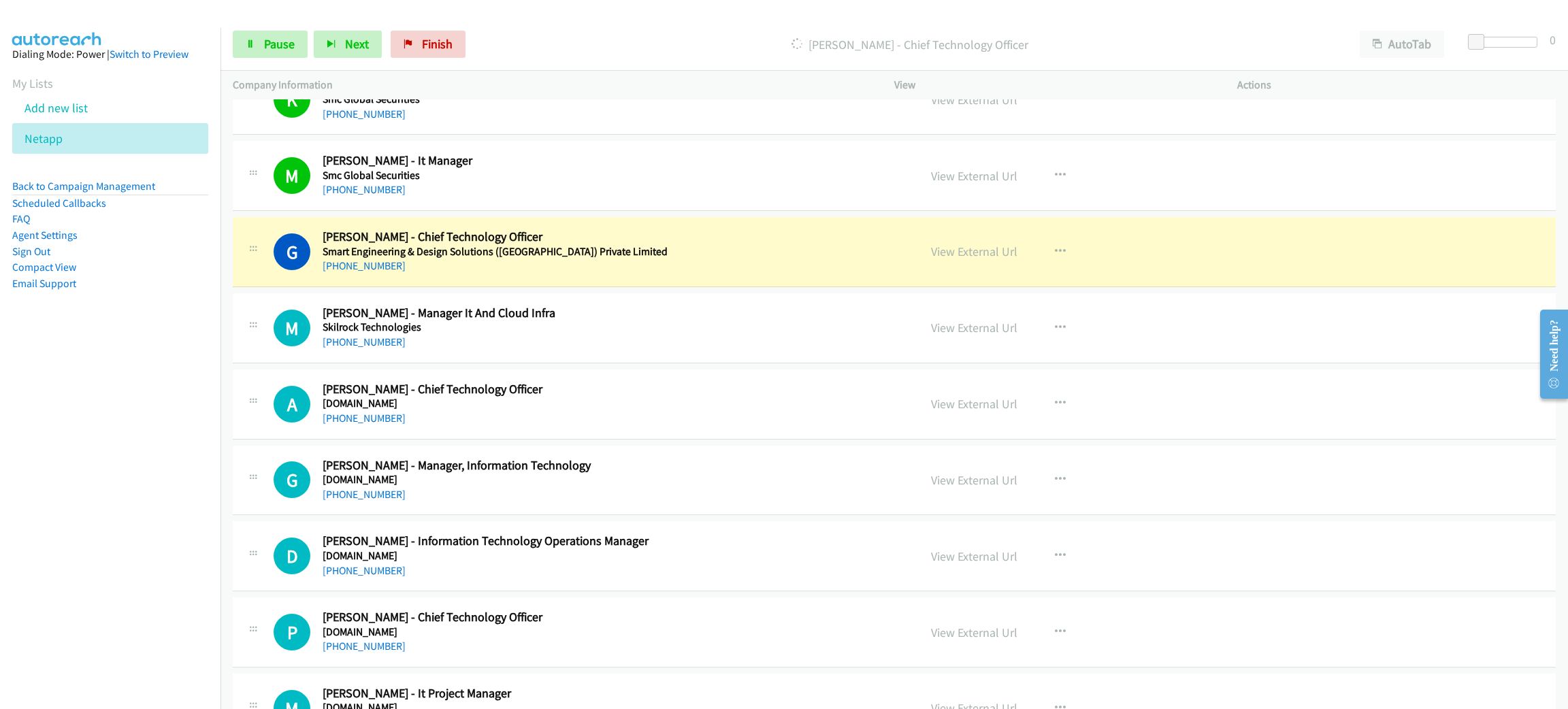
click at [627, 206] on div "M Callback Scheduled [PERSON_NAME] - It Manager Smc Global Securities [GEOGRAPH…" at bounding box center [894, 176] width 1323 height 70
click at [992, 247] on link "View External Url" at bounding box center [975, 251] width 87 height 16
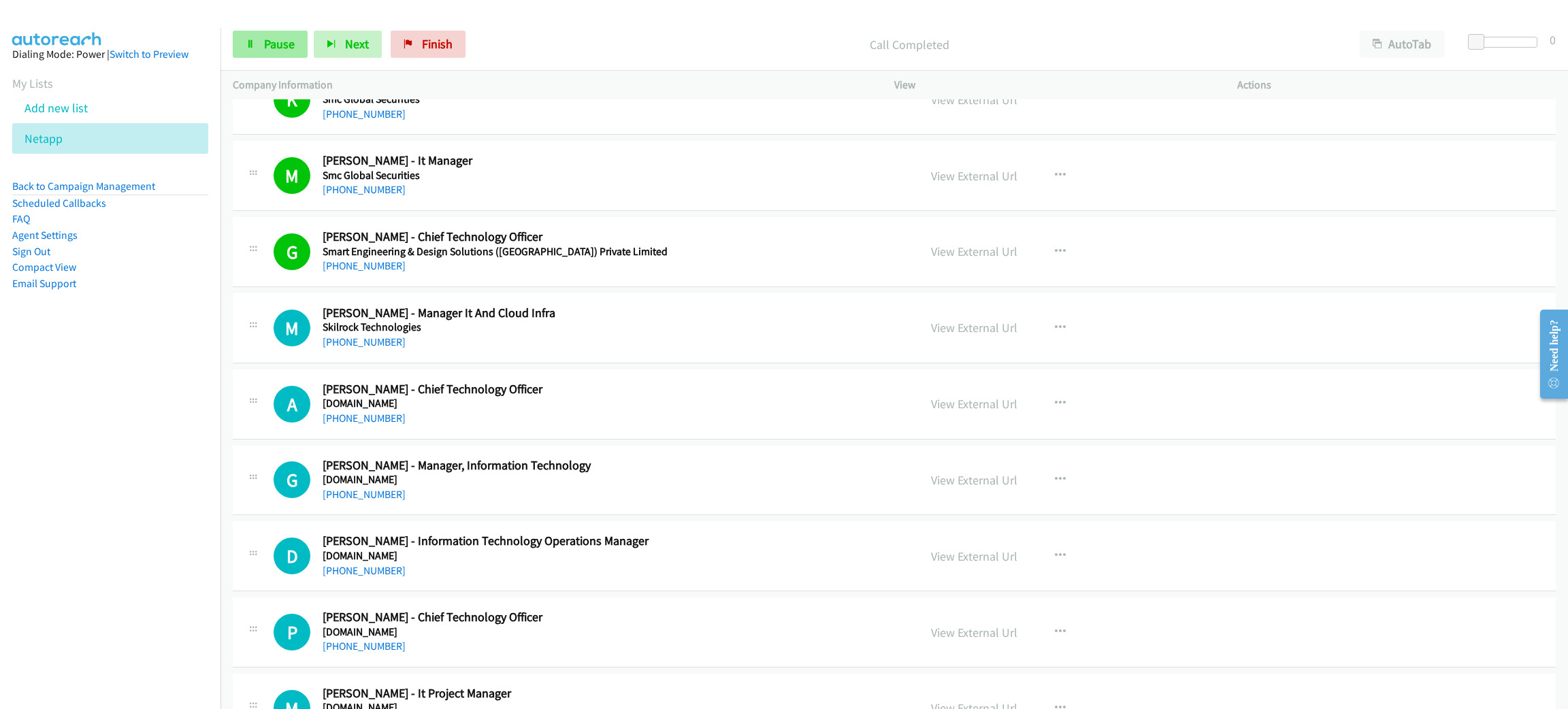
click at [251, 45] on icon at bounding box center [250, 45] width 9 height 9
click at [293, 37] on span "Start Calls" at bounding box center [291, 43] width 53 height 16
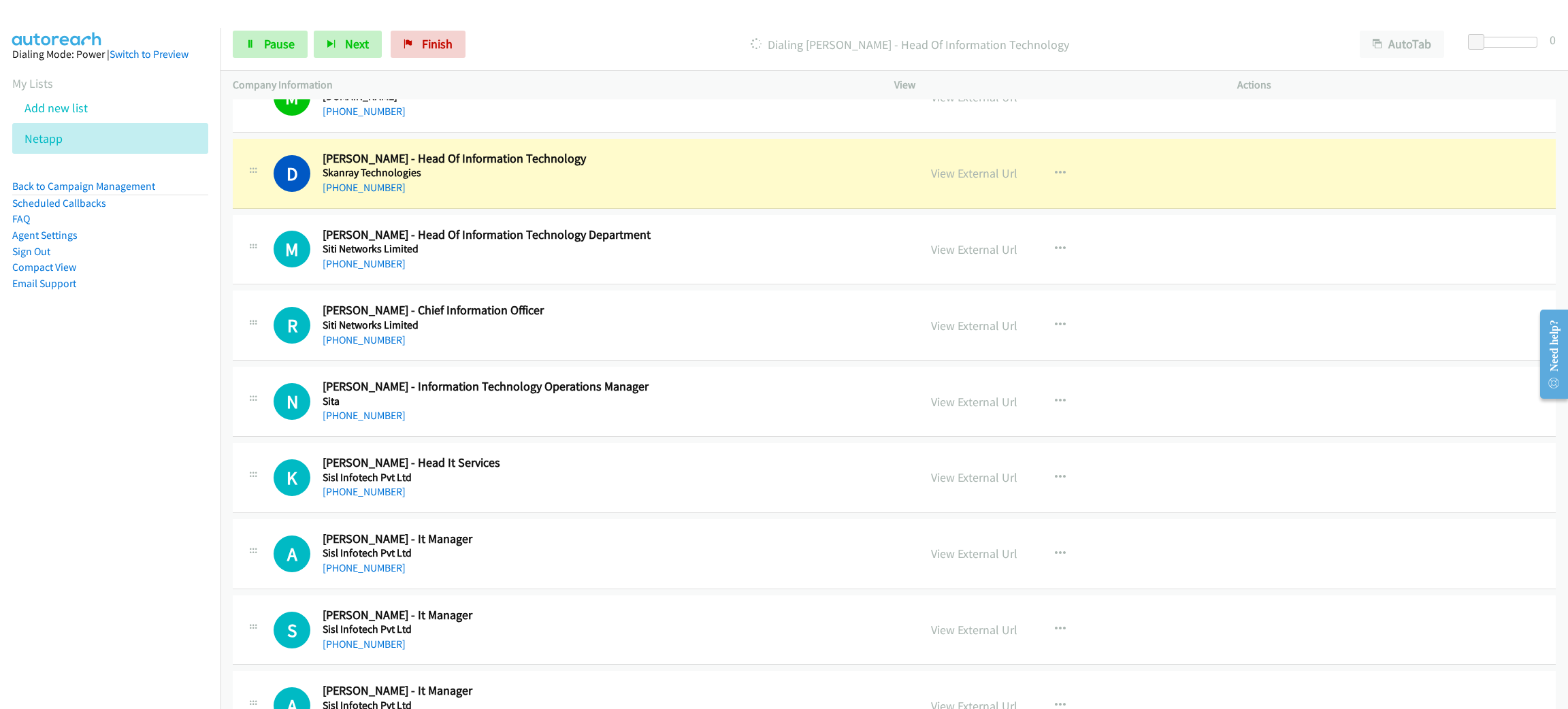
scroll to position [1530, 0]
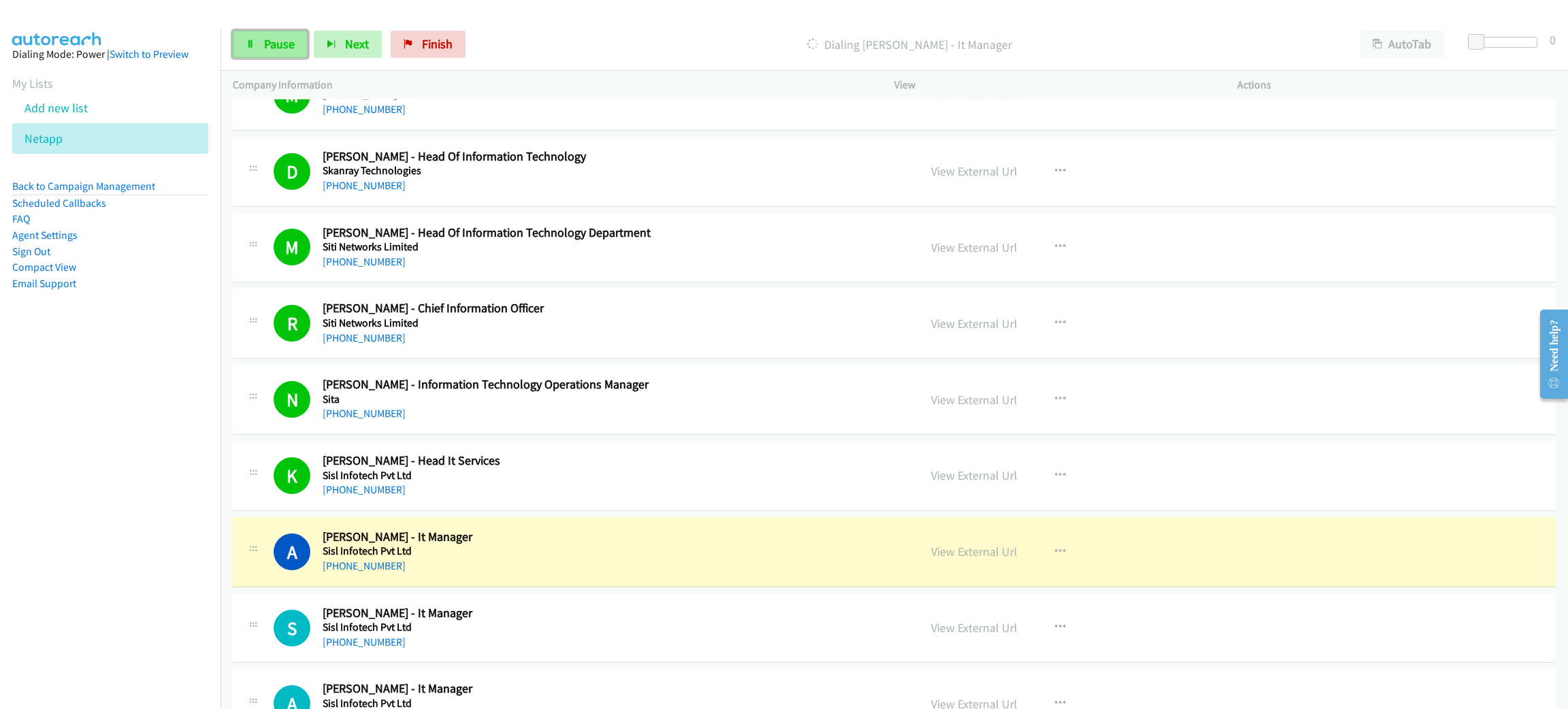
click at [273, 36] on span "Pause" at bounding box center [280, 43] width 30 height 16
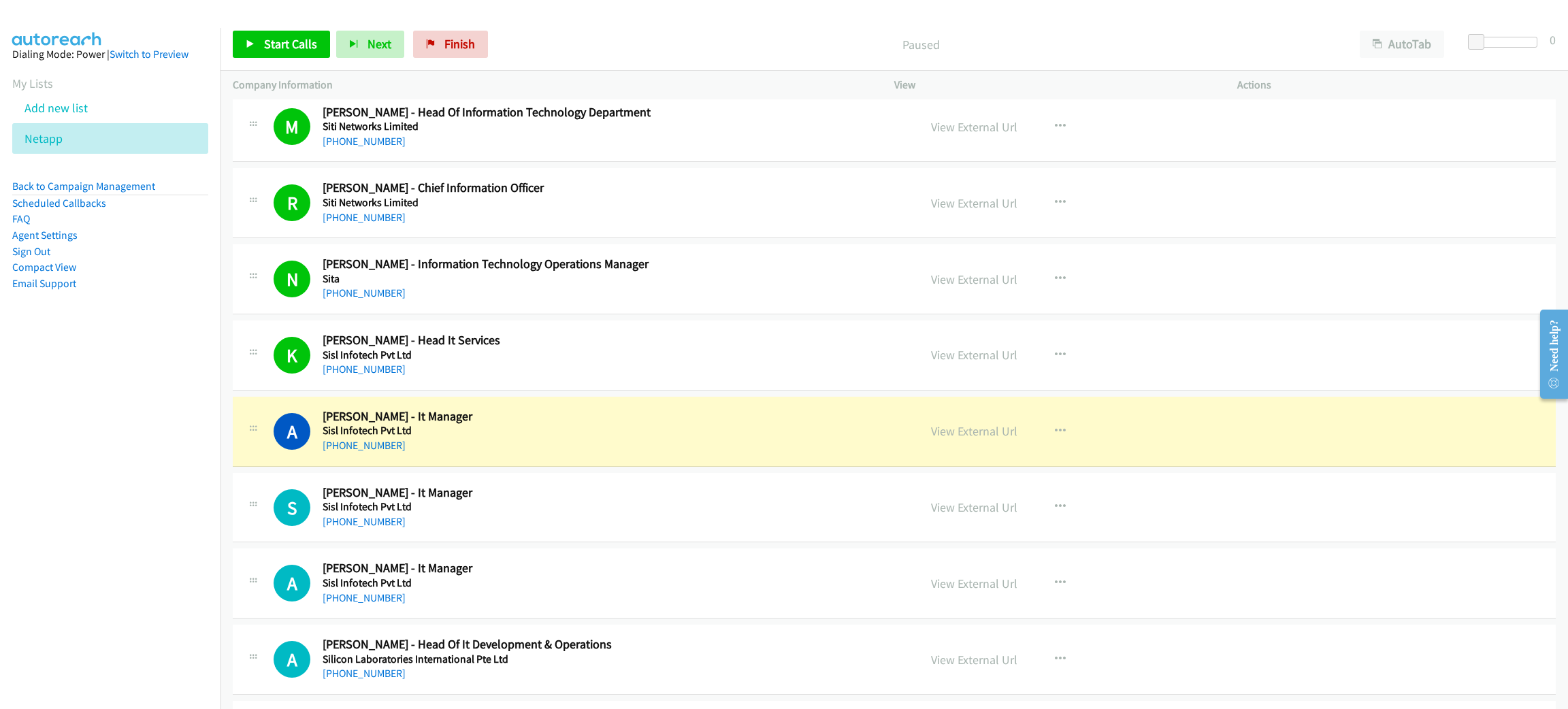
scroll to position [1734, 0]
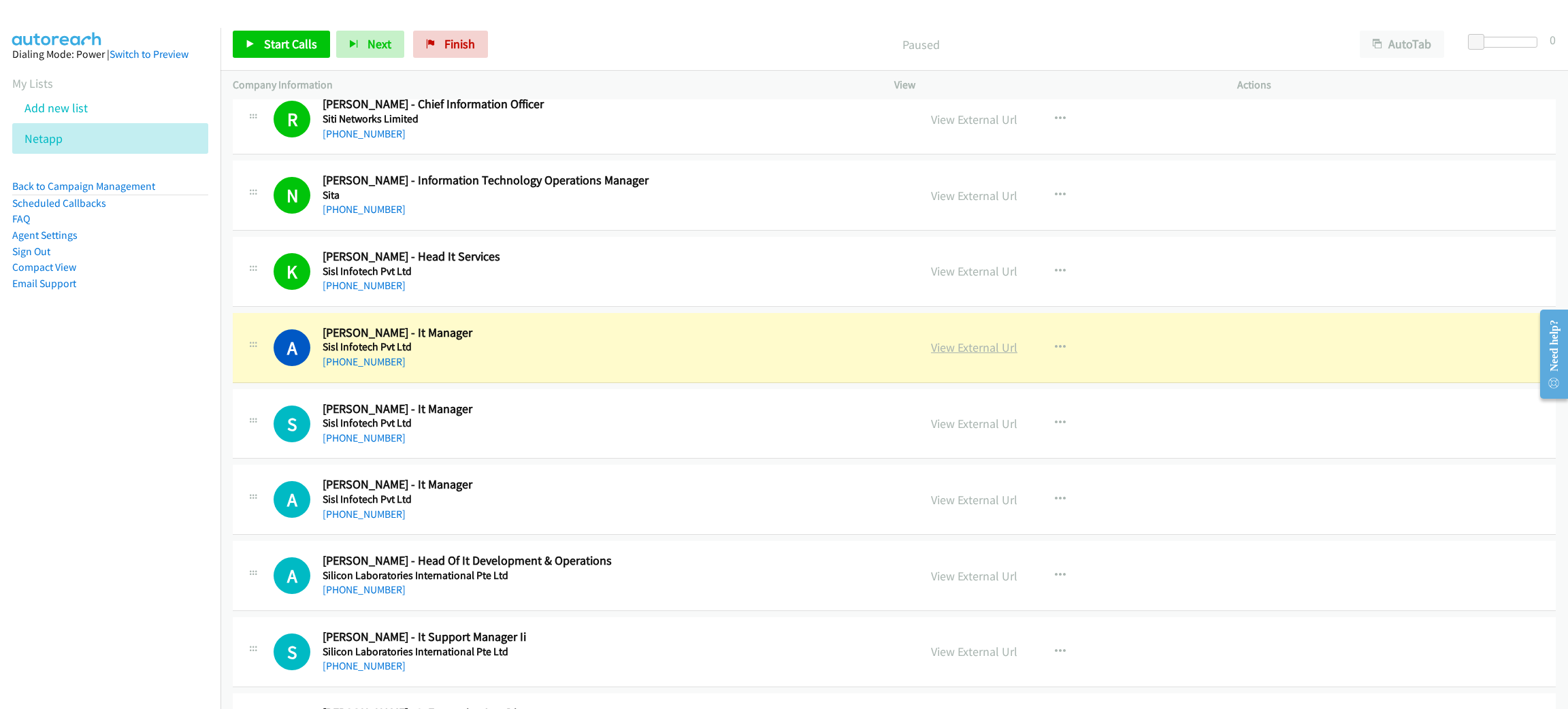
click at [970, 354] on link "View External Url" at bounding box center [975, 347] width 87 height 16
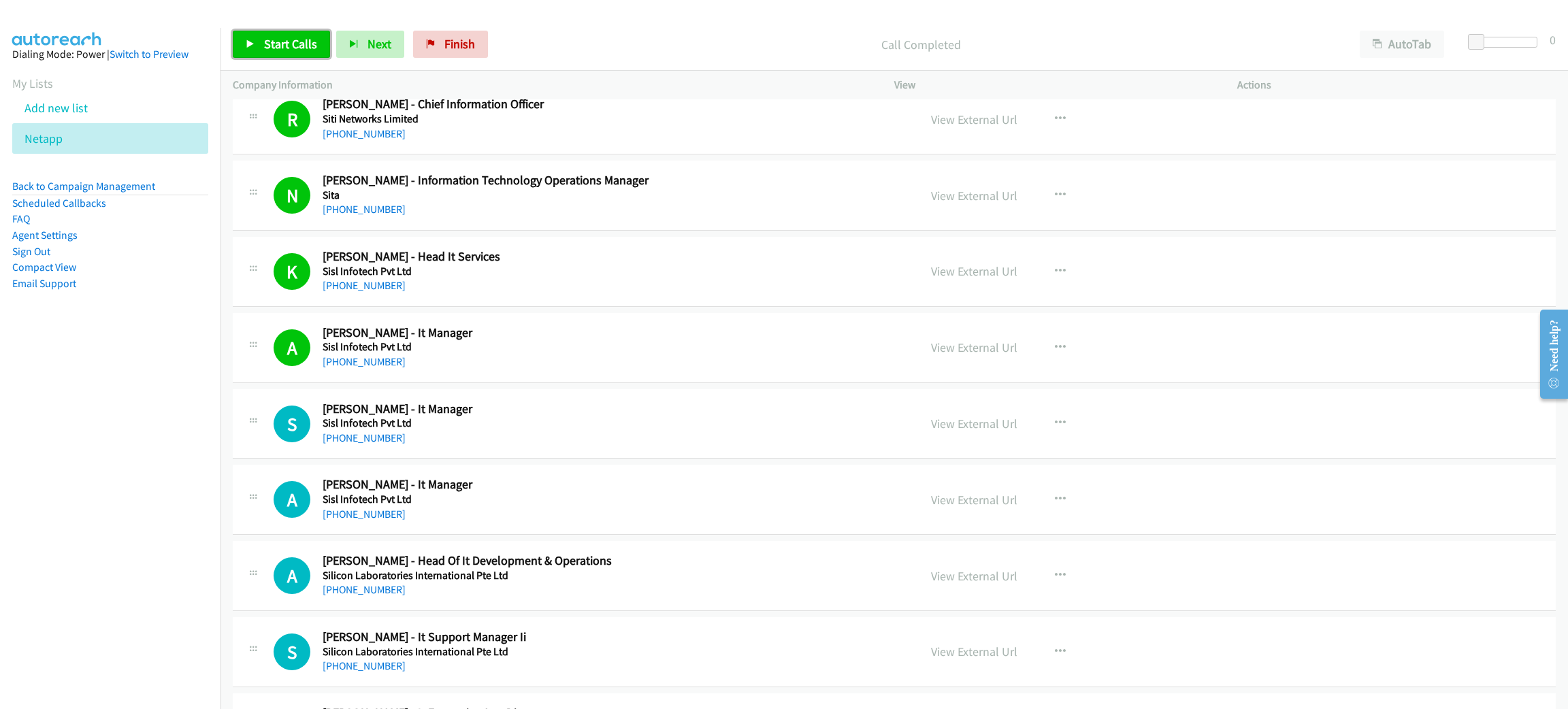
click at [280, 51] on link "Start Calls" at bounding box center [281, 43] width 97 height 27
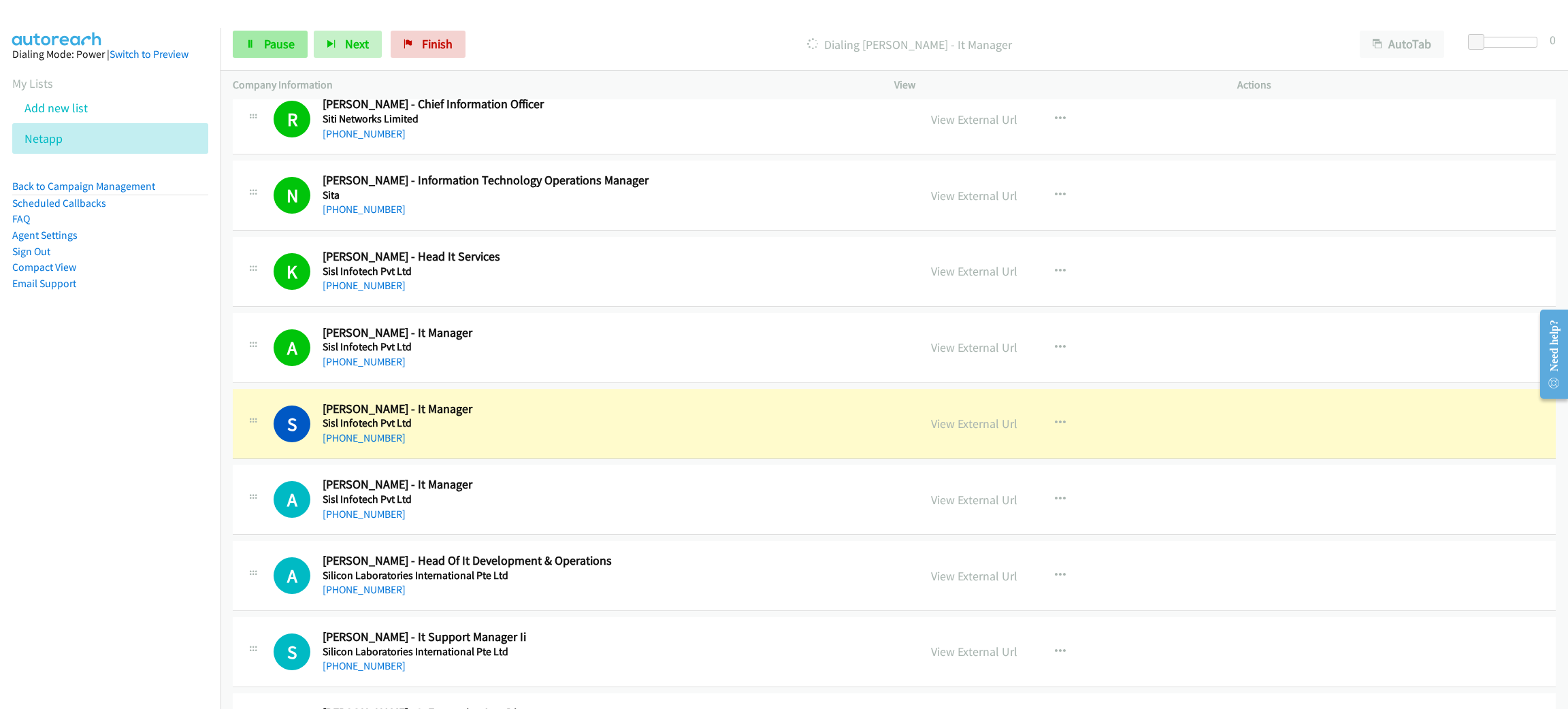
click at [286, 30] on div "Start Calls Pause Next Finish" at bounding box center [351, 43] width 239 height 27
click at [286, 33] on link "Pause" at bounding box center [269, 43] width 75 height 27
click at [993, 428] on link "View External Url" at bounding box center [975, 423] width 87 height 16
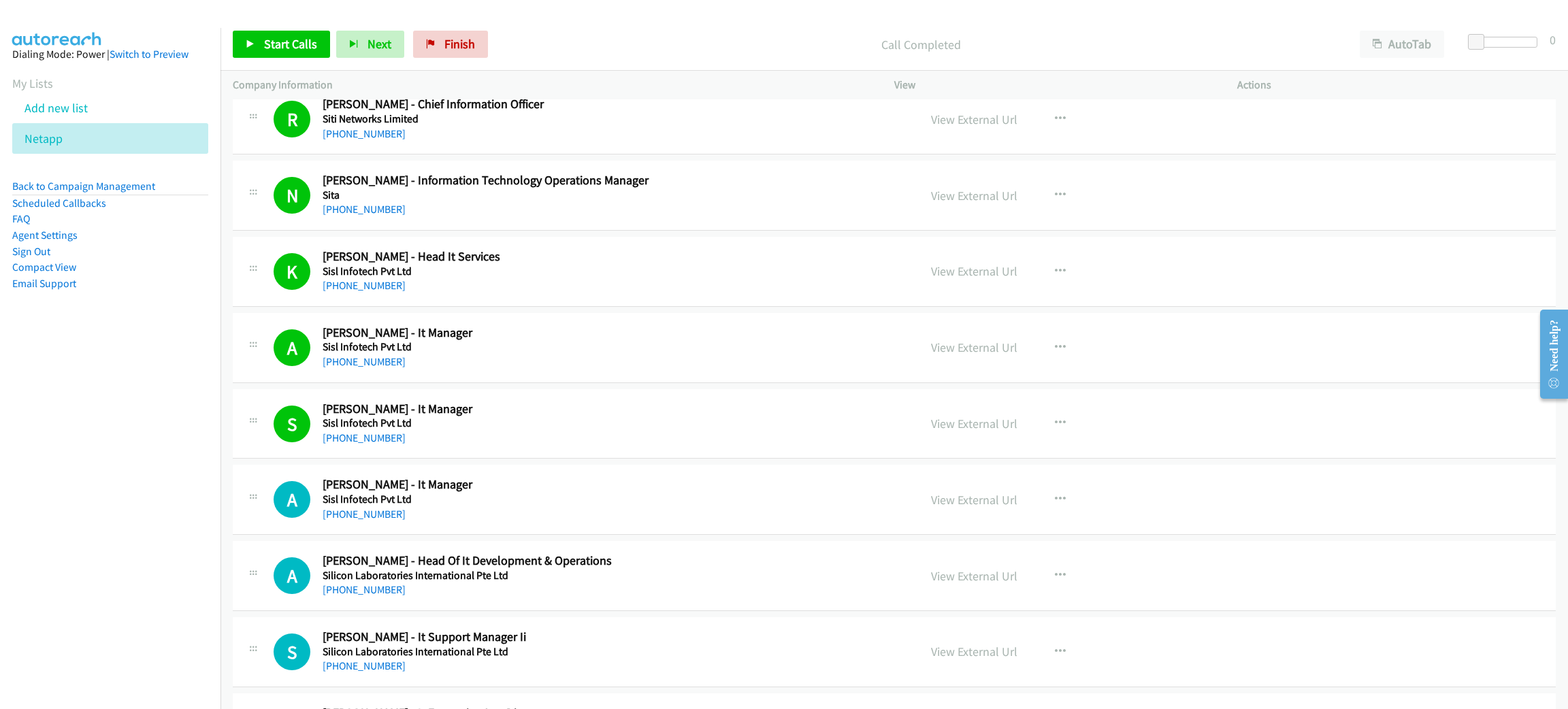
click at [283, 20] on div "Start Calls Pause Next Finish Call Completed AutoTab AutoTab 0" at bounding box center [894, 43] width 1348 height 52
click at [284, 26] on div "Start Calls Pause Next Finish Call Completed AutoTab AutoTab 0" at bounding box center [894, 43] width 1348 height 52
click at [283, 42] on span "Start Calls" at bounding box center [291, 43] width 53 height 16
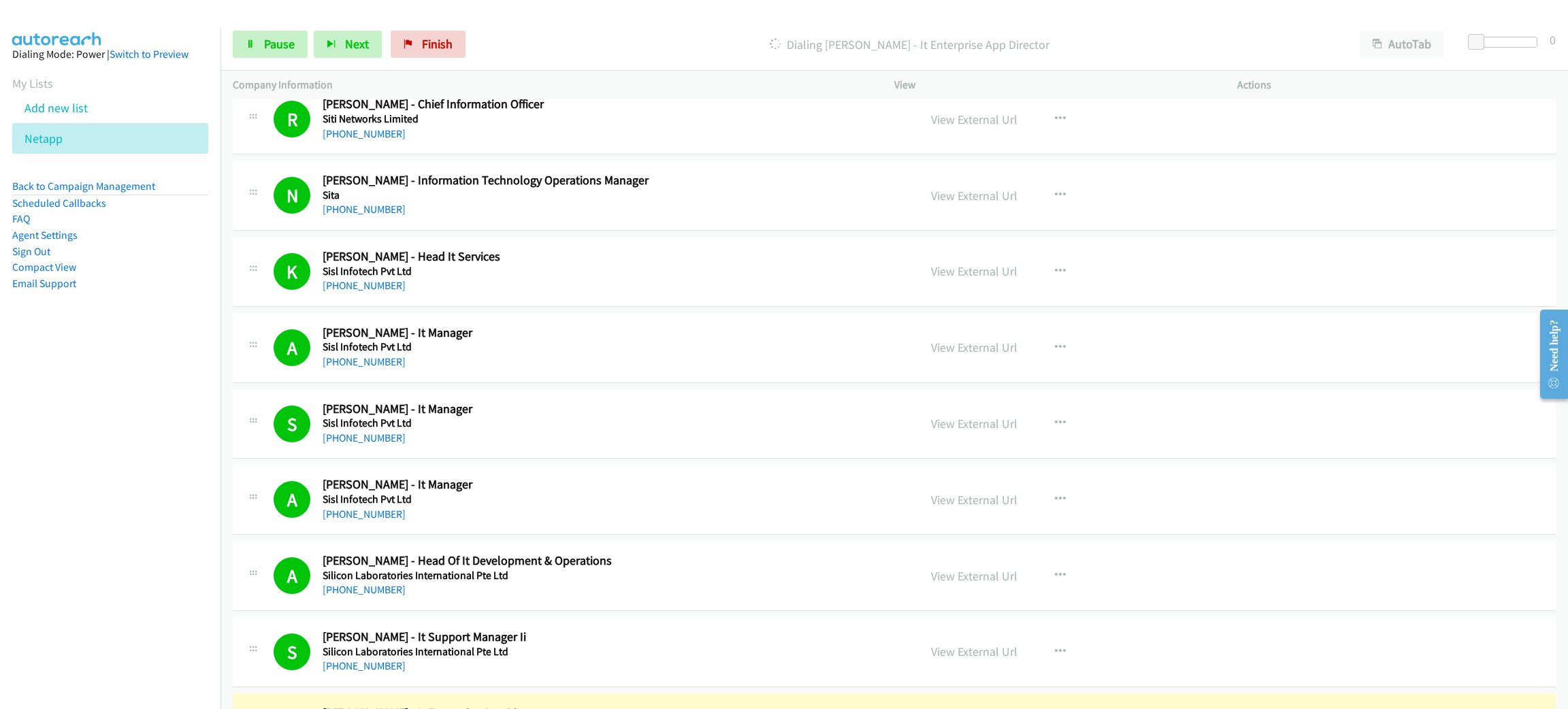
scroll to position [2244, 0]
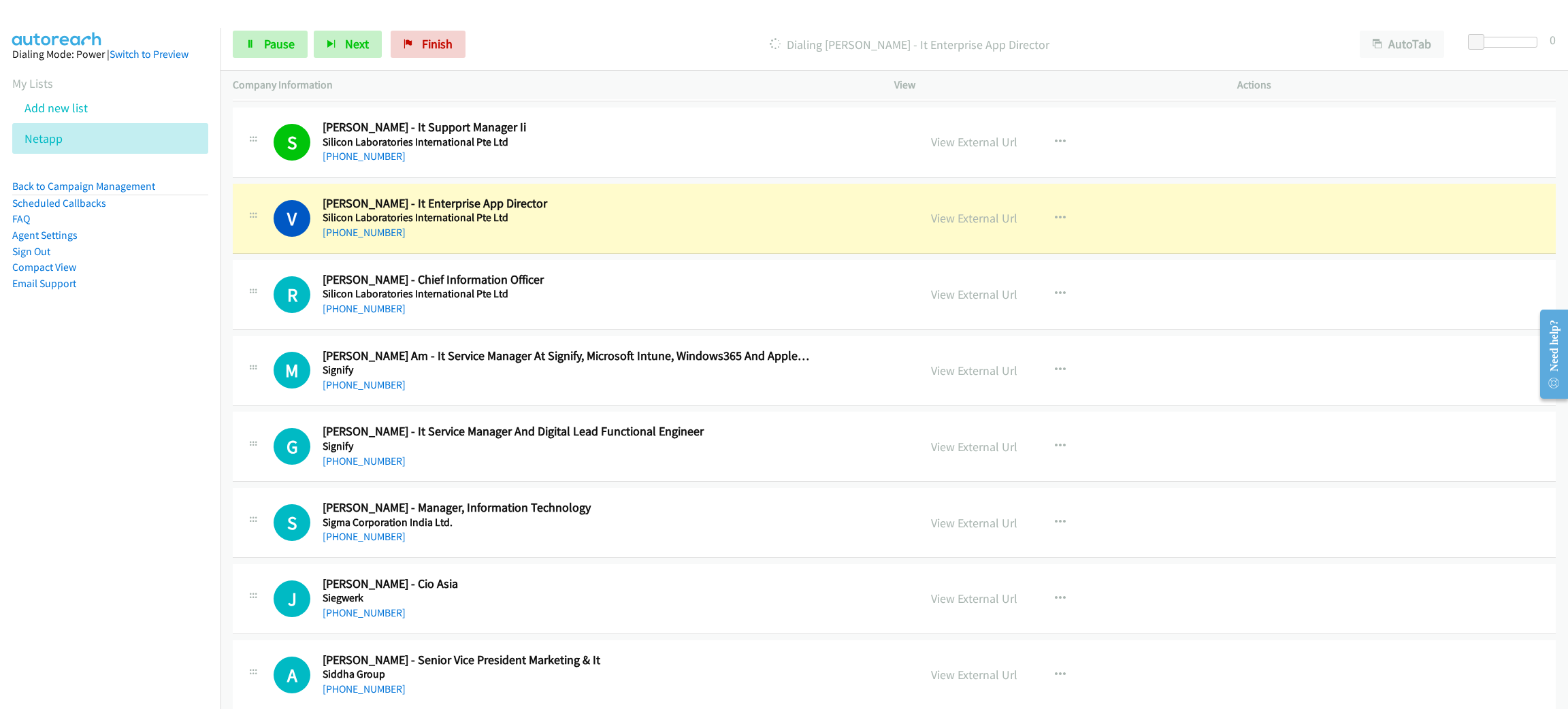
click at [578, 195] on div "V Callback Scheduled [PERSON_NAME] - It Enterprise App Director Silicon Laborat…" at bounding box center [894, 219] width 1323 height 70
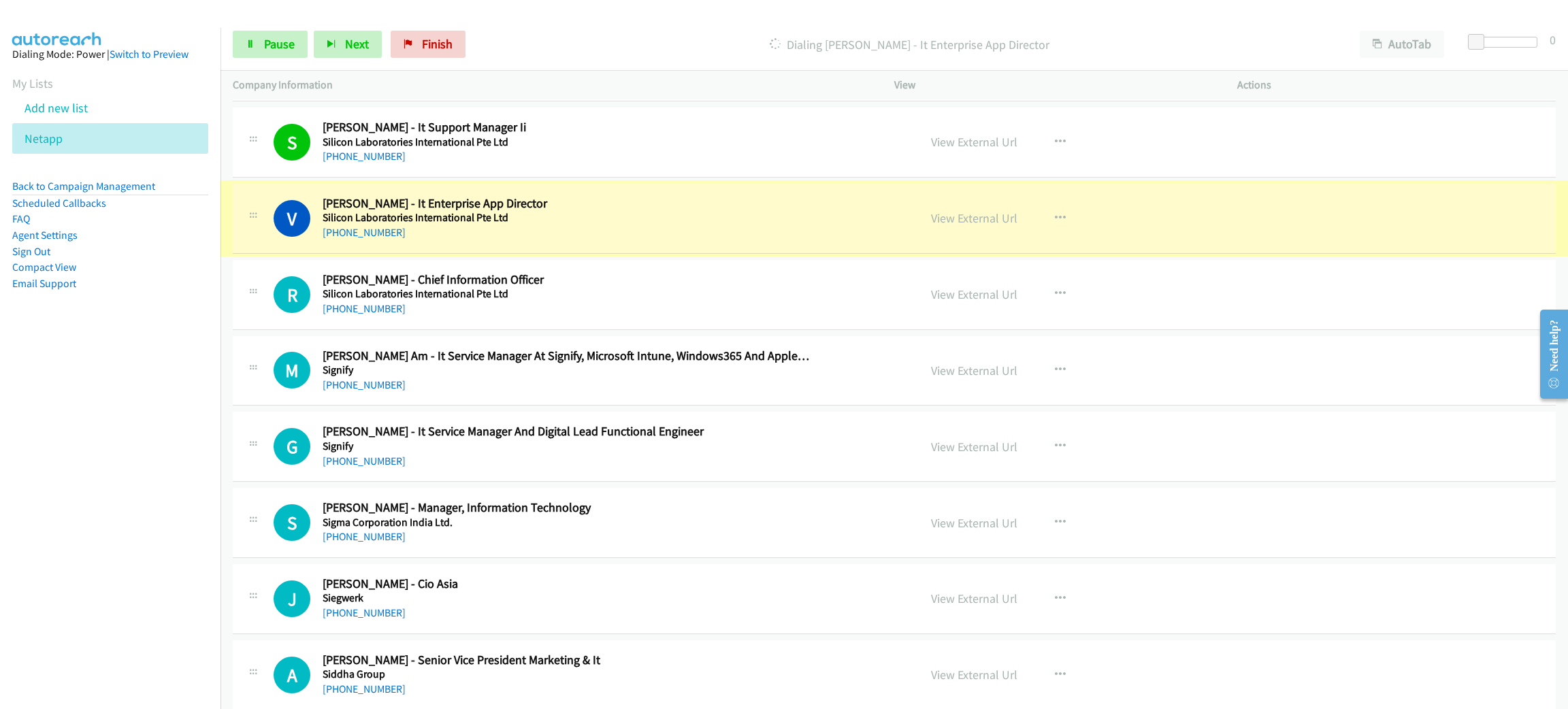
click at [945, 226] on link "View External Url" at bounding box center [975, 218] width 87 height 16
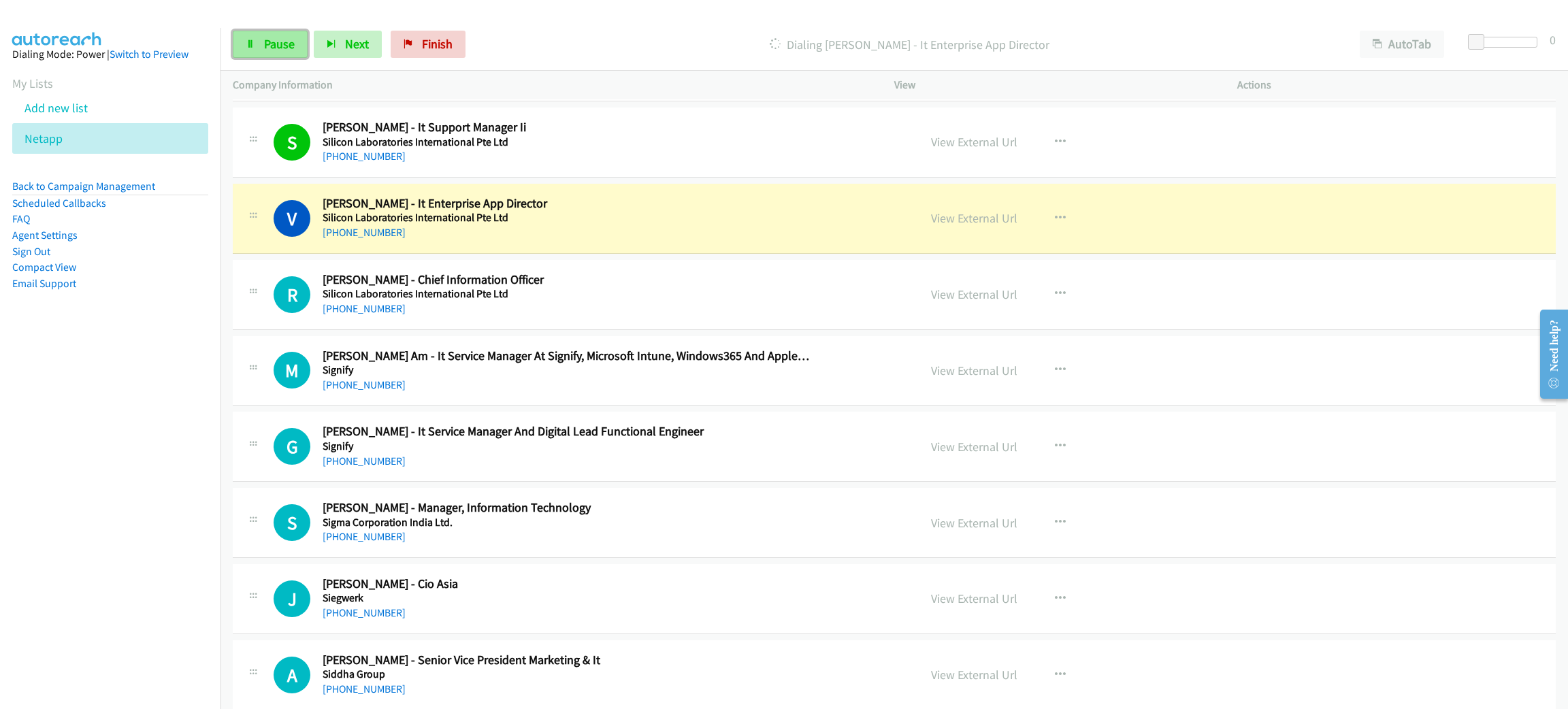
click at [303, 43] on link "Pause" at bounding box center [269, 43] width 75 height 27
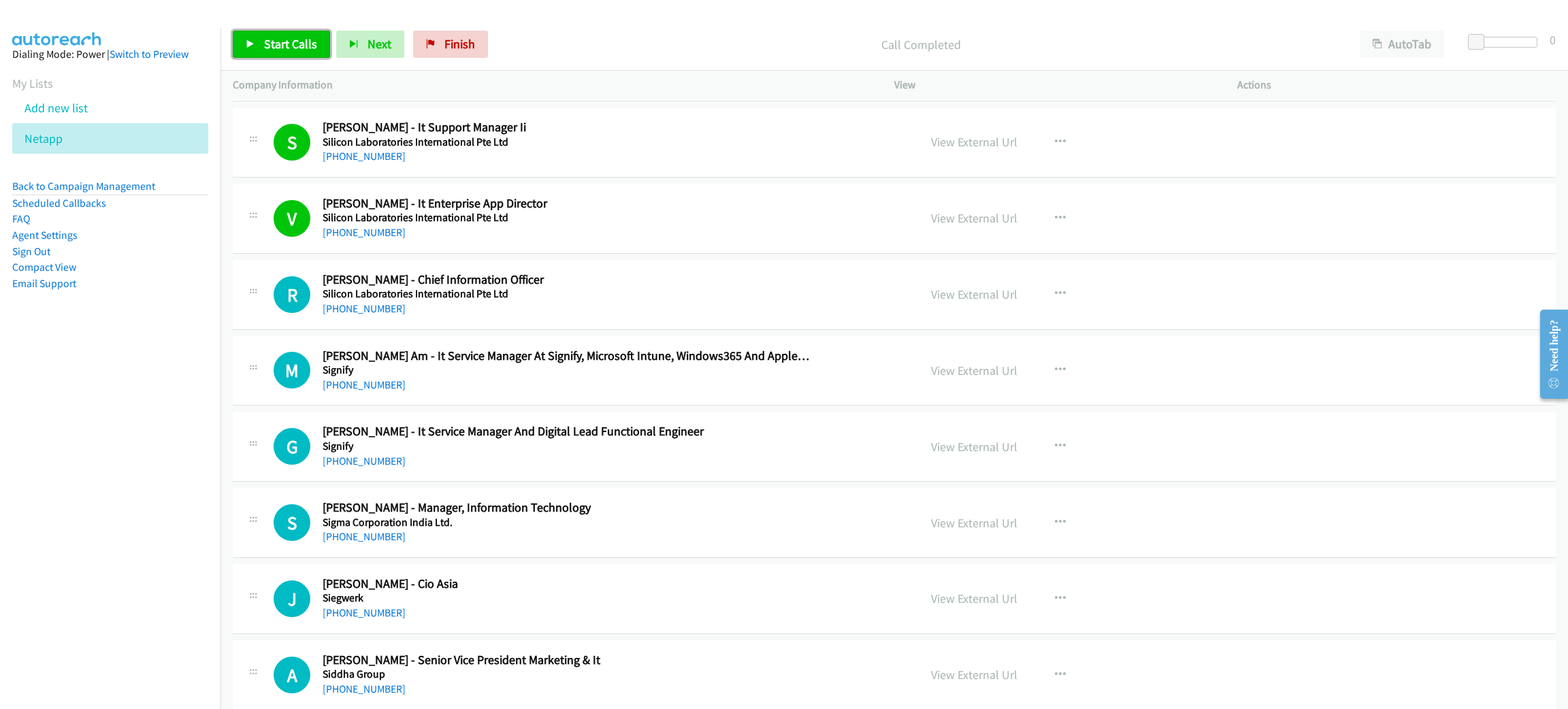
click at [303, 42] on span "Start Calls" at bounding box center [291, 43] width 53 height 16
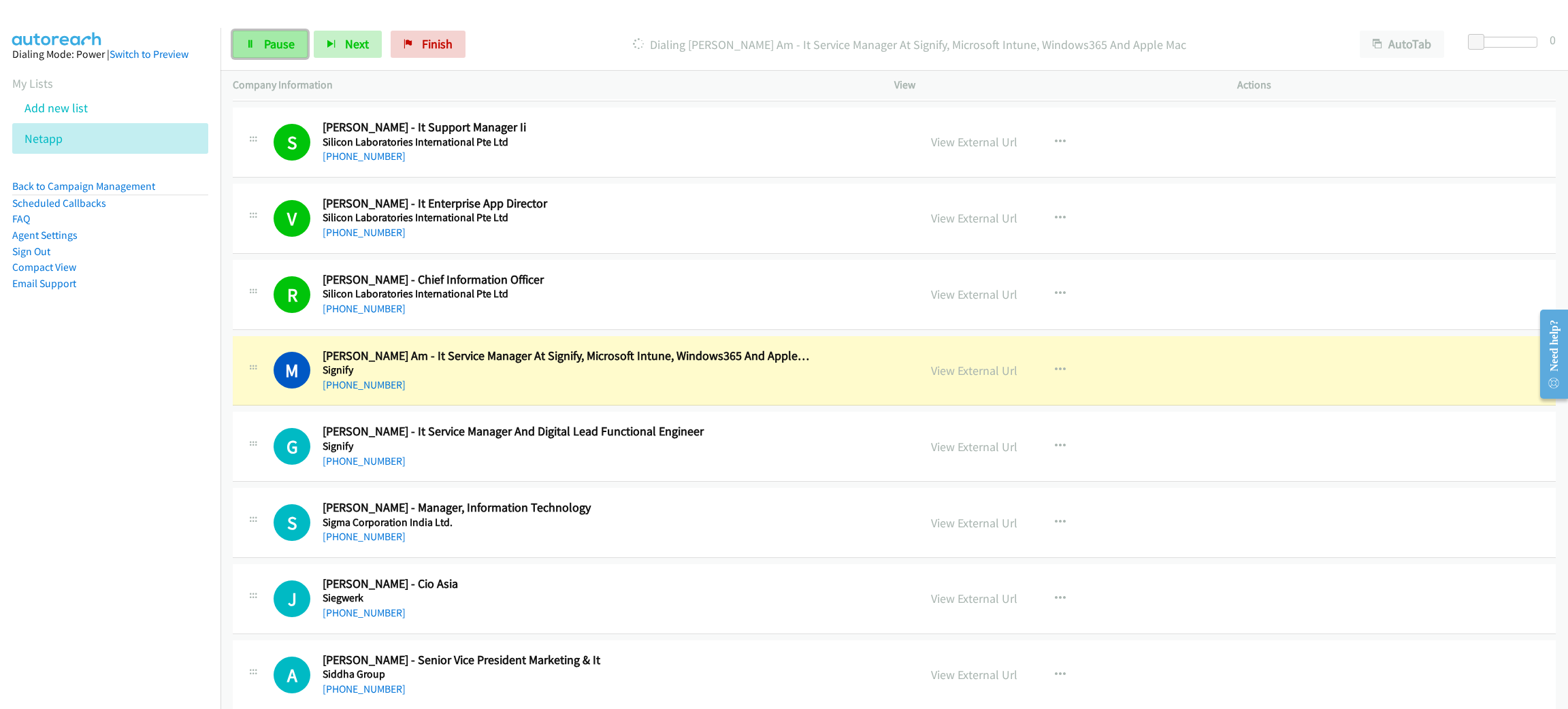
click at [288, 37] on span "Pause" at bounding box center [280, 43] width 30 height 16
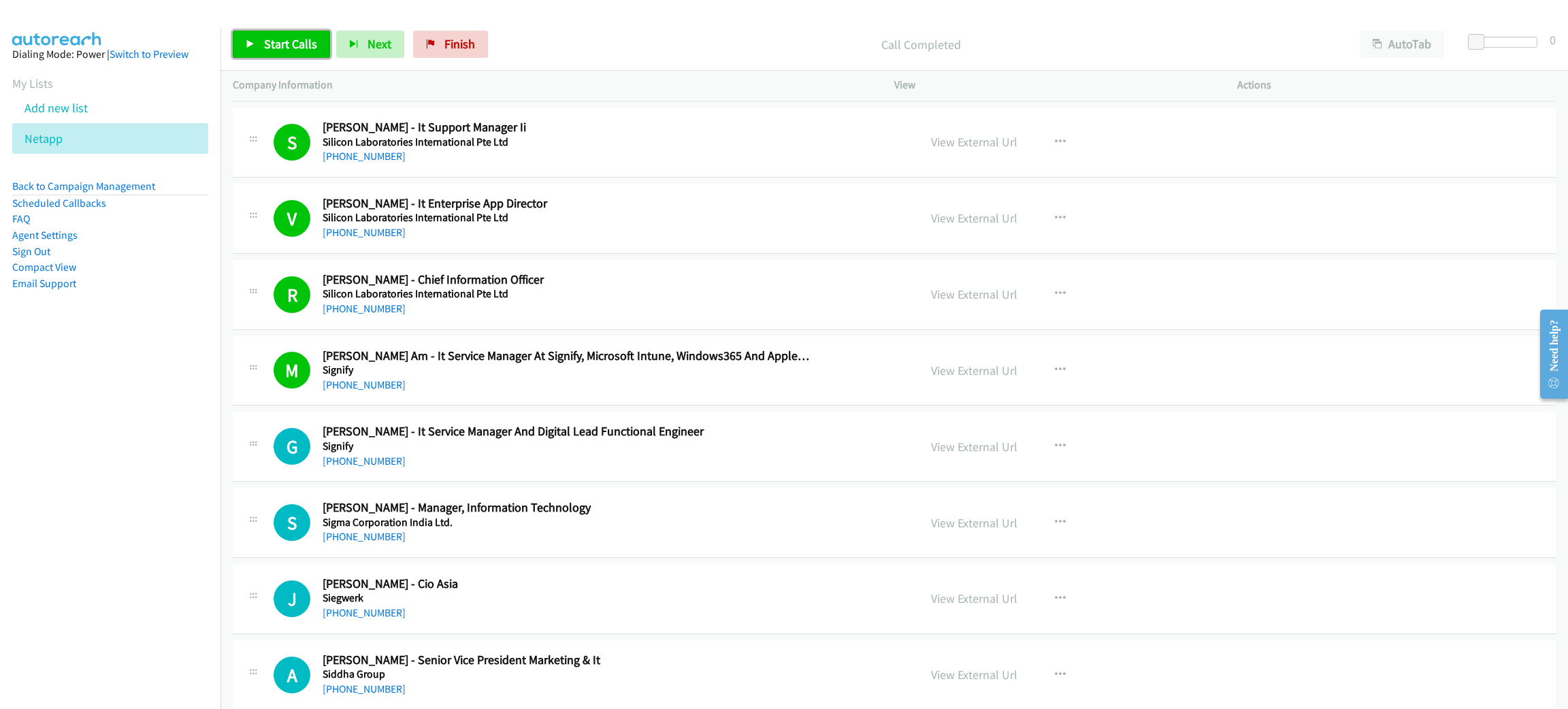
click at [258, 57] on link "Start Calls" at bounding box center [281, 43] width 97 height 27
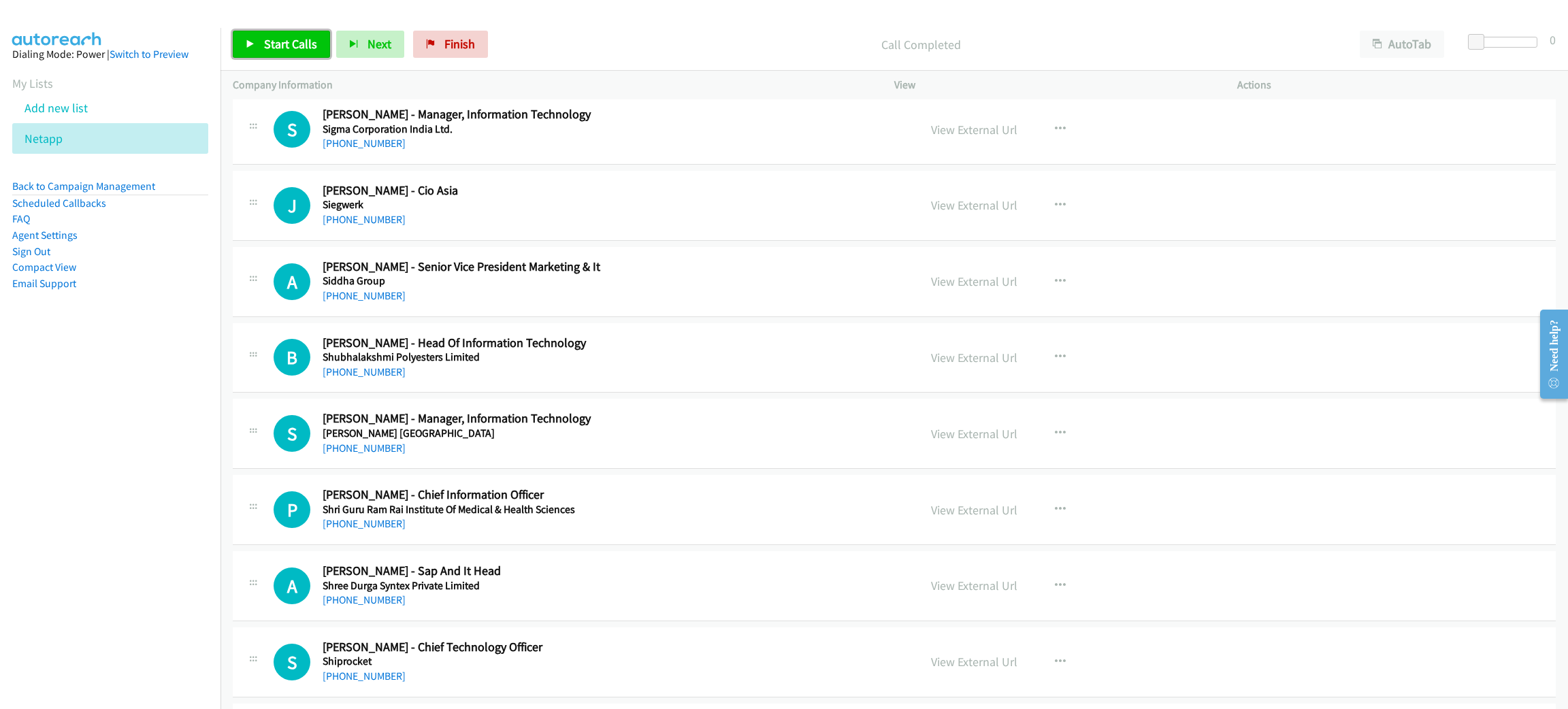
scroll to position [2652, 0]
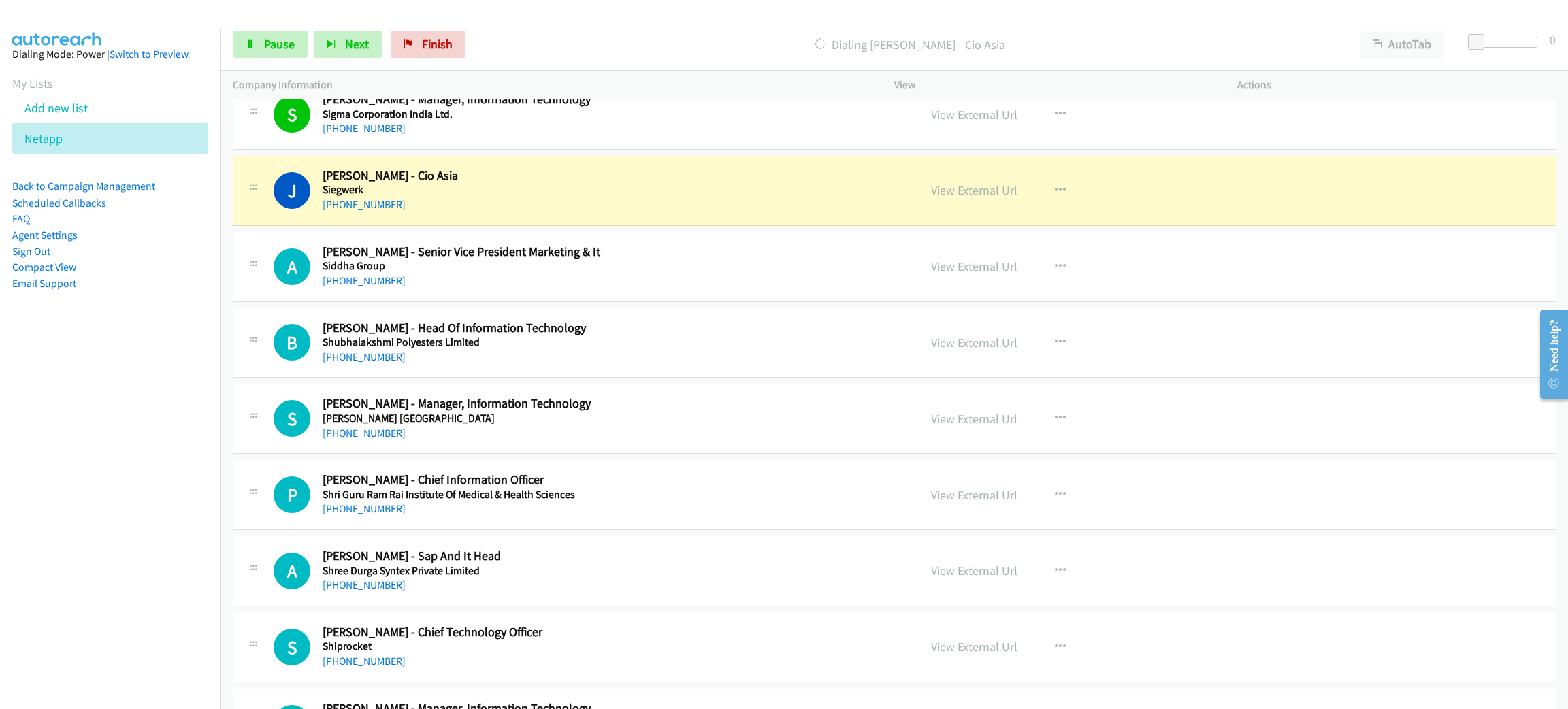
click at [291, 26] on div "Start Calls Pause Next Finish Dialing [PERSON_NAME] - Cio Asia AutoTab AutoTab 0" at bounding box center [894, 43] width 1348 height 52
click at [287, 39] on span "Pause" at bounding box center [280, 43] width 30 height 16
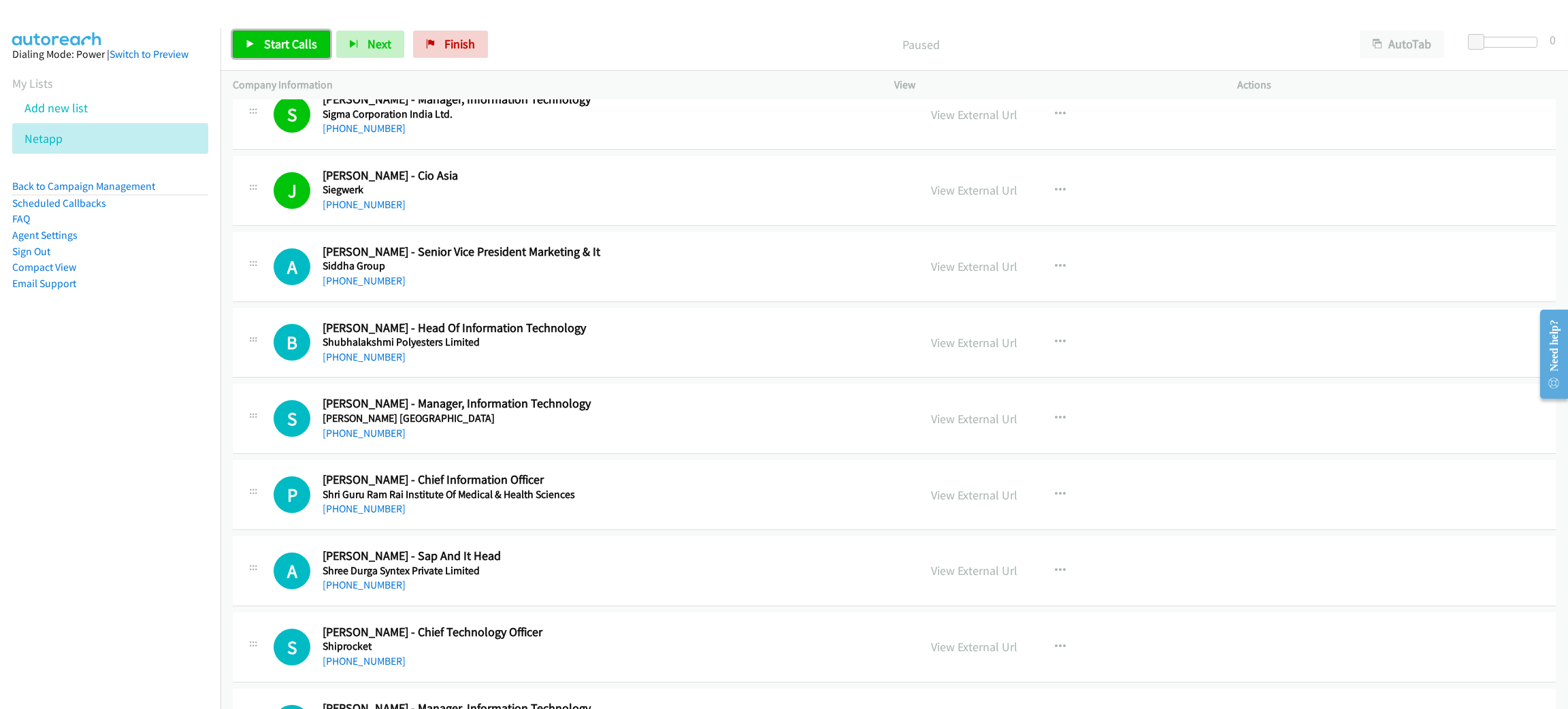
click at [274, 37] on span "Start Calls" at bounding box center [291, 43] width 53 height 16
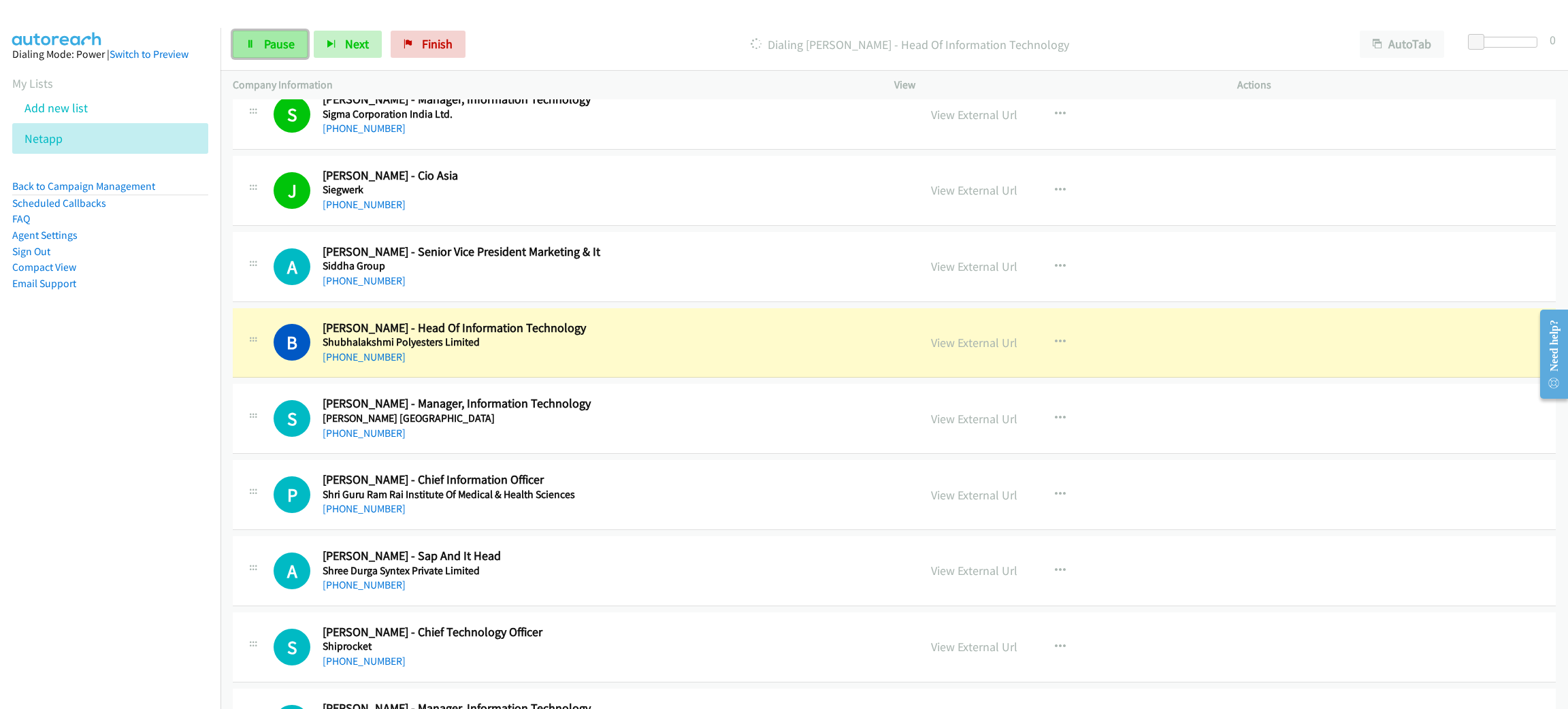
click at [279, 51] on link "Pause" at bounding box center [269, 43] width 75 height 27
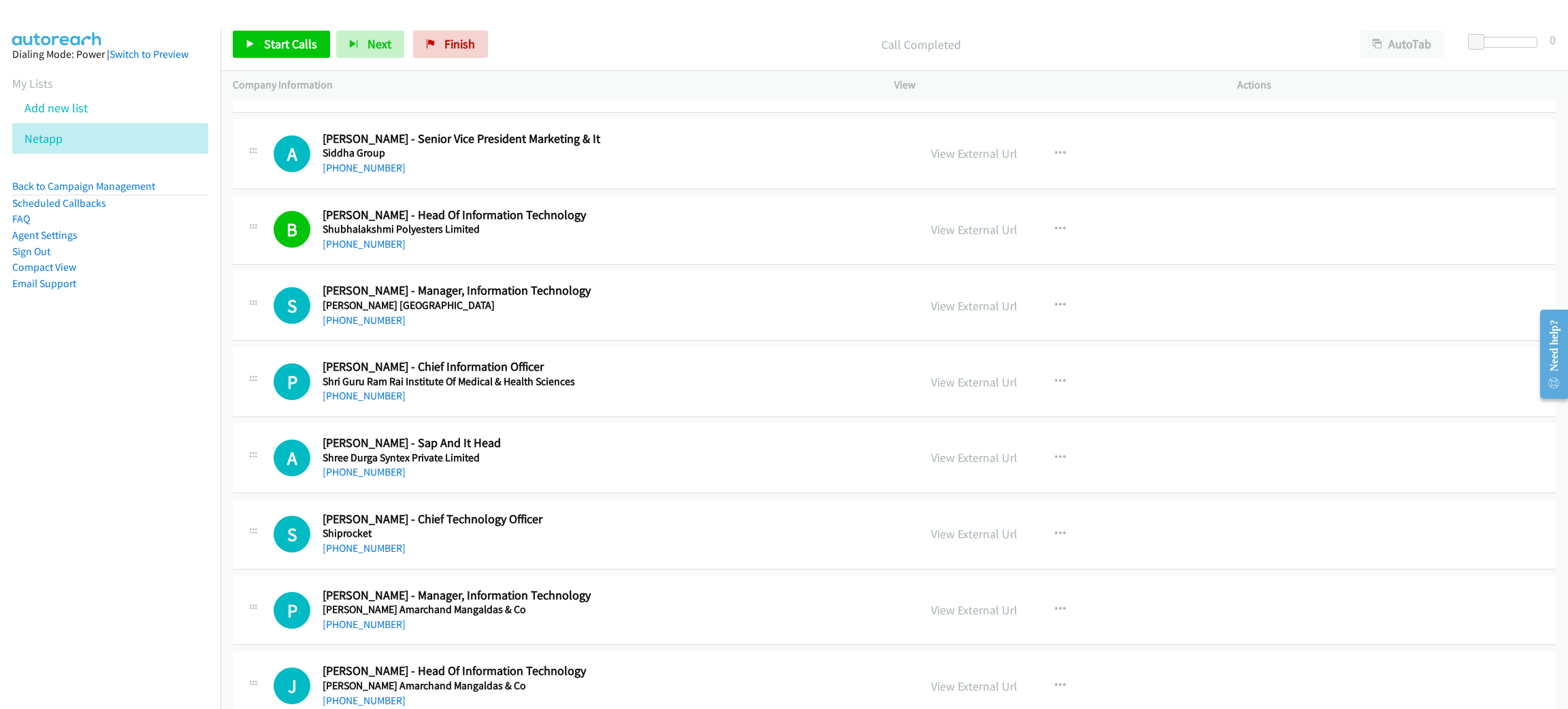
scroll to position [2754, 0]
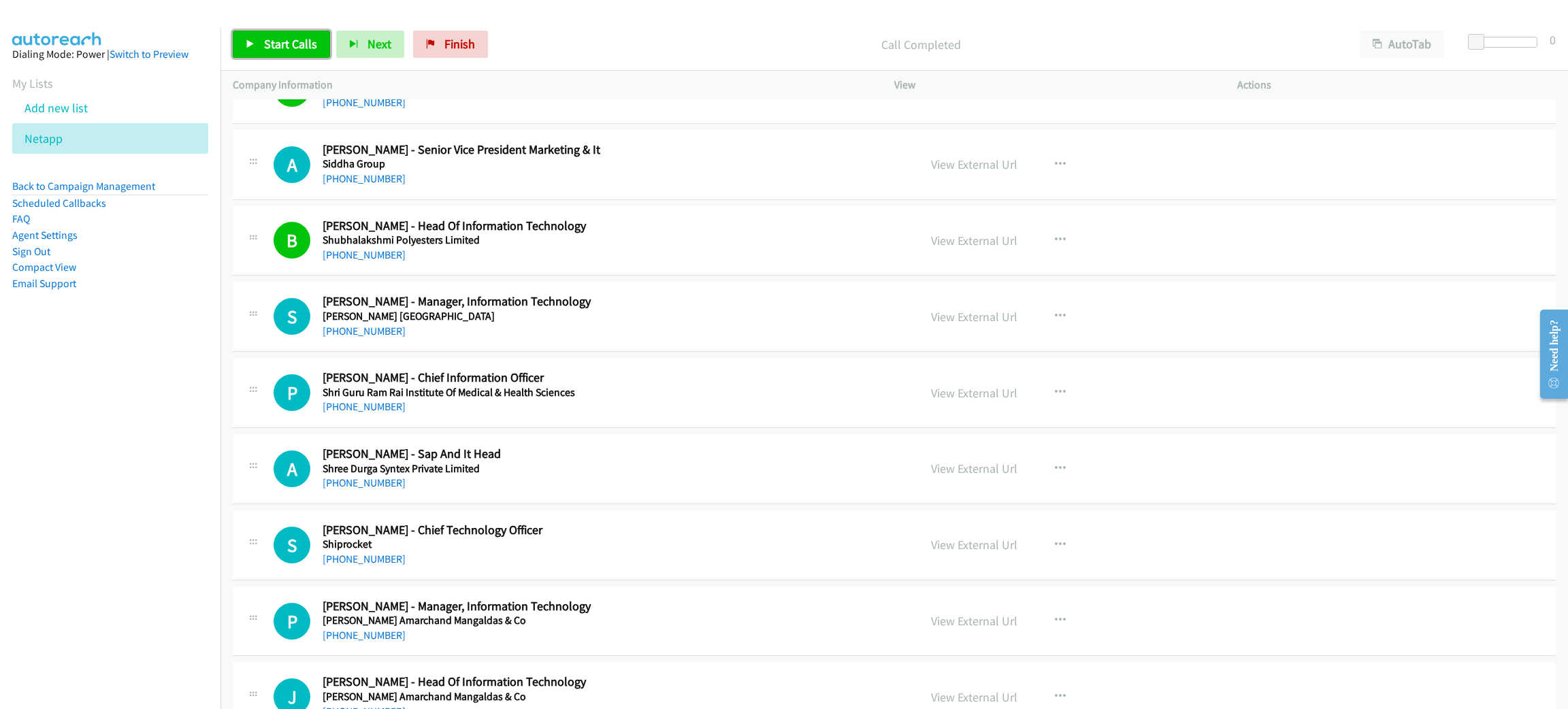
click at [283, 42] on span "Start Calls" at bounding box center [291, 43] width 53 height 16
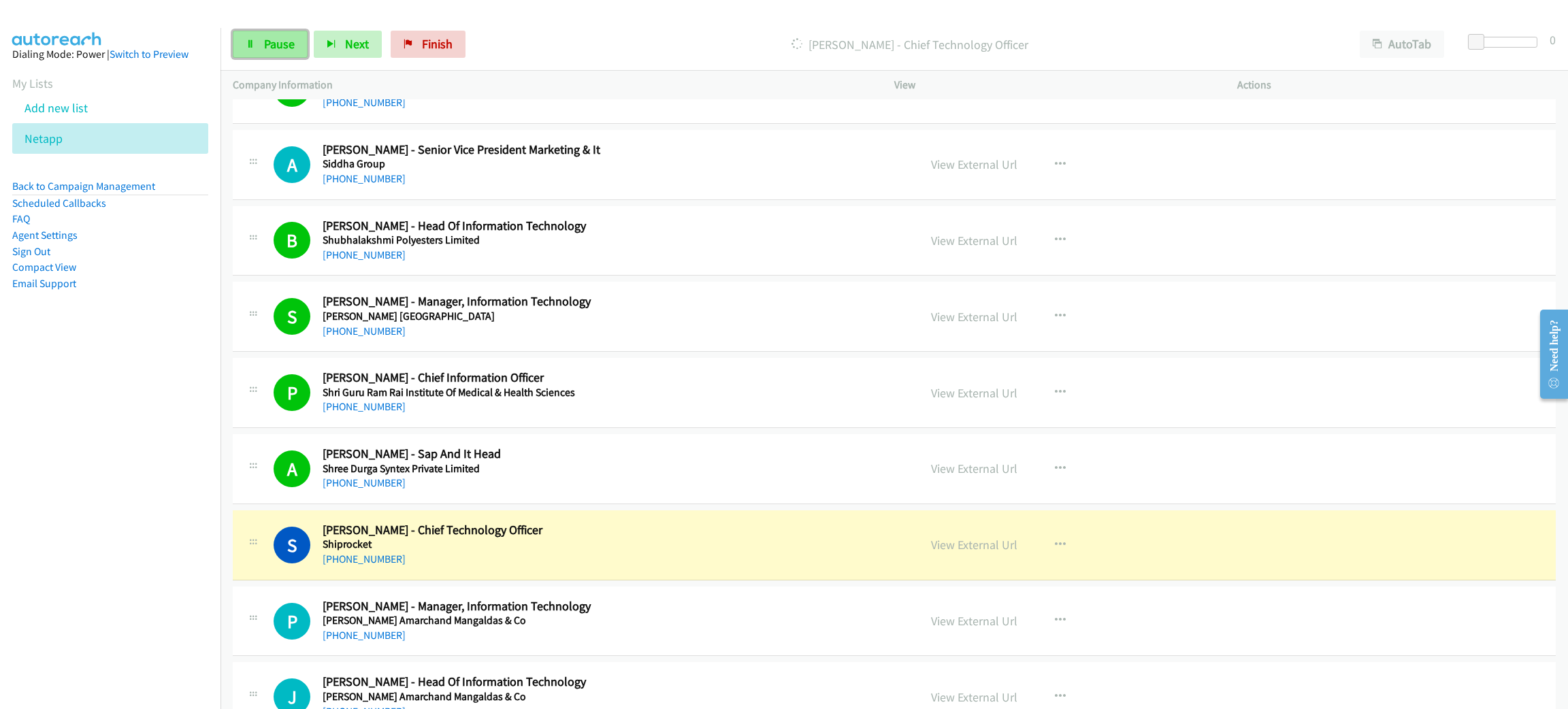
click at [274, 39] on span "Pause" at bounding box center [280, 43] width 30 height 16
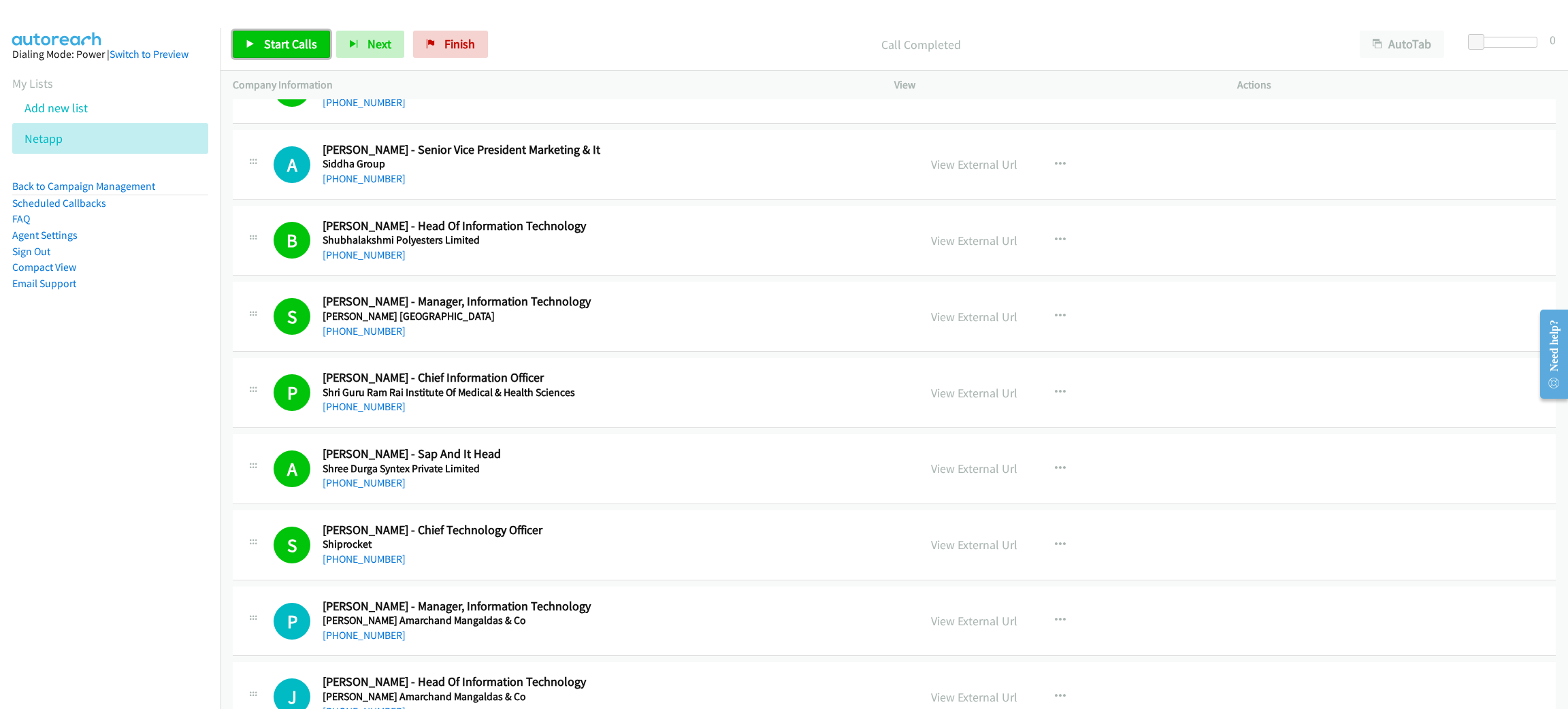
click at [262, 41] on link "Start Calls" at bounding box center [281, 43] width 97 height 27
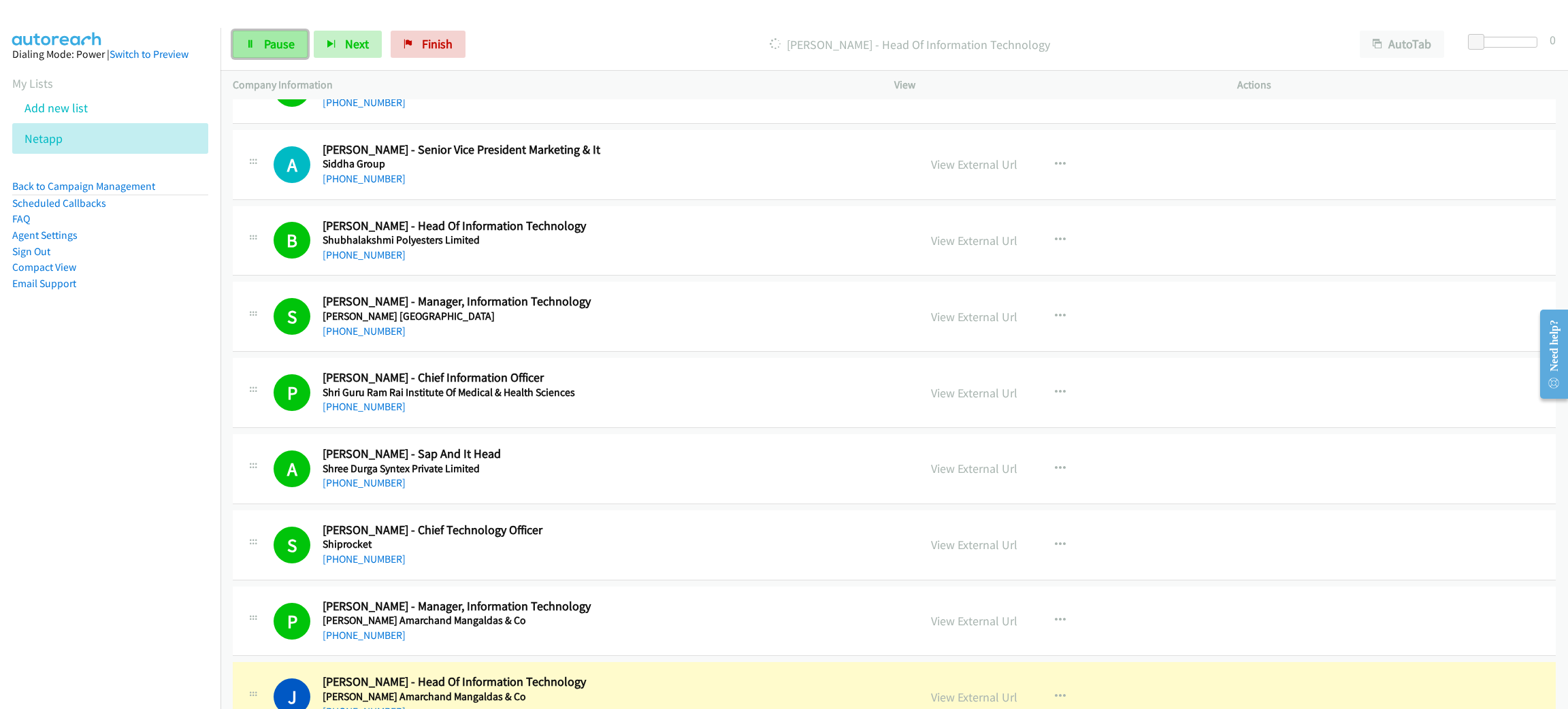
click at [282, 44] on span "Pause" at bounding box center [280, 43] width 30 height 16
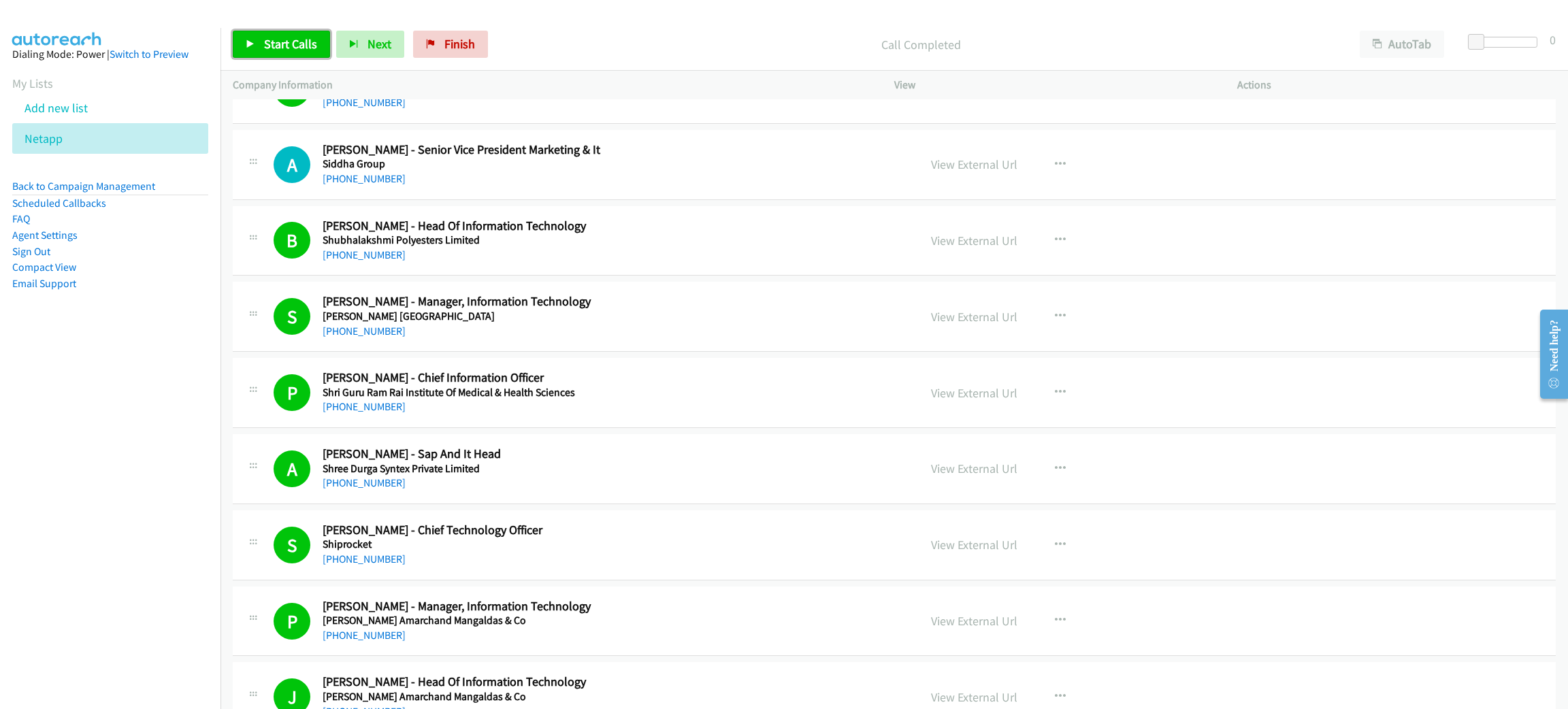
click at [297, 38] on span "Start Calls" at bounding box center [291, 43] width 53 height 16
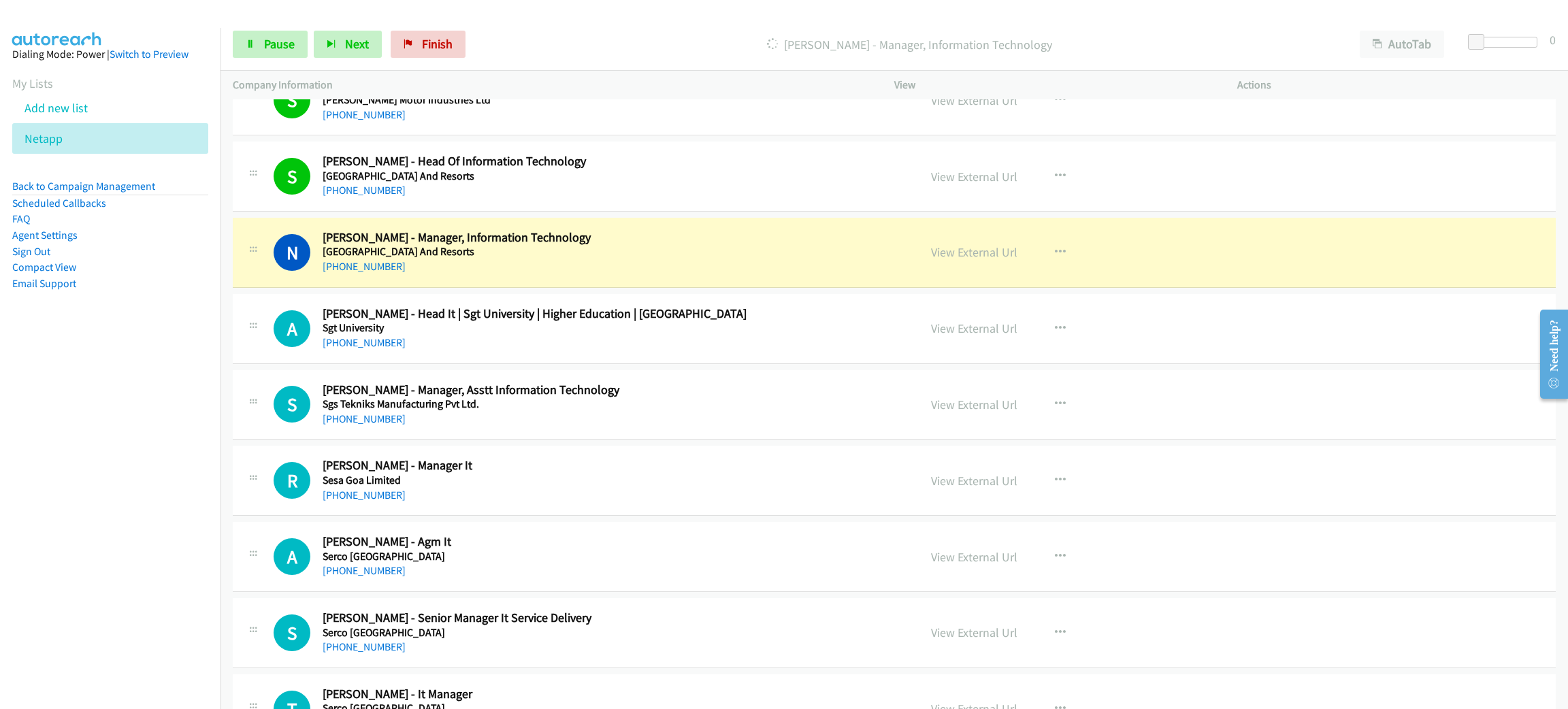
scroll to position [3876, 0]
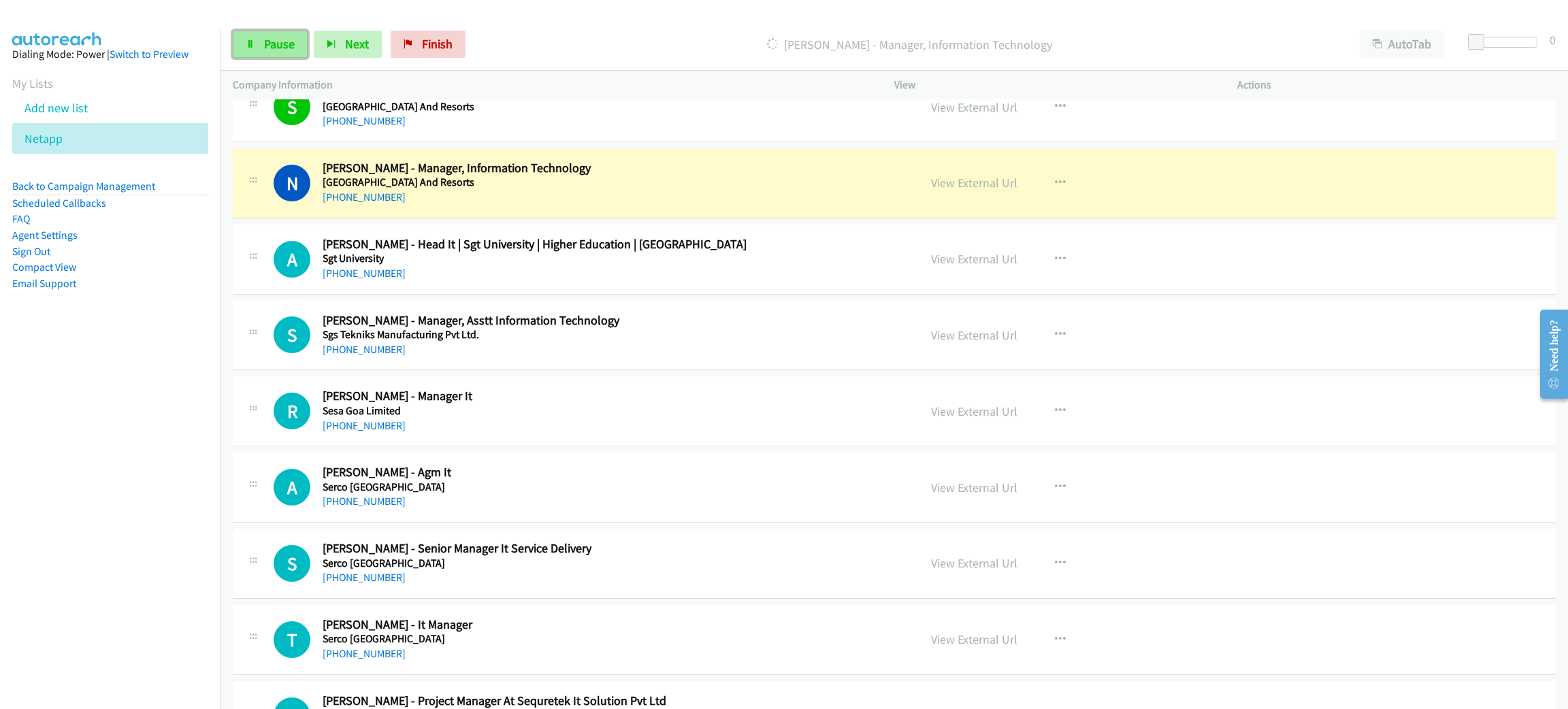
click at [284, 46] on span "Pause" at bounding box center [280, 43] width 30 height 16
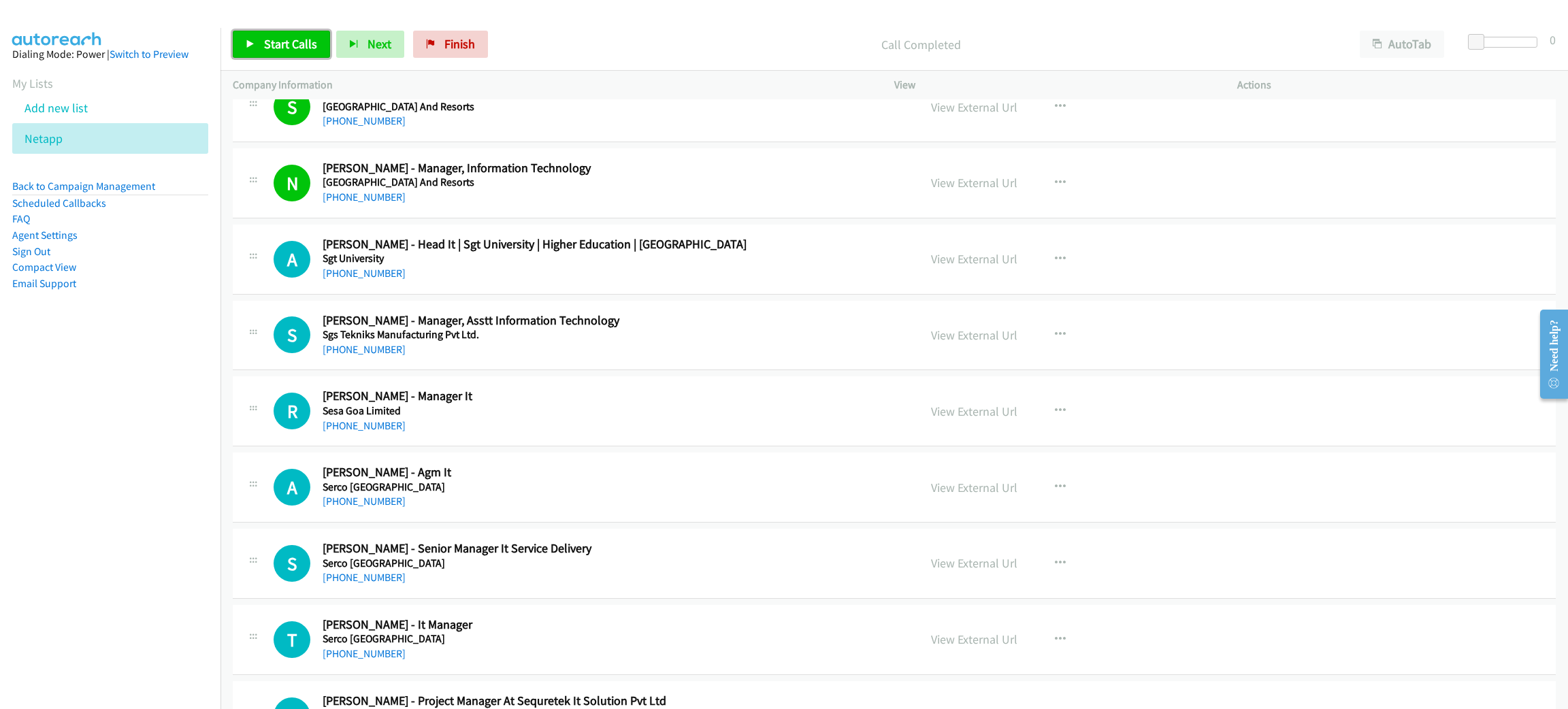
click at [295, 40] on span "Start Calls" at bounding box center [291, 43] width 53 height 16
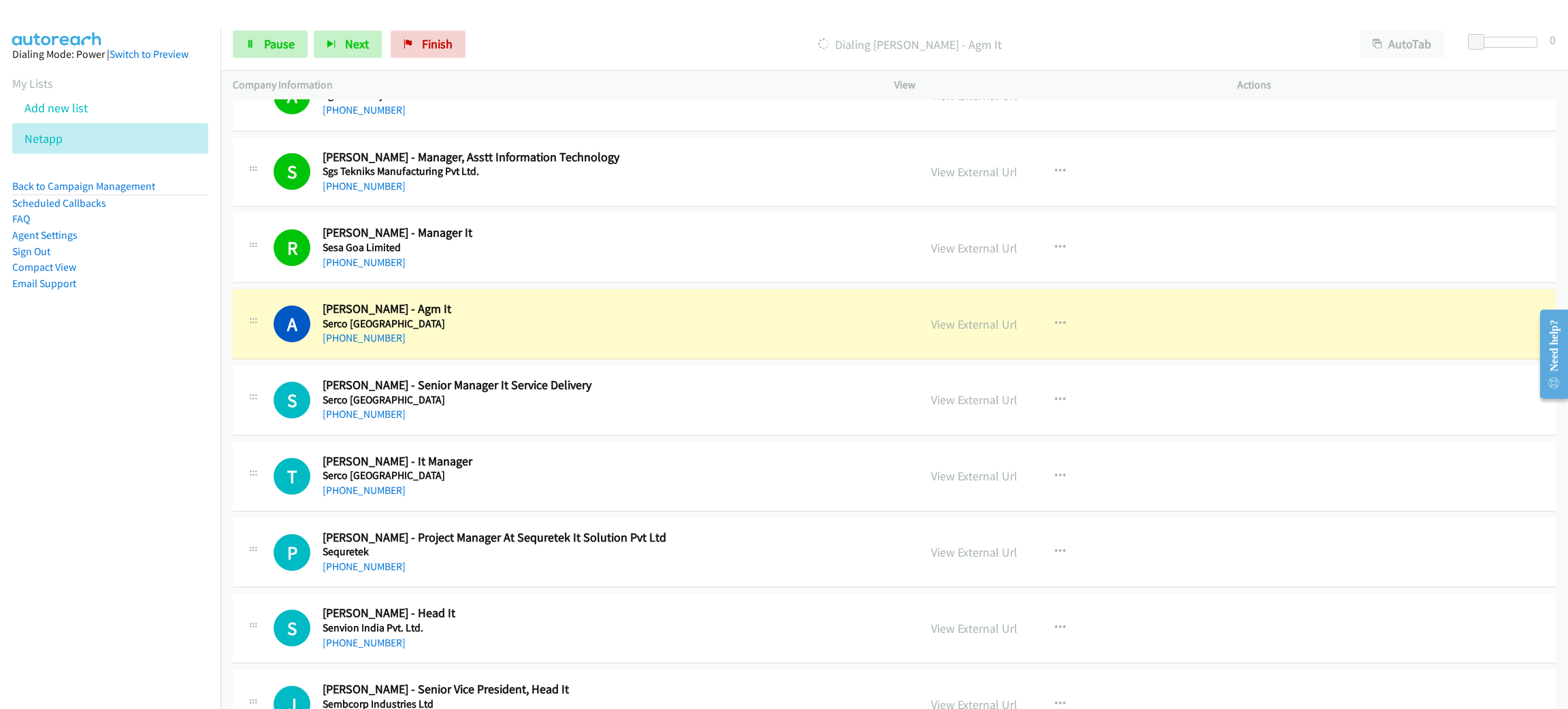
scroll to position [4183, 0]
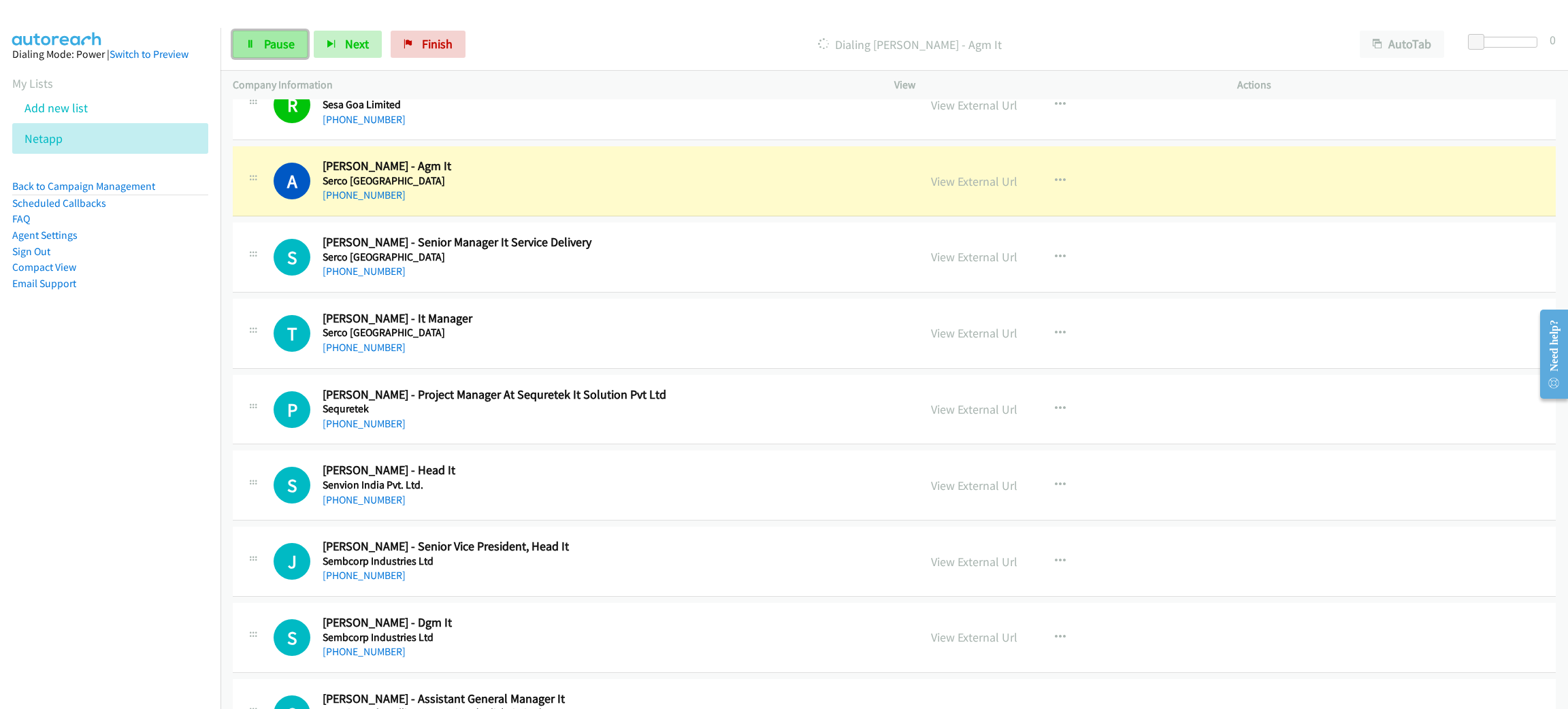
click at [298, 44] on link "Pause" at bounding box center [269, 43] width 75 height 27
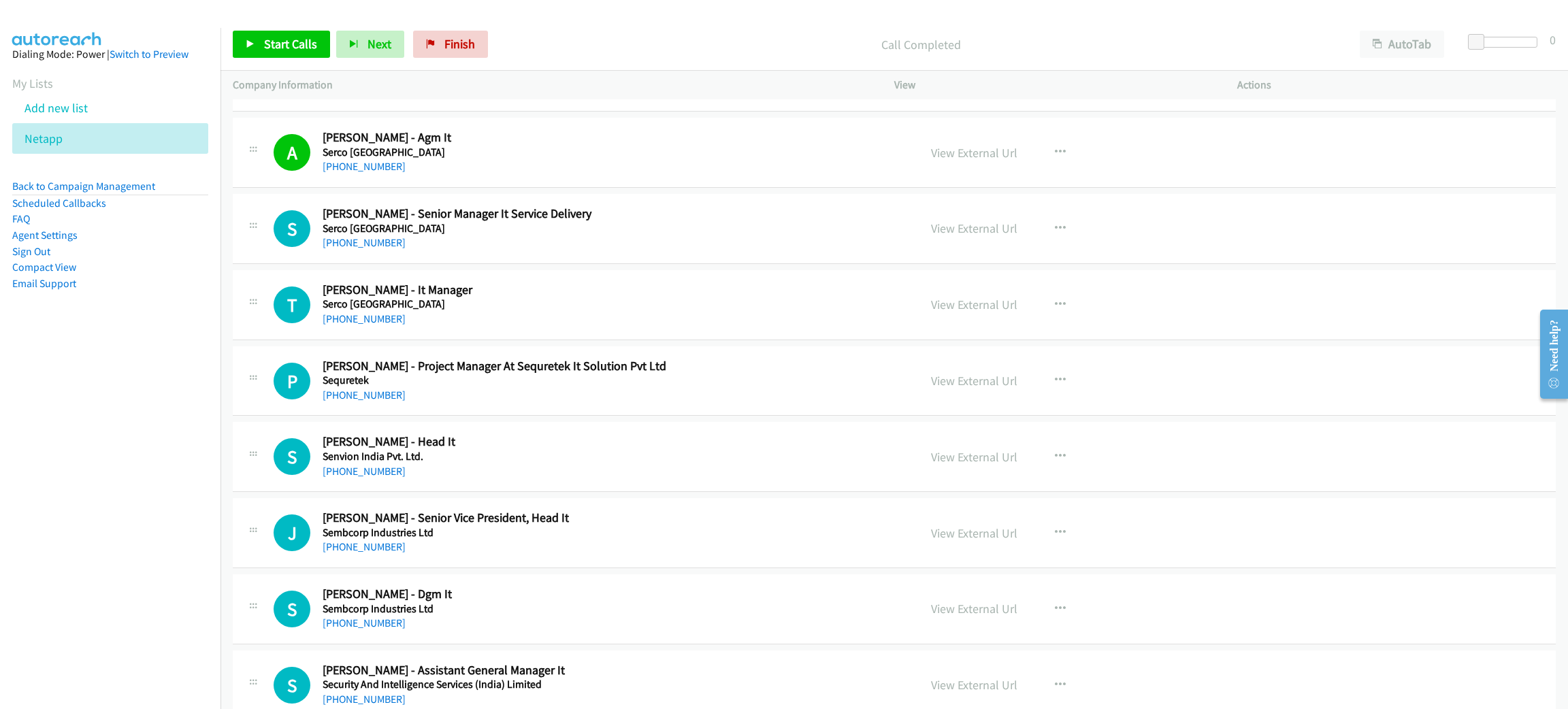
scroll to position [4210, 0]
click at [287, 43] on span "Start Calls" at bounding box center [291, 43] width 53 height 16
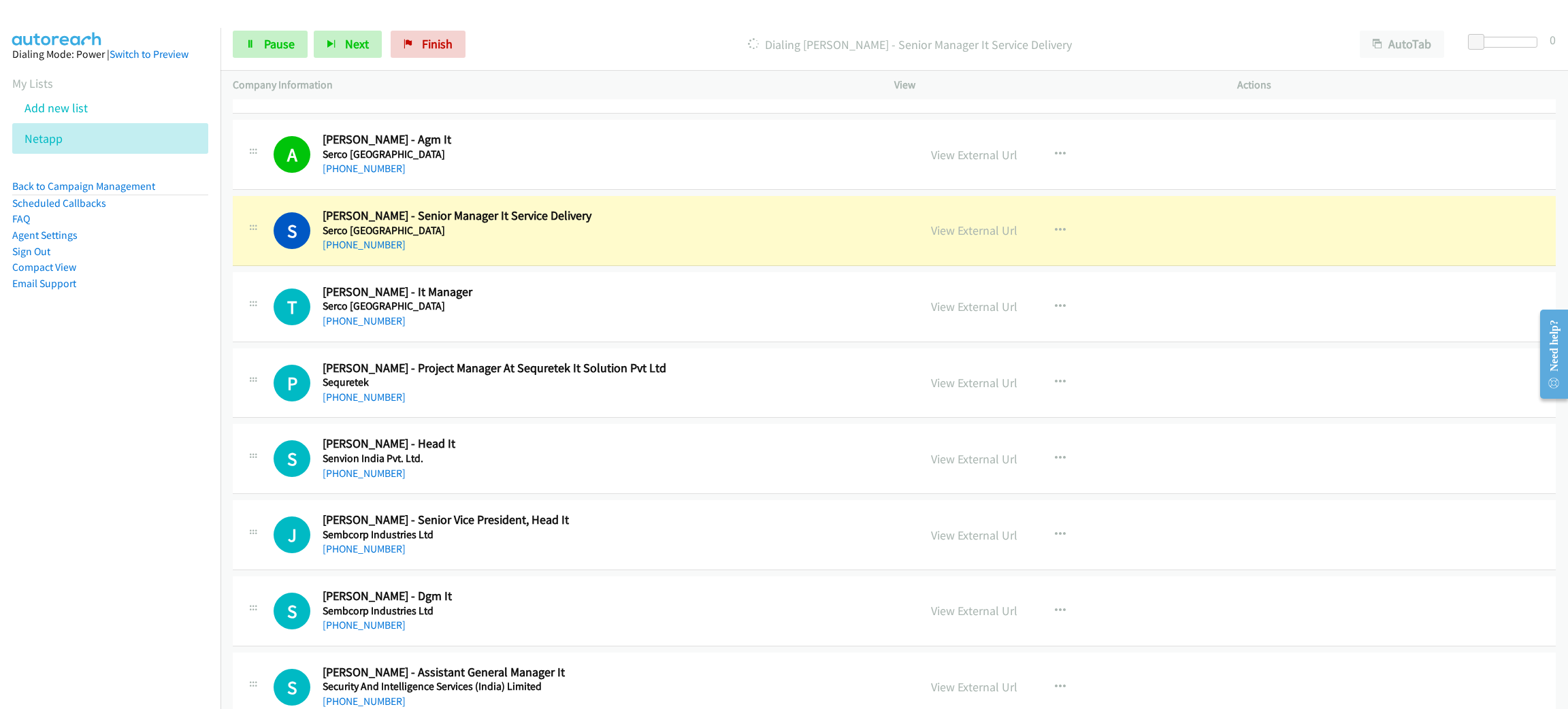
scroll to position [4312, 0]
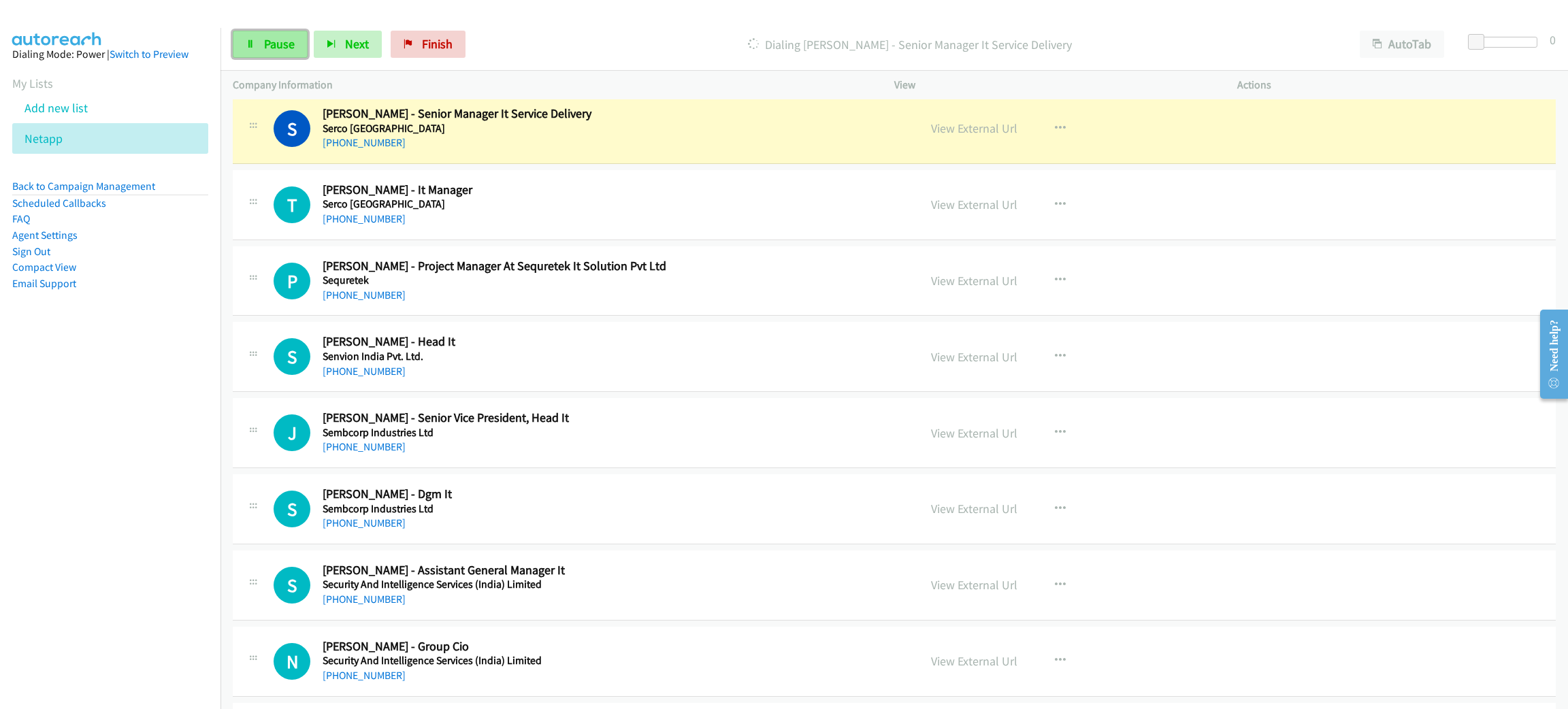
click at [282, 48] on span "Pause" at bounding box center [280, 43] width 30 height 16
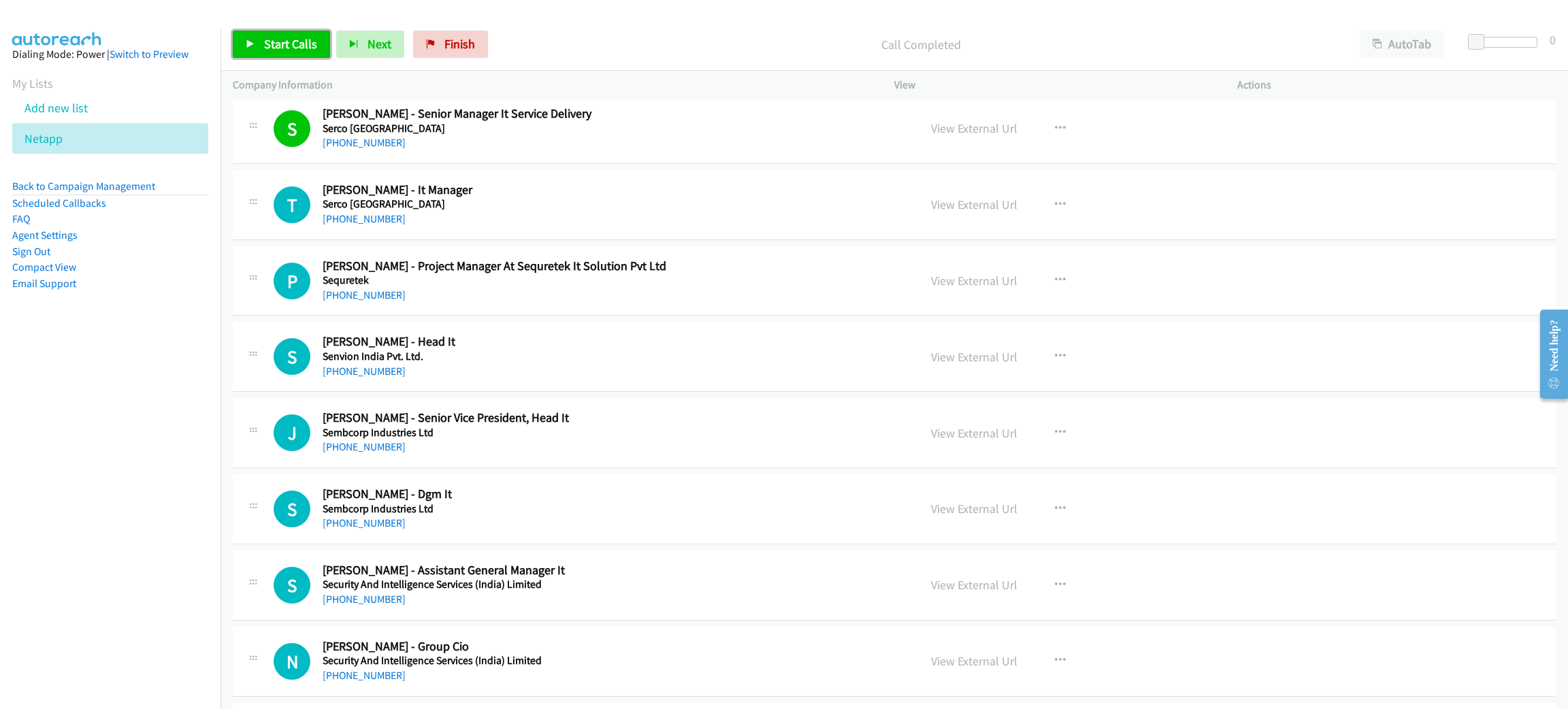
click at [316, 46] on link "Start Calls" at bounding box center [281, 43] width 97 height 27
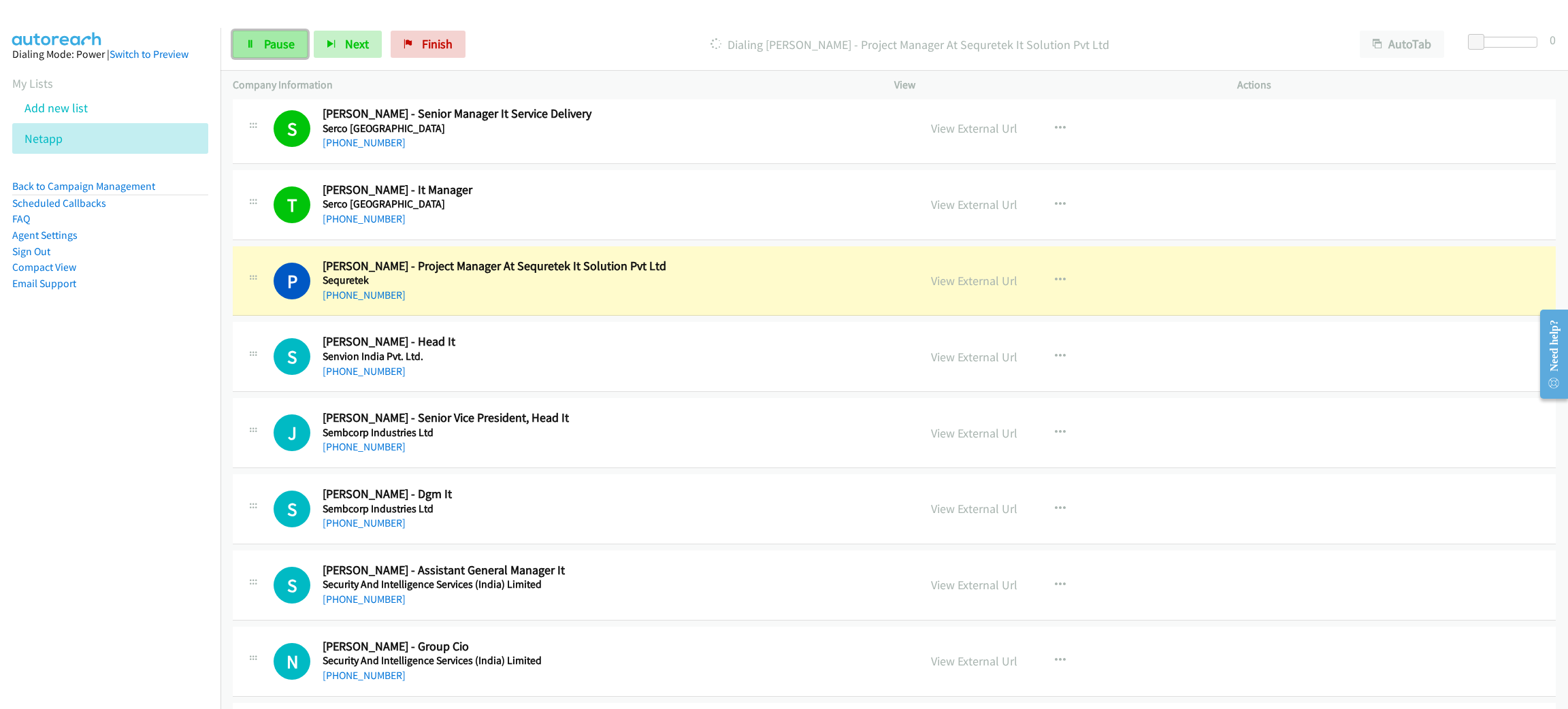
click at [289, 39] on span "Pause" at bounding box center [280, 43] width 30 height 16
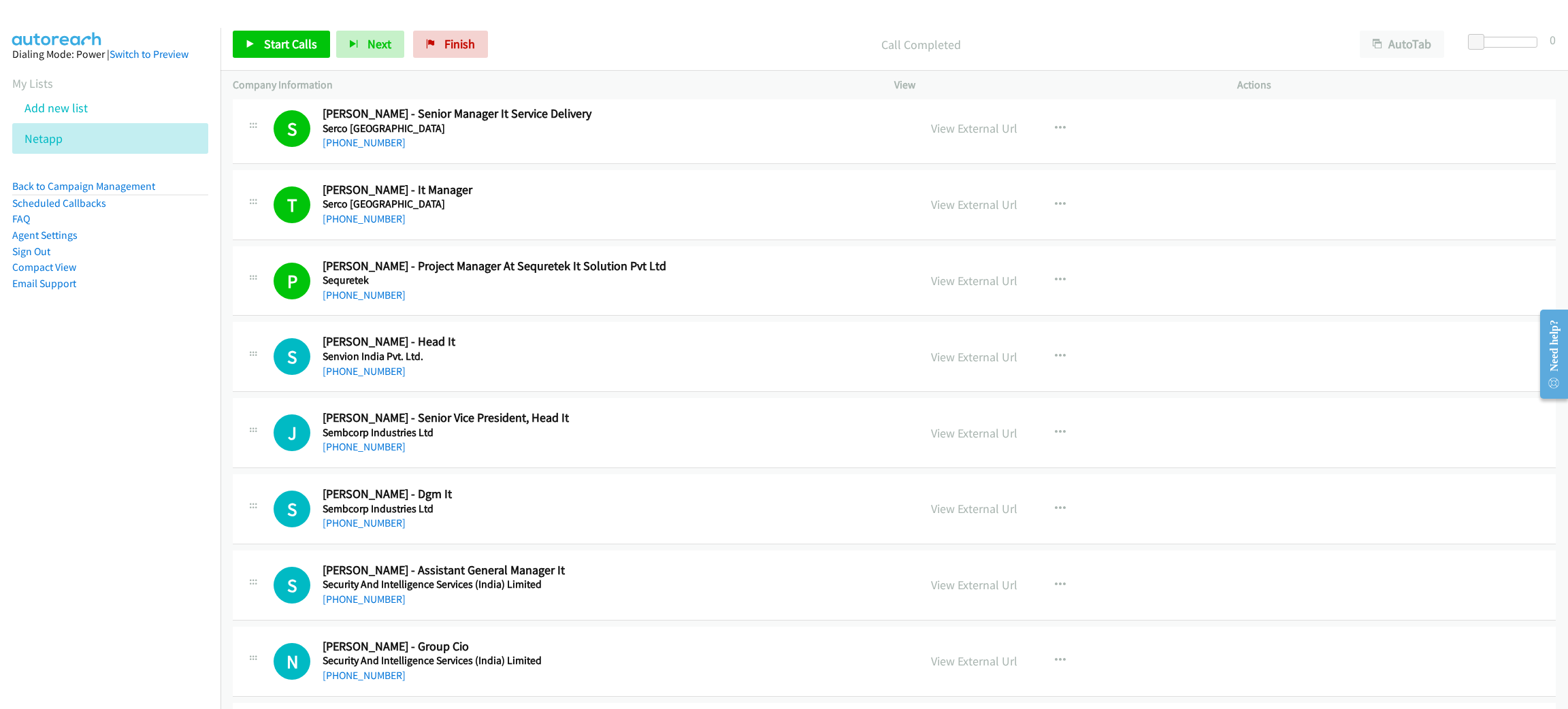
click at [303, 25] on div "Start Calls Pause Next Finish Call Completed AutoTab AutoTab 0" at bounding box center [894, 43] width 1348 height 52
click at [303, 38] on span "Start Calls" at bounding box center [291, 43] width 53 height 16
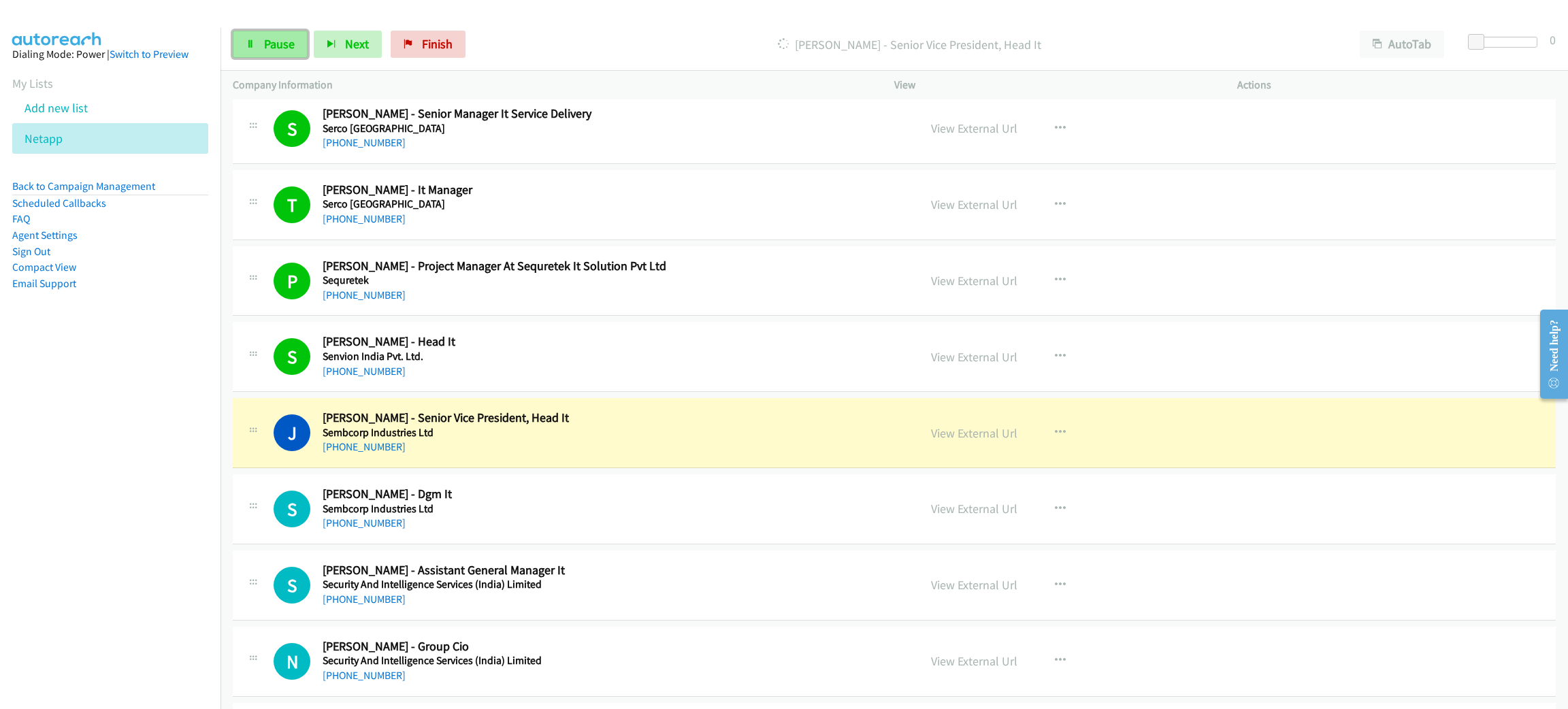
click at [240, 36] on link "Pause" at bounding box center [269, 43] width 75 height 27
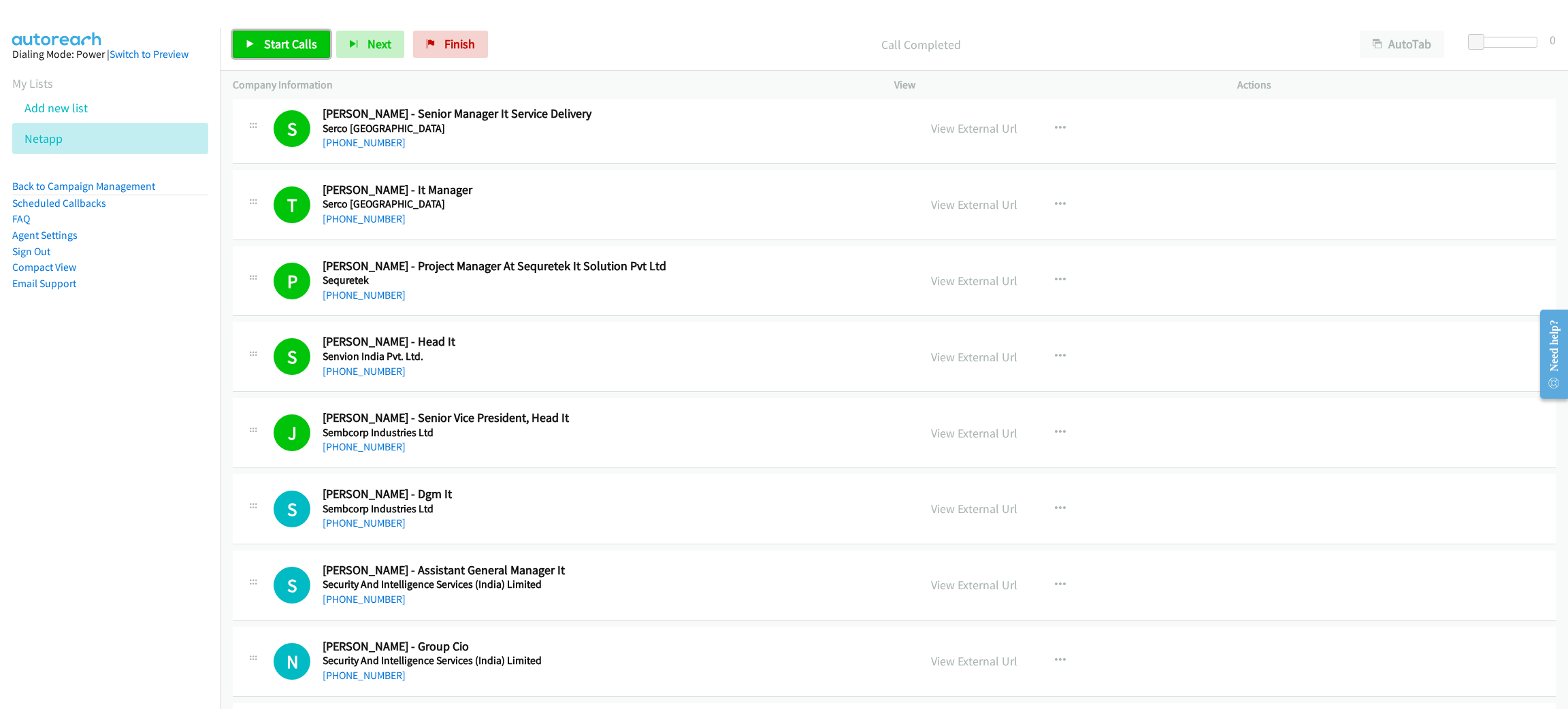
click at [310, 33] on link "Start Calls" at bounding box center [281, 43] width 97 height 27
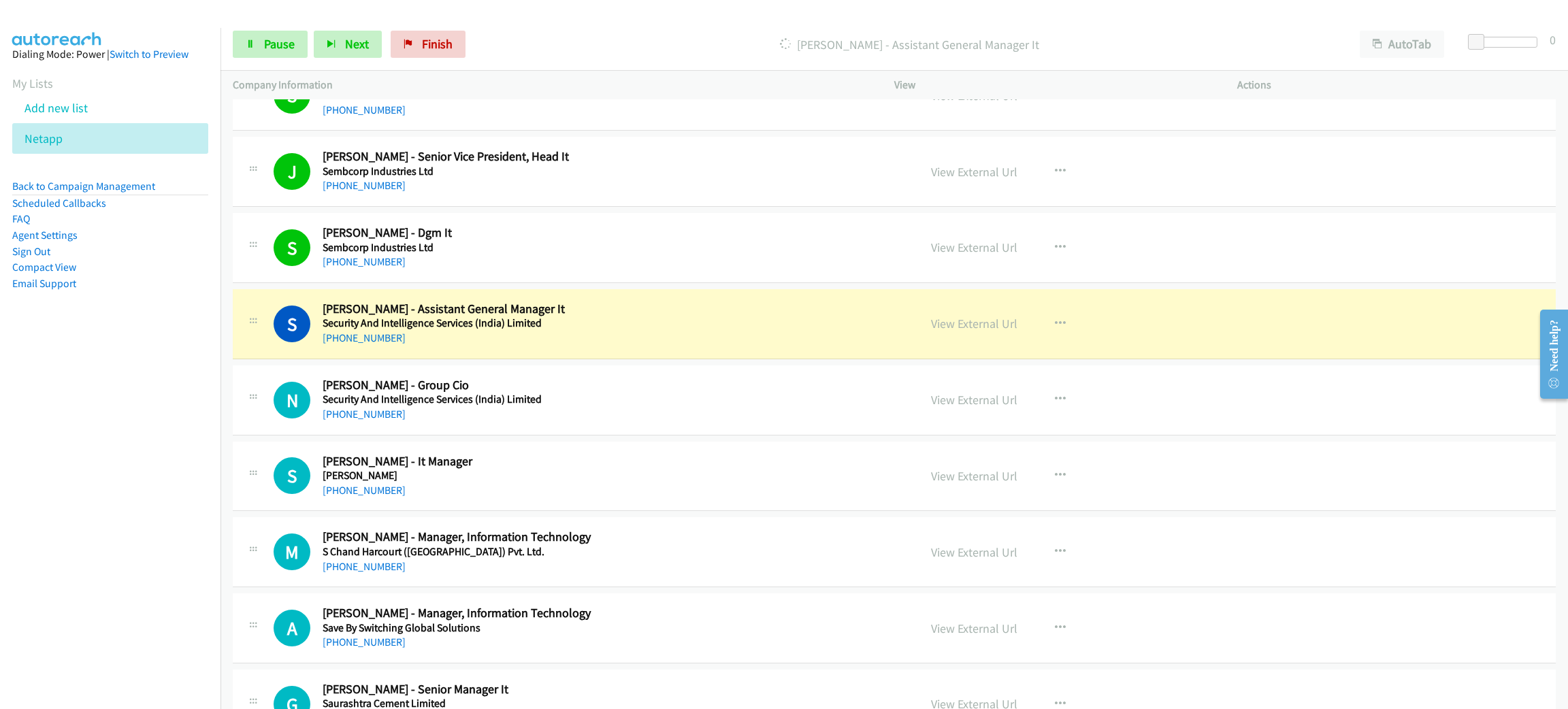
scroll to position [4719, 0]
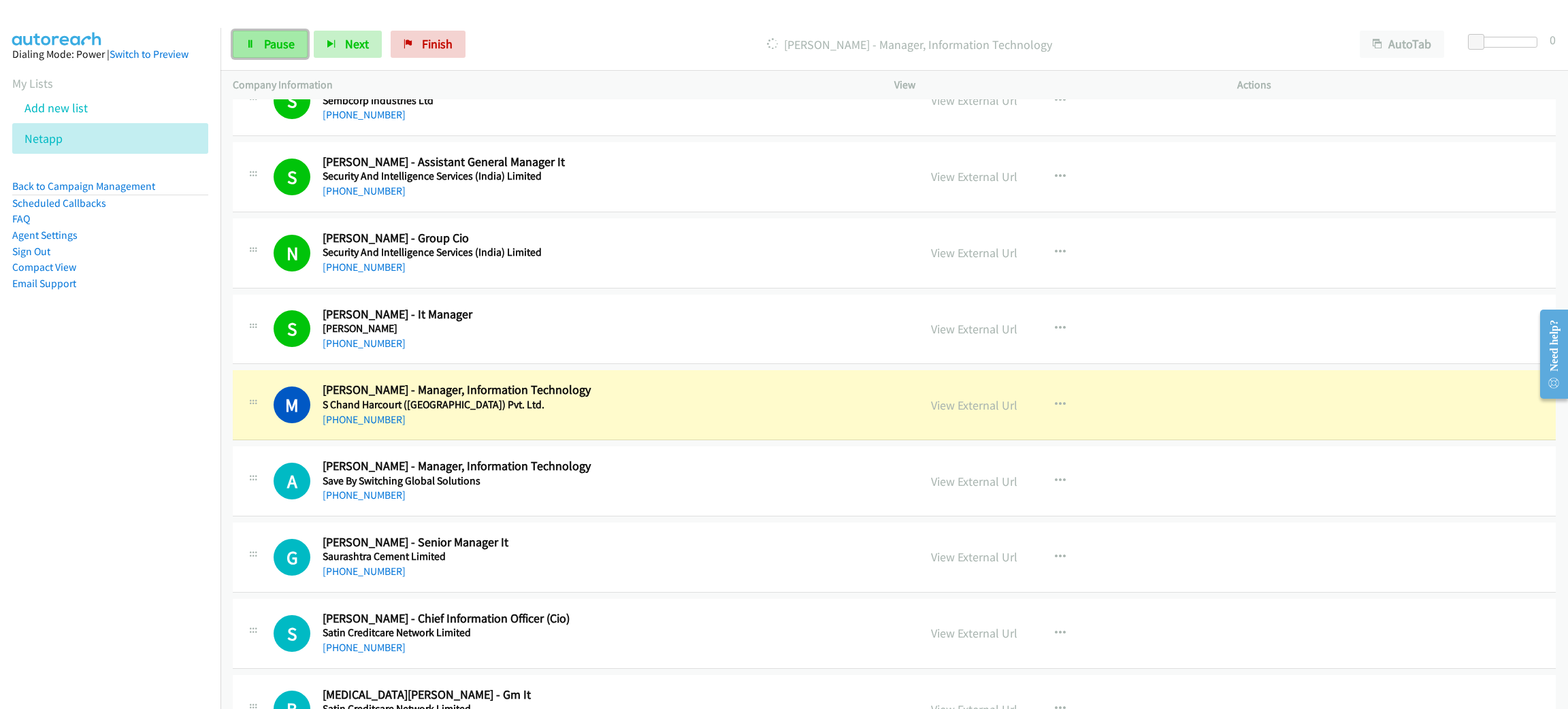
click at [256, 38] on link "Pause" at bounding box center [269, 43] width 75 height 27
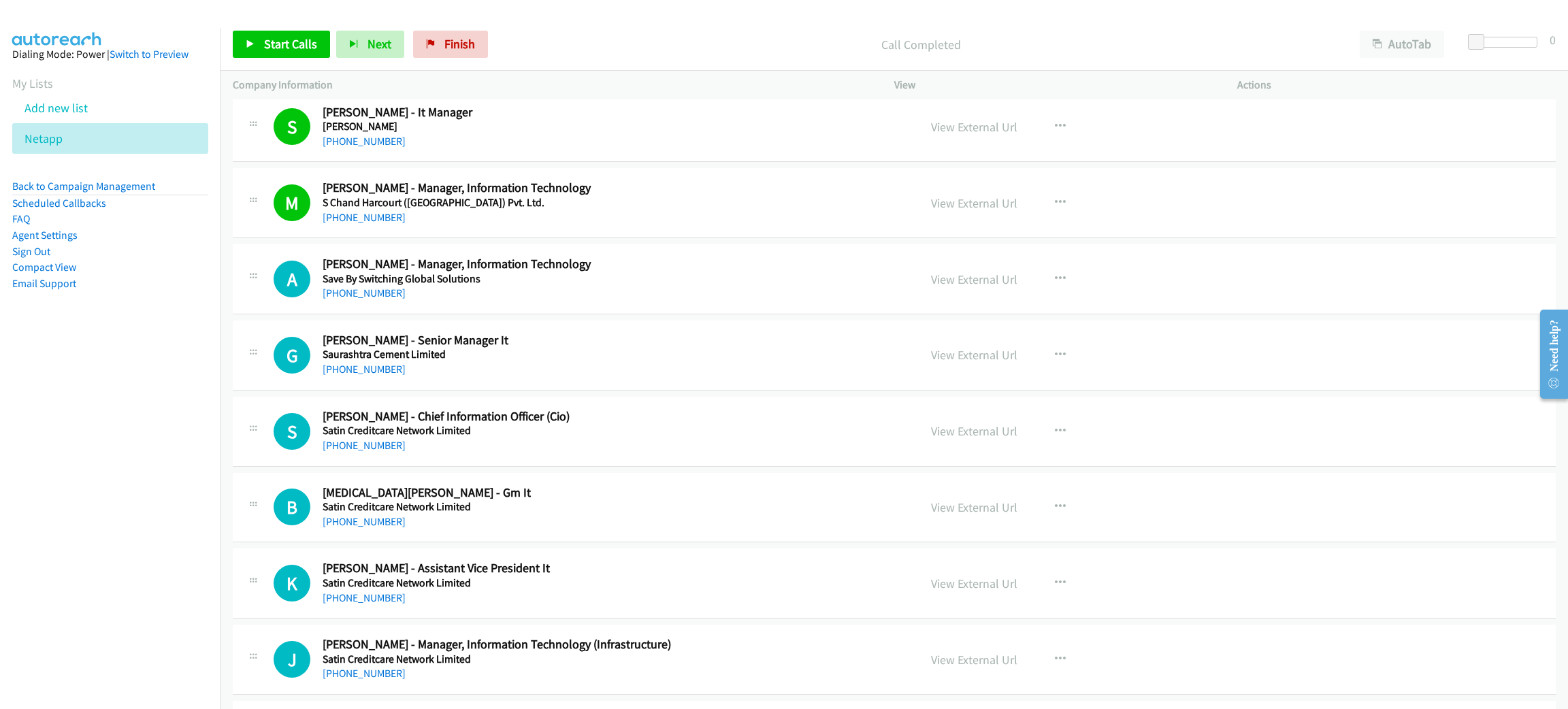
scroll to position [4923, 0]
click at [300, 46] on span "Start Calls" at bounding box center [291, 43] width 53 height 16
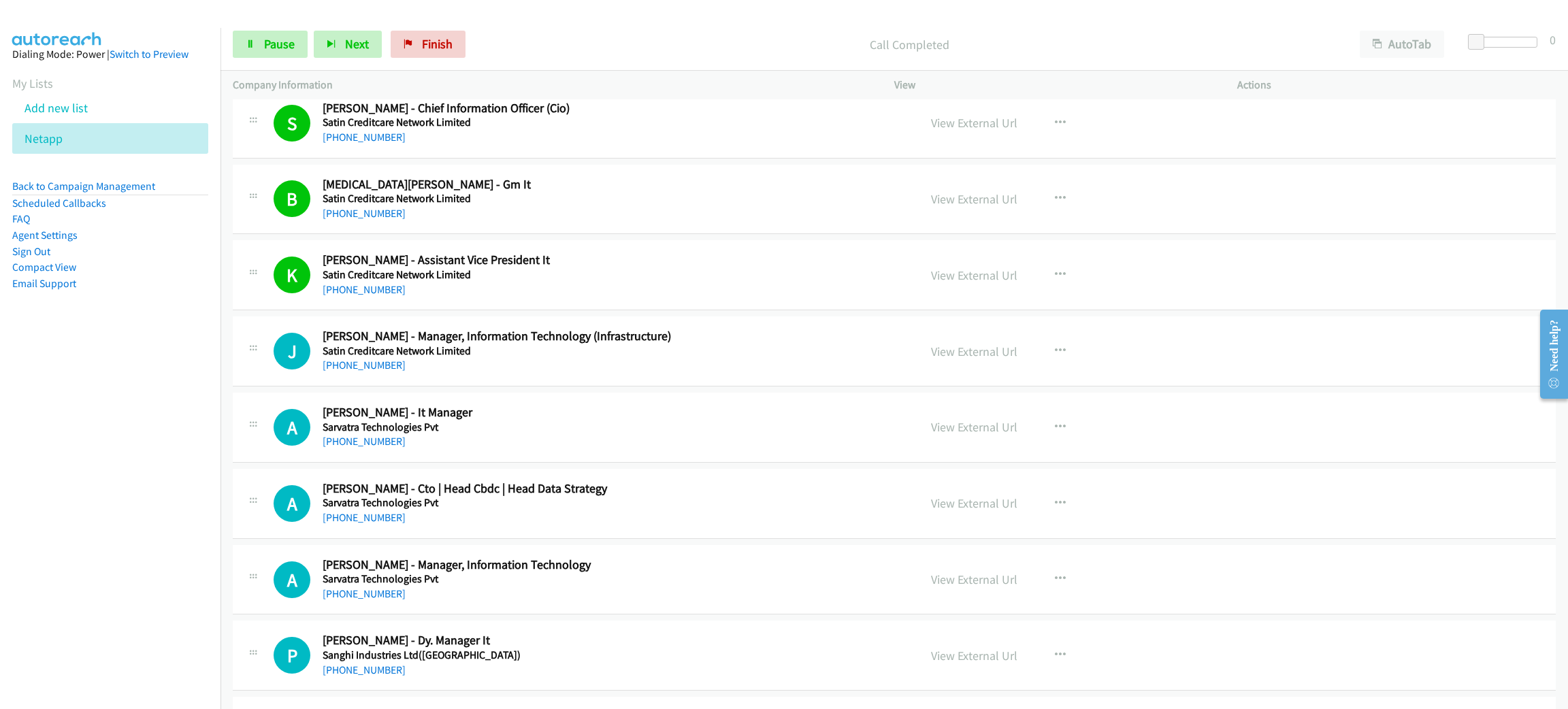
scroll to position [5332, 0]
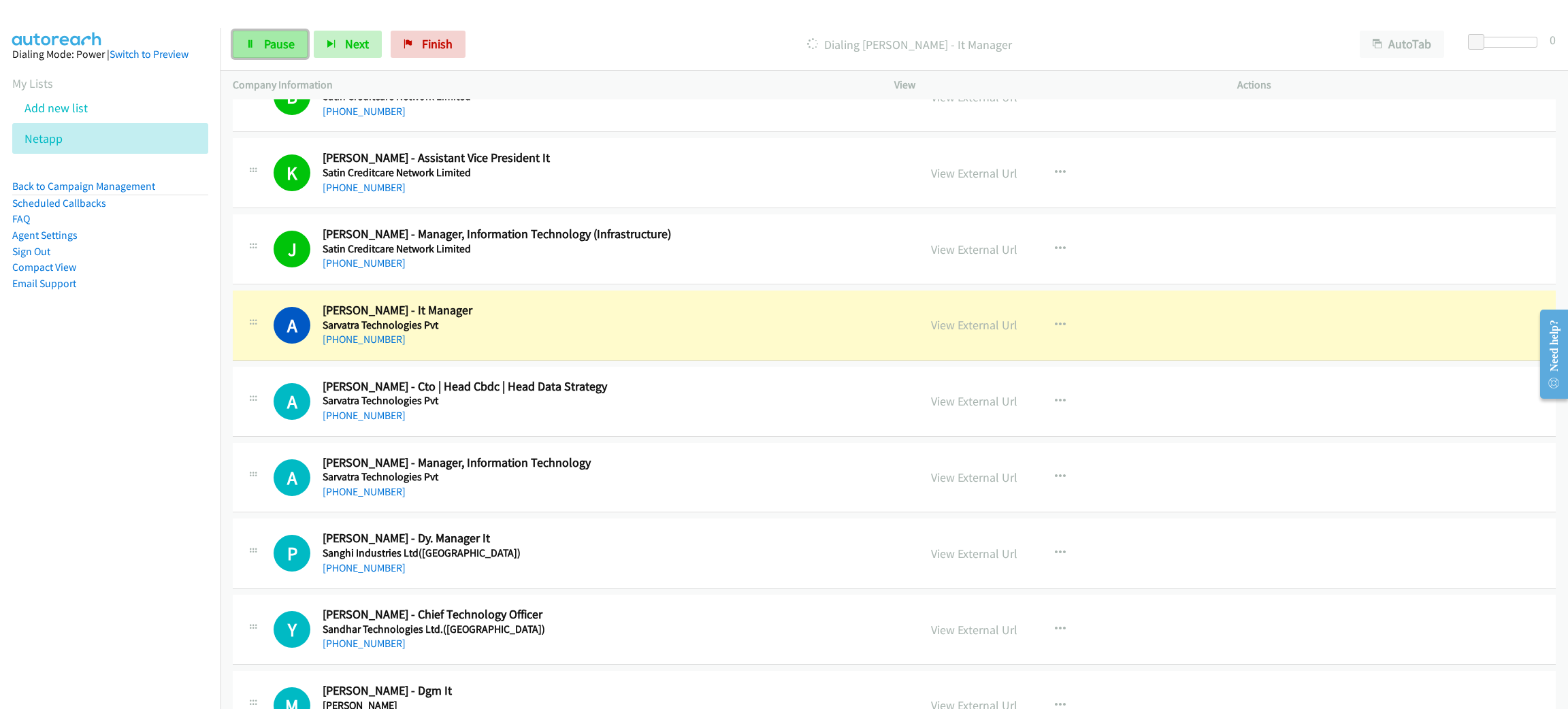
click at [264, 41] on span "Pause" at bounding box center [280, 43] width 30 height 16
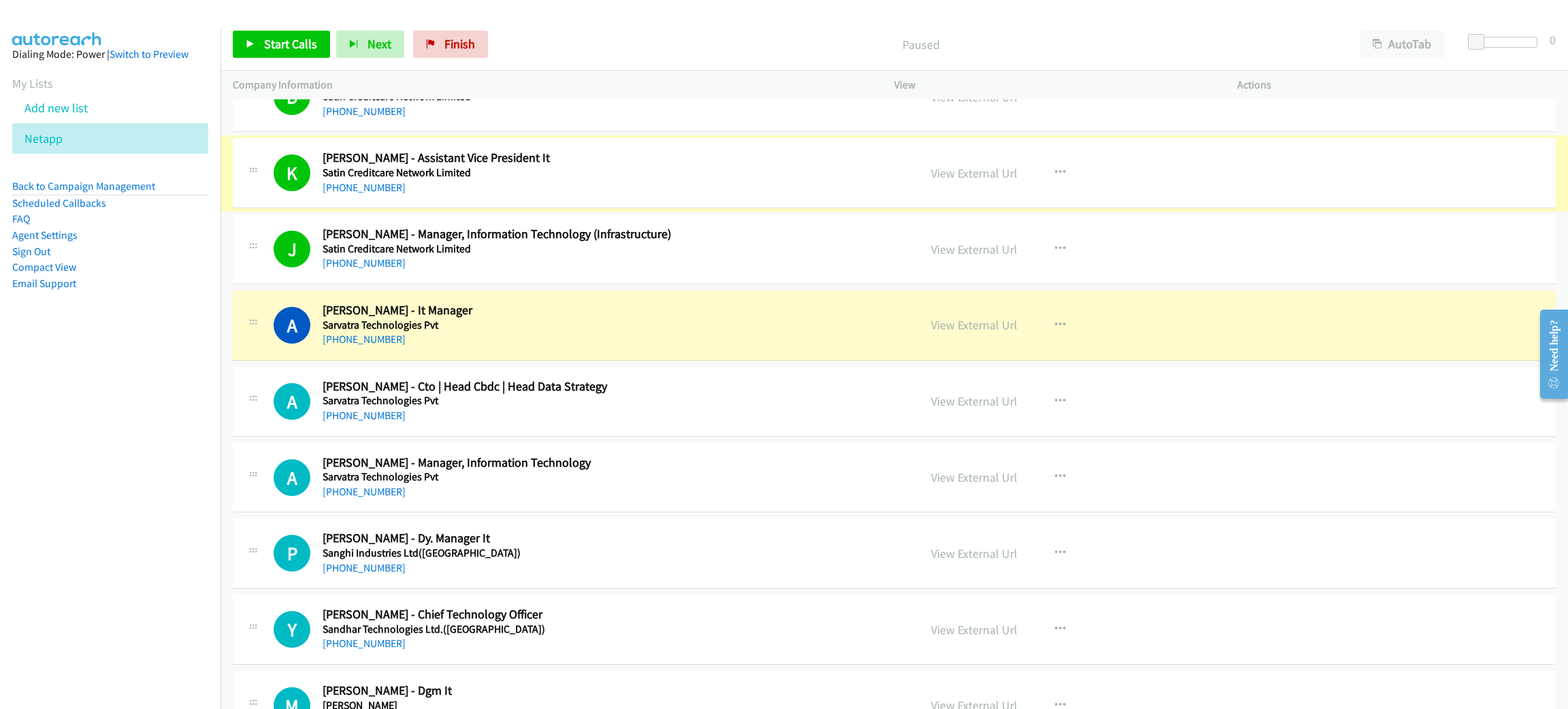
click at [943, 174] on link "View External Url" at bounding box center [975, 173] width 87 height 16
